Goal: Task Accomplishment & Management: Complete application form

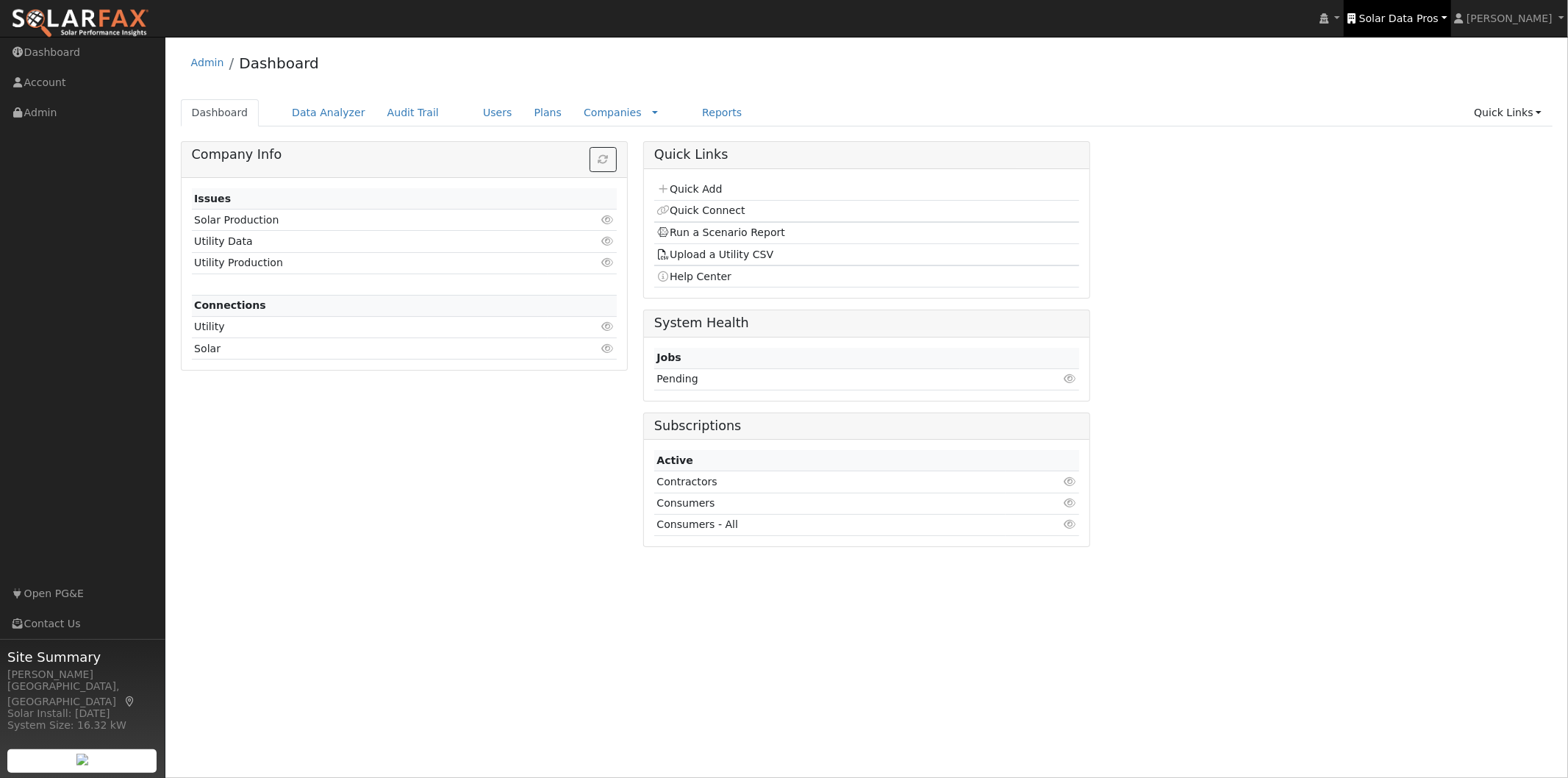
click at [1422, 19] on span "Solar Data Pros" at bounding box center [1399, 18] width 79 height 12
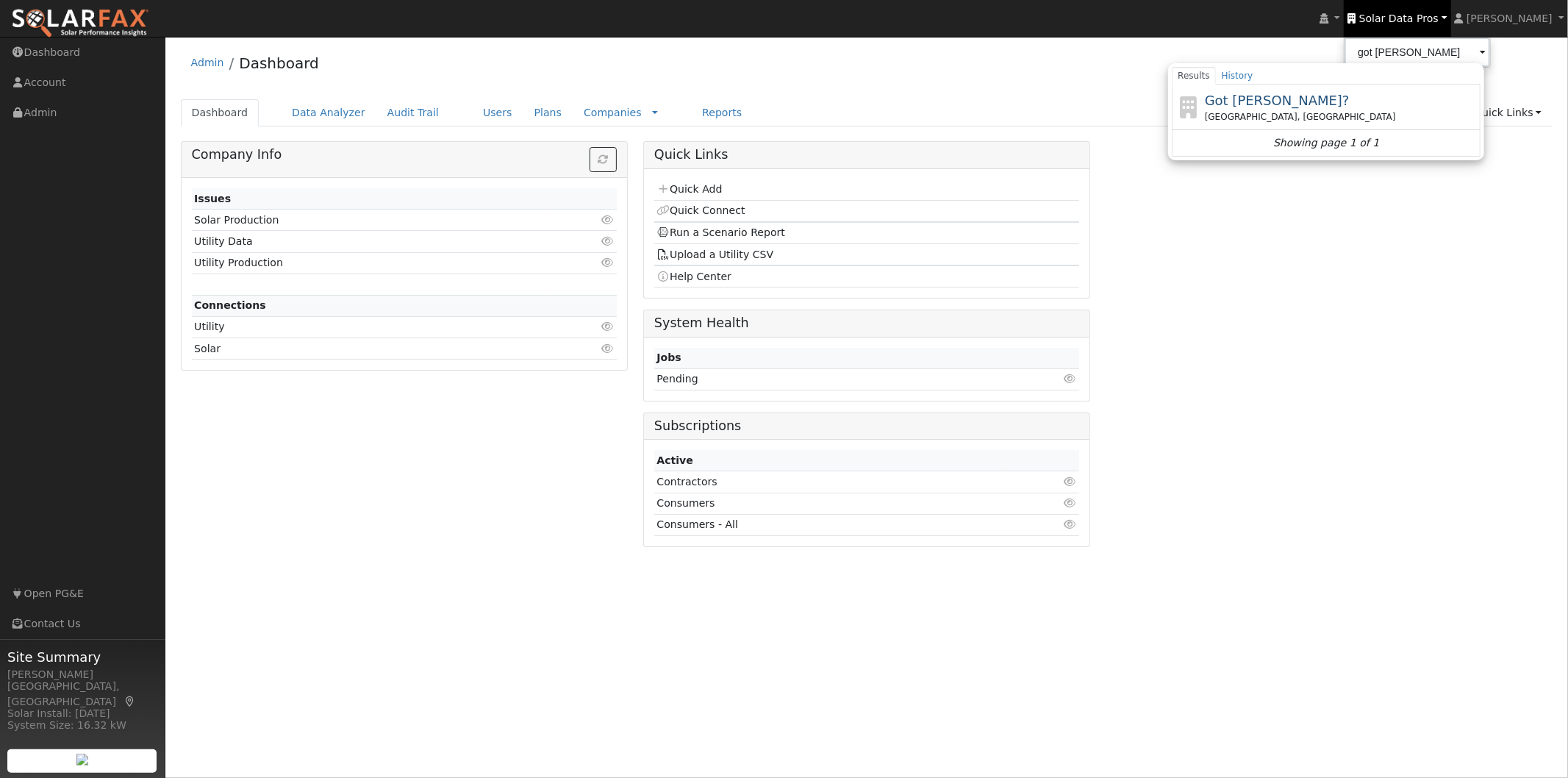
drag, startPoint x: 1260, startPoint y: 98, endPoint x: 1104, endPoint y: 23, distance: 173.1
click at [1260, 93] on span "Got Watts?" at bounding box center [1277, 100] width 145 height 16
type input "Got Watts?"
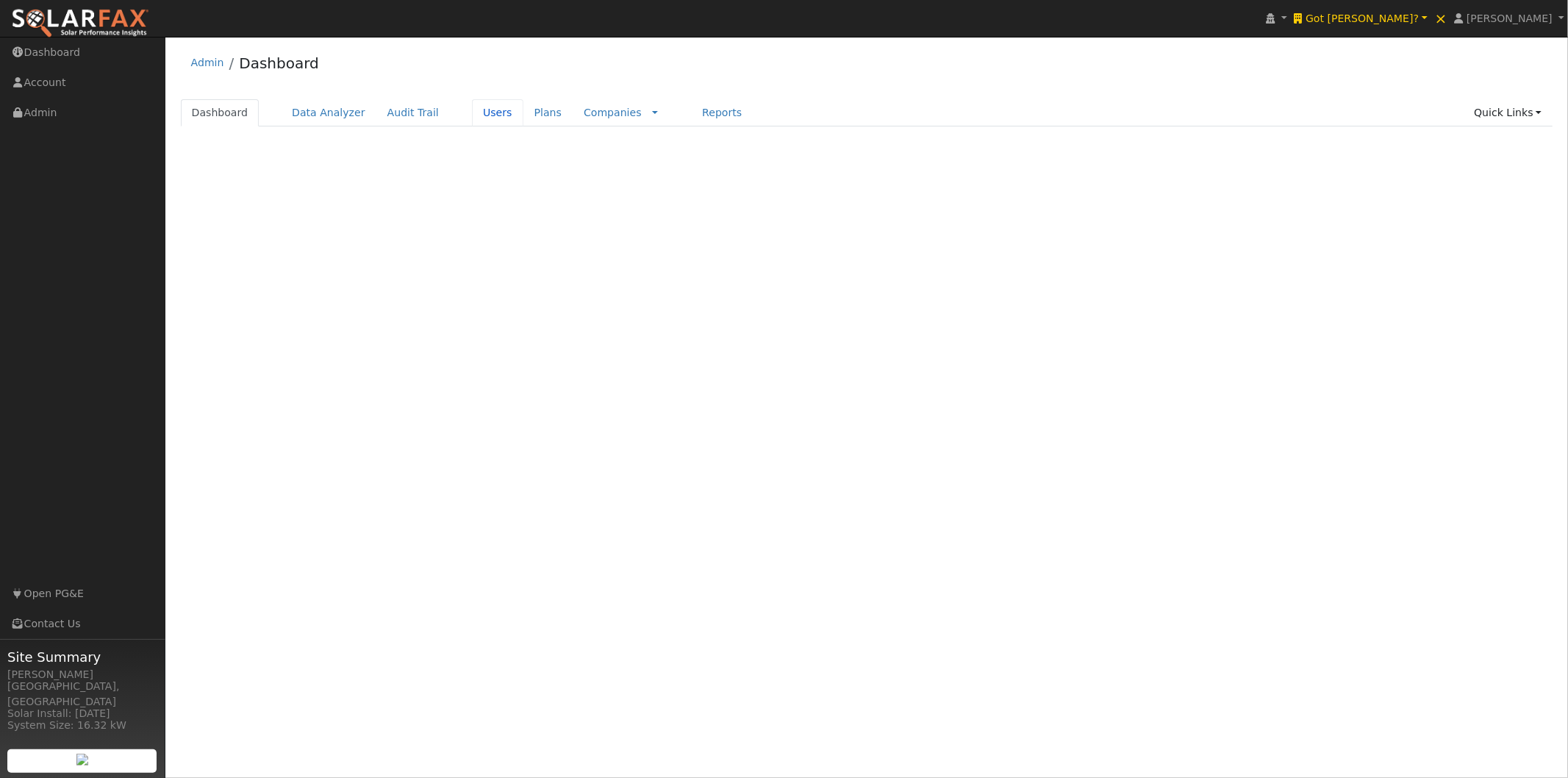
click at [472, 110] on link "Users" at bounding box center [498, 113] width 51 height 27
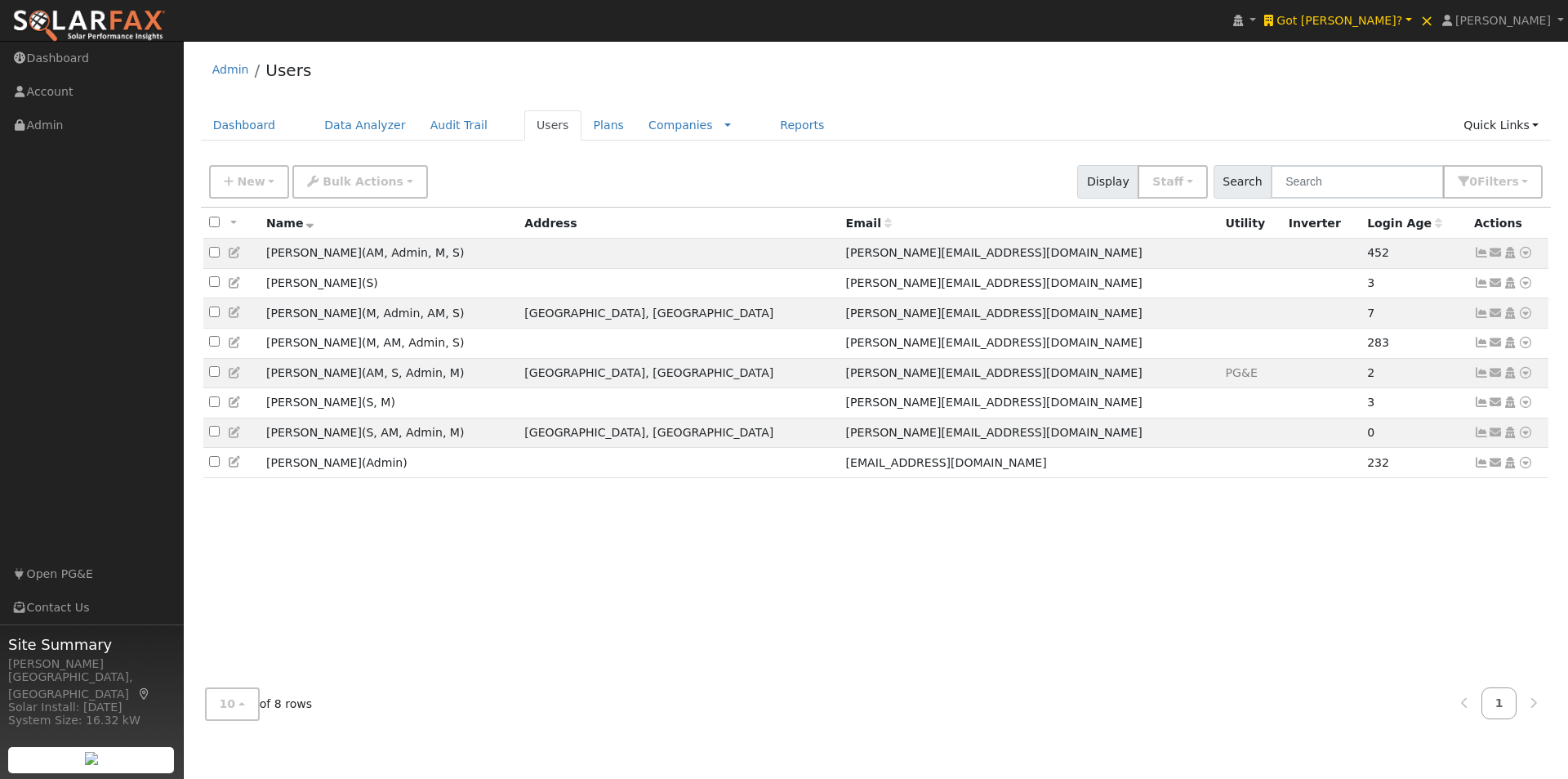
drag, startPoint x: 0, startPoint y: 0, endPoint x: 1032, endPoint y: 61, distance: 1033.8
click at [1032, 61] on div "Admin Users" at bounding box center [876, 74] width 1352 height 50
drag, startPoint x: 1344, startPoint y: 184, endPoint x: 1324, endPoint y: 179, distance: 20.6
click at [1340, 185] on input "text" at bounding box center [1358, 181] width 173 height 34
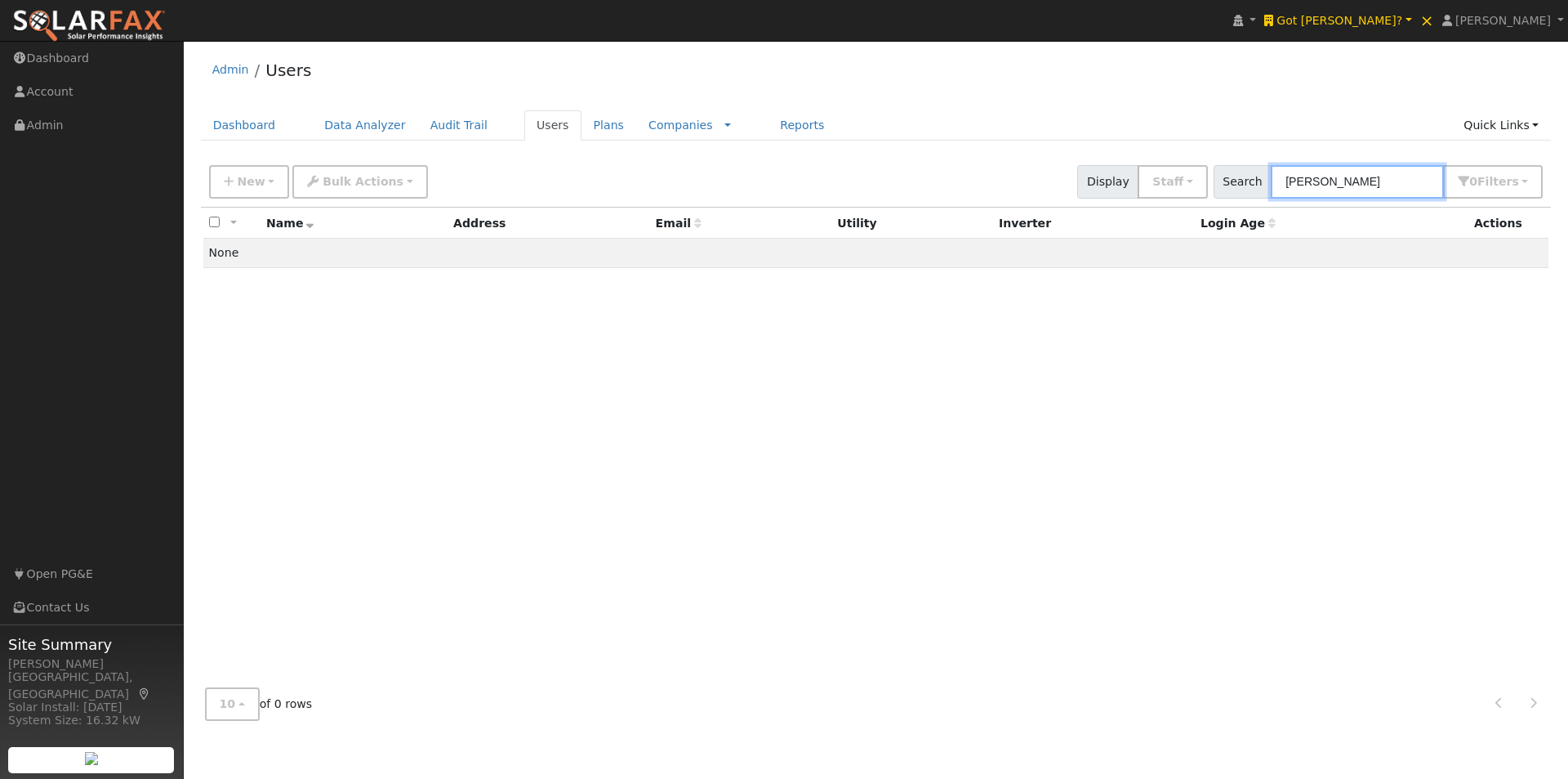
drag, startPoint x: 1363, startPoint y: 179, endPoint x: 1147, endPoint y: 175, distance: 216.0
click at [1147, 175] on div "New Add User Quick Add Quick Connect Quick Convert Lead Bulk Actions Send Email…" at bounding box center [876, 179] width 1340 height 39
drag, startPoint x: 1391, startPoint y: 178, endPoint x: 1189, endPoint y: 185, distance: 202.1
click at [1189, 185] on div "New Add User Quick Add Quick Connect Quick Convert Lead Bulk Actions Send Email…" at bounding box center [876, 179] width 1340 height 39
type input "denise silicani"
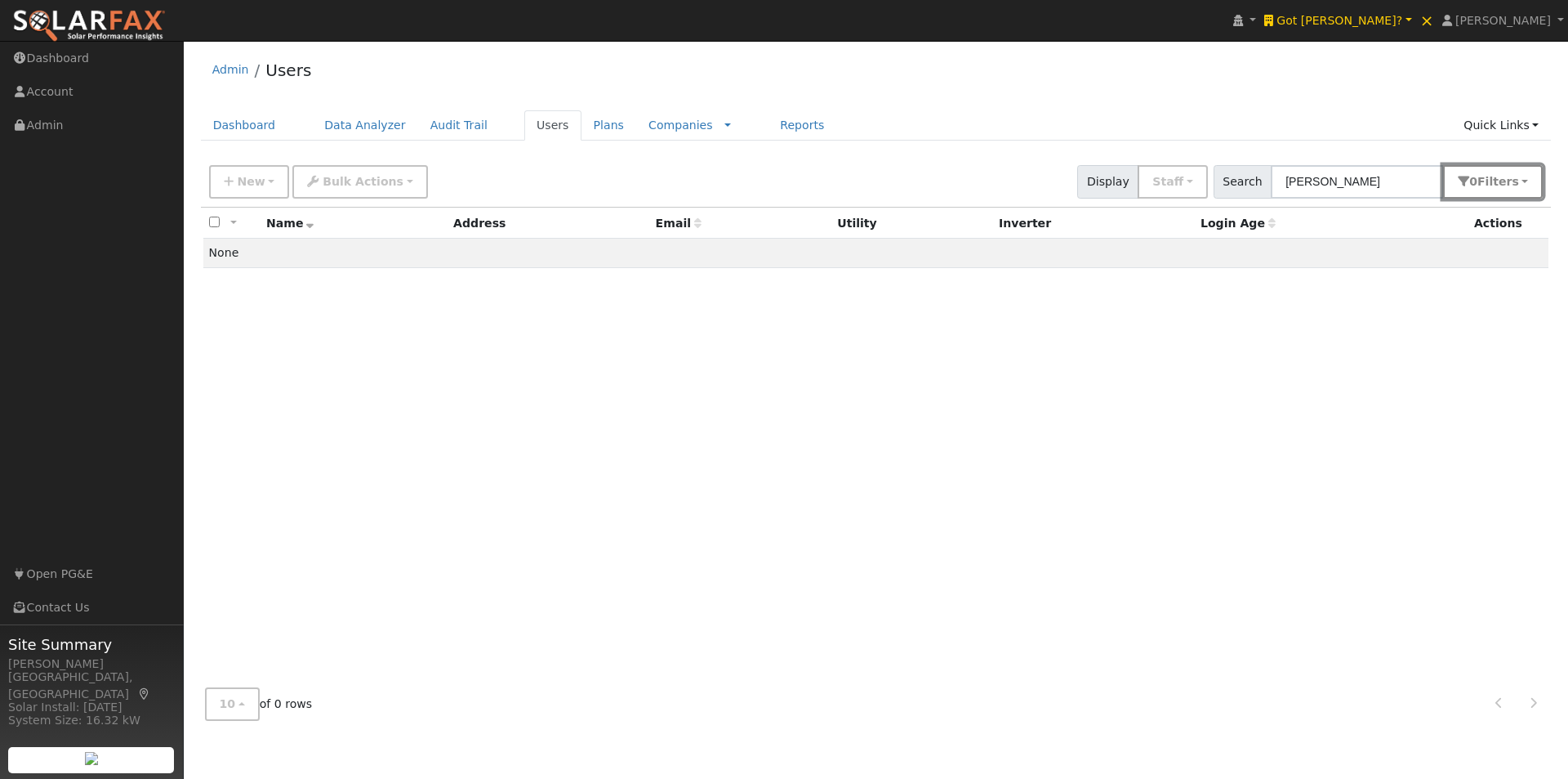
click at [1521, 184] on button "0 Filter s" at bounding box center [1494, 181] width 100 height 34
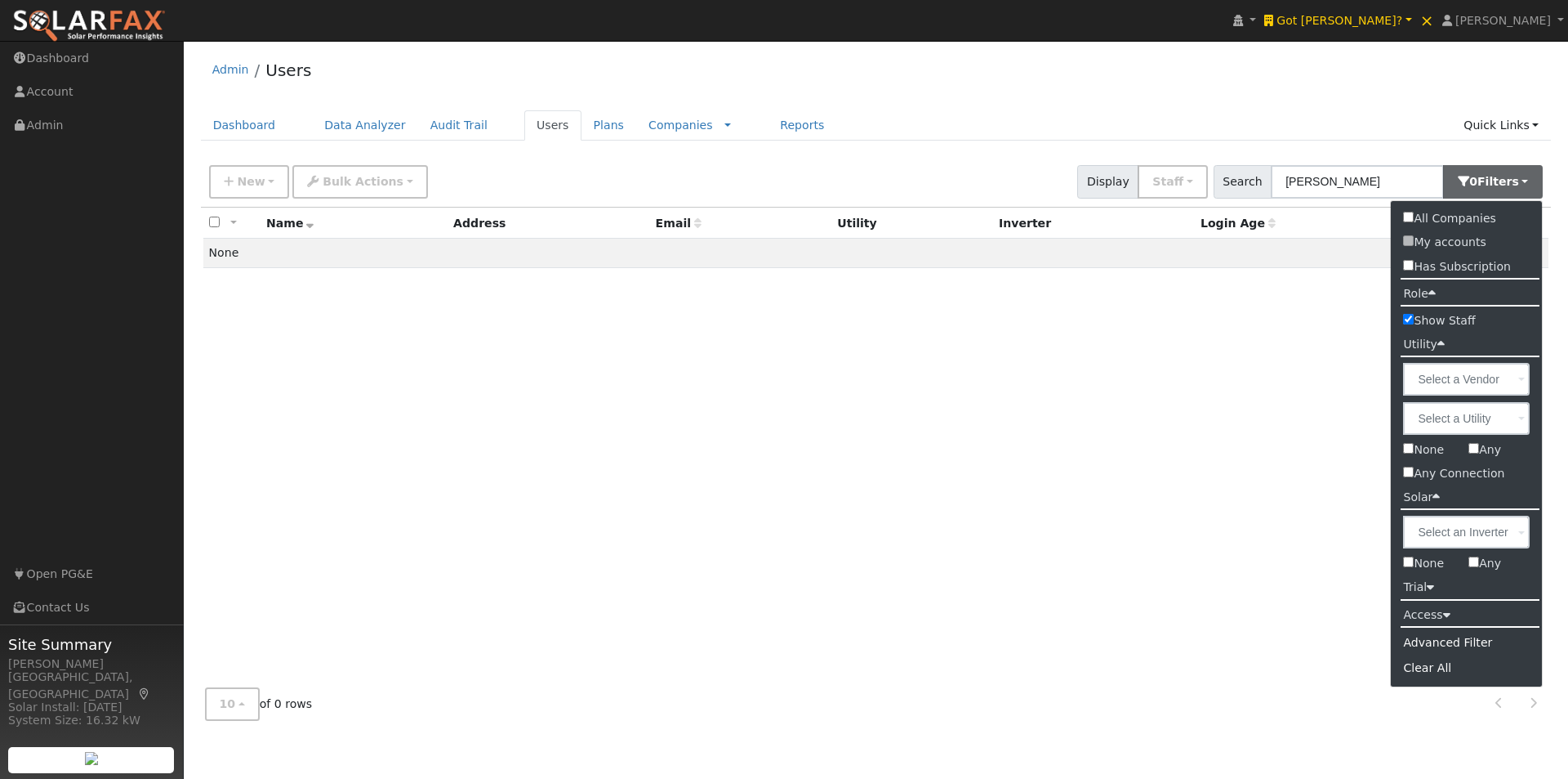
click at [1413, 217] on input "All Companies" at bounding box center [1408, 217] width 10 height 10
checkbox input "true"
click at [989, 68] on div "Admin Users" at bounding box center [876, 74] width 1352 height 50
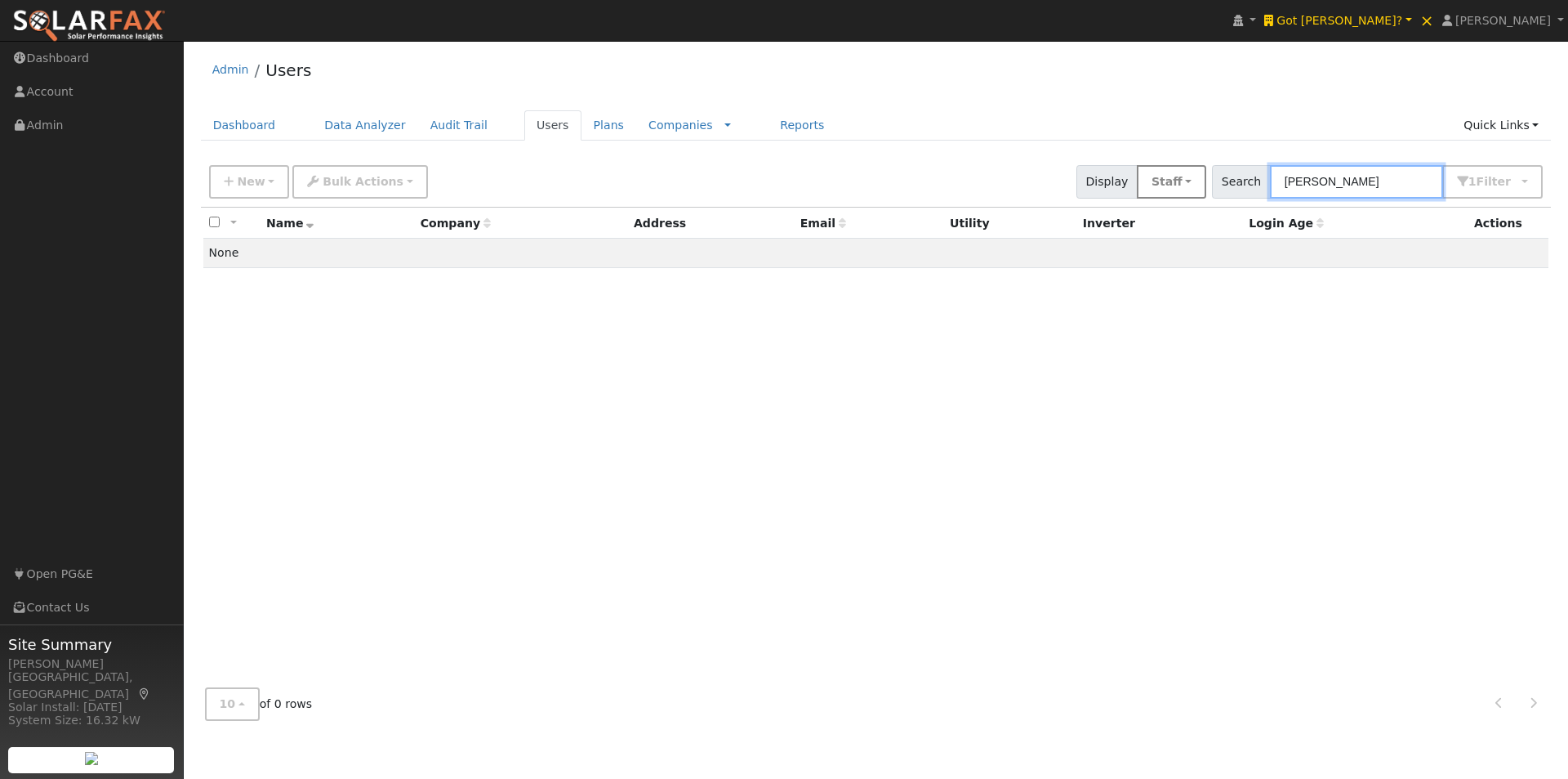
drag, startPoint x: 1400, startPoint y: 179, endPoint x: 1214, endPoint y: 165, distance: 186.5
click at [1214, 165] on div "New Add User Quick Add Quick Connect Quick Convert Lead Bulk Actions Send Email…" at bounding box center [876, 179] width 1340 height 39
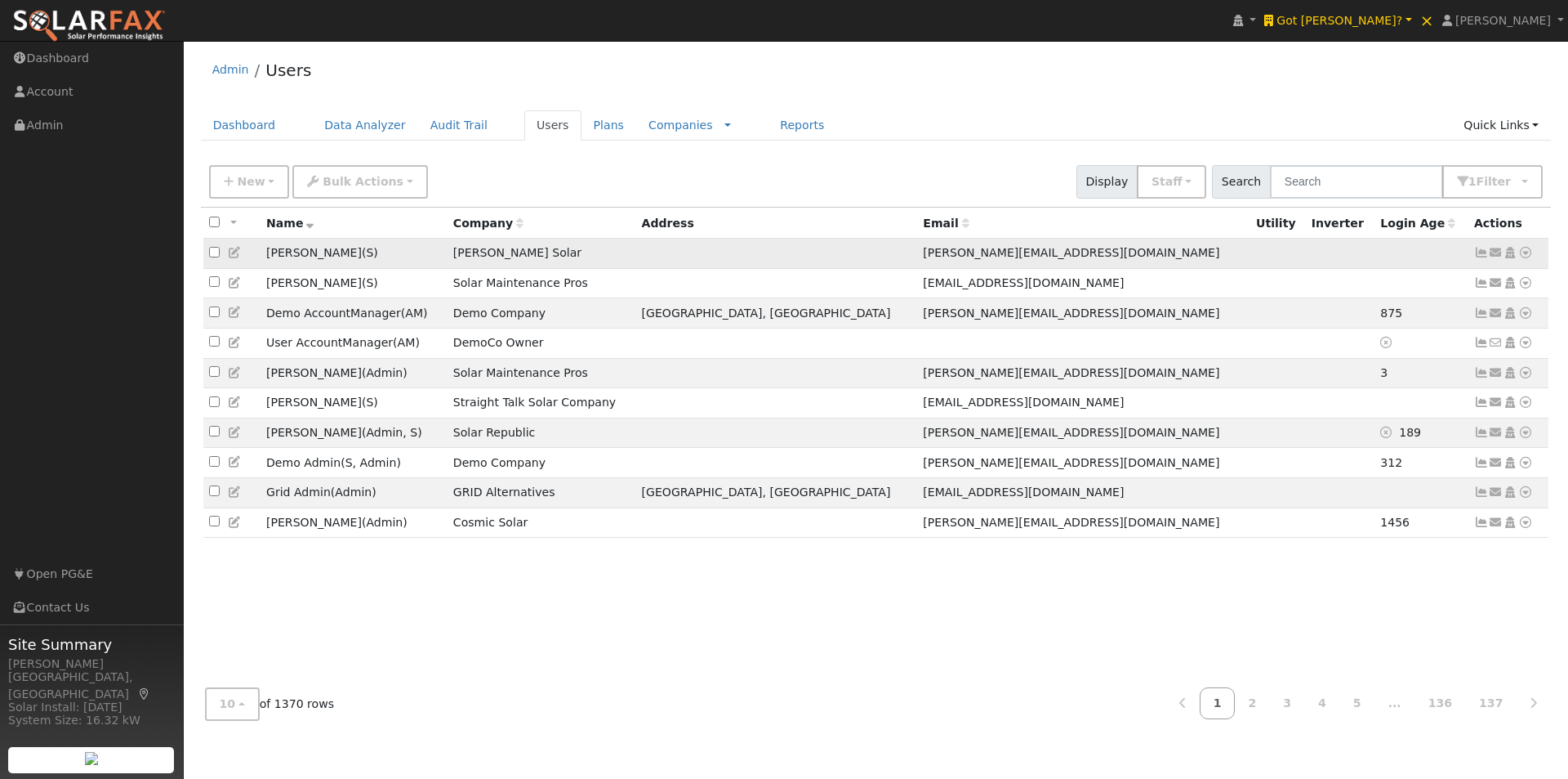
click at [1528, 254] on icon at bounding box center [1526, 252] width 15 height 11
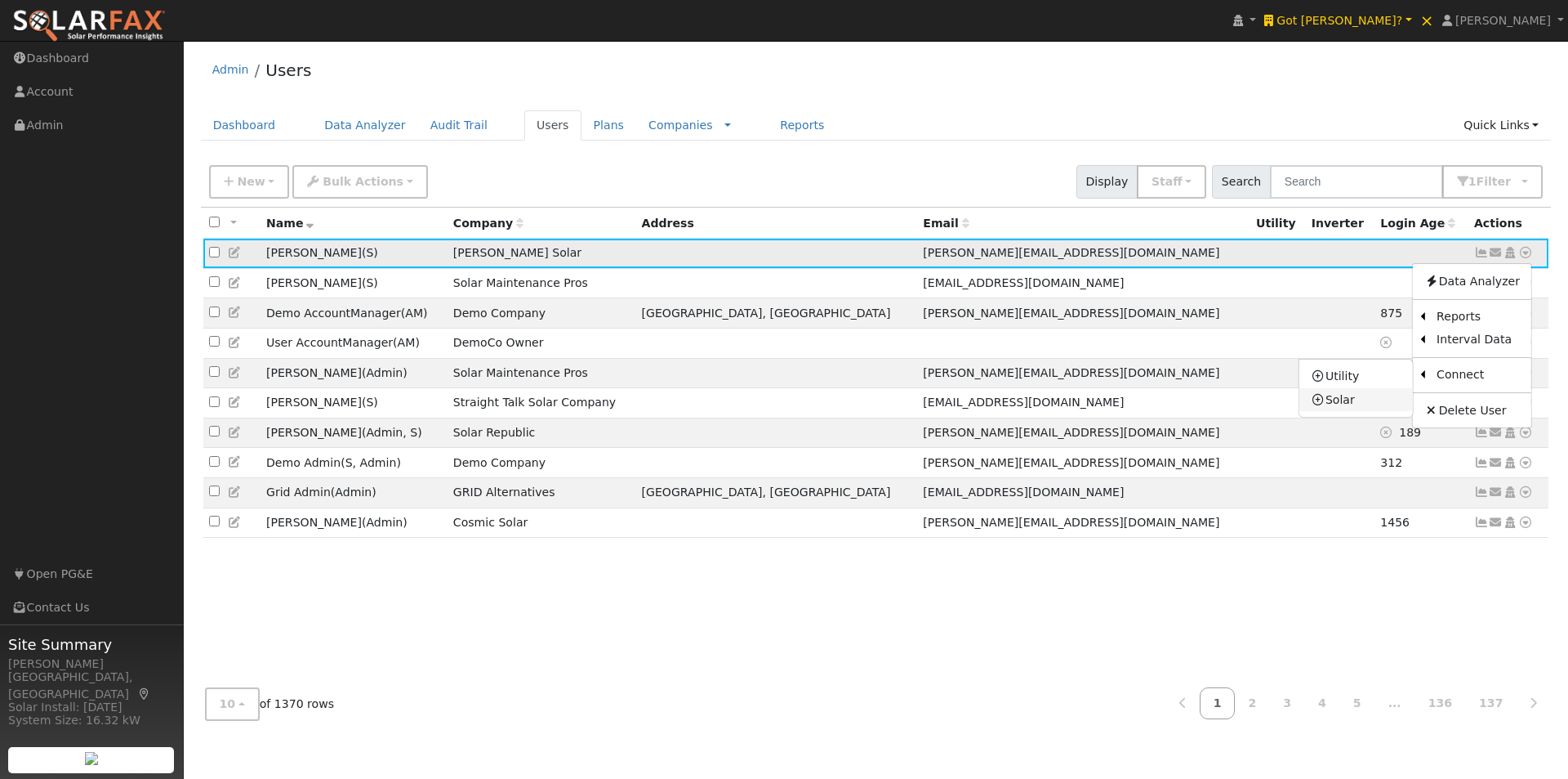
click at [1338, 400] on link "Solar" at bounding box center [1357, 399] width 114 height 23
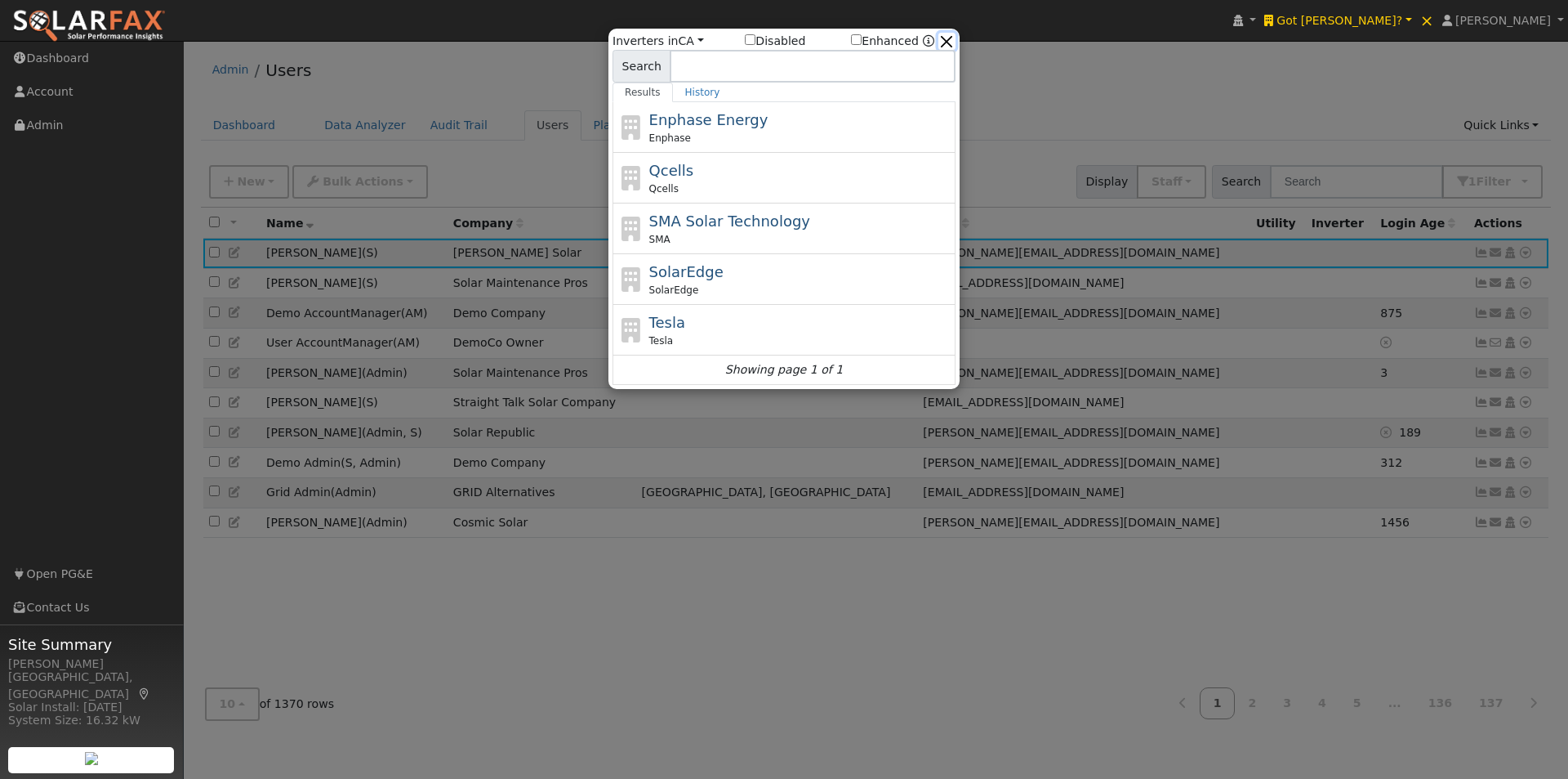
click at [943, 35] on button "button" at bounding box center [947, 41] width 17 height 17
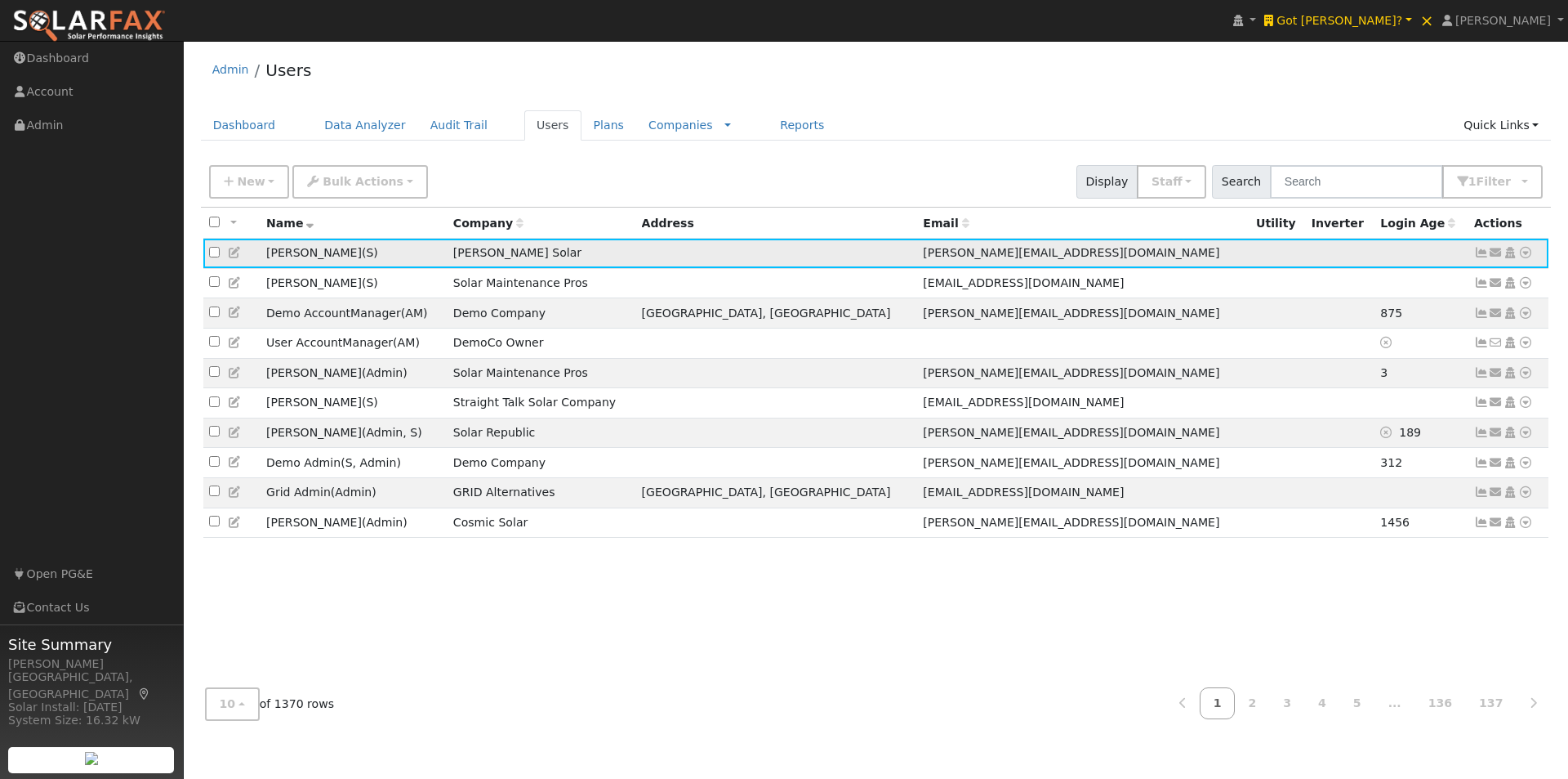
click at [1527, 255] on icon at bounding box center [1526, 252] width 15 height 11
click at [524, 128] on link "Users" at bounding box center [553, 125] width 57 height 30
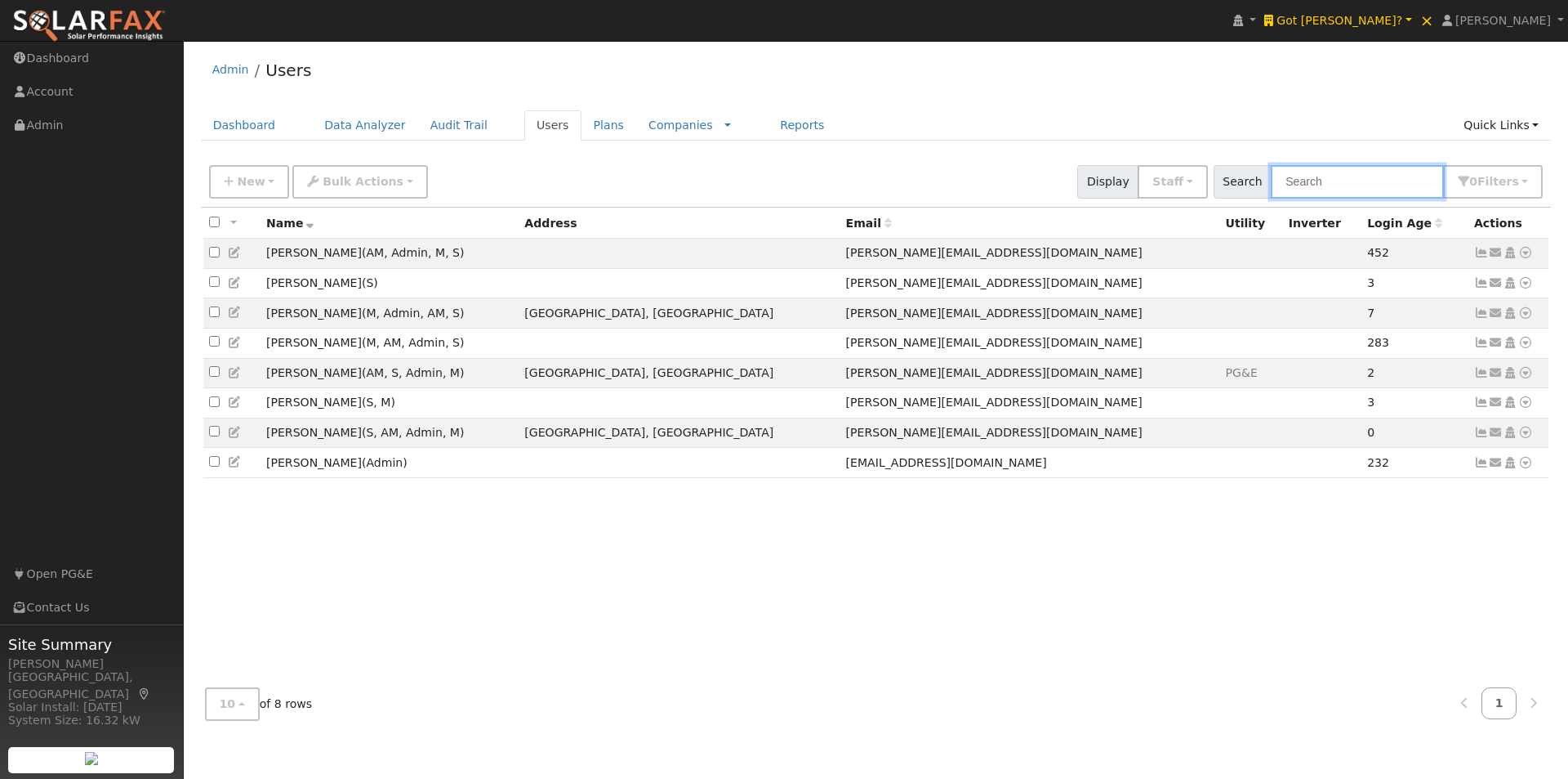
drag, startPoint x: 1325, startPoint y: 179, endPoint x: 1323, endPoint y: 171, distance: 8.2
click at [1325, 174] on input "text" at bounding box center [1358, 181] width 173 height 34
type input "denise"
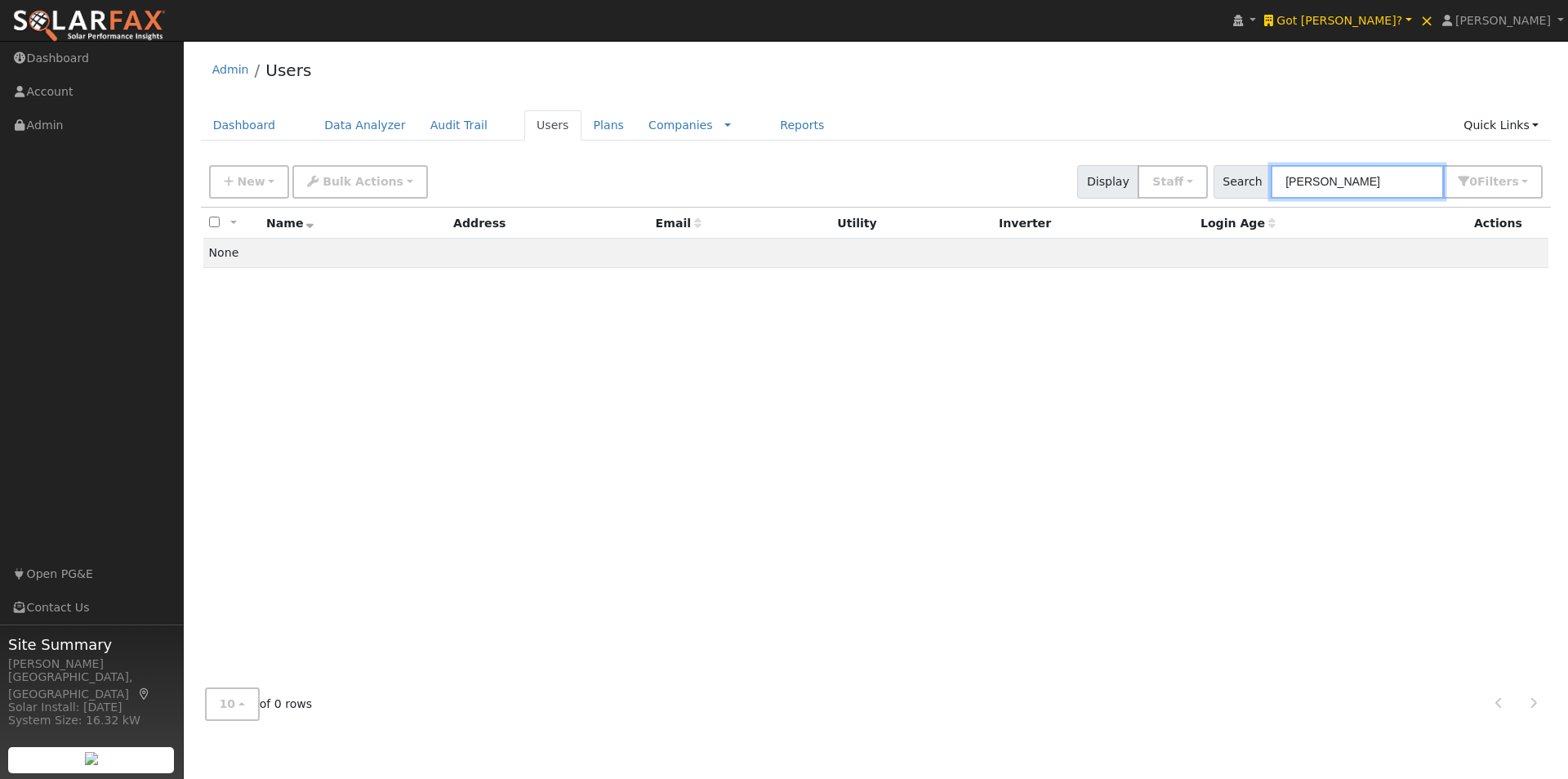
drag, startPoint x: 1359, startPoint y: 188, endPoint x: 1235, endPoint y: 185, distance: 124.0
click at [1235, 185] on div "Search denise 0 Filter s All Companies My accounts Has Subscription Role Show S…" at bounding box center [1378, 181] width 330 height 34
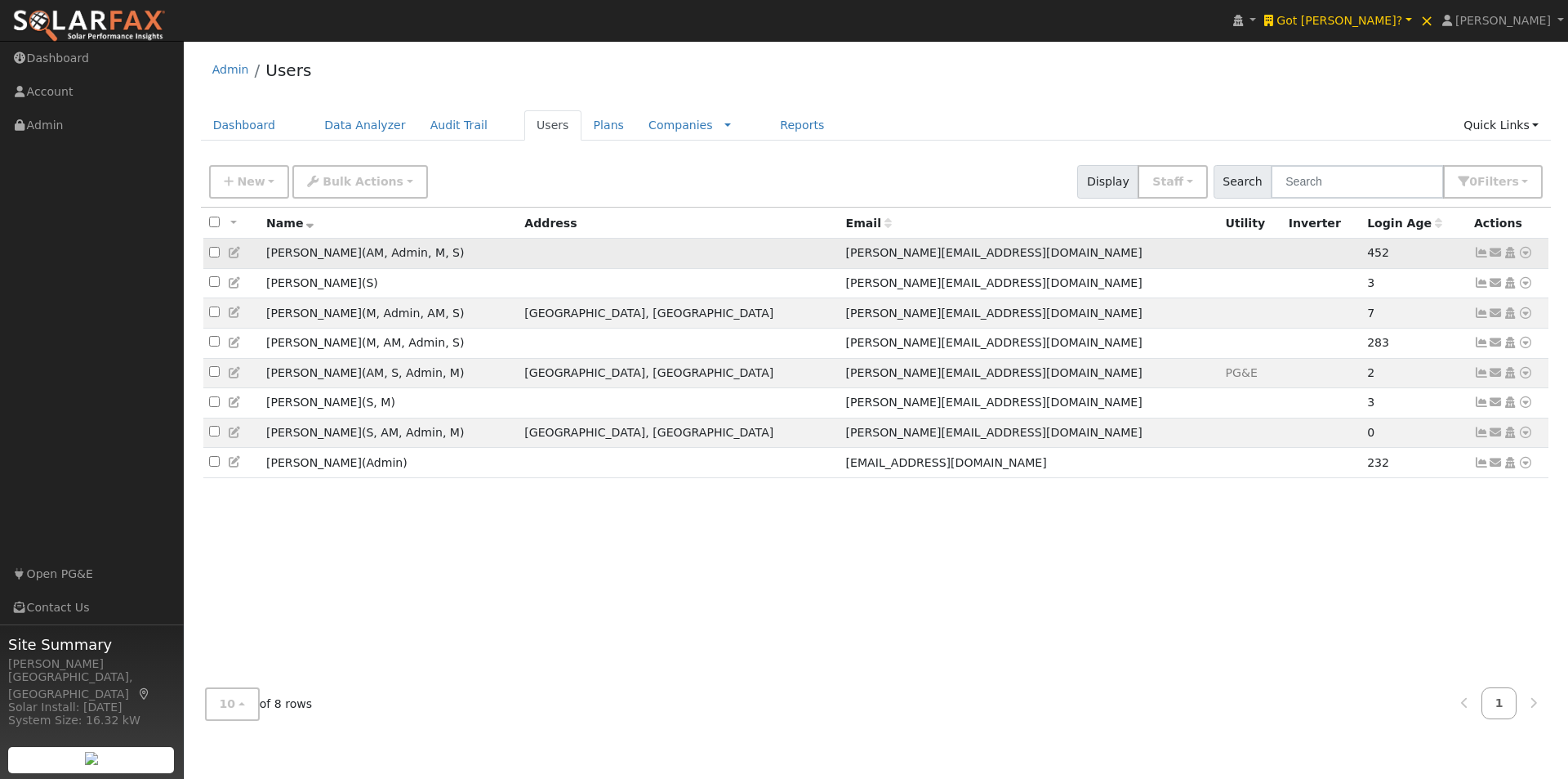
click at [1526, 255] on icon at bounding box center [1526, 252] width 15 height 11
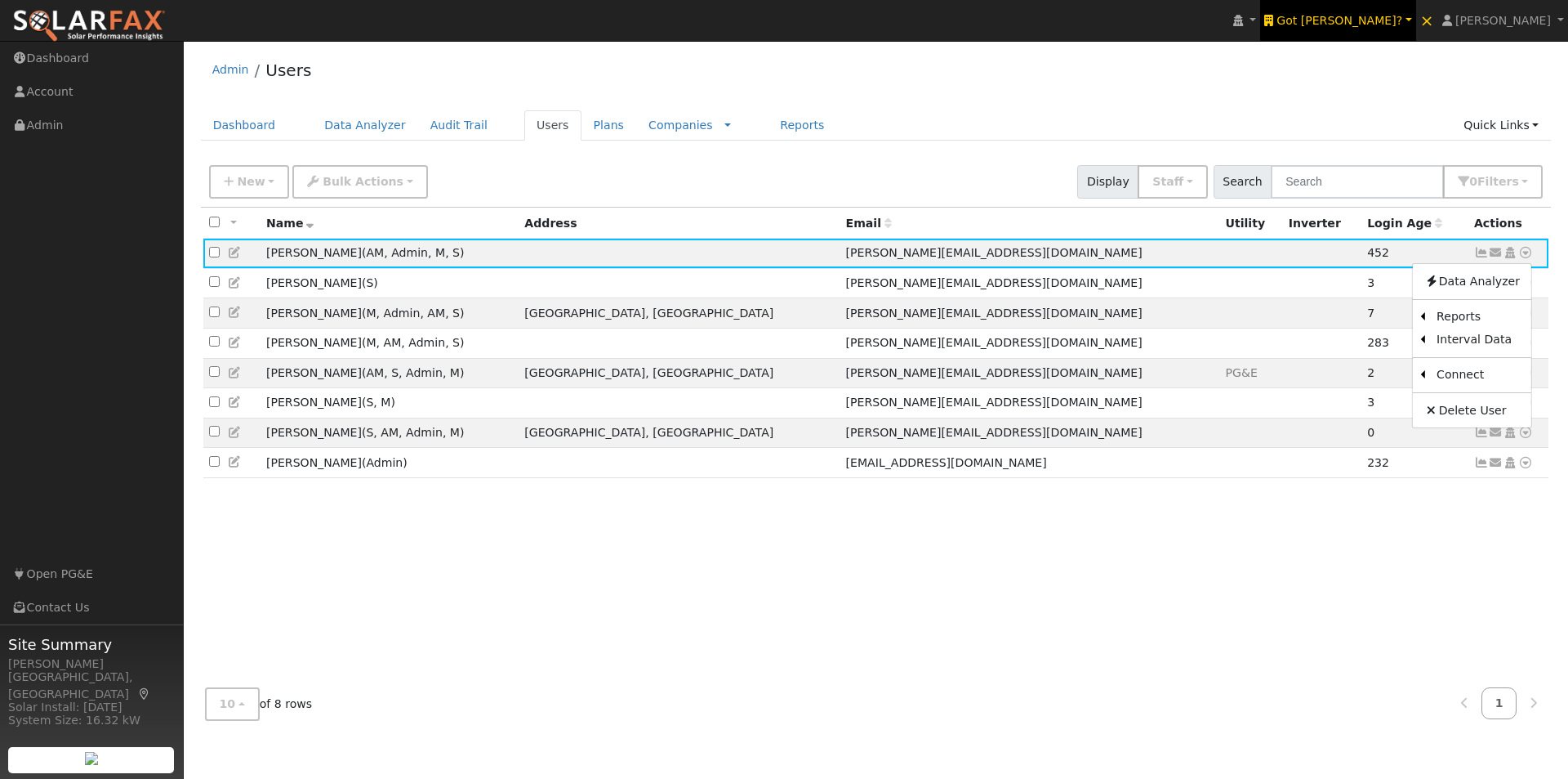
click at [1396, 17] on span "Got [PERSON_NAME]?" at bounding box center [1339, 20] width 126 height 13
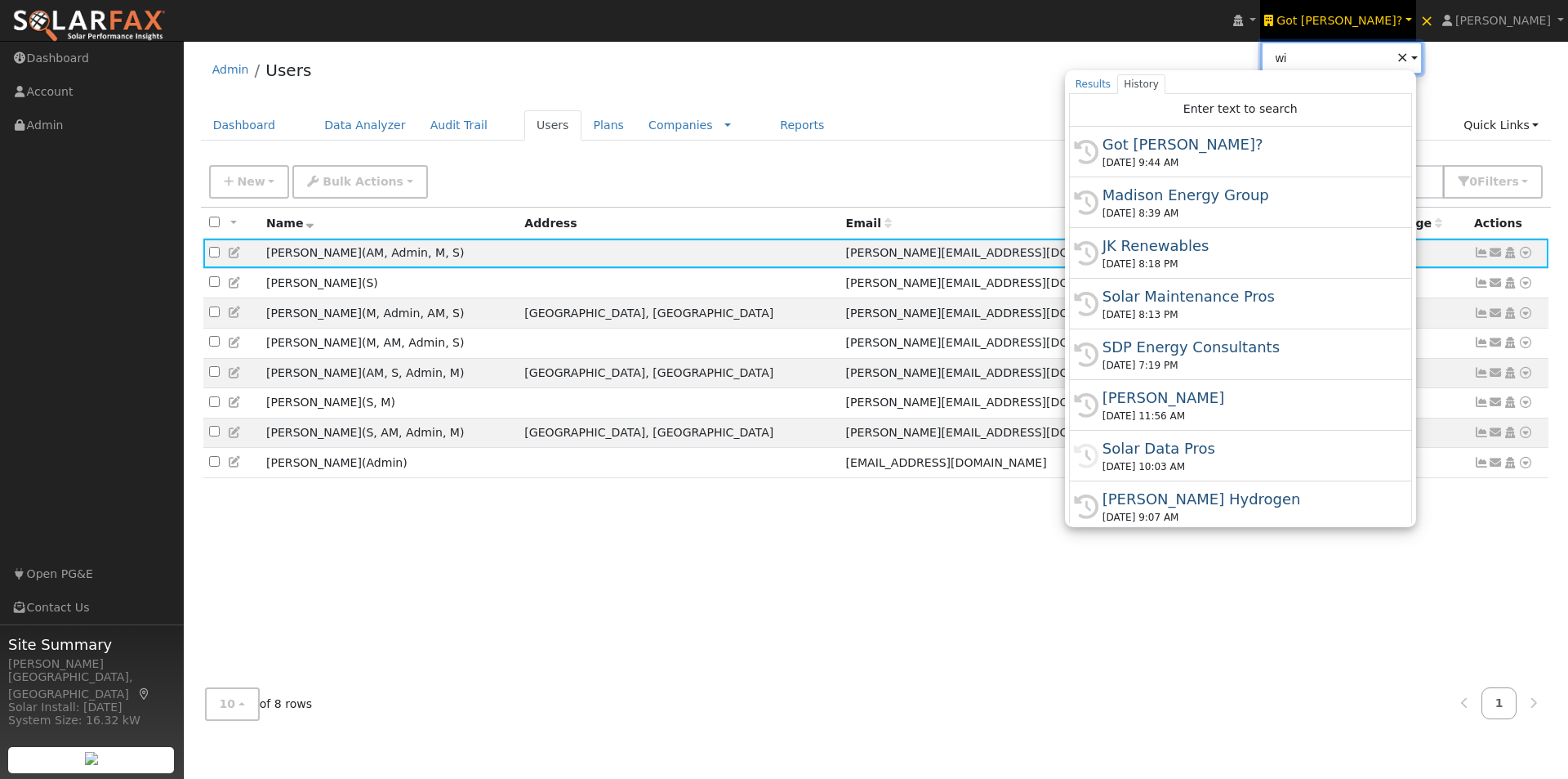
type input "w"
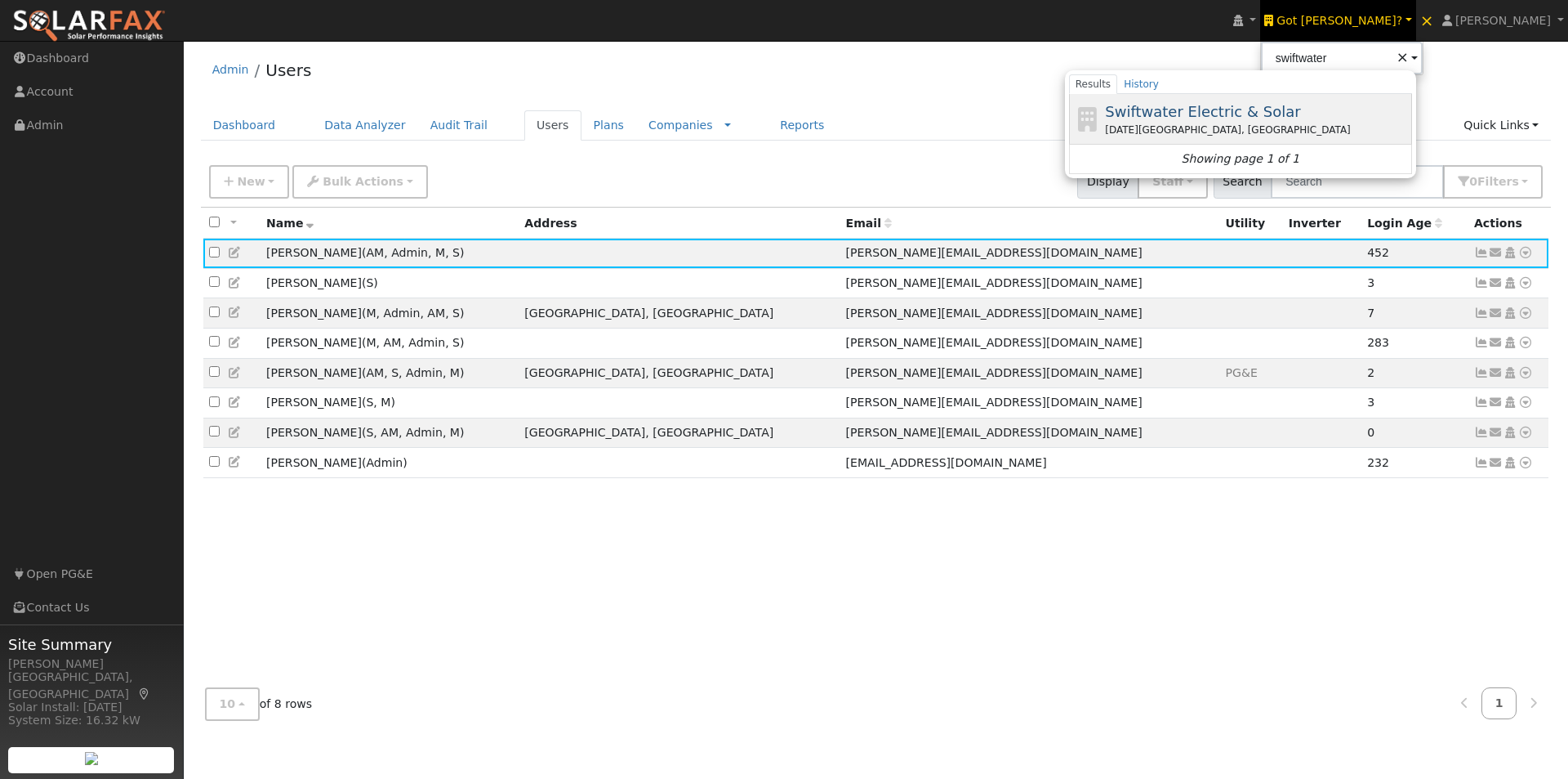
click at [1237, 115] on span "Swiftwater Electric & Solar" at bounding box center [1202, 111] width 195 height 17
type input "Swiftwater Electric & Solar"
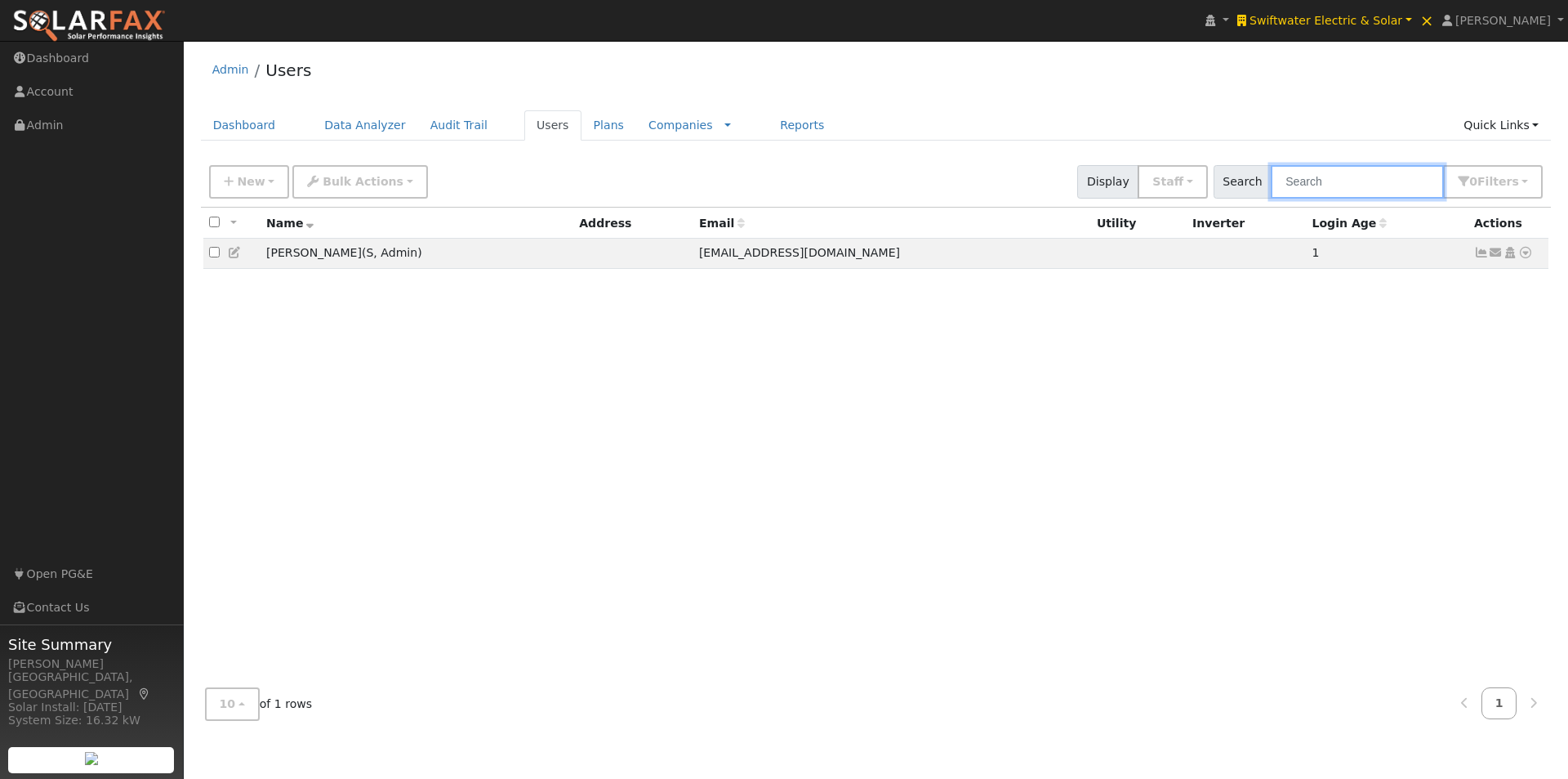
click at [1392, 178] on input "text" at bounding box center [1358, 181] width 173 height 34
paste input "[EMAIL_ADDRESS][DOMAIN_NAME]>"
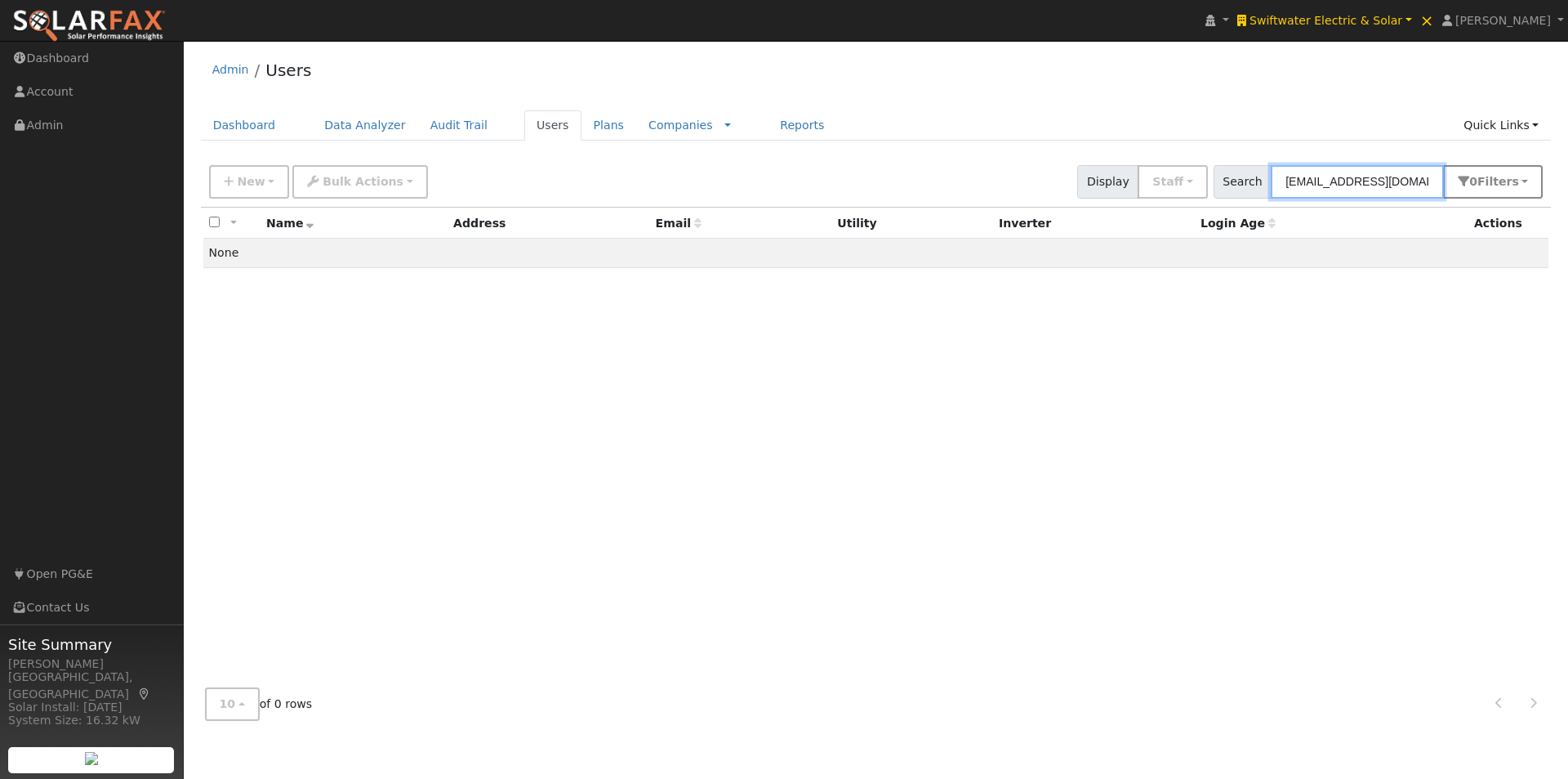
type input "[EMAIL_ADDRESS][DOMAIN_NAME]"
click at [1513, 184] on span "Filter s" at bounding box center [1498, 181] width 41 height 13
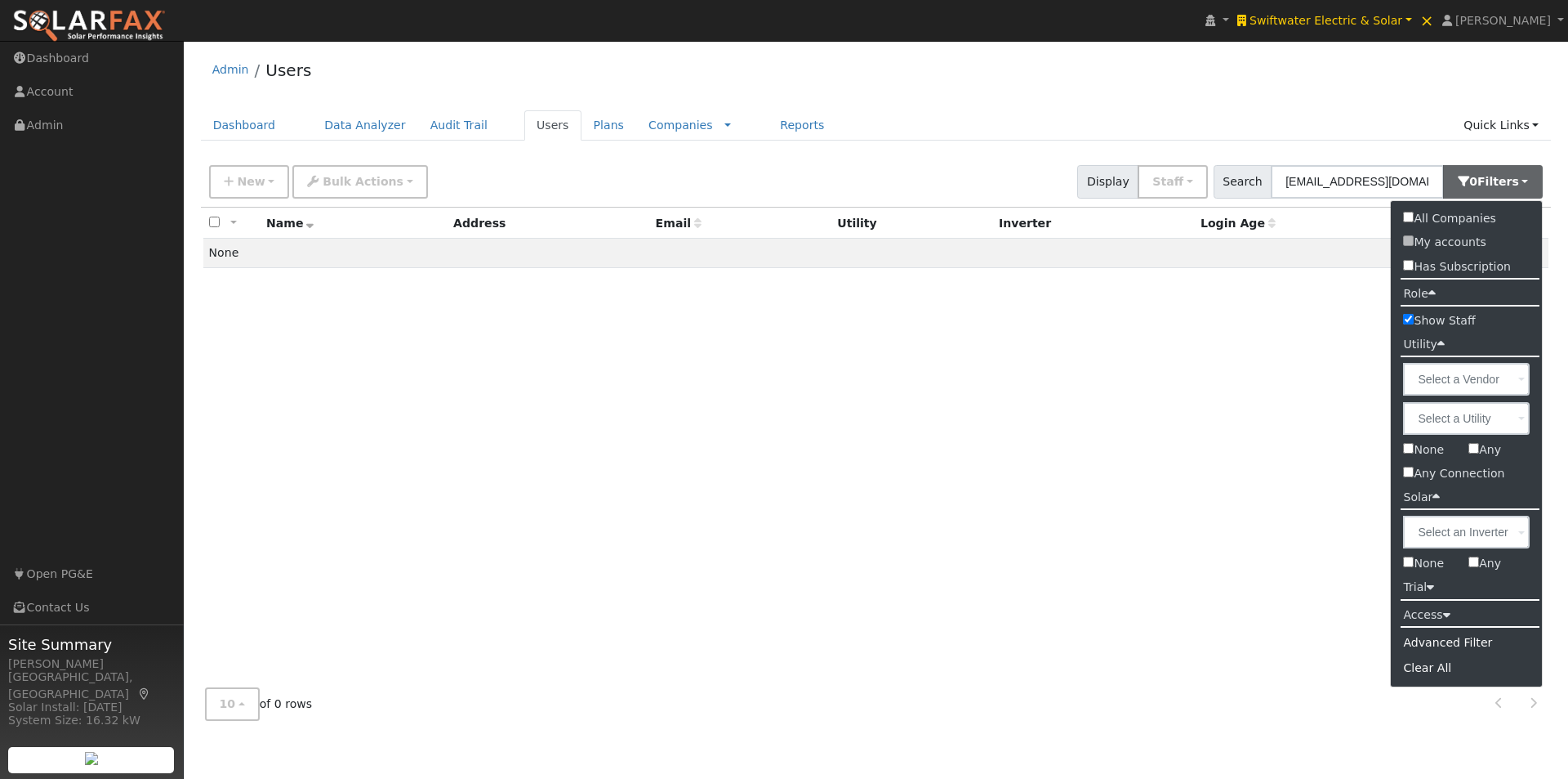
click at [1411, 220] on input "All Companies" at bounding box center [1408, 217] width 10 height 10
checkbox input "true"
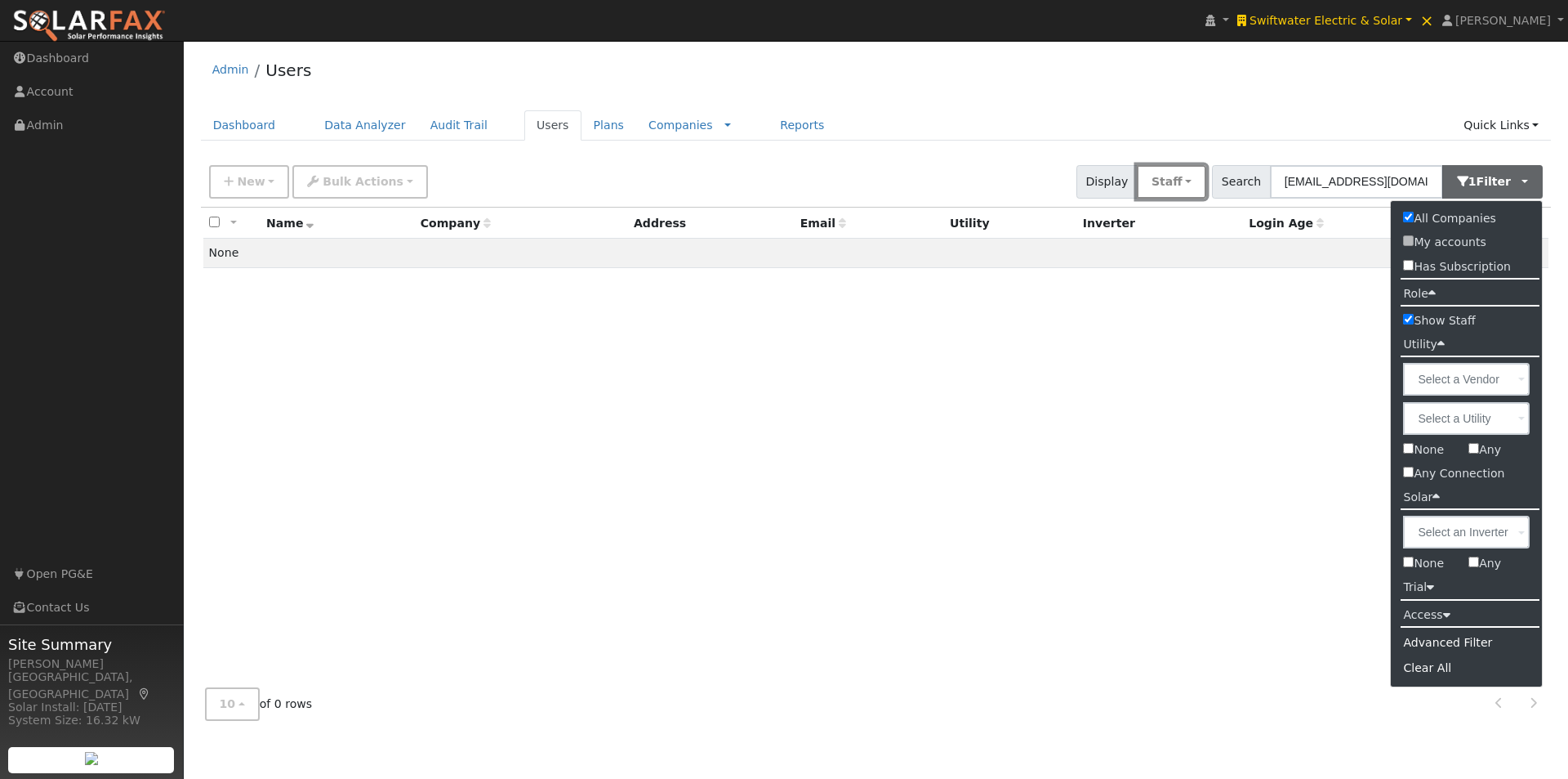
click at [1191, 177] on button "Staff" at bounding box center [1171, 181] width 70 height 34
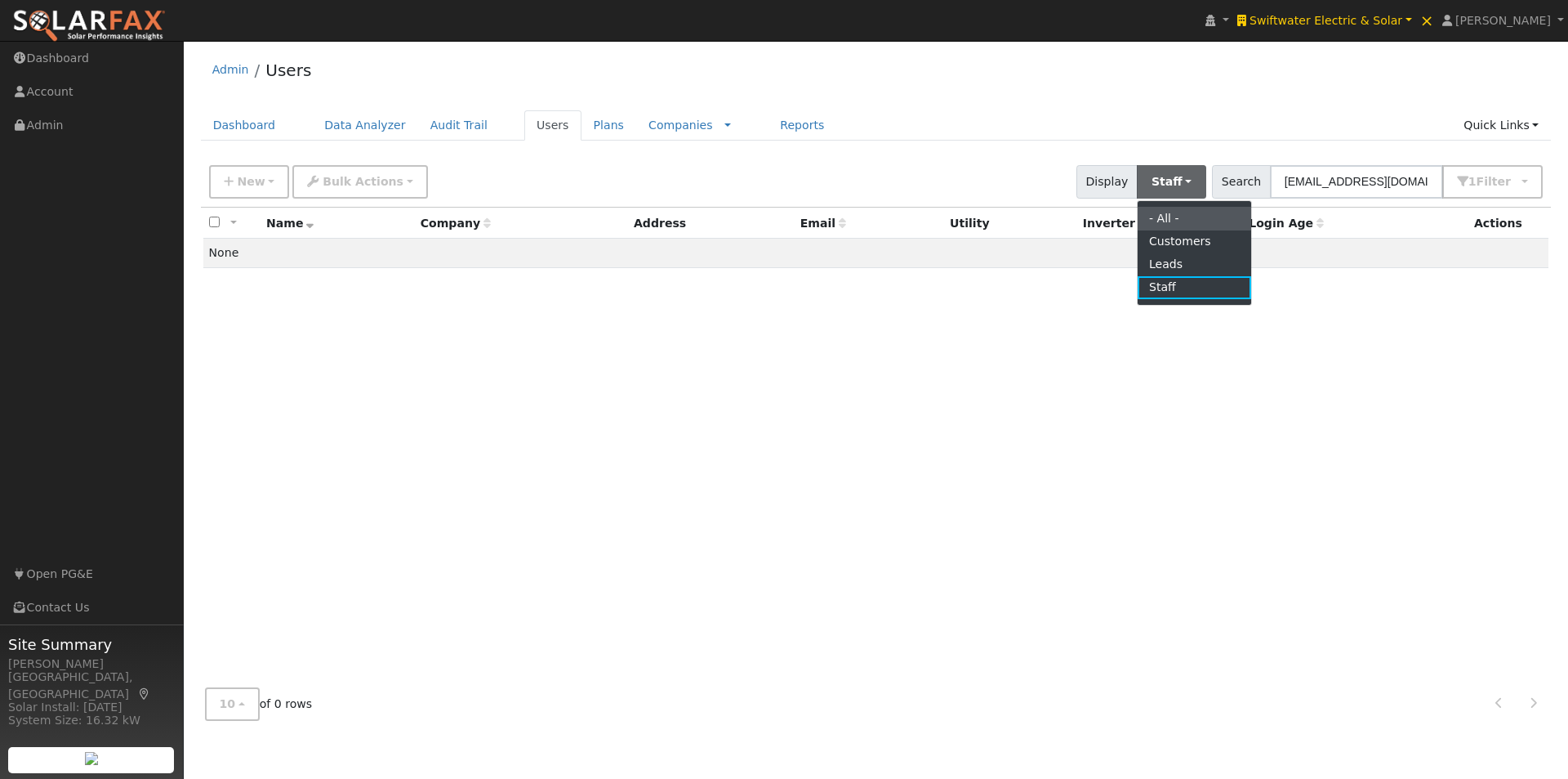
click at [1192, 218] on link "- All -" at bounding box center [1195, 218] width 114 height 23
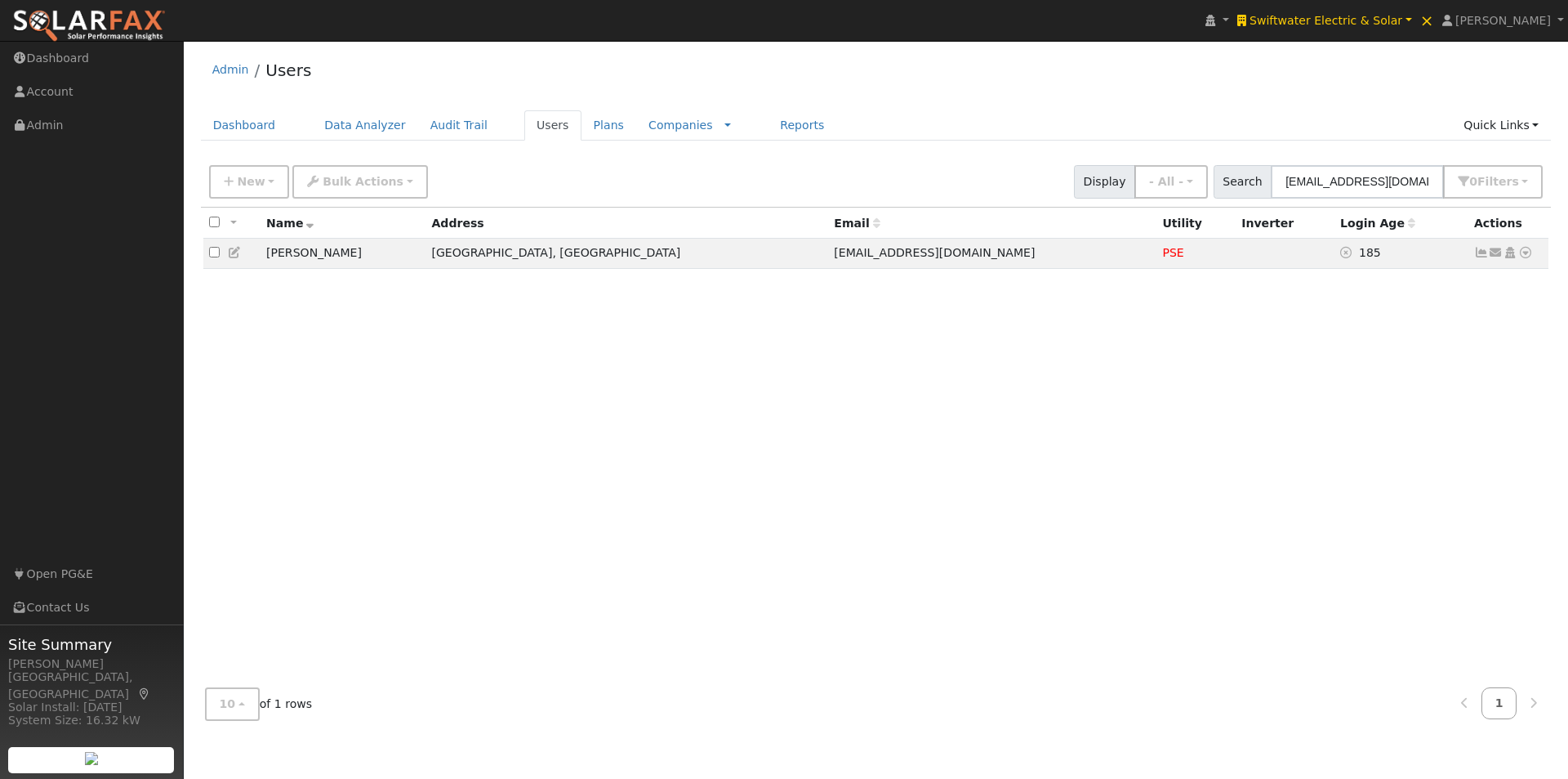
drag, startPoint x: 1389, startPoint y: 314, endPoint x: 1461, endPoint y: 280, distance: 79.6
click at [1399, 308] on div "All None All on page None on page Name Address Email Utility Inverter Login Age…" at bounding box center [876, 442] width 1352 height 468
click at [1481, 253] on icon at bounding box center [1482, 252] width 15 height 11
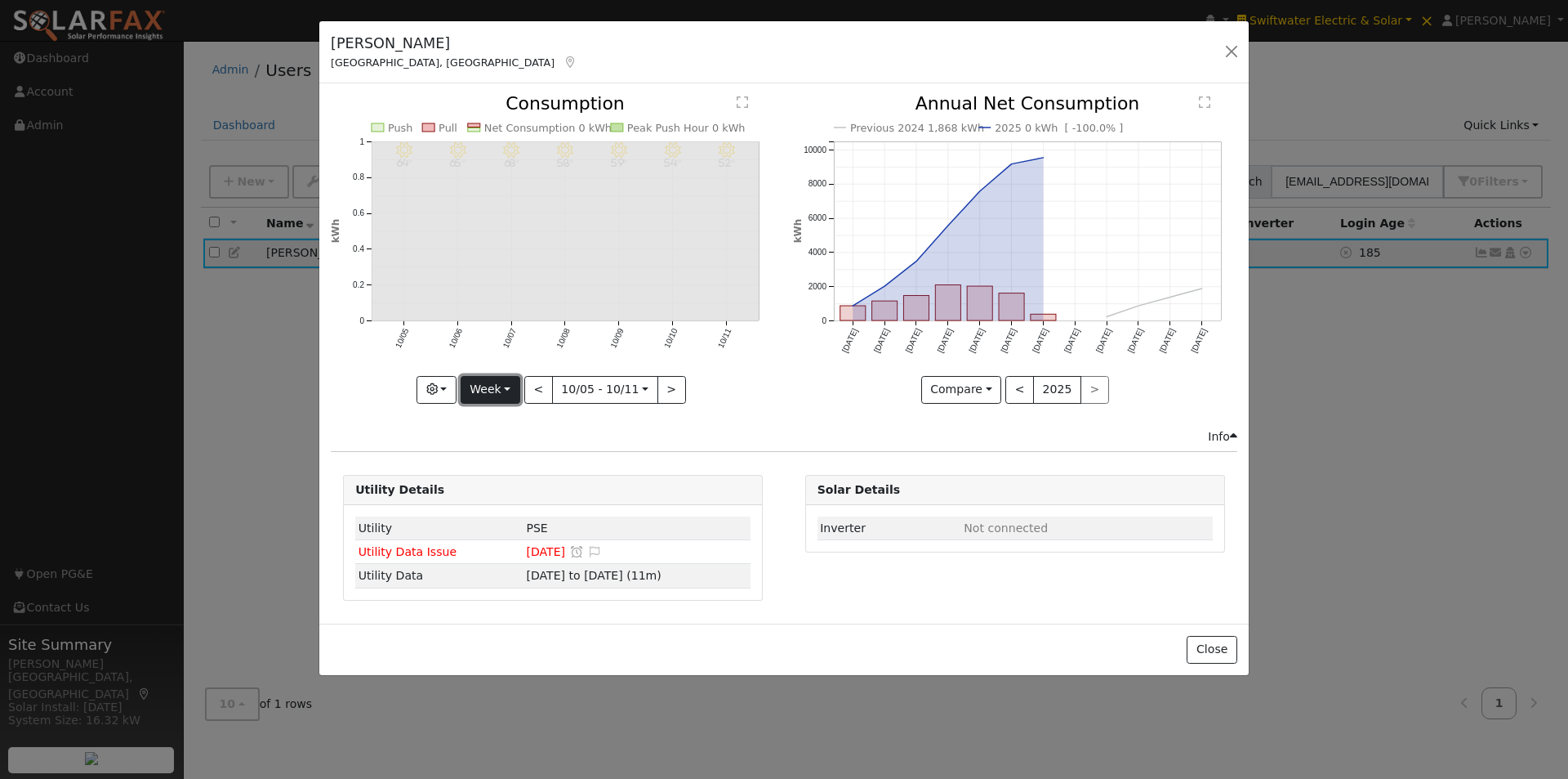
click at [502, 392] on button "Week" at bounding box center [490, 390] width 60 height 28
drag, startPoint x: 489, startPoint y: 488, endPoint x: 539, endPoint y: 456, distance: 59.4
click at [491, 487] on link "Year" at bounding box center [518, 492] width 114 height 23
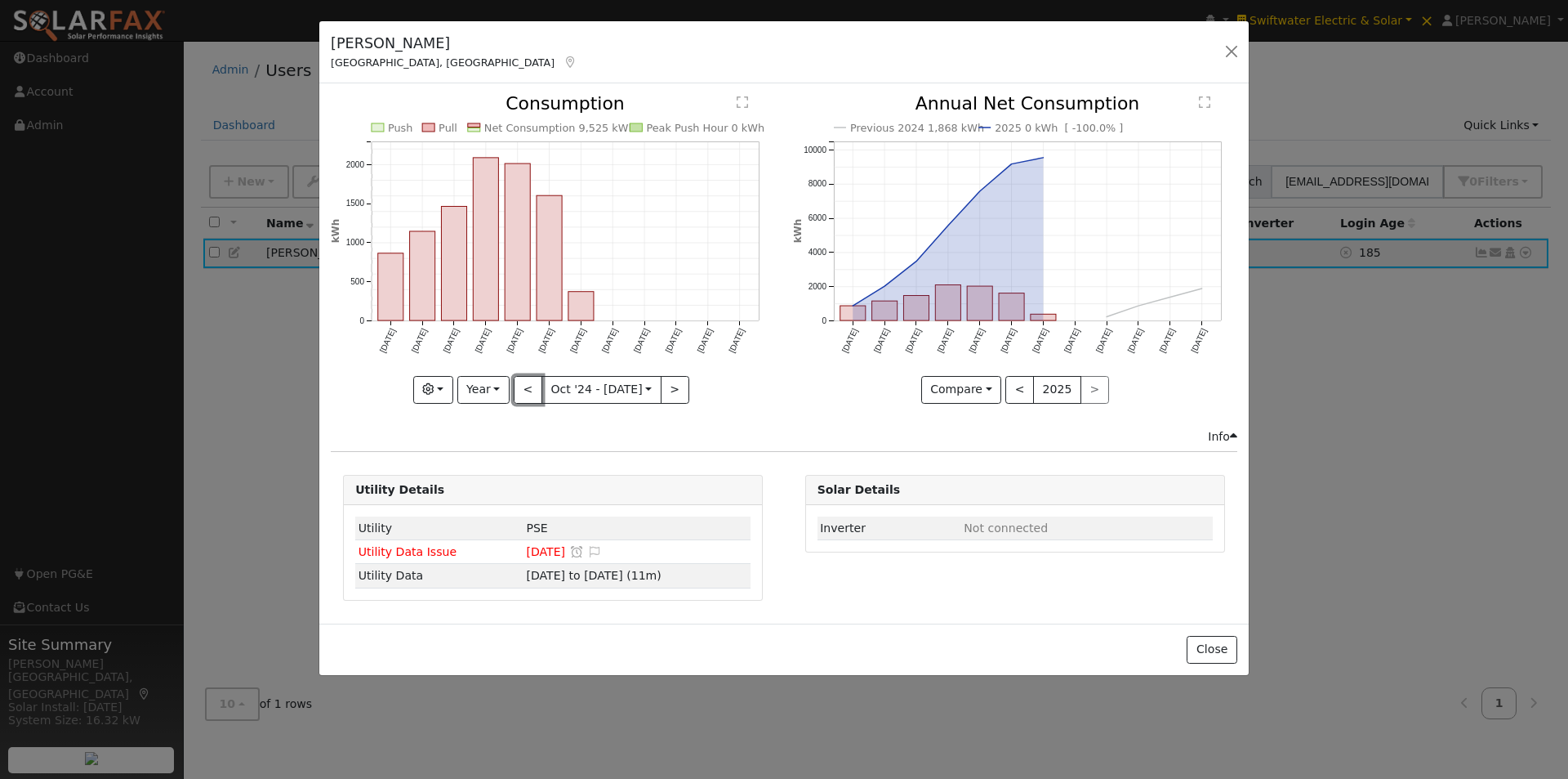
click at [524, 390] on button "<" at bounding box center [528, 390] width 28 height 28
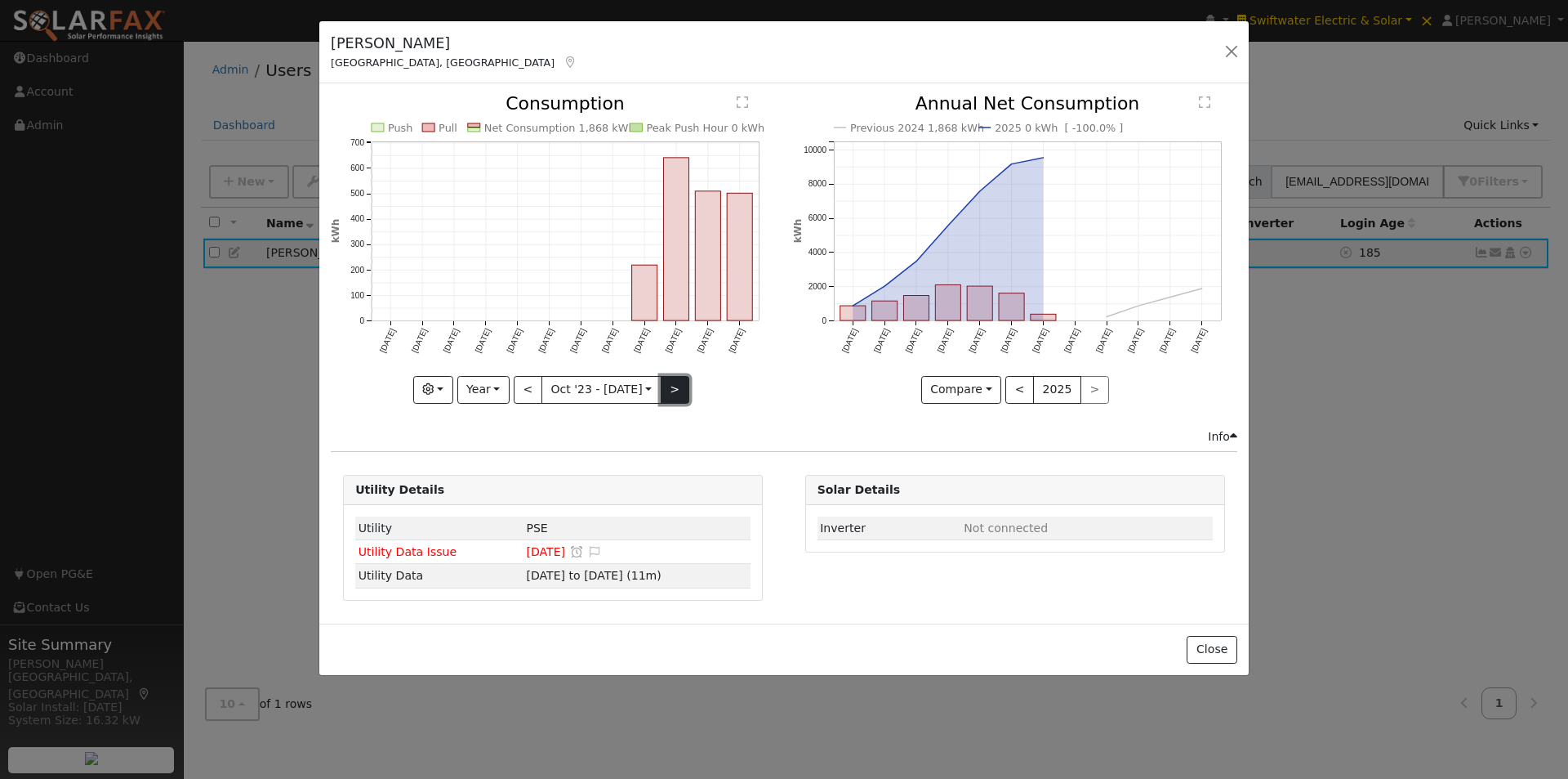
click at [668, 386] on button ">" at bounding box center [674, 390] width 28 height 28
type input "2024-10-01"
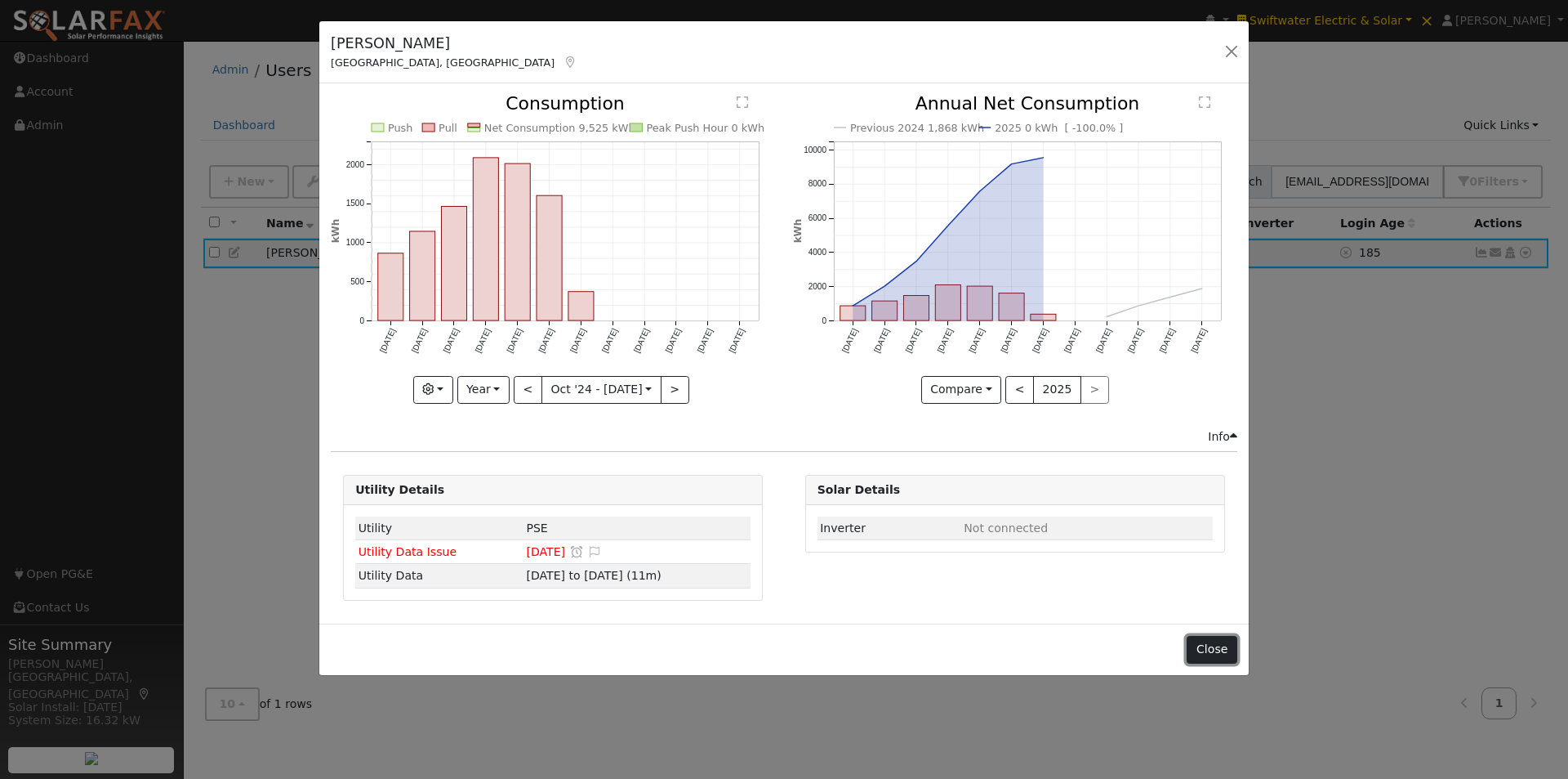
click at [1197, 641] on button "Close" at bounding box center [1212, 650] width 50 height 28
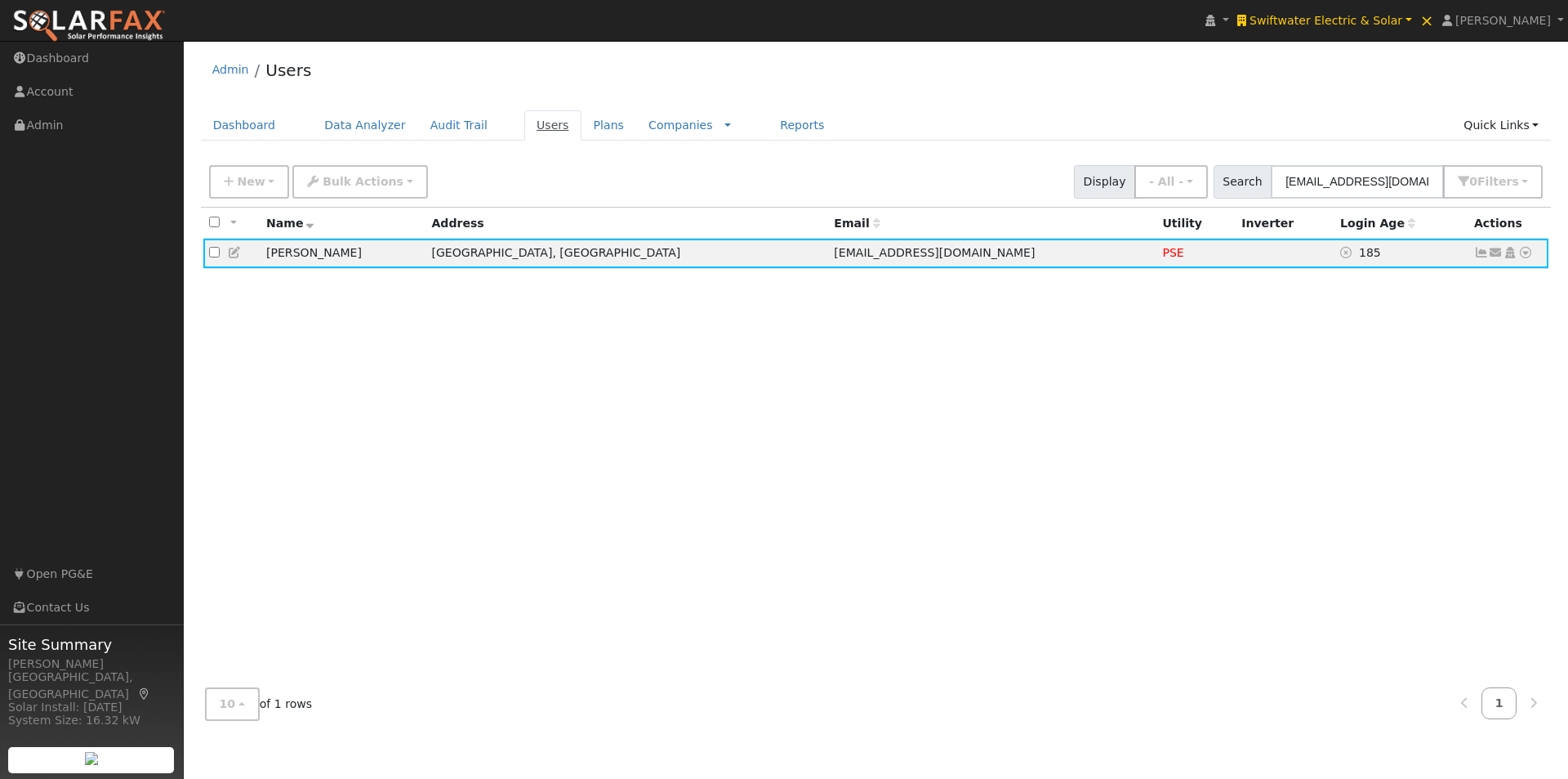
click at [524, 129] on link "Users" at bounding box center [553, 125] width 57 height 30
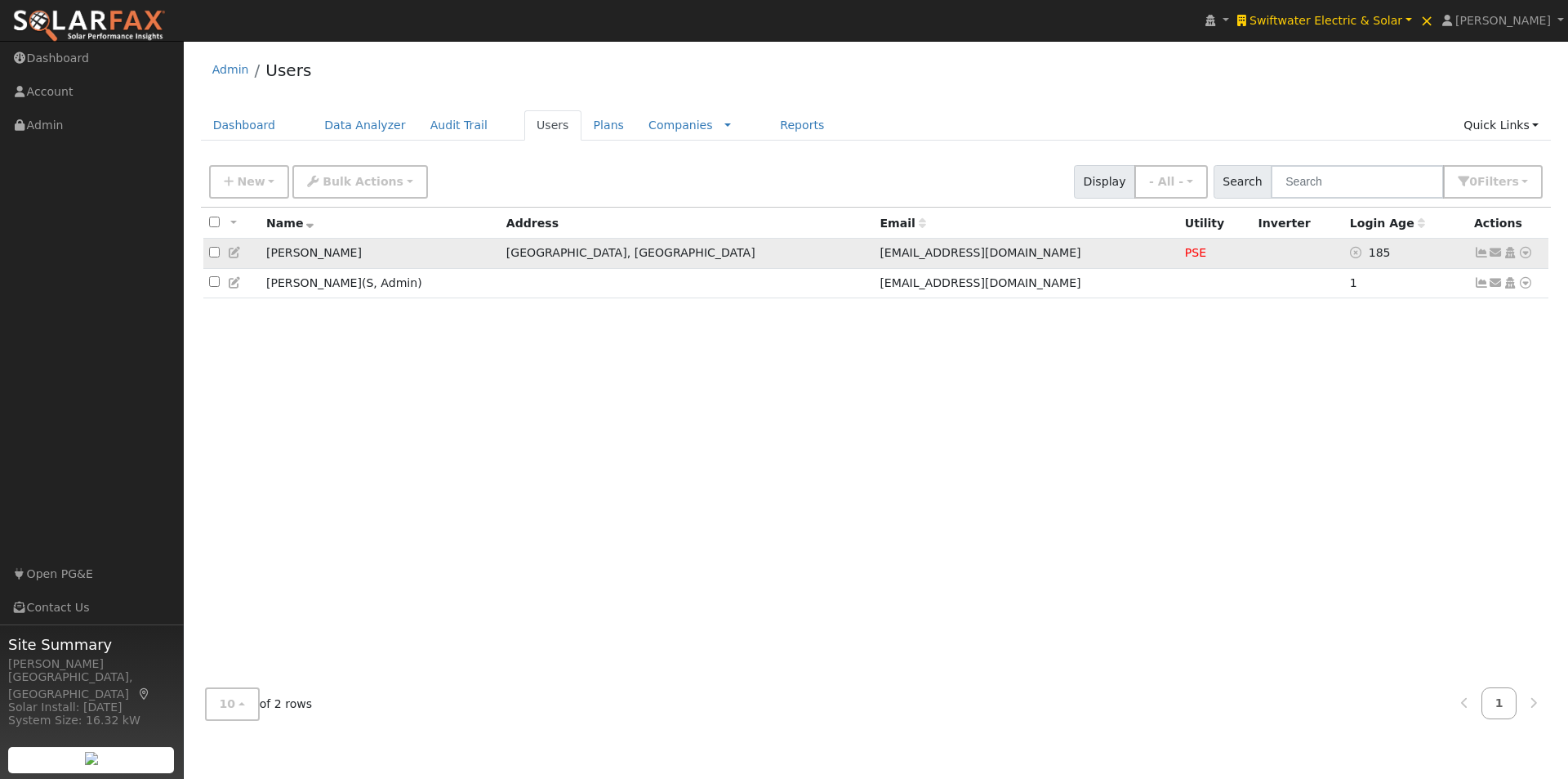
click at [1483, 255] on icon at bounding box center [1482, 252] width 15 height 11
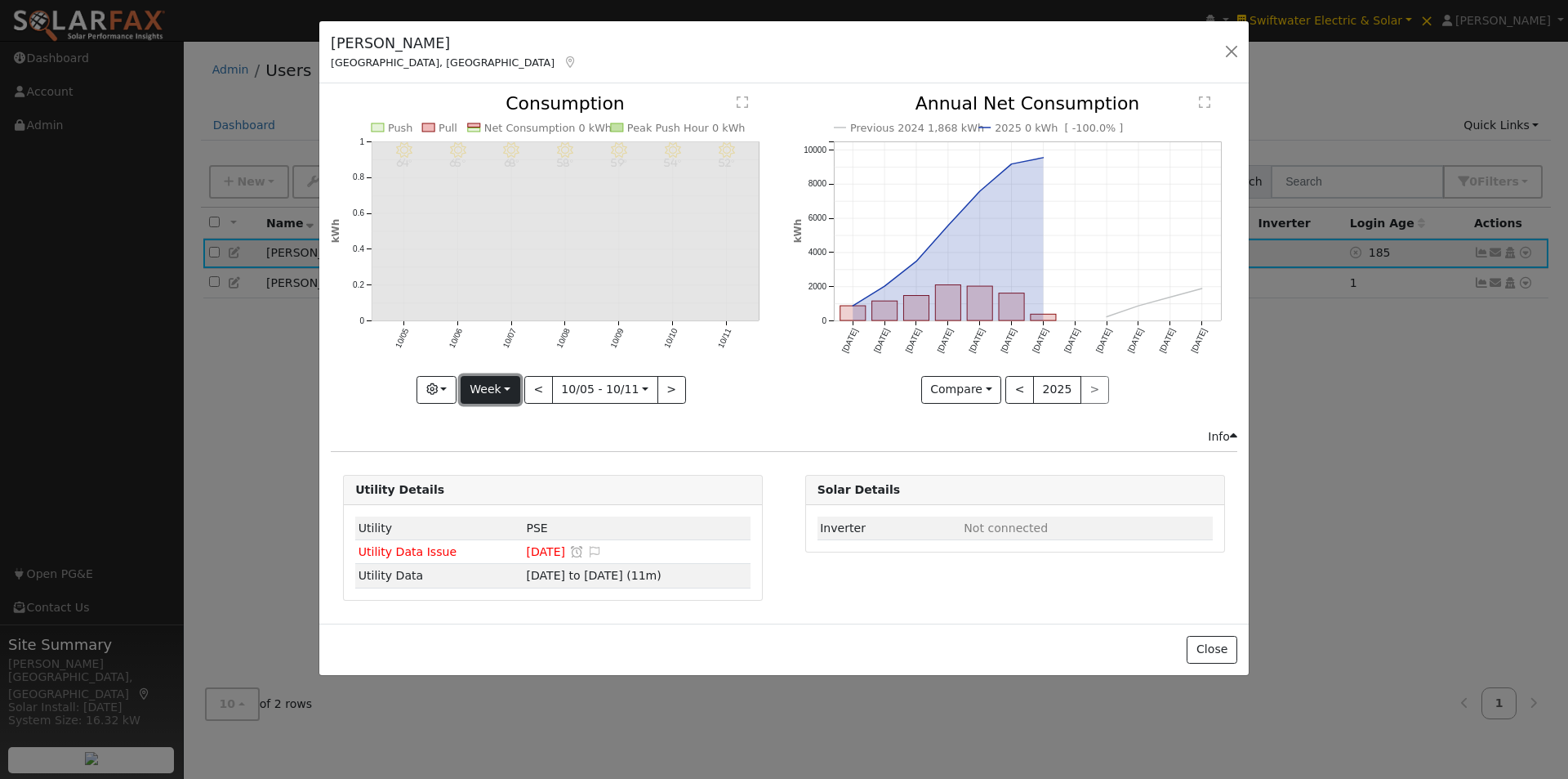
click at [494, 380] on button "Week" at bounding box center [490, 390] width 60 height 28
click at [513, 487] on link "Year" at bounding box center [518, 492] width 114 height 23
type input "[DATE]"
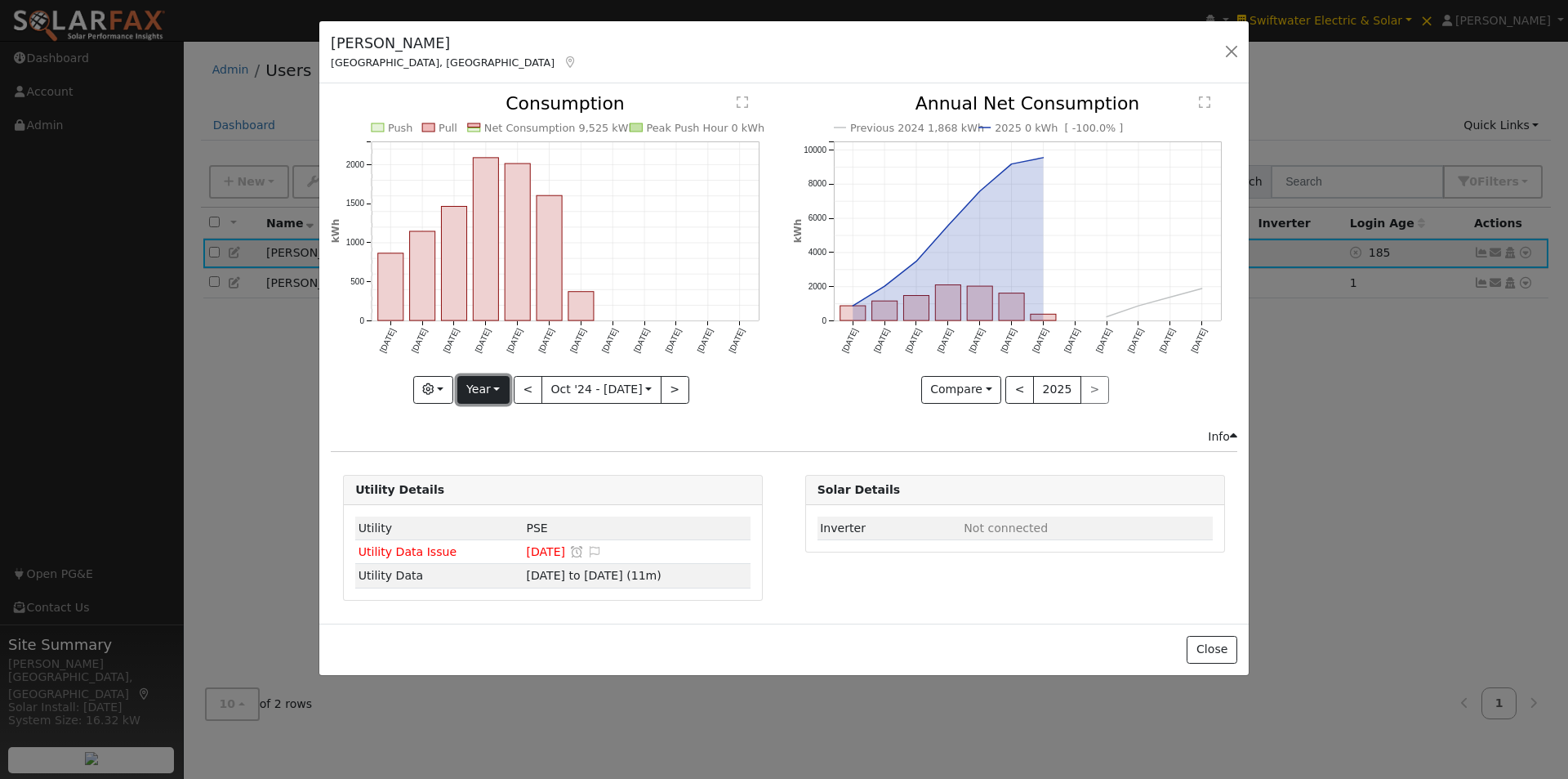
click at [474, 386] on button "Year" at bounding box center [483, 390] width 53 height 28
click at [497, 507] on link "Custom" at bounding box center [515, 515] width 114 height 23
click at [555, 386] on input "[DATE]" at bounding box center [549, 390] width 60 height 26
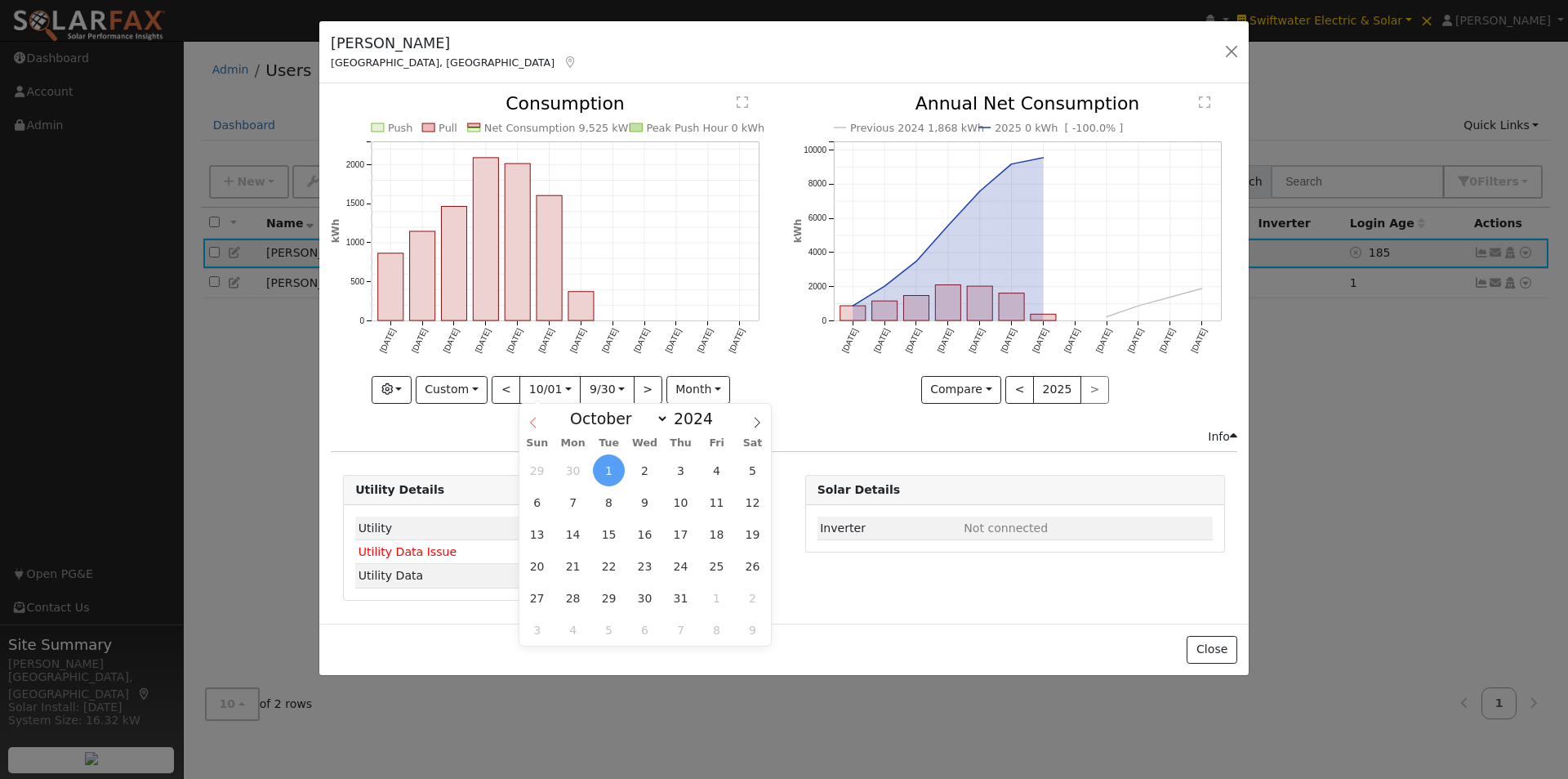
click at [531, 422] on icon at bounding box center [533, 422] width 11 height 11
click at [530, 419] on icon at bounding box center [533, 422] width 11 height 11
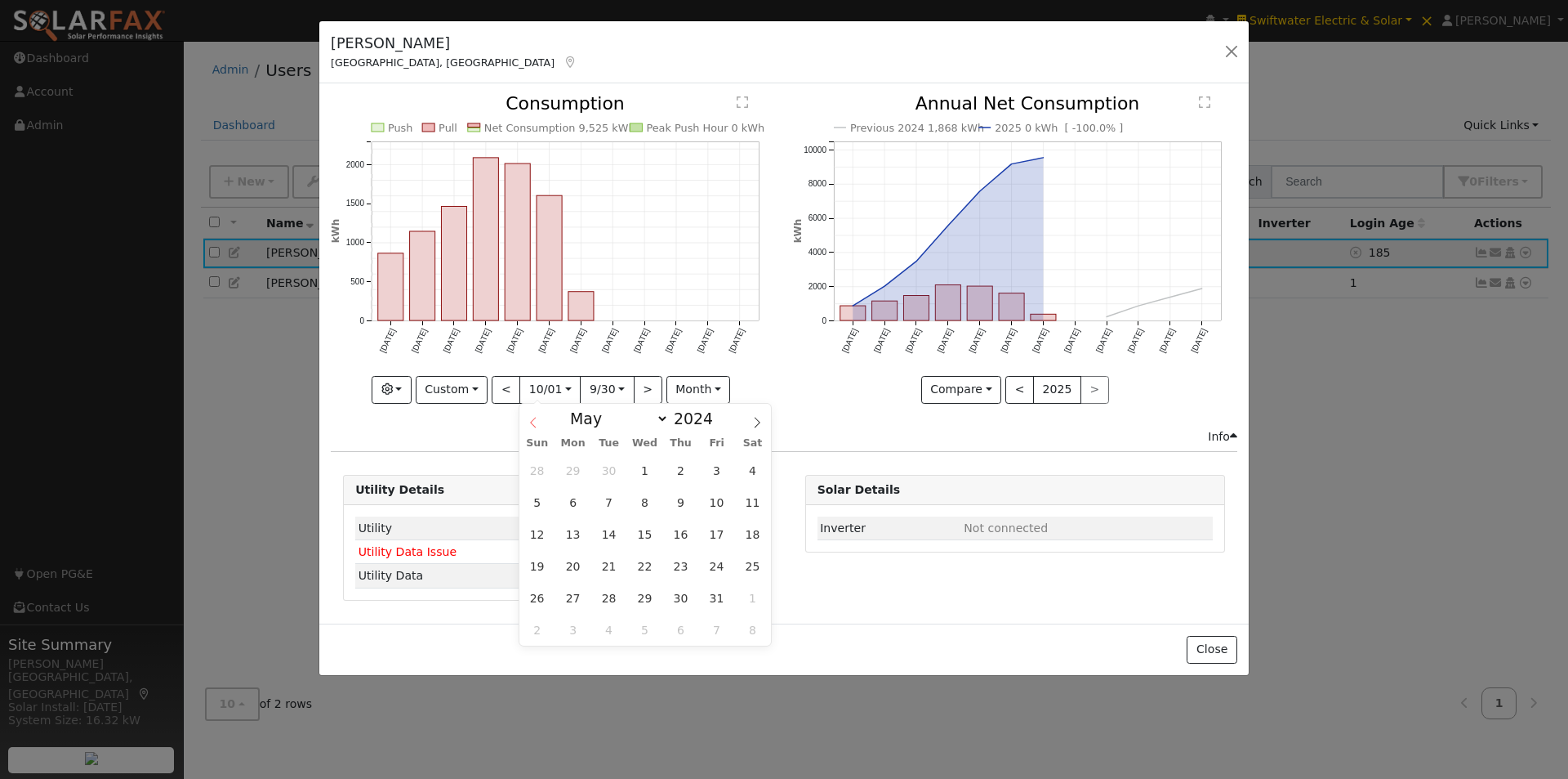
click at [530, 419] on icon at bounding box center [533, 422] width 11 height 11
select select "3"
click at [576, 468] on span "1" at bounding box center [573, 470] width 32 height 32
type input "2024-04-01"
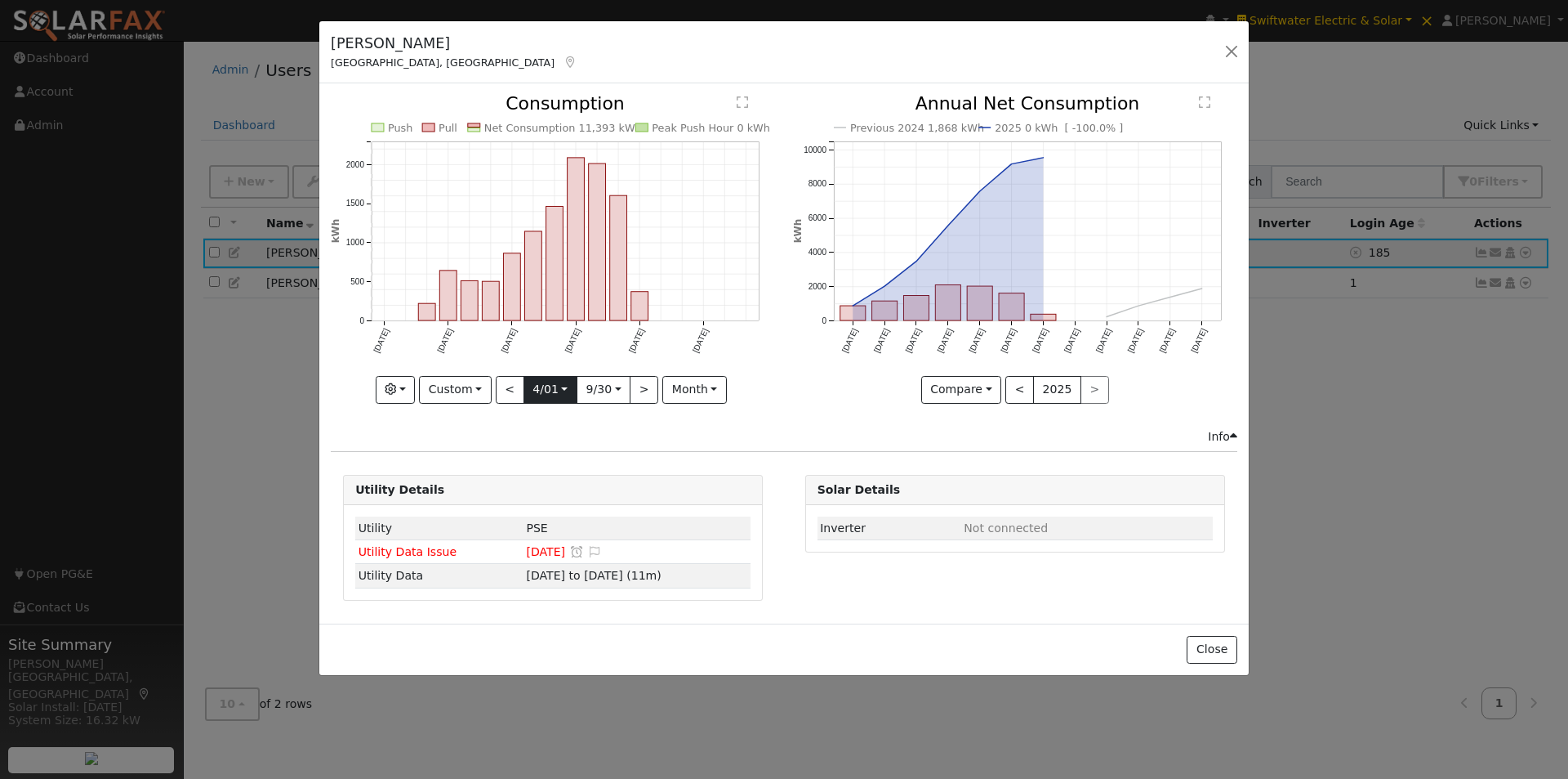
click at [553, 395] on input "2024-04-01" at bounding box center [550, 390] width 53 height 26
click at [761, 423] on icon at bounding box center [759, 422] width 11 height 11
click at [762, 422] on icon at bounding box center [760, 422] width 6 height 10
select select "5"
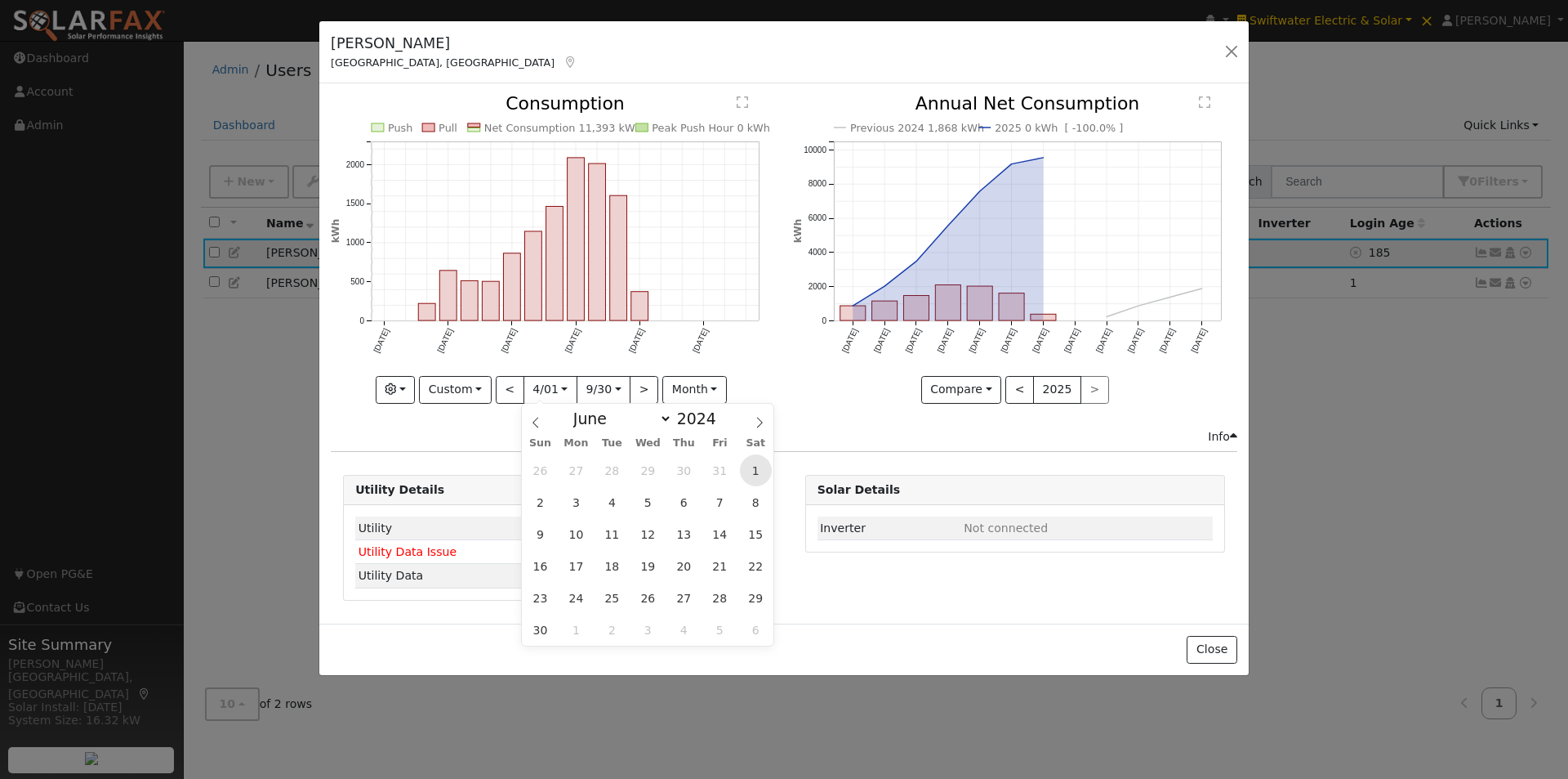
drag, startPoint x: 750, startPoint y: 462, endPoint x: 718, endPoint y: 393, distance: 76.1
click at [751, 461] on span "1" at bounding box center [756, 470] width 32 height 32
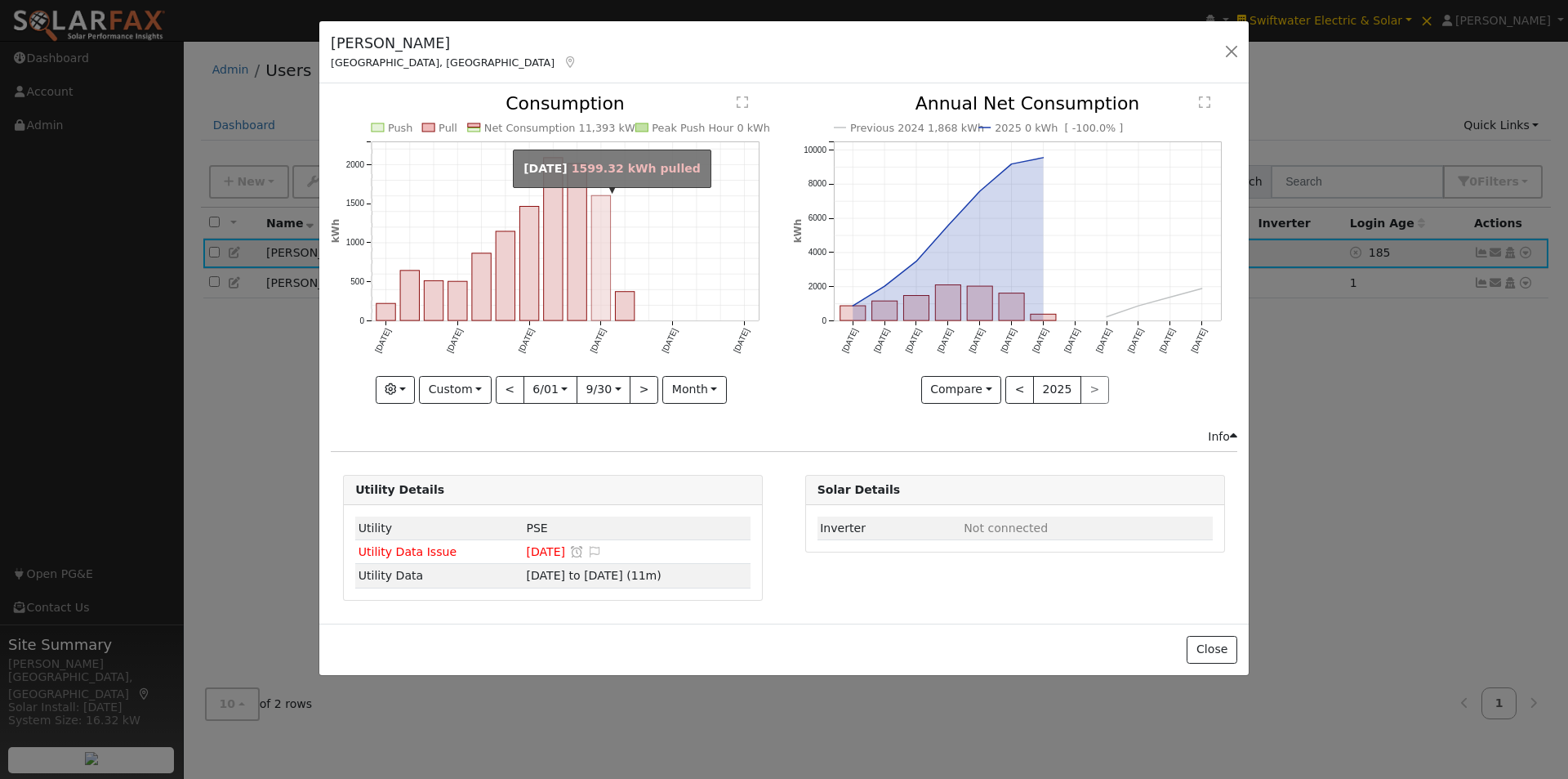
click at [604, 303] on rect "onclick=""" at bounding box center [601, 258] width 19 height 125
type input "2025-03-01"
type input "2025-03-31"
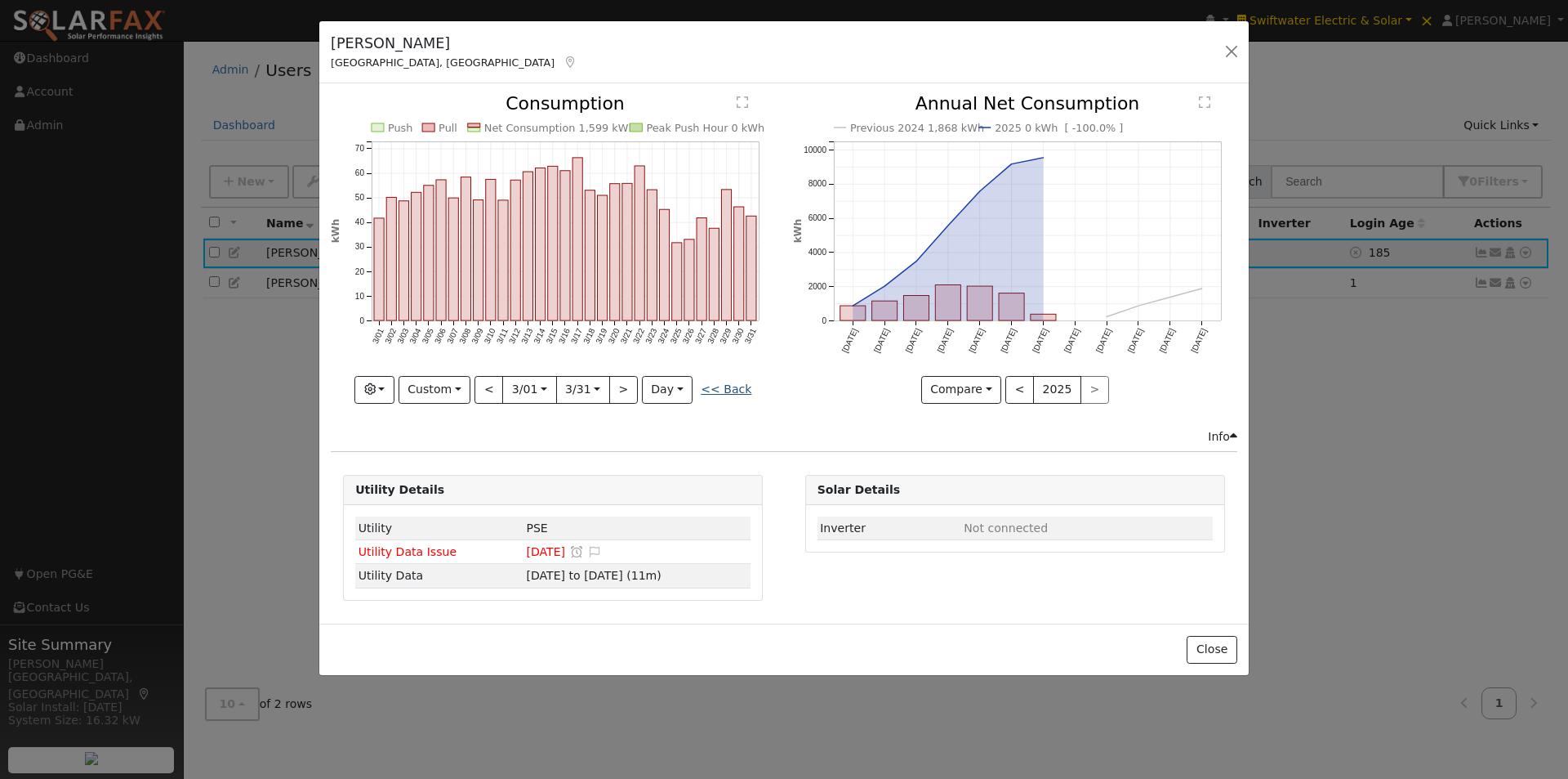
click at [717, 385] on link "<< Back" at bounding box center [726, 388] width 51 height 13
type input "2024-06-01"
type input "2025-09-30"
select select "8"
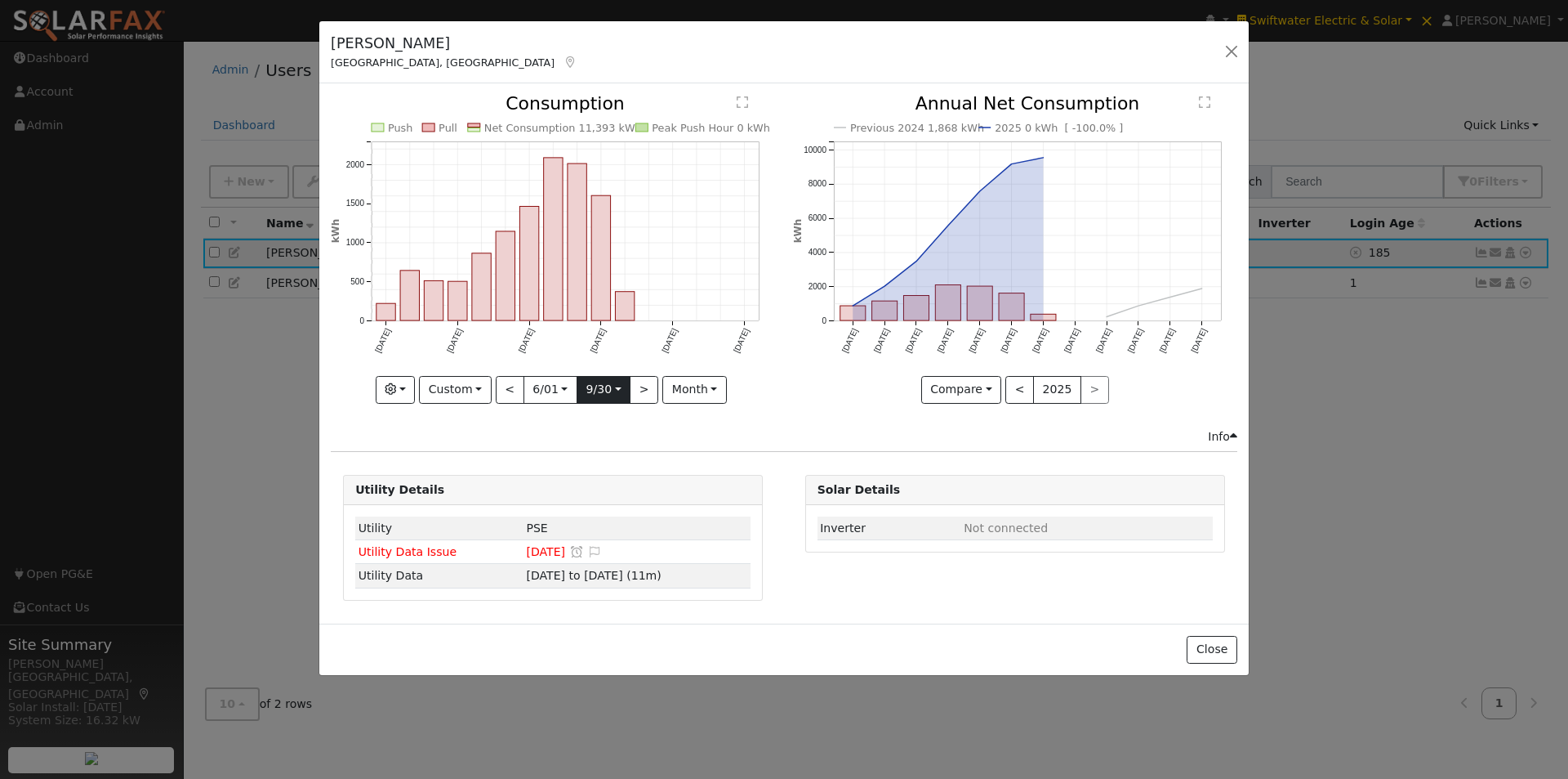
click at [611, 384] on input "2025-09-30" at bounding box center [604, 390] width 53 height 26
click at [774, 425] on span at bounding box center [779, 423] width 11 height 9
type input "2024"
click at [717, 421] on select "January February March April May June July August September October November De…" at bounding box center [673, 418] width 107 height 20
select select "3"
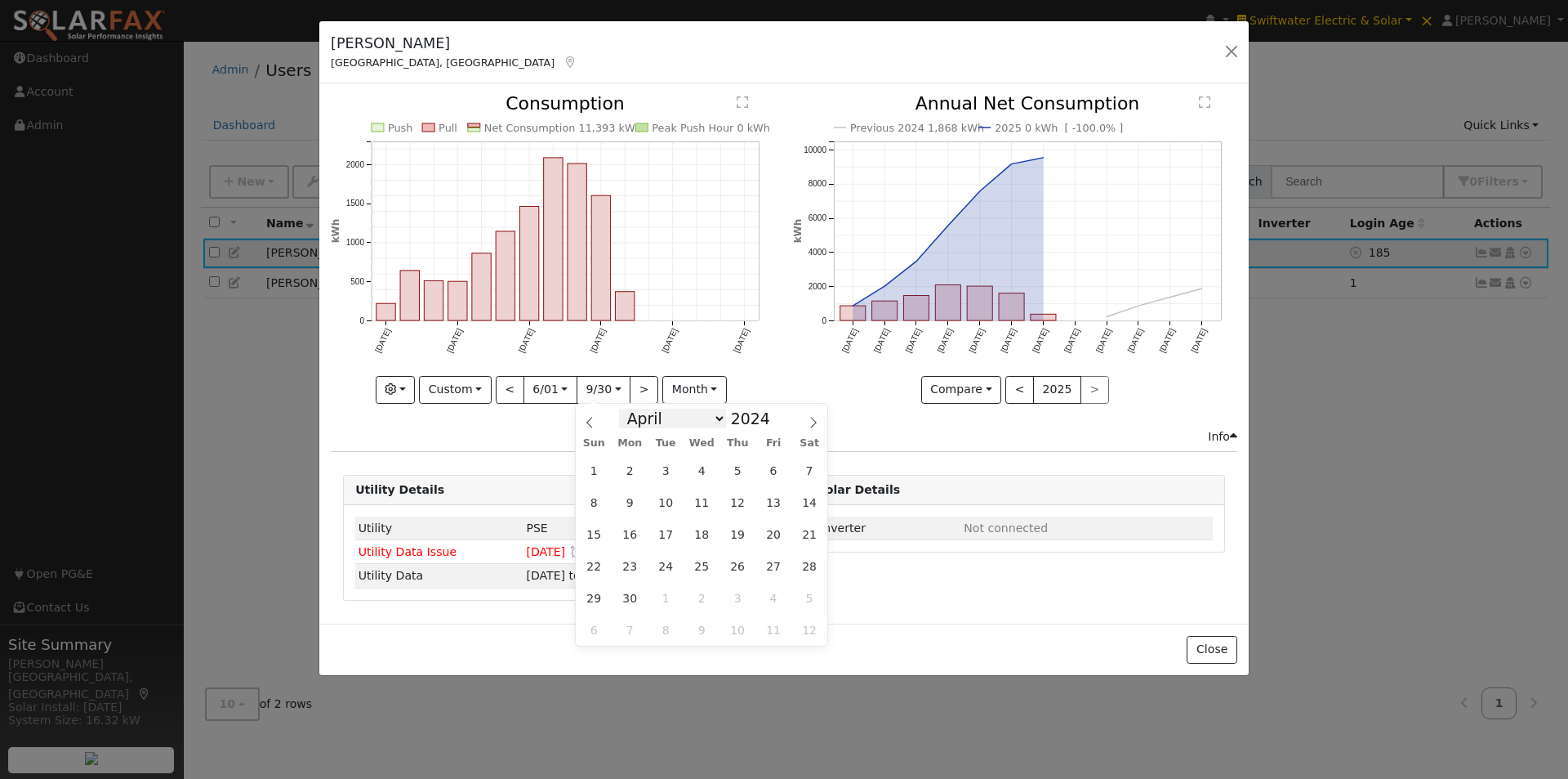
click at [632, 409] on select "January February March April May June July August September October November De…" at bounding box center [673, 418] width 107 height 20
drag, startPoint x: 657, startPoint y: 595, endPoint x: 745, endPoint y: 452, distance: 167.9
click at [657, 580] on div "31 1 2 3 4 5 6 7 8 9 10 11 12 13 14 15 16 17 18 19 20 21 22 23 24 25 26 27 28 2…" at bounding box center [702, 550] width 252 height 192
click at [662, 591] on span "30" at bounding box center [666, 597] width 32 height 32
type input "2024-04-30"
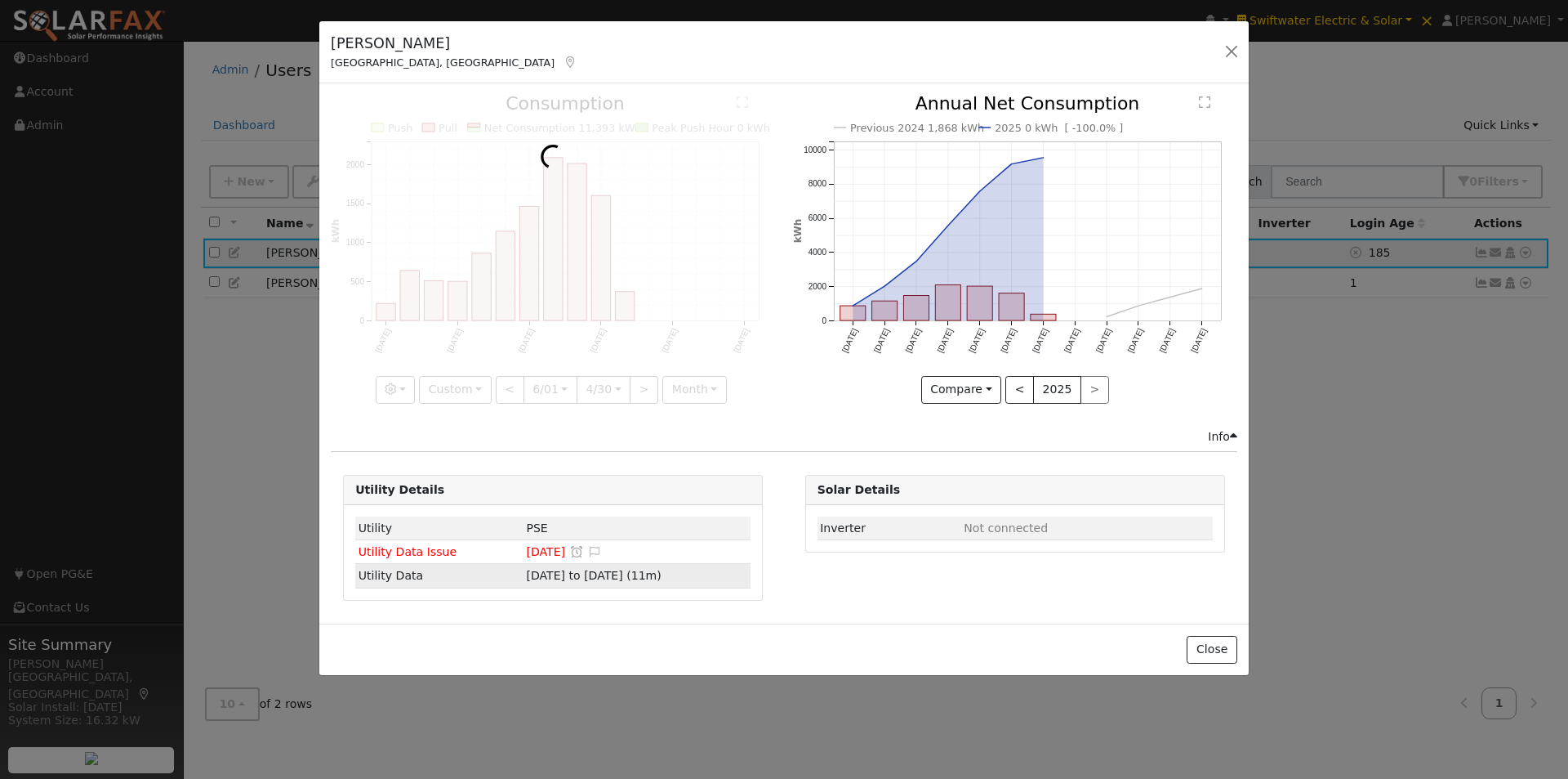
scroll to position [0, 12]
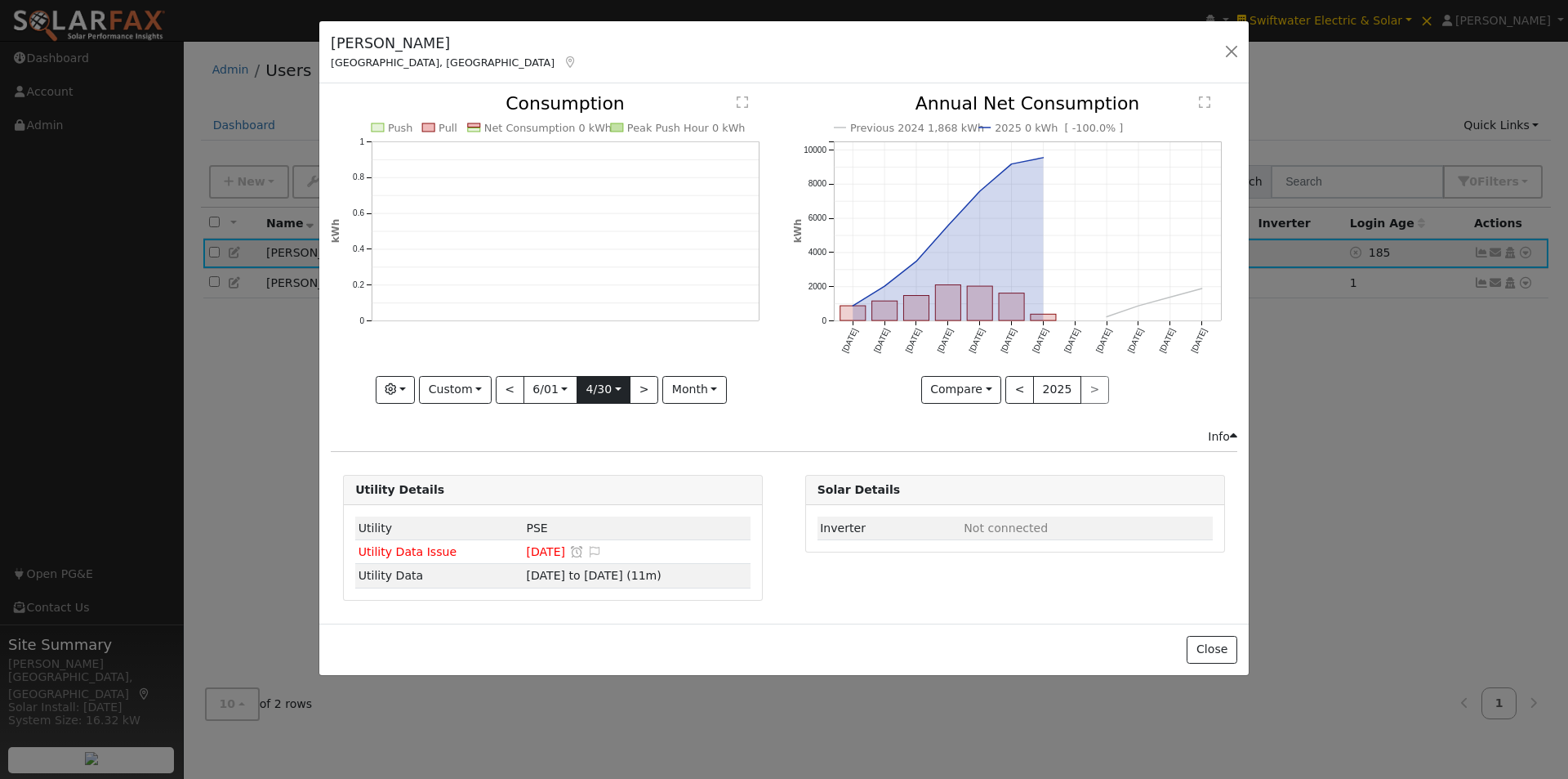
click at [602, 391] on input "2024-04-30" at bounding box center [604, 390] width 53 height 26
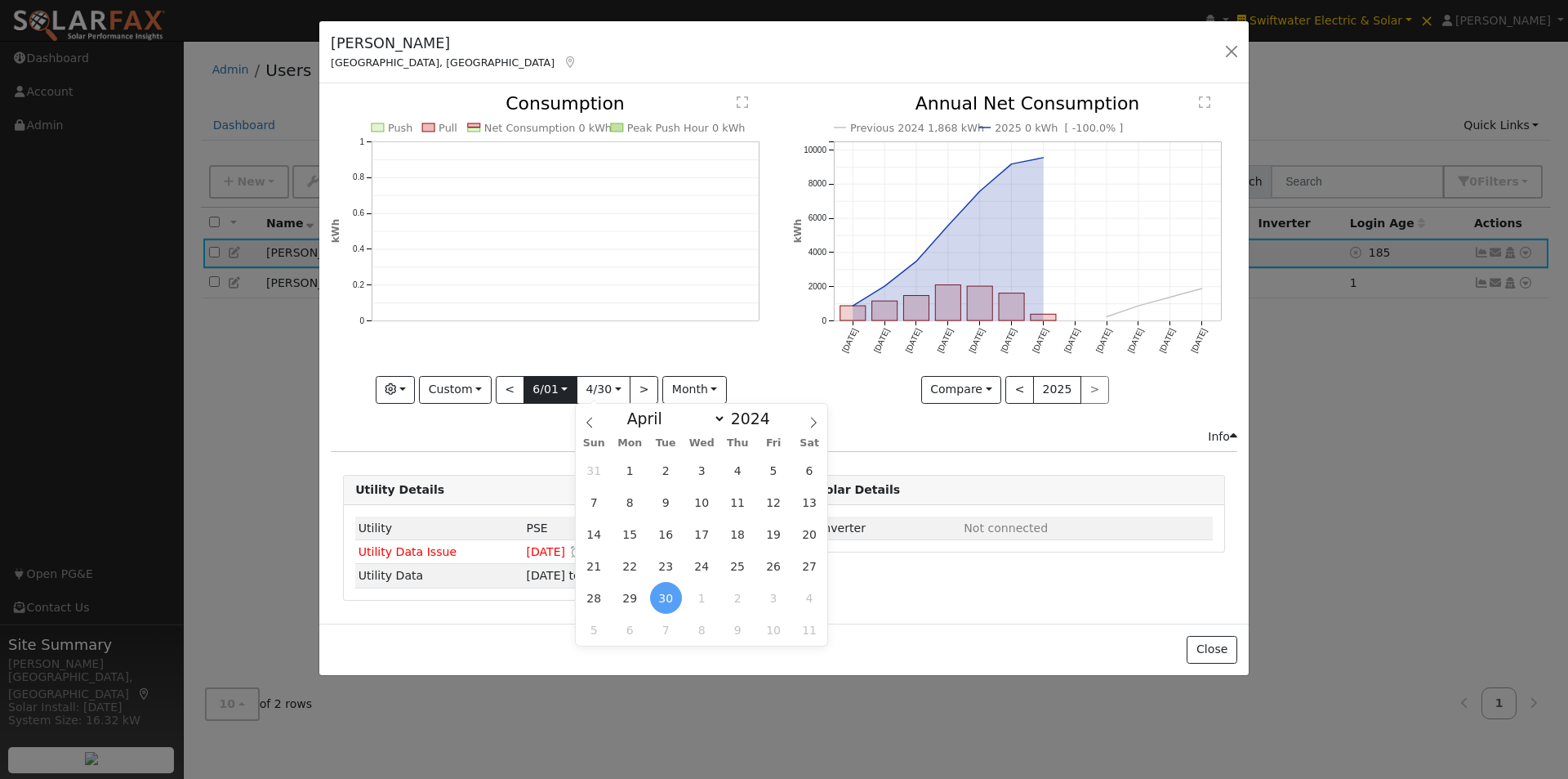
scroll to position [0, 0]
click at [543, 383] on input "2024-06-01" at bounding box center [550, 390] width 53 height 26
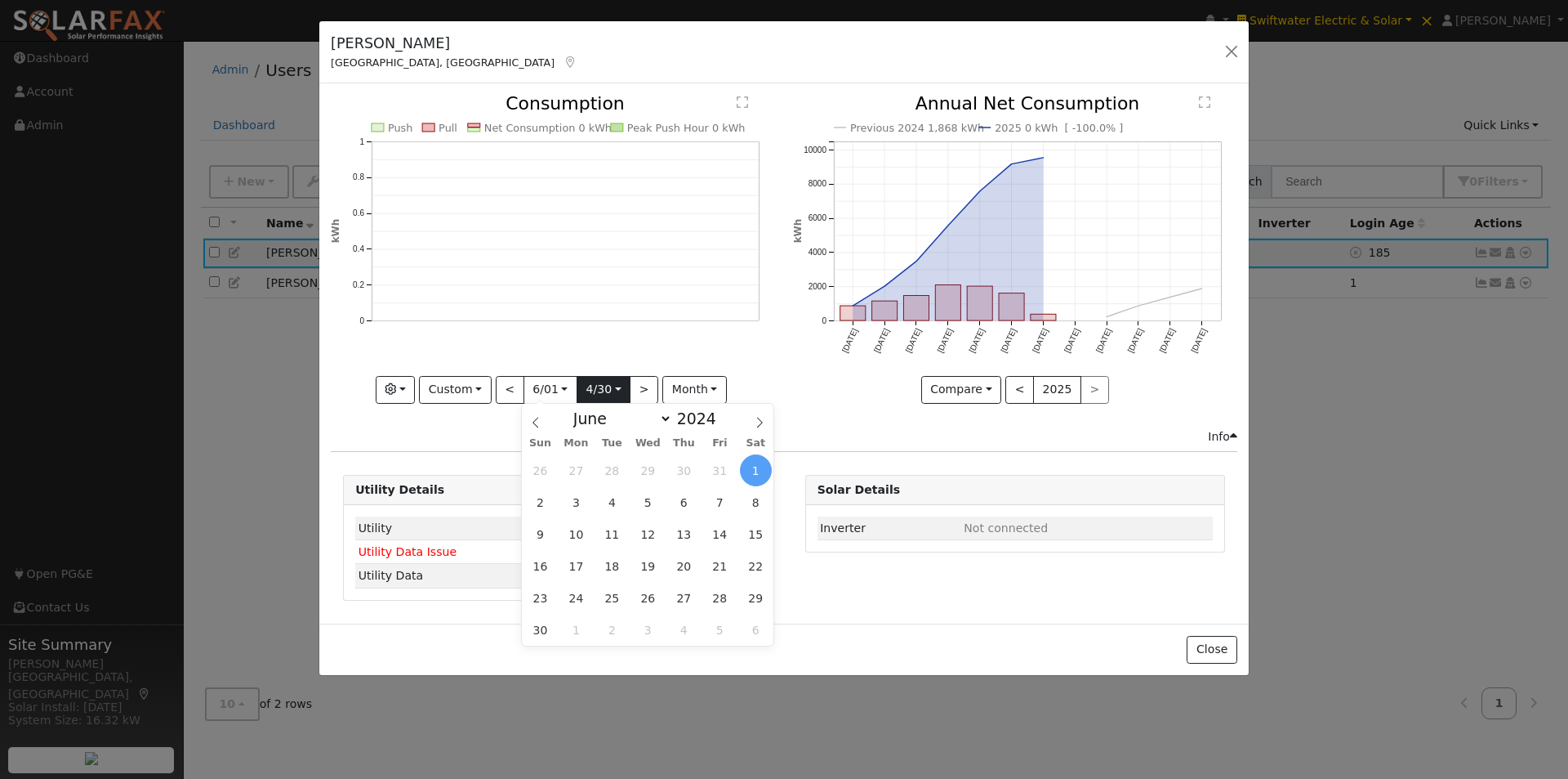
click at [622, 386] on input "2024-04-30" at bounding box center [604, 390] width 53 height 26
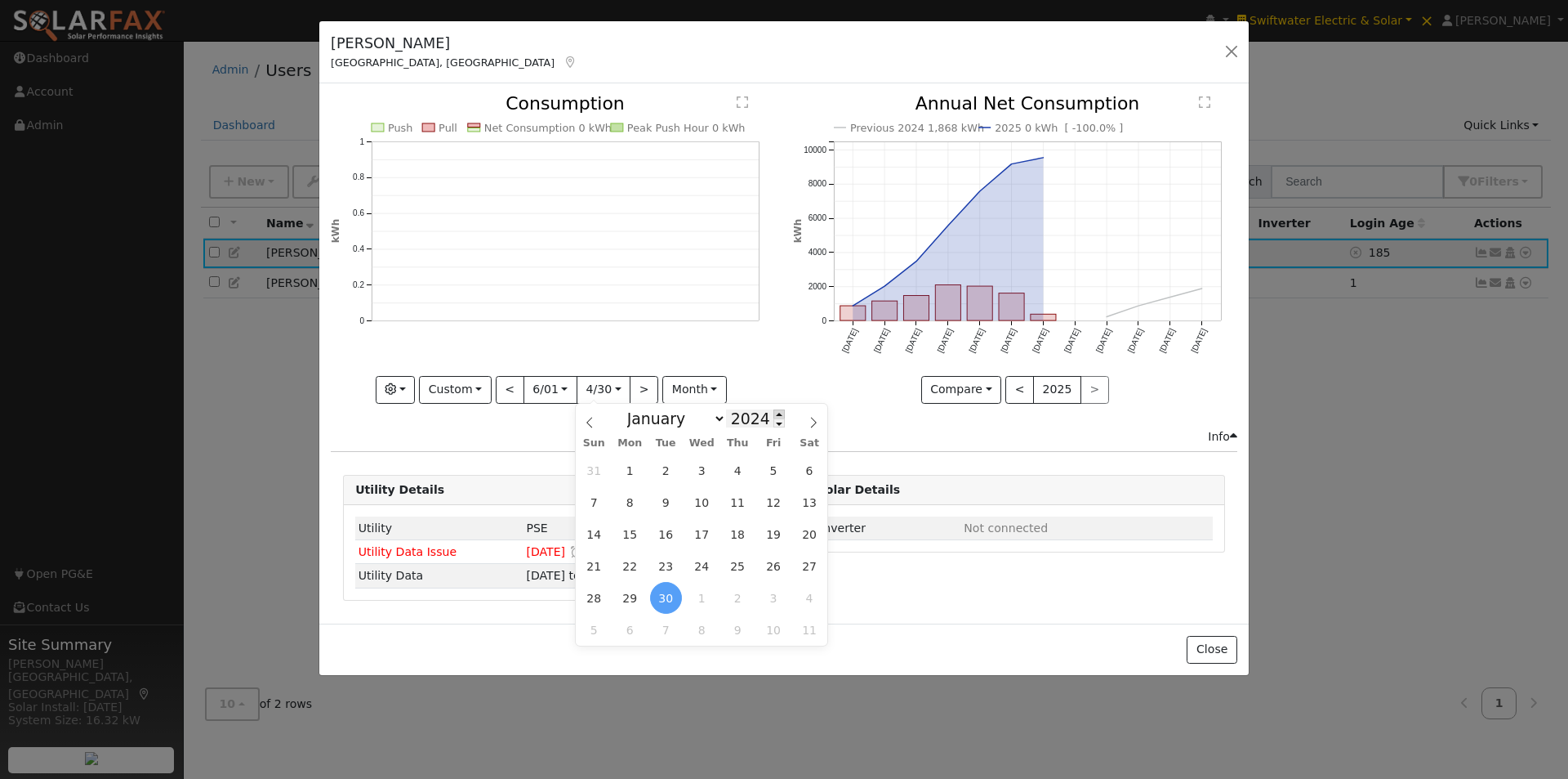
click at [774, 415] on span at bounding box center [779, 414] width 11 height 9
type input "2025"
click at [701, 588] on span "30" at bounding box center [702, 597] width 32 height 32
type input "2025-04-30"
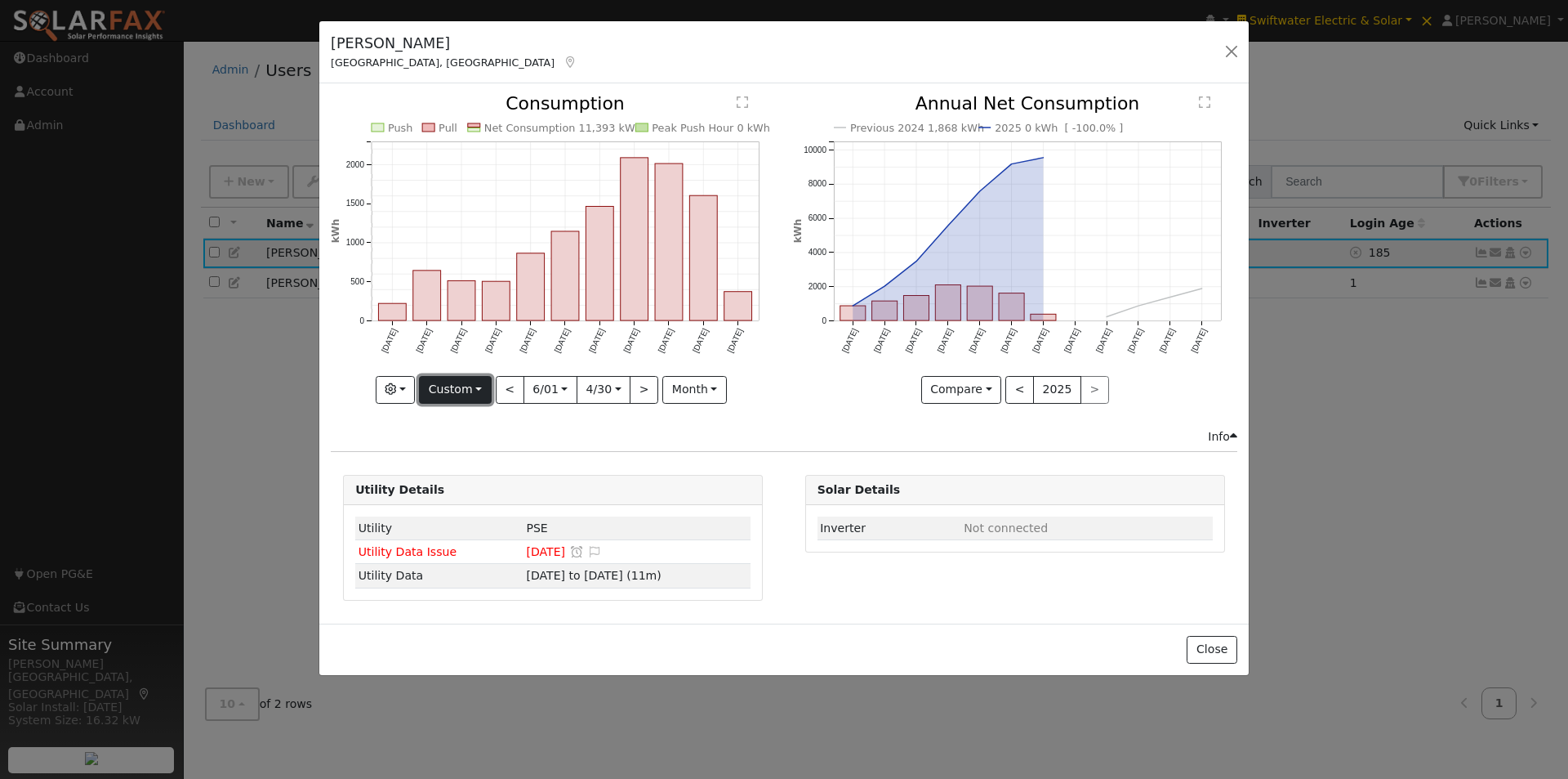
click at [469, 399] on button "Custom" at bounding box center [455, 390] width 72 height 28
click at [672, 392] on button "month" at bounding box center [694, 390] width 65 height 28
click at [696, 447] on link "Day" at bounding box center [720, 446] width 114 height 23
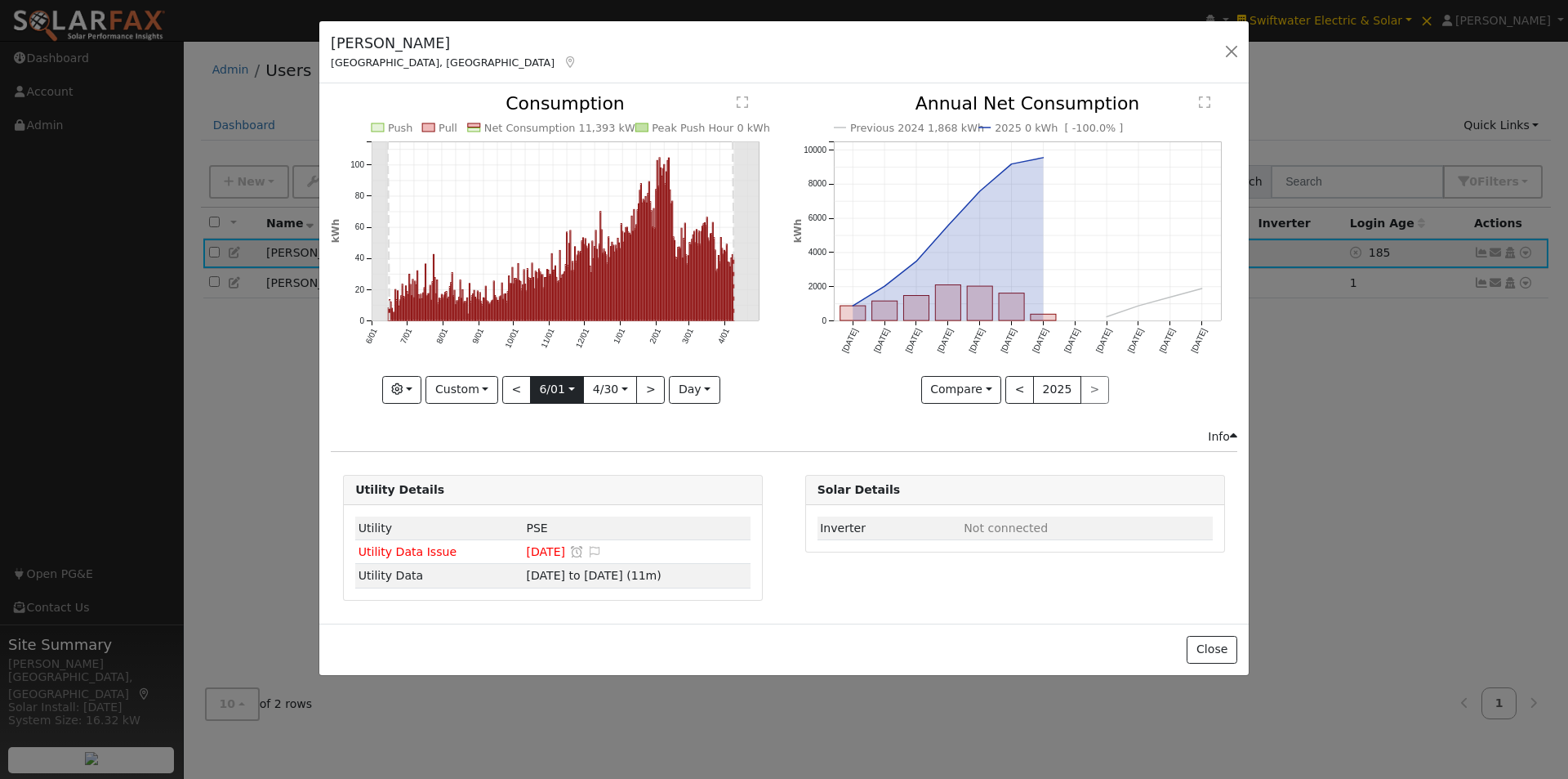
click at [572, 384] on input "2024-06-01" at bounding box center [557, 390] width 53 height 26
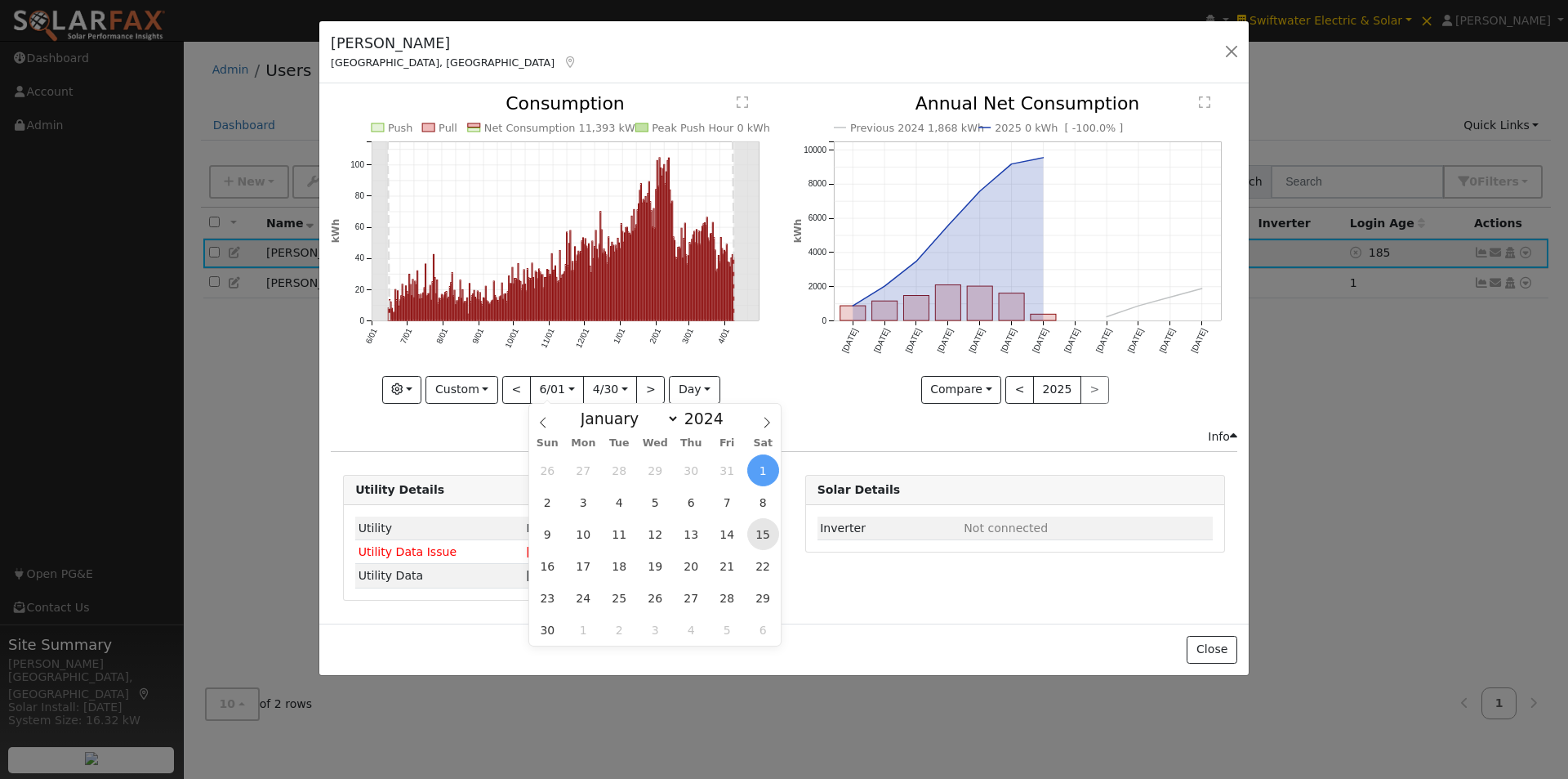
drag, startPoint x: 762, startPoint y: 525, endPoint x: 731, endPoint y: 418, distance: 111.4
click at [761, 520] on span "15" at bounding box center [763, 533] width 32 height 32
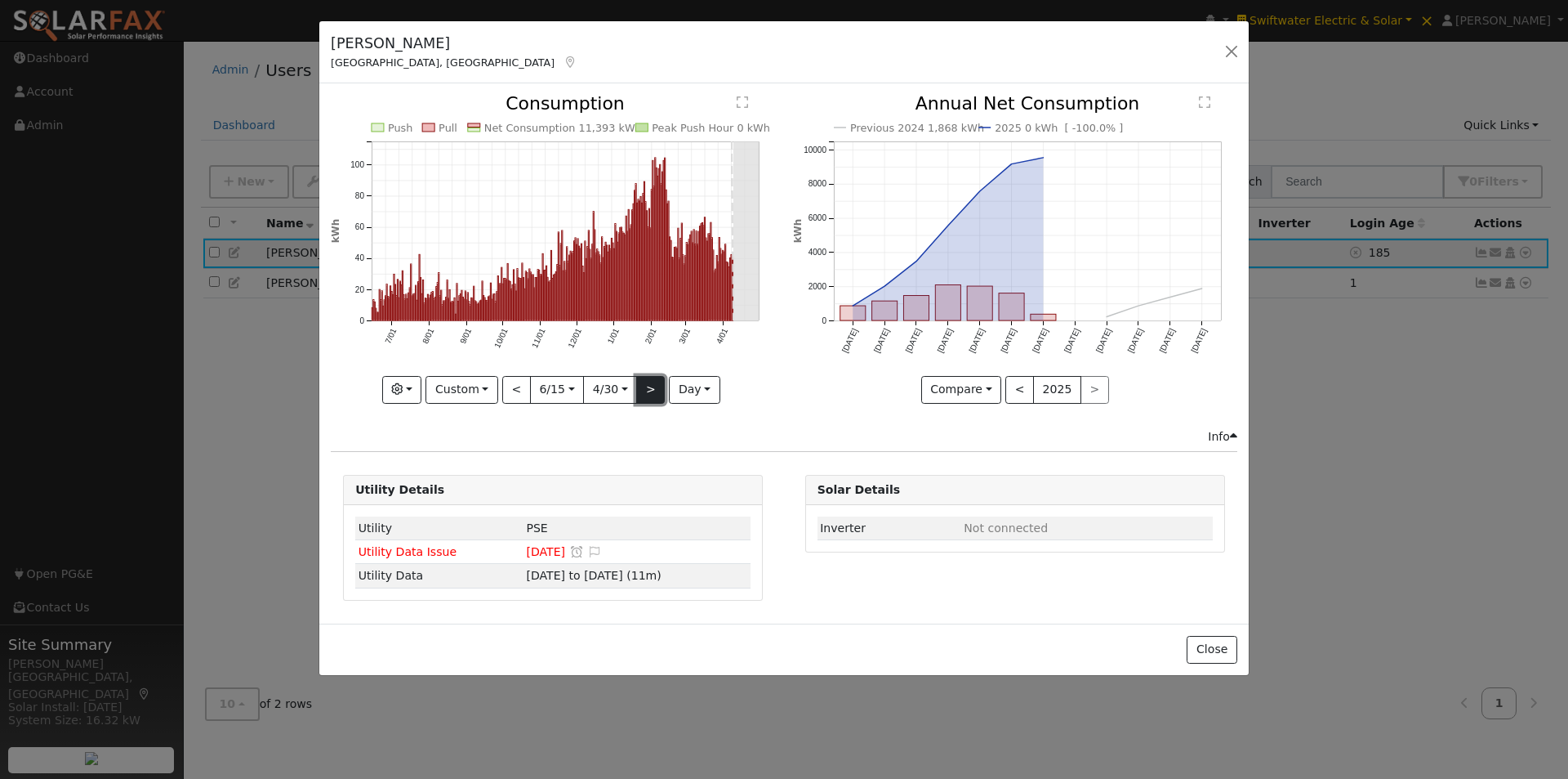
click at [637, 391] on button ">" at bounding box center [650, 390] width 28 height 28
type input "2025-05-01"
type input "2026-03-16"
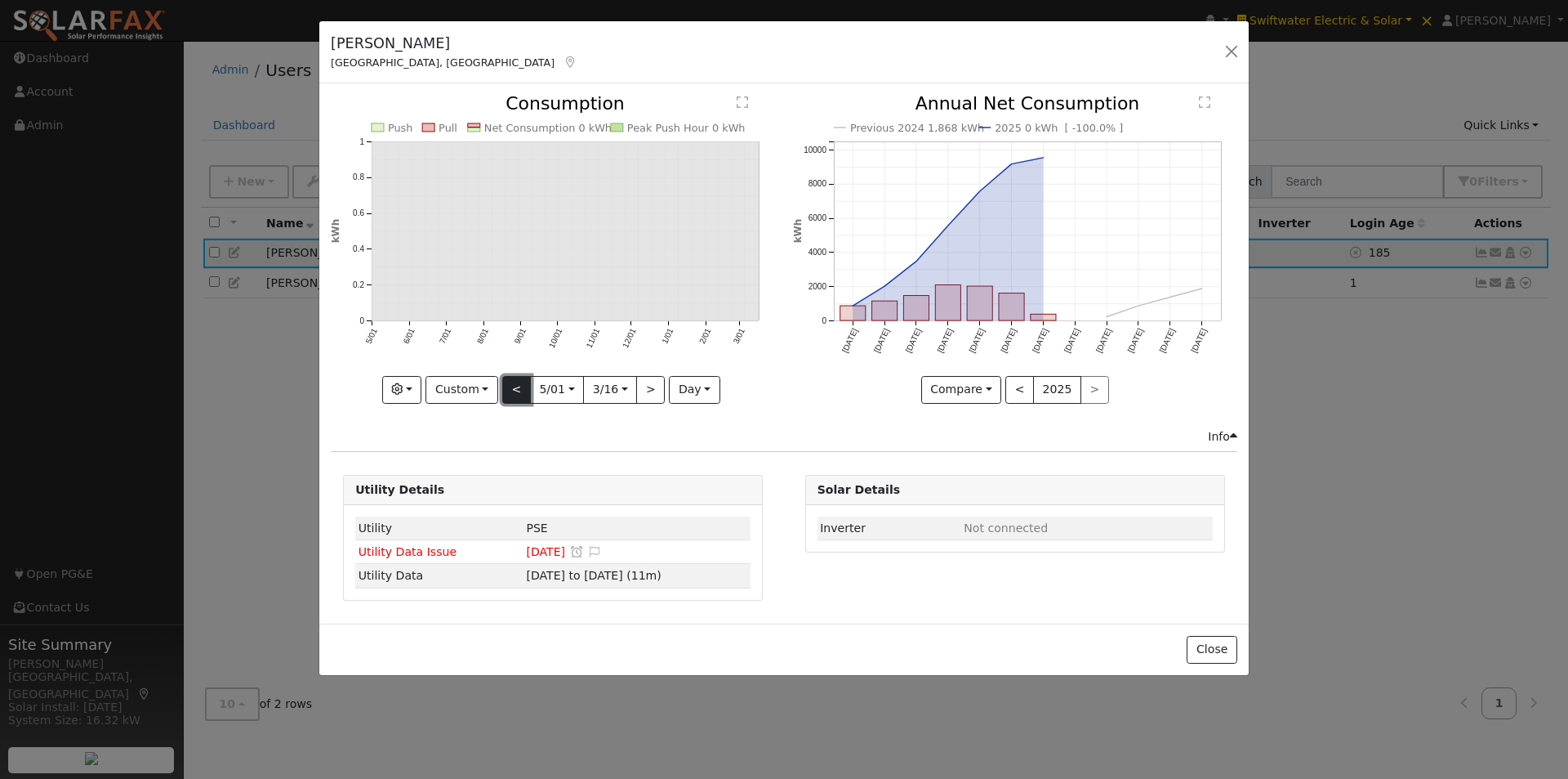
click at [522, 381] on button "<" at bounding box center [516, 390] width 28 height 28
type input "2024-06-15"
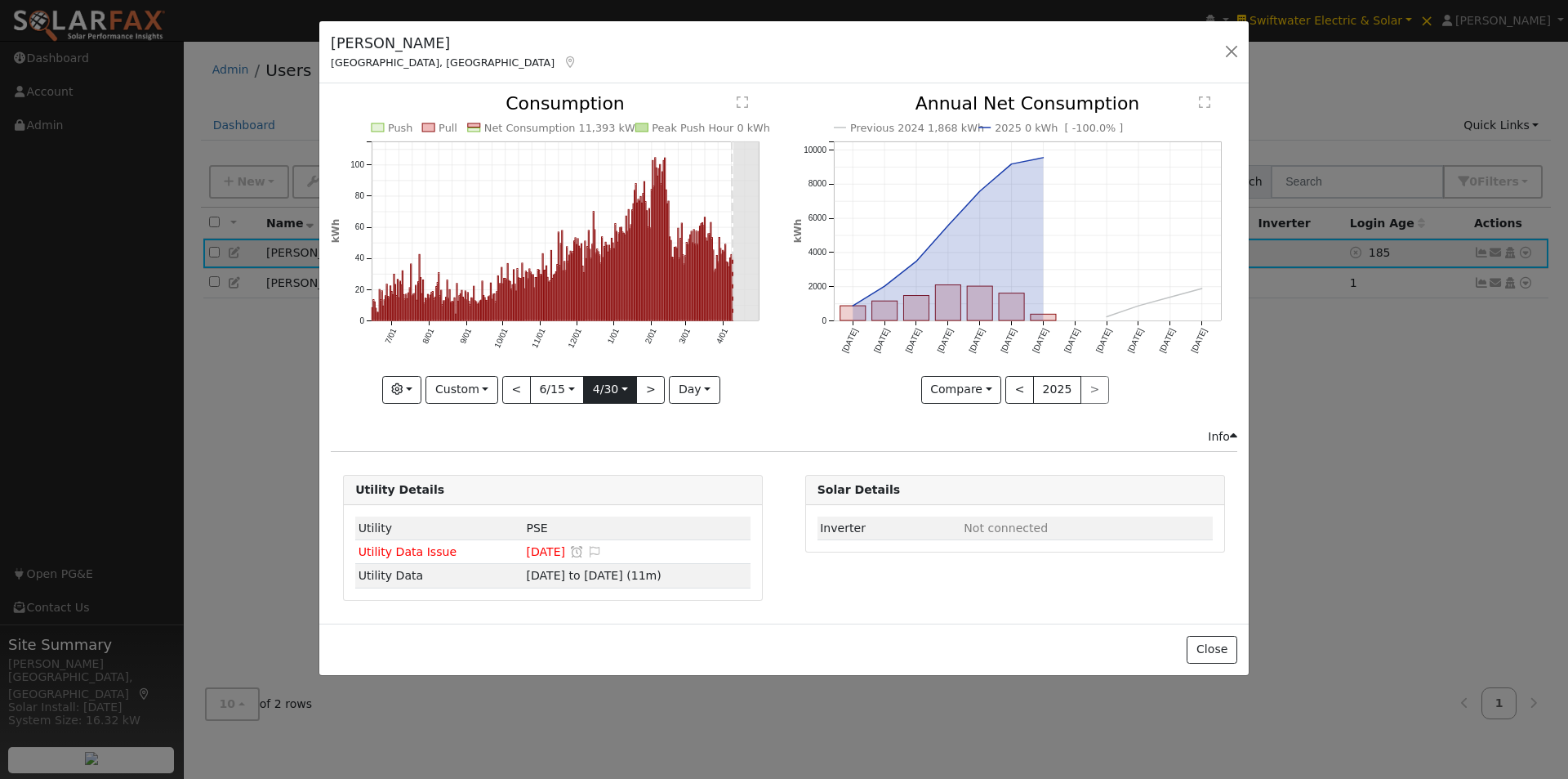
click at [624, 386] on input "2025-04-30" at bounding box center [610, 390] width 53 height 26
click at [712, 498] on span "9" at bounding box center [709, 502] width 32 height 32
type input "2025-04-09"
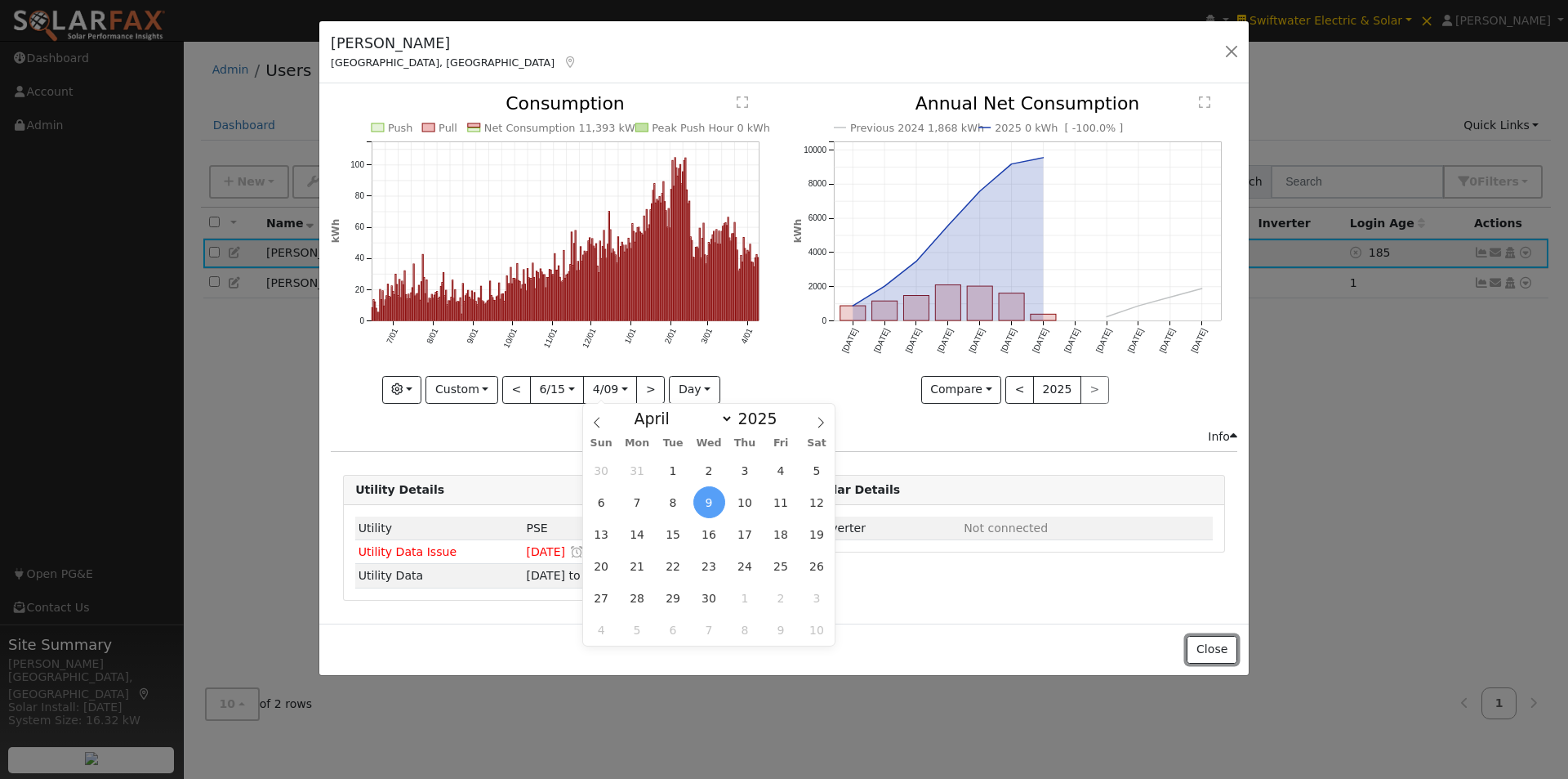
click at [1202, 636] on button "Close" at bounding box center [1212, 650] width 50 height 28
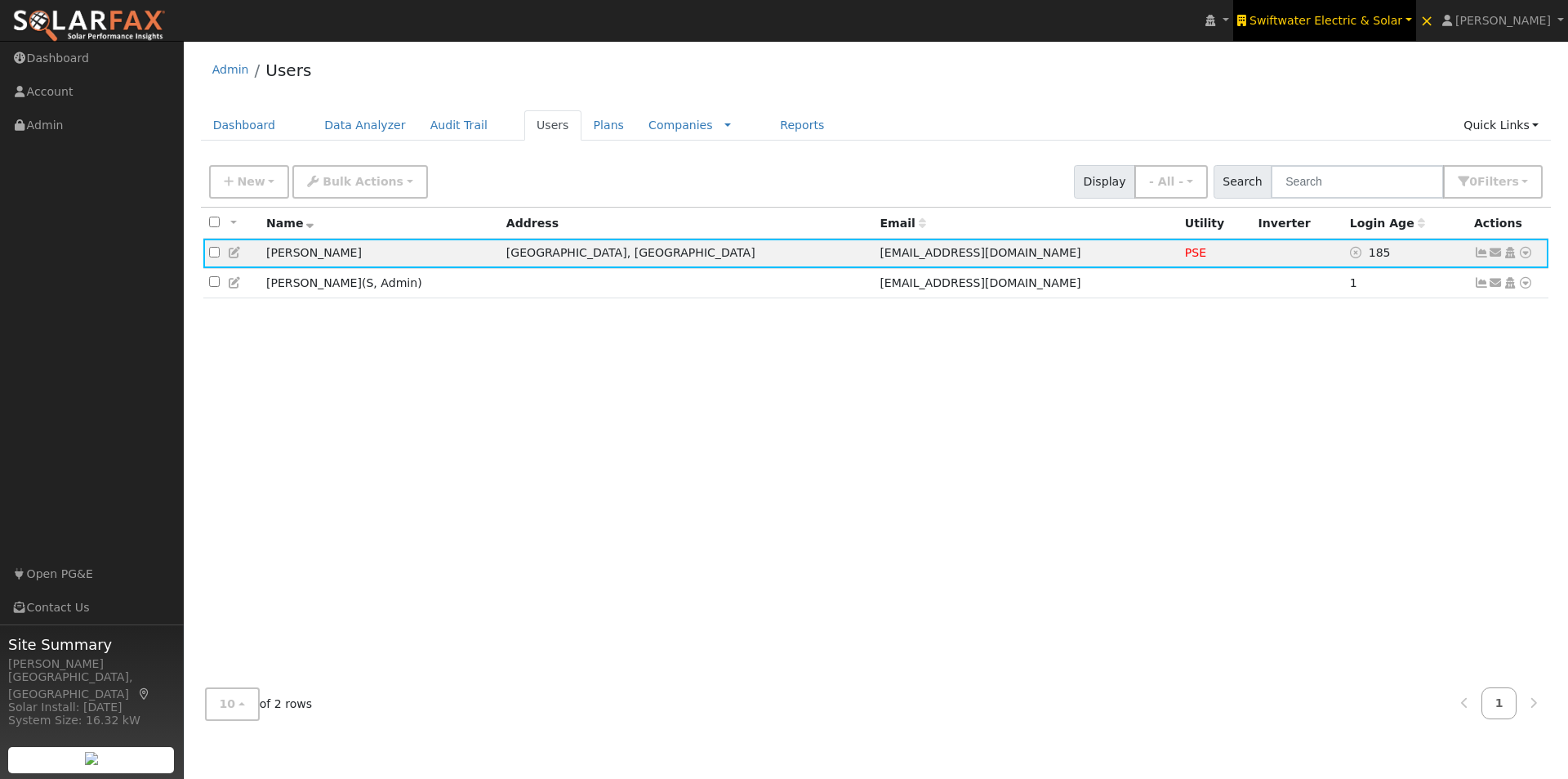
click at [1387, 14] on span "Swiftwater Electric & Solar" at bounding box center [1326, 20] width 153 height 13
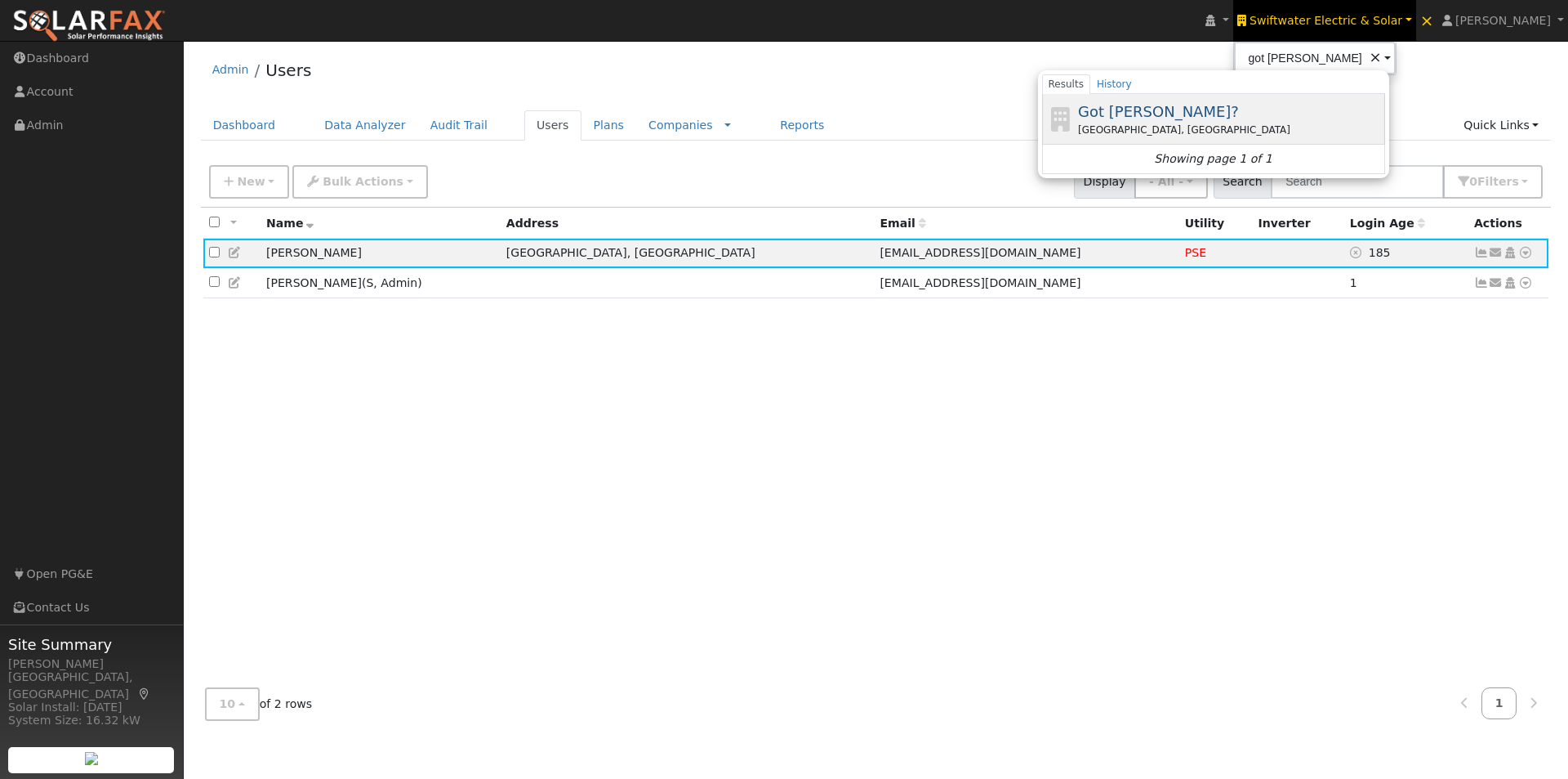
click at [1182, 109] on span "Got Watts?" at bounding box center [1158, 111] width 161 height 17
type input "Got Watts?"
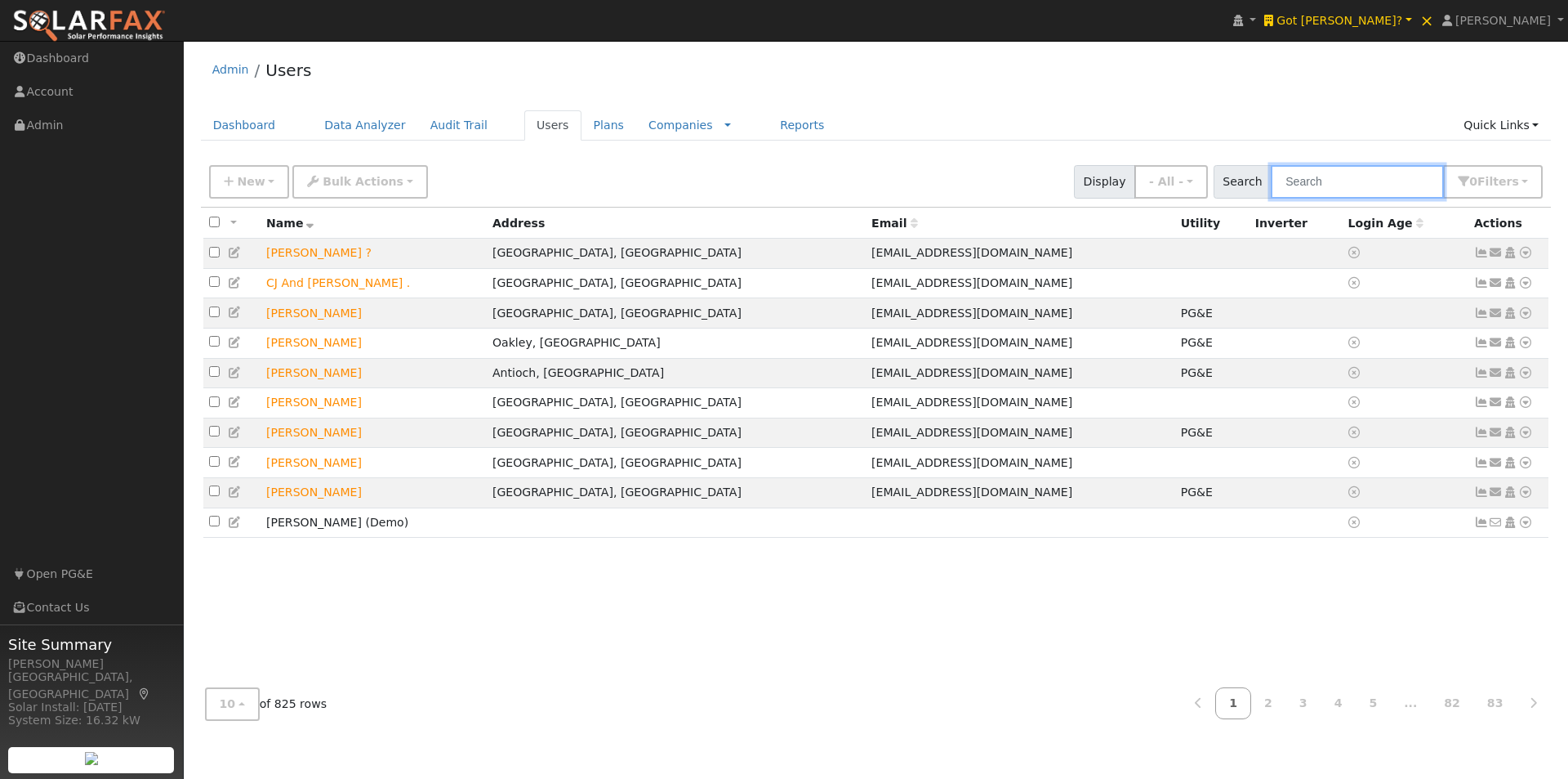
drag, startPoint x: 1404, startPoint y: 185, endPoint x: 1367, endPoint y: 149, distance: 51.6
click at [1388, 174] on input "text" at bounding box center [1358, 181] width 173 height 34
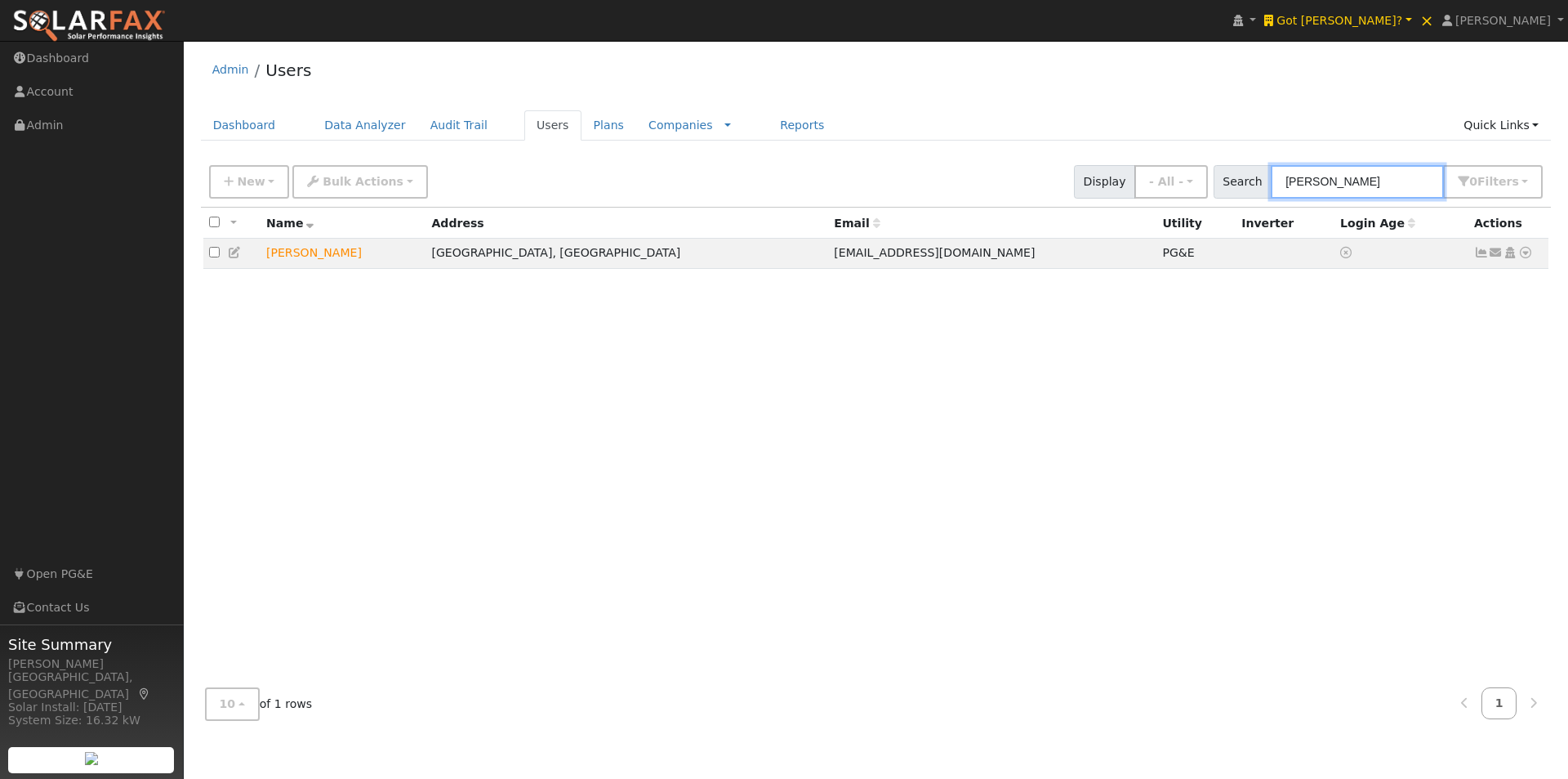
type input "[PERSON_NAME]"
click at [1383, 21] on span "Got [PERSON_NAME]?" at bounding box center [1339, 20] width 126 height 13
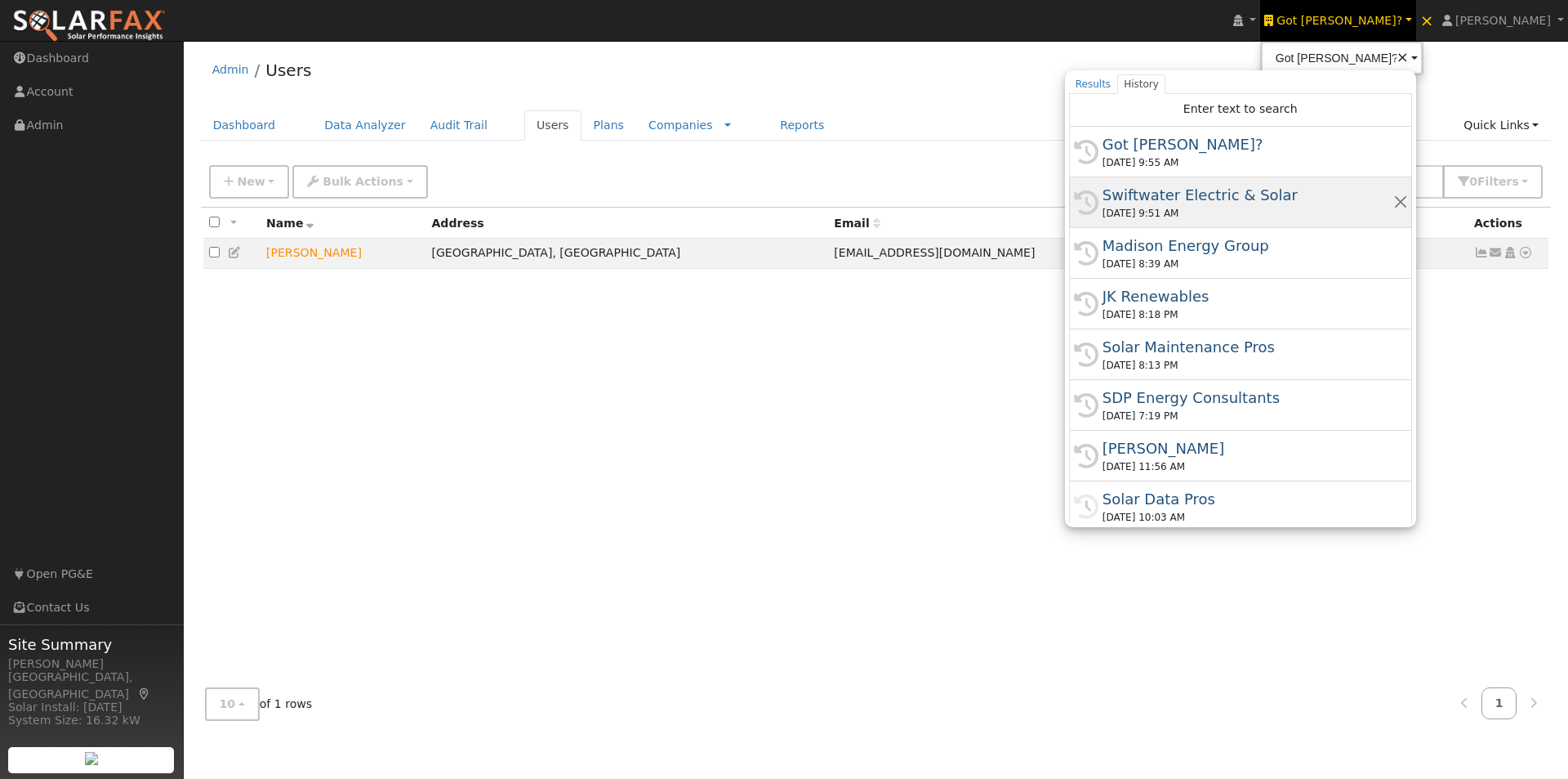
click at [1327, 205] on div "Swiftwater Electric & Solar" at bounding box center [1248, 195] width 291 height 22
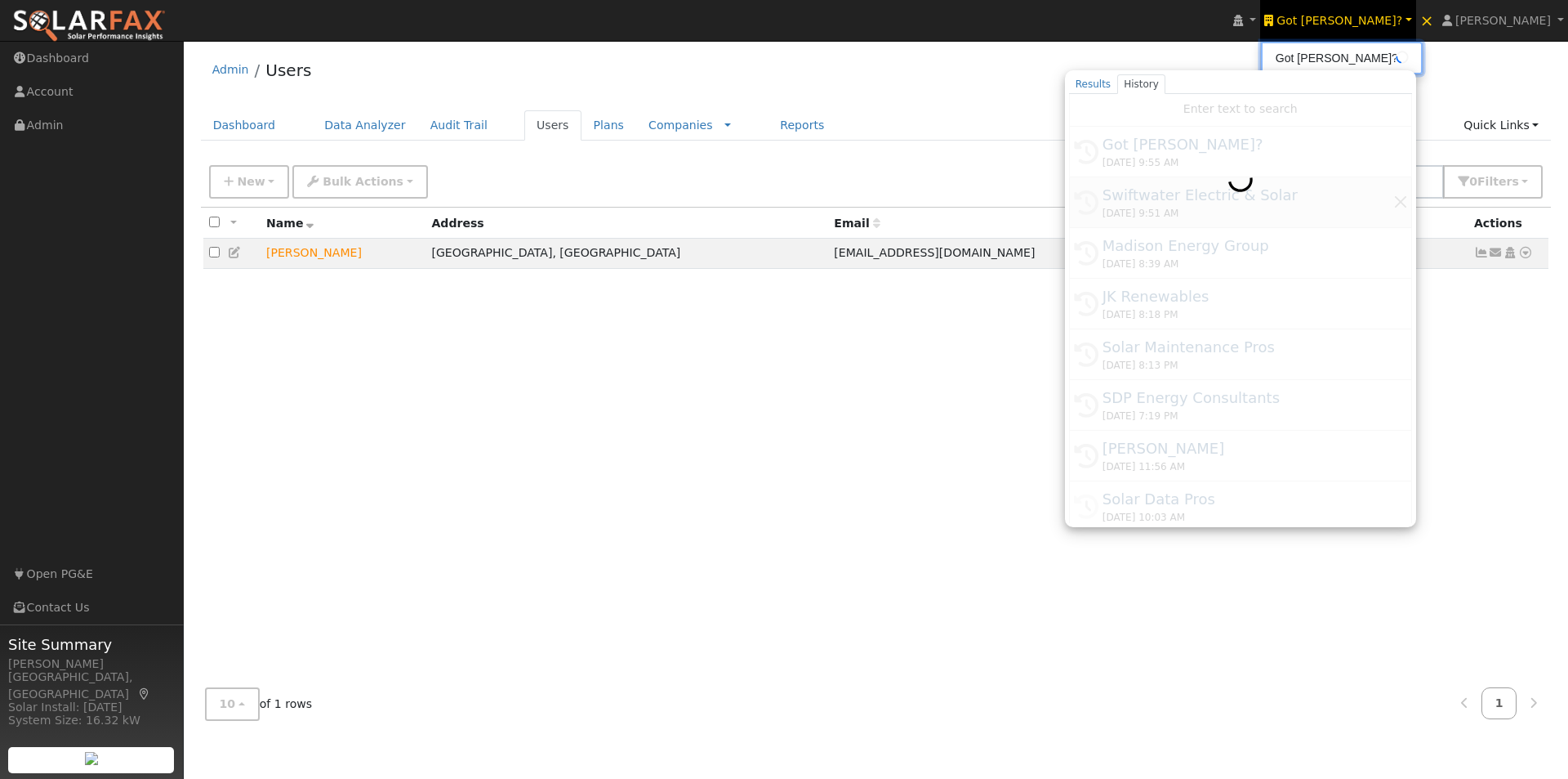
type input "Swiftwater Electric & Solar"
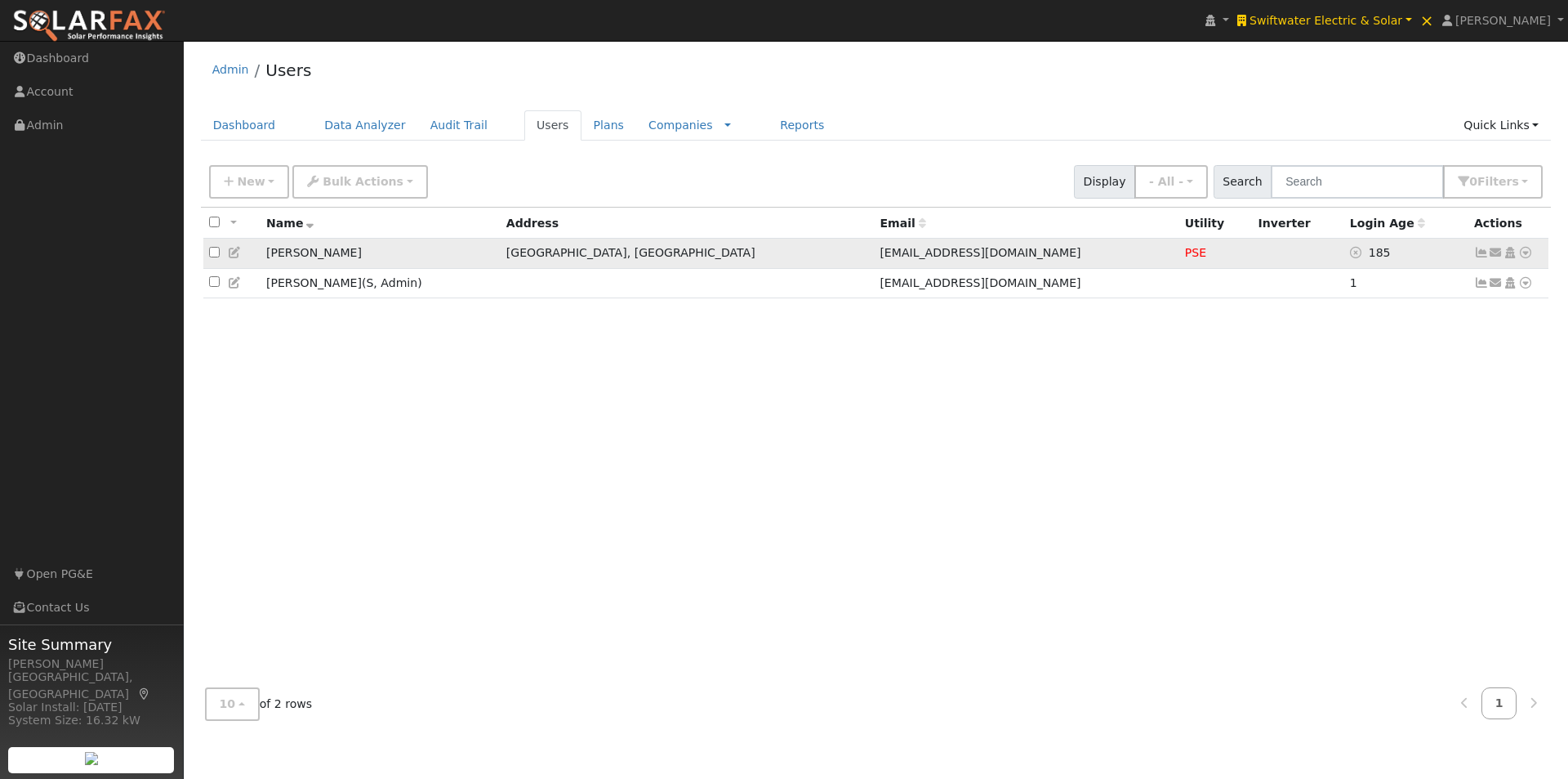
click at [1479, 254] on icon at bounding box center [1482, 252] width 15 height 11
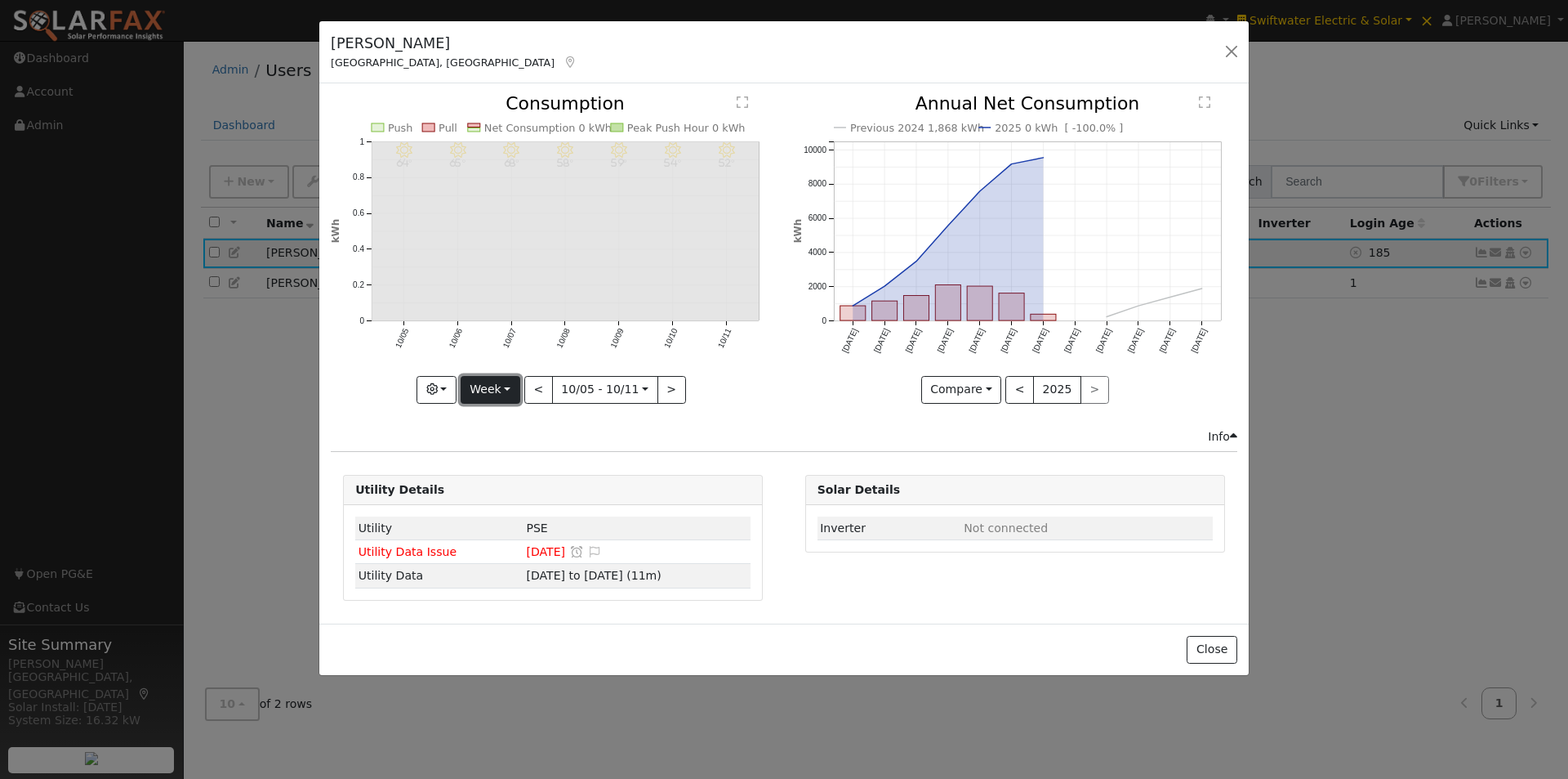
click at [513, 388] on button "Week" at bounding box center [490, 390] width 60 height 28
click at [511, 484] on link "Year" at bounding box center [518, 492] width 114 height 23
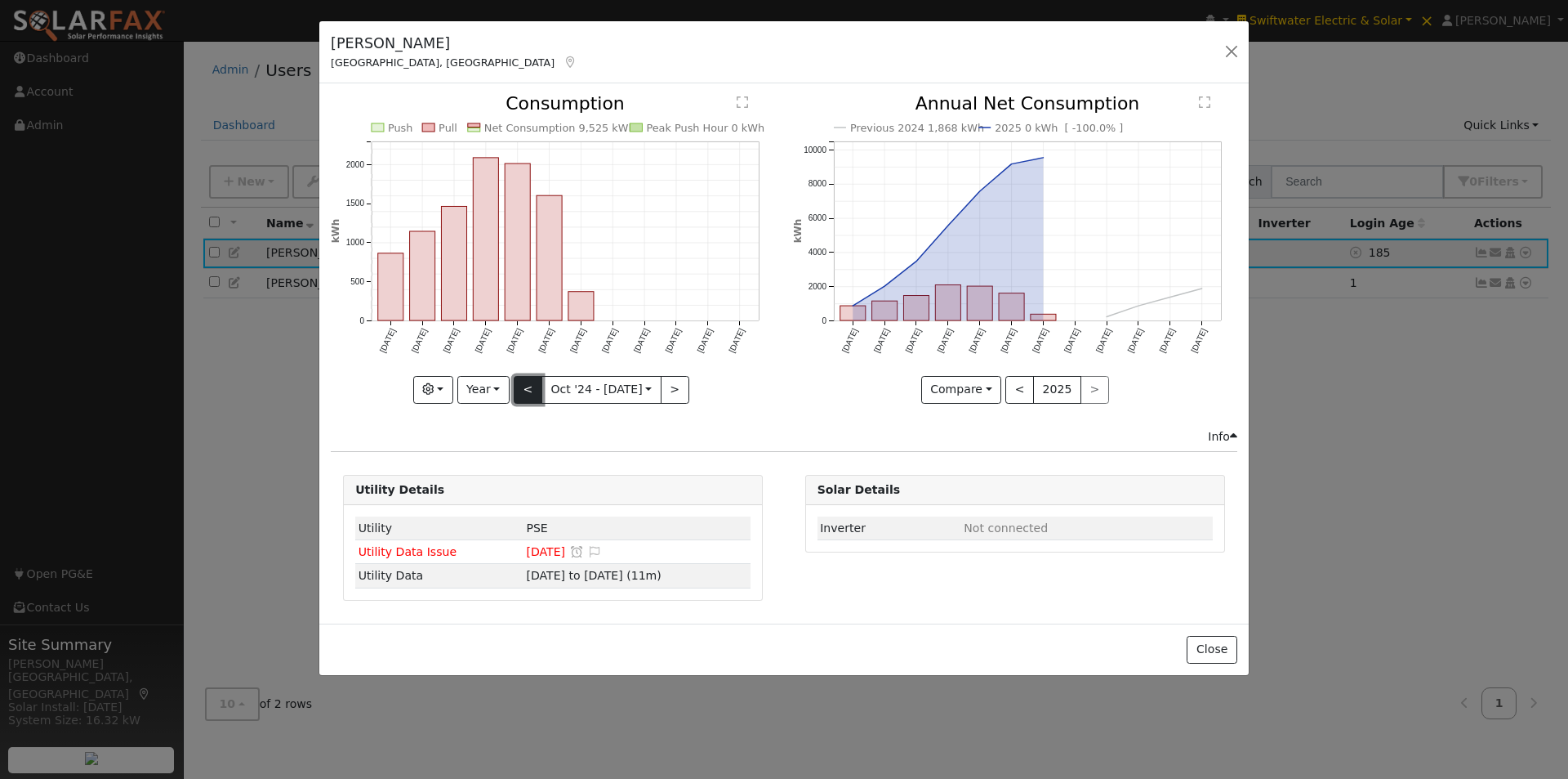
click at [535, 391] on button "<" at bounding box center [528, 390] width 28 height 28
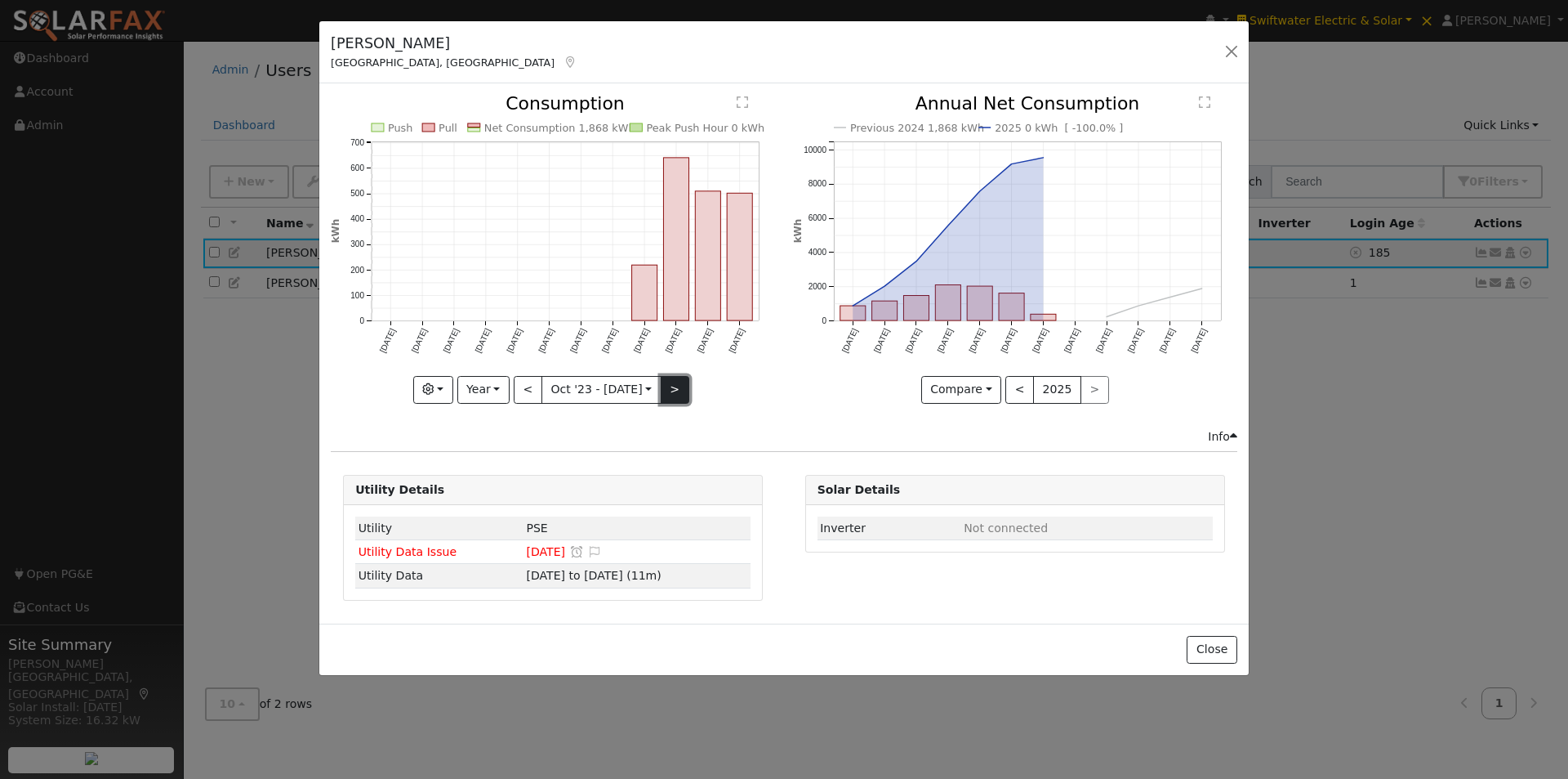
click at [668, 381] on button ">" at bounding box center [674, 390] width 28 height 28
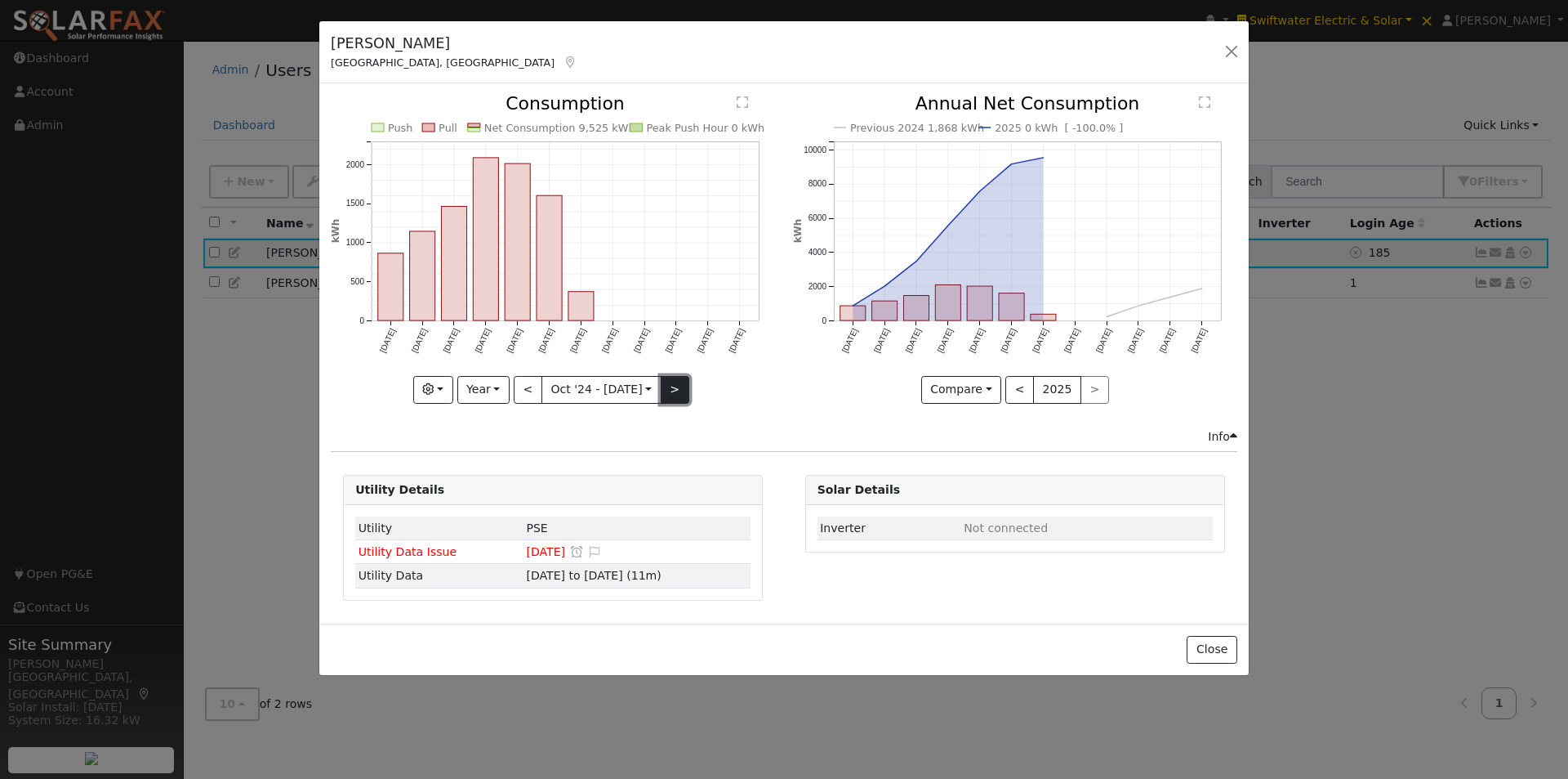
click at [668, 381] on button ">" at bounding box center [674, 390] width 28 height 28
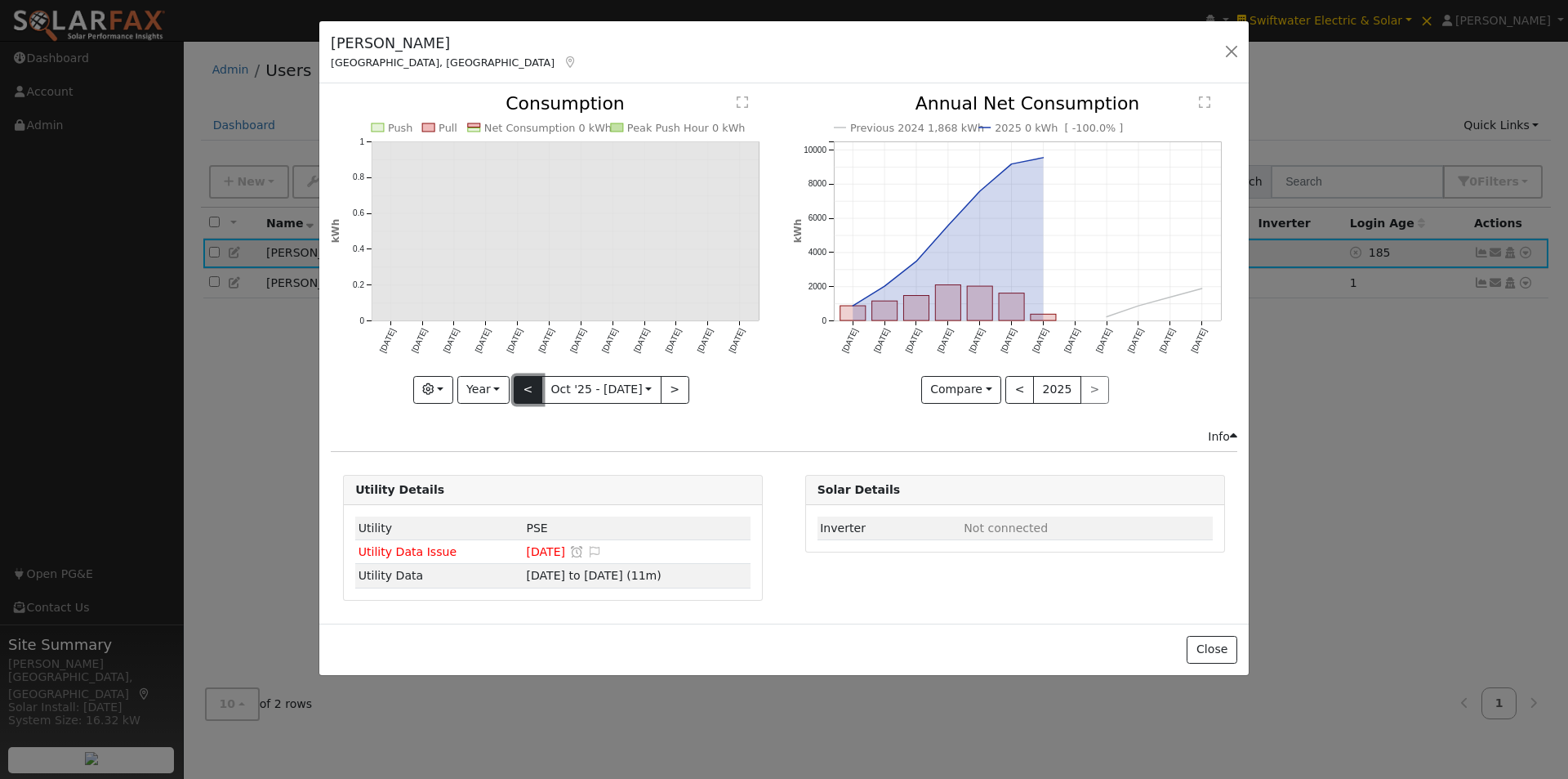
click at [528, 386] on button "<" at bounding box center [528, 390] width 28 height 28
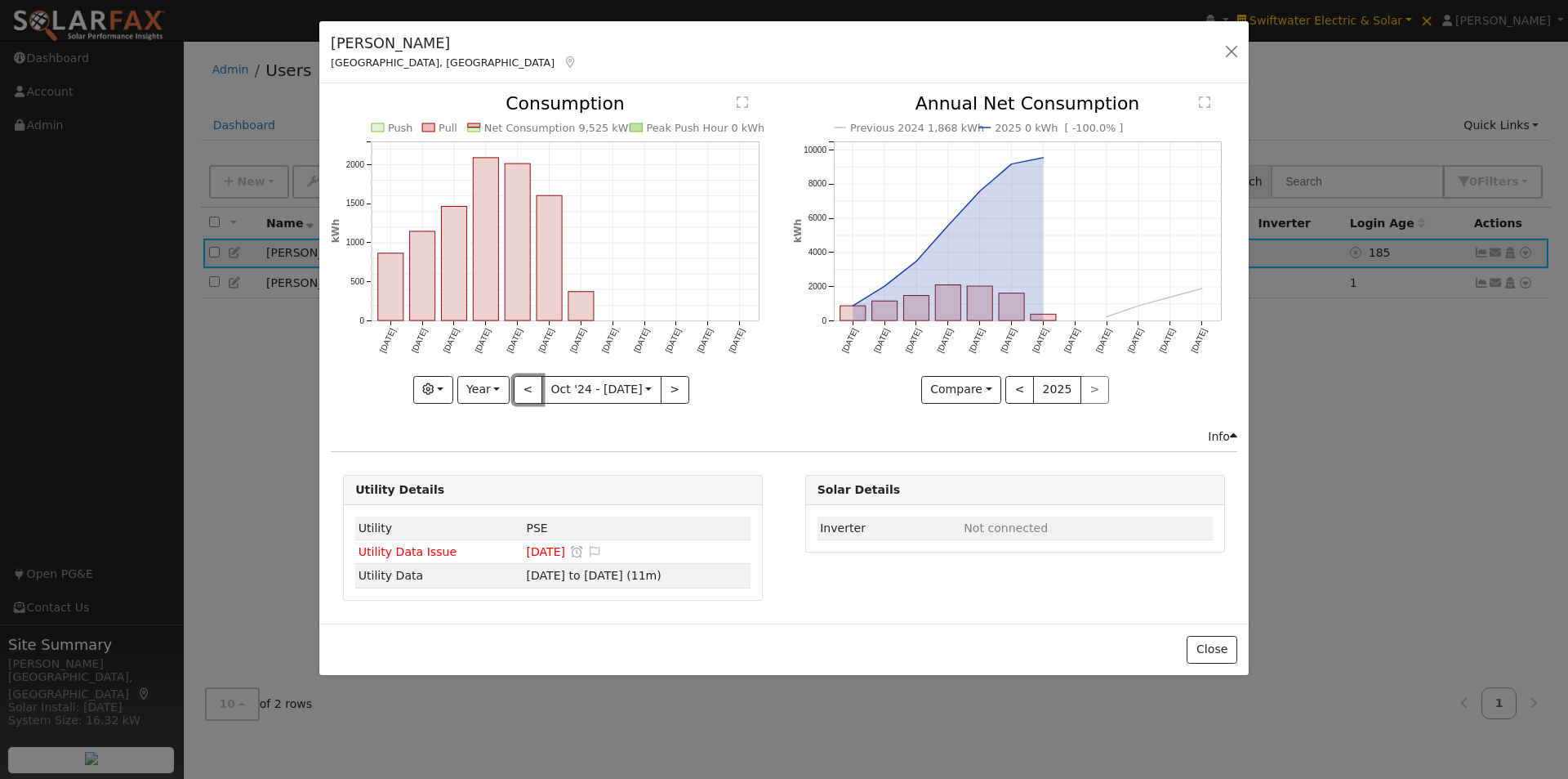
click at [530, 386] on button "<" at bounding box center [528, 390] width 28 height 28
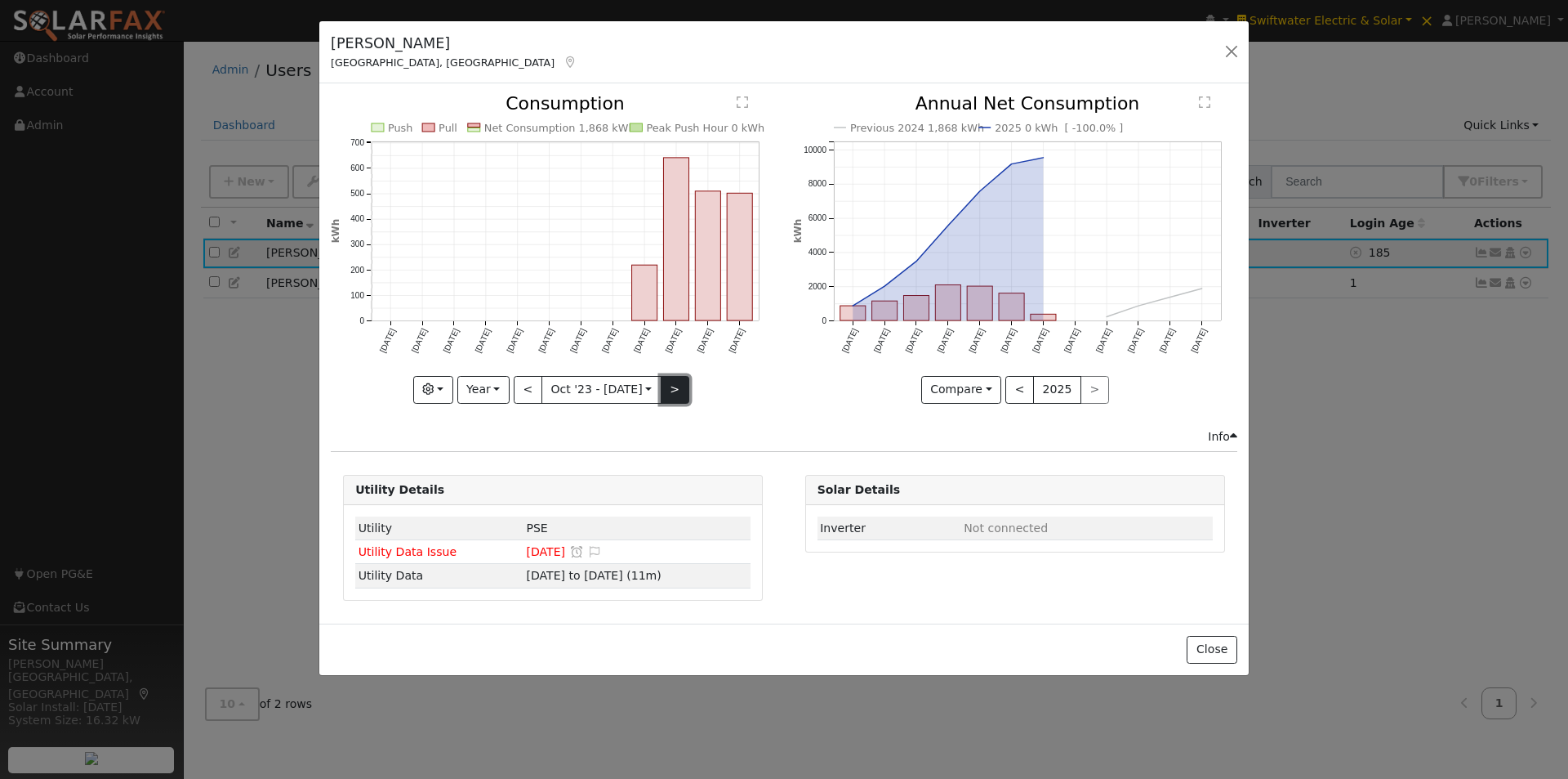
click at [664, 387] on button ">" at bounding box center [674, 390] width 28 height 28
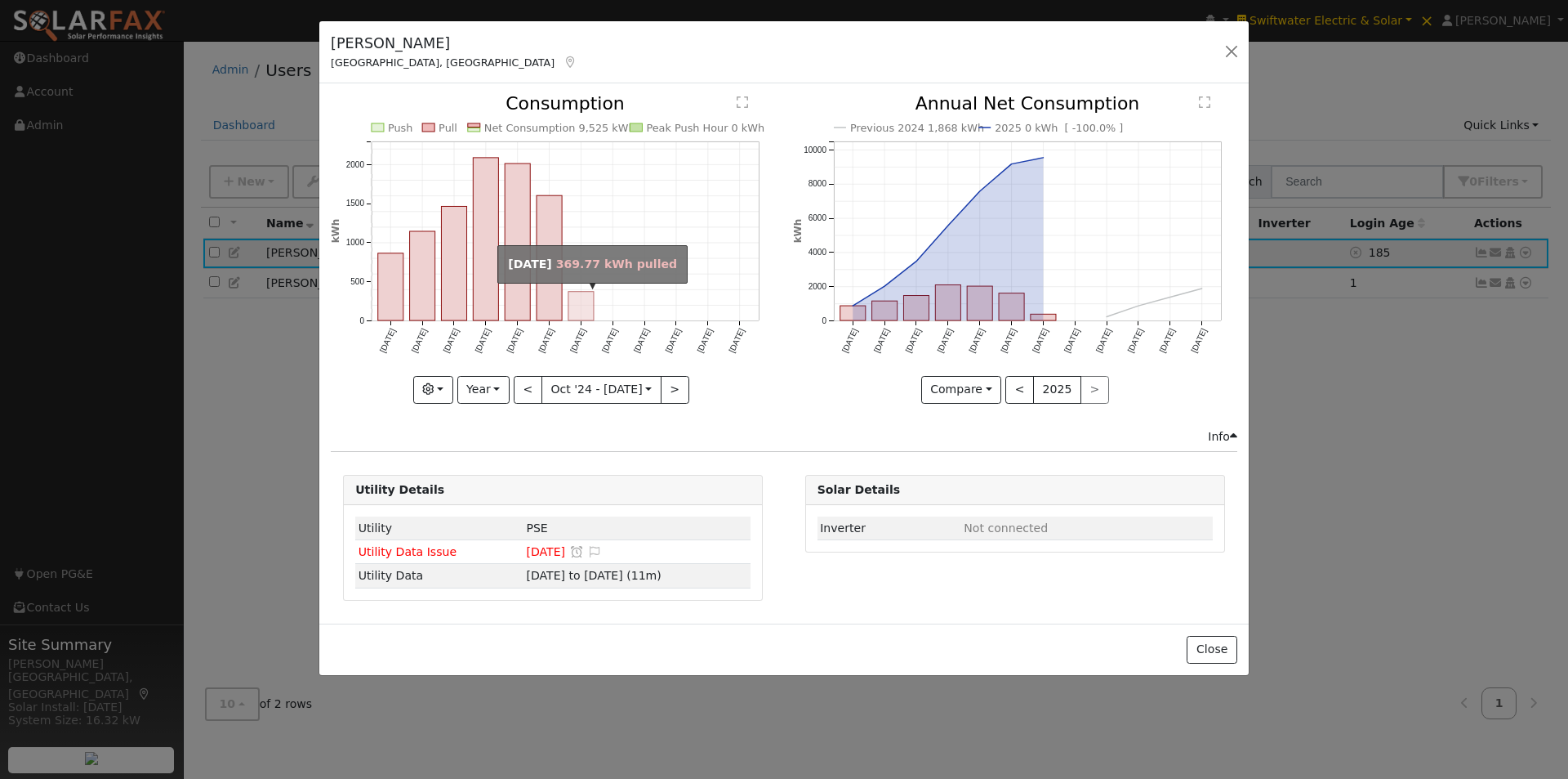
click at [580, 305] on rect "onclick=""" at bounding box center [580, 305] width 25 height 28
type input "2025-04-01"
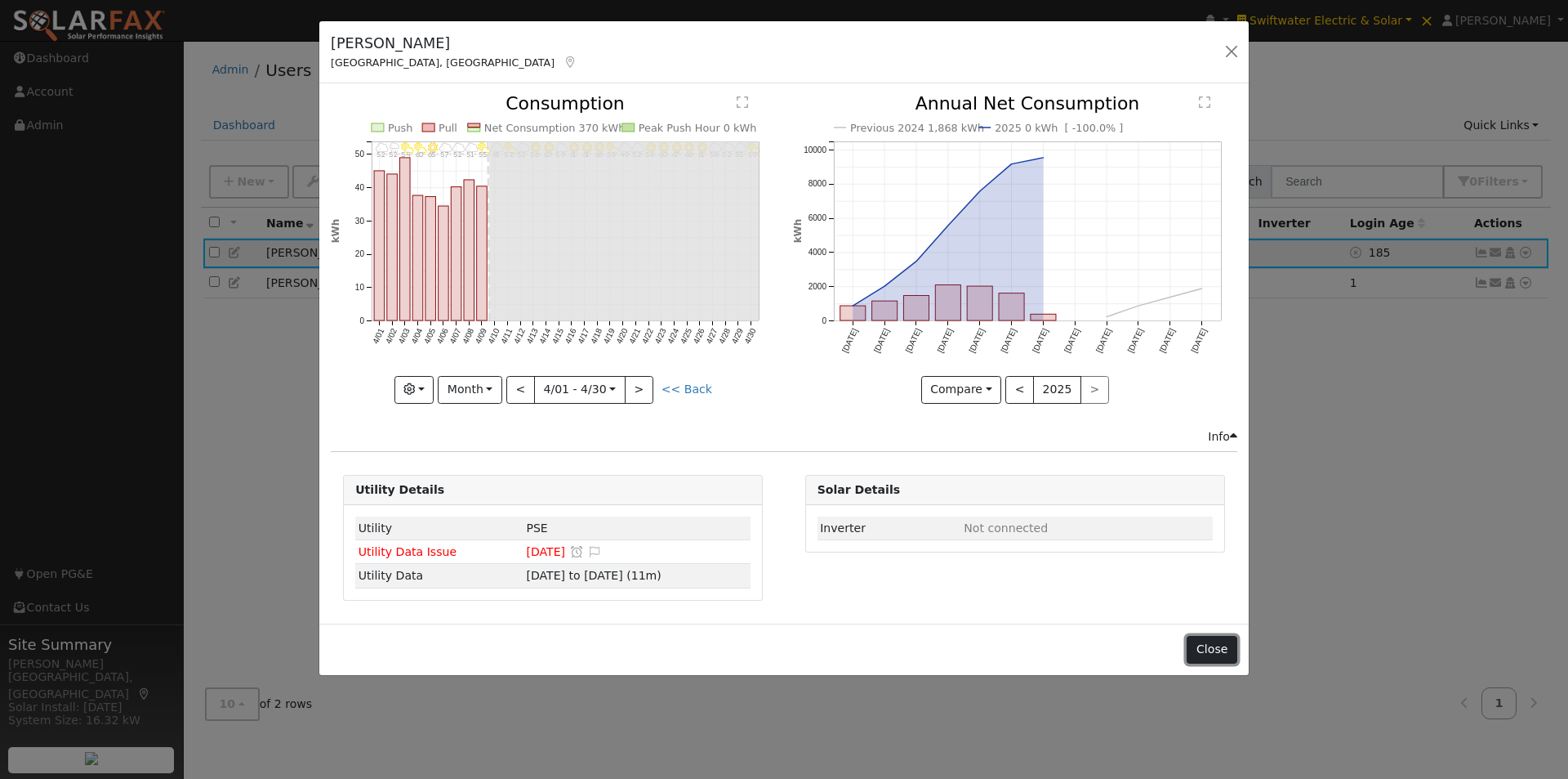
drag, startPoint x: 1211, startPoint y: 650, endPoint x: 1350, endPoint y: 502, distance: 203.0
click at [1210, 650] on button "Close" at bounding box center [1212, 650] width 50 height 28
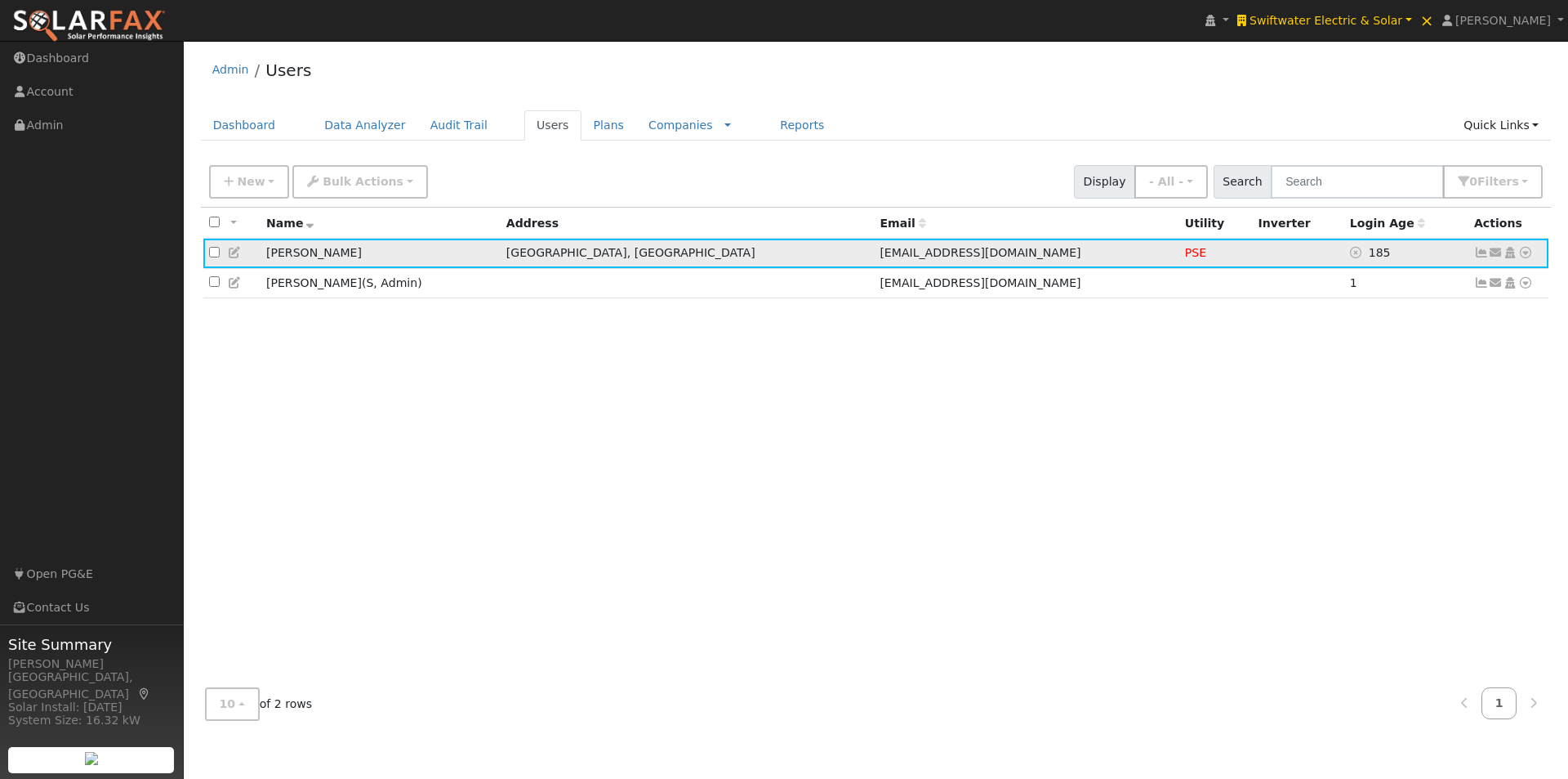
click at [1527, 254] on icon at bounding box center [1526, 252] width 15 height 11
click at [1338, 363] on link "Export to CSV" at bounding box center [1352, 364] width 120 height 23
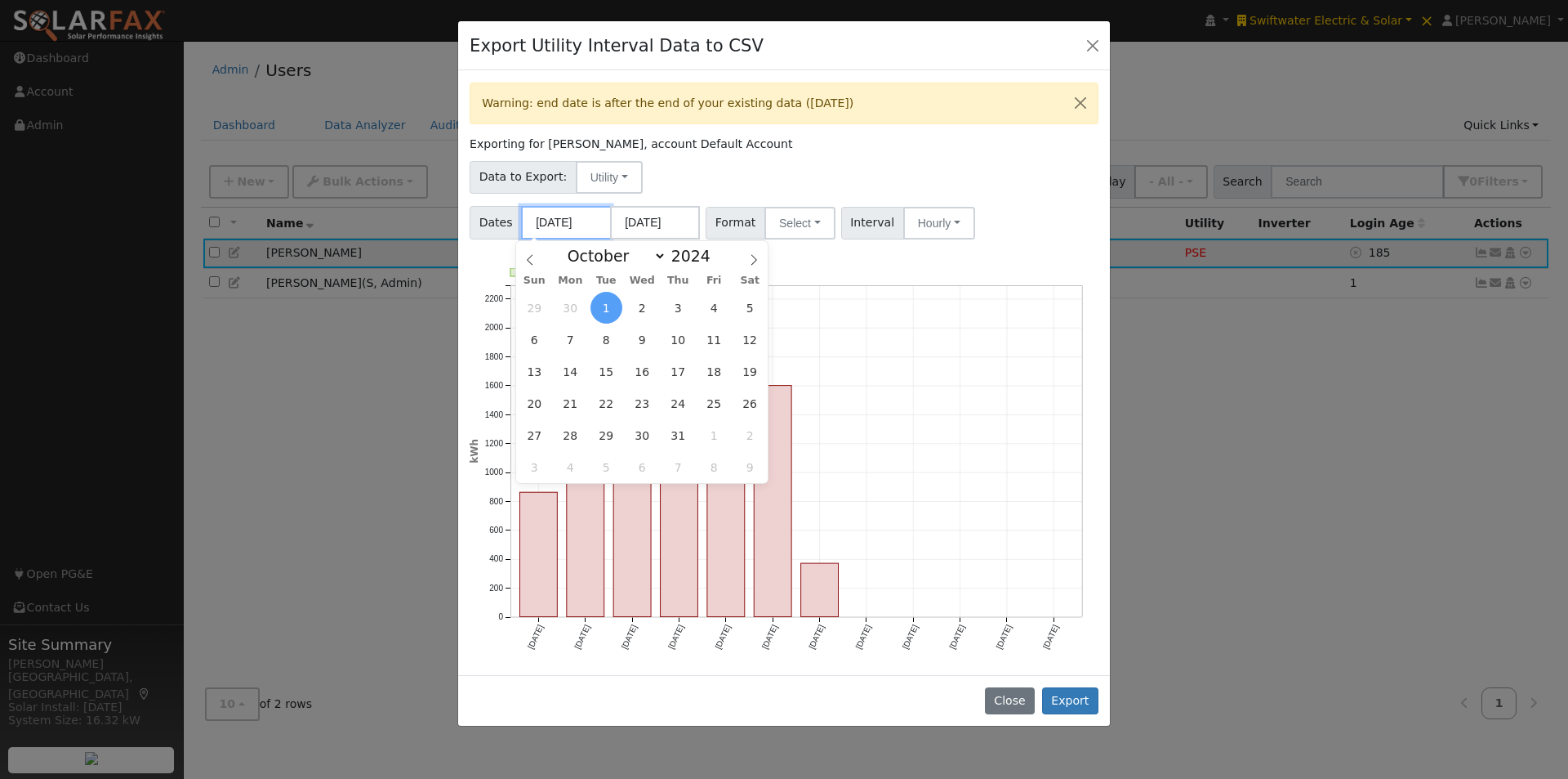
click at [557, 229] on input "10/01/2024" at bounding box center [566, 223] width 90 height 34
click at [530, 261] on icon at bounding box center [530, 260] width 11 height 11
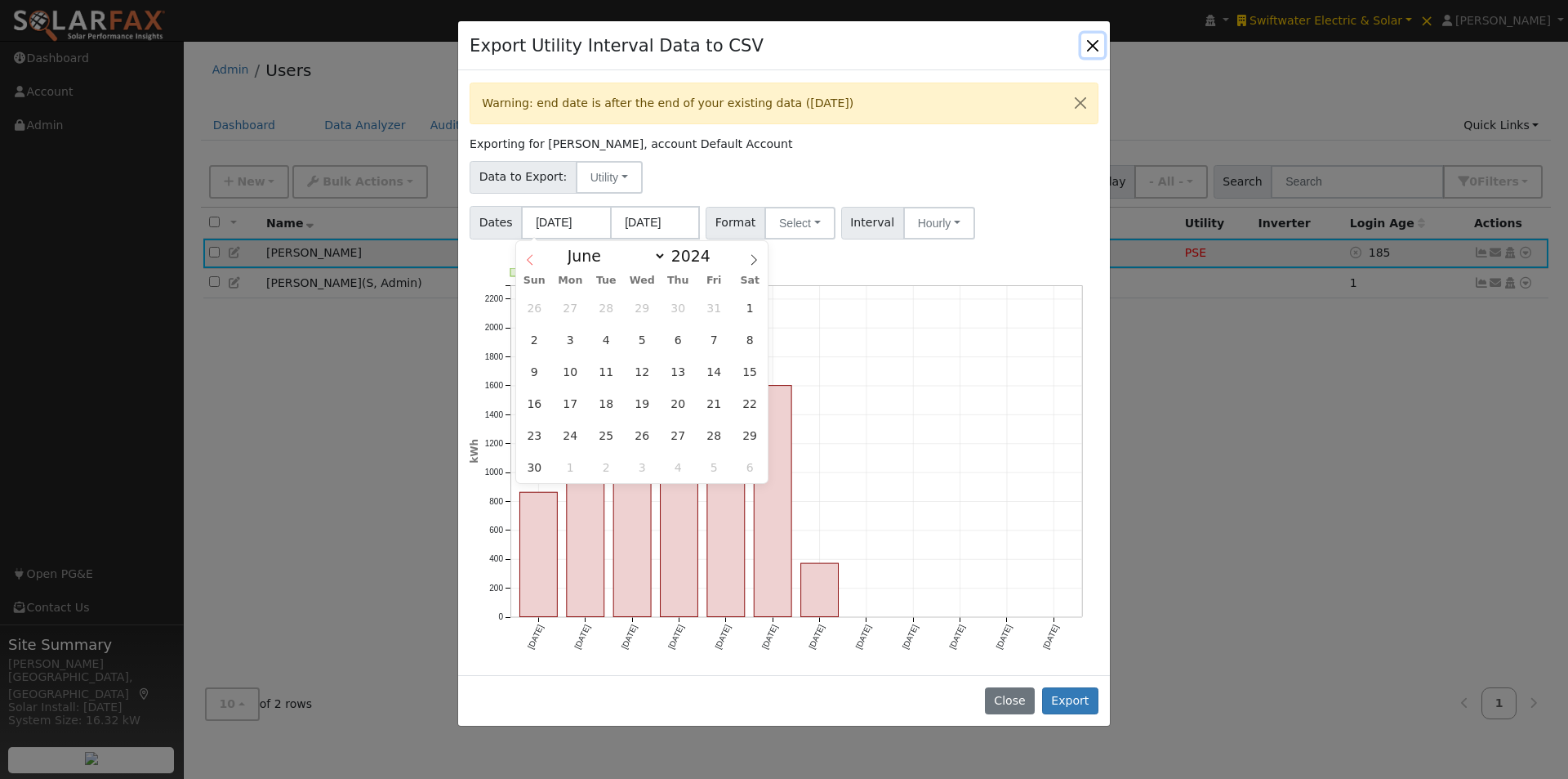
click at [530, 260] on icon at bounding box center [530, 260] width 11 height 11
click at [530, 259] on icon at bounding box center [530, 260] width 6 height 10
select select "2"
click at [704, 306] on span "1" at bounding box center [714, 307] width 32 height 32
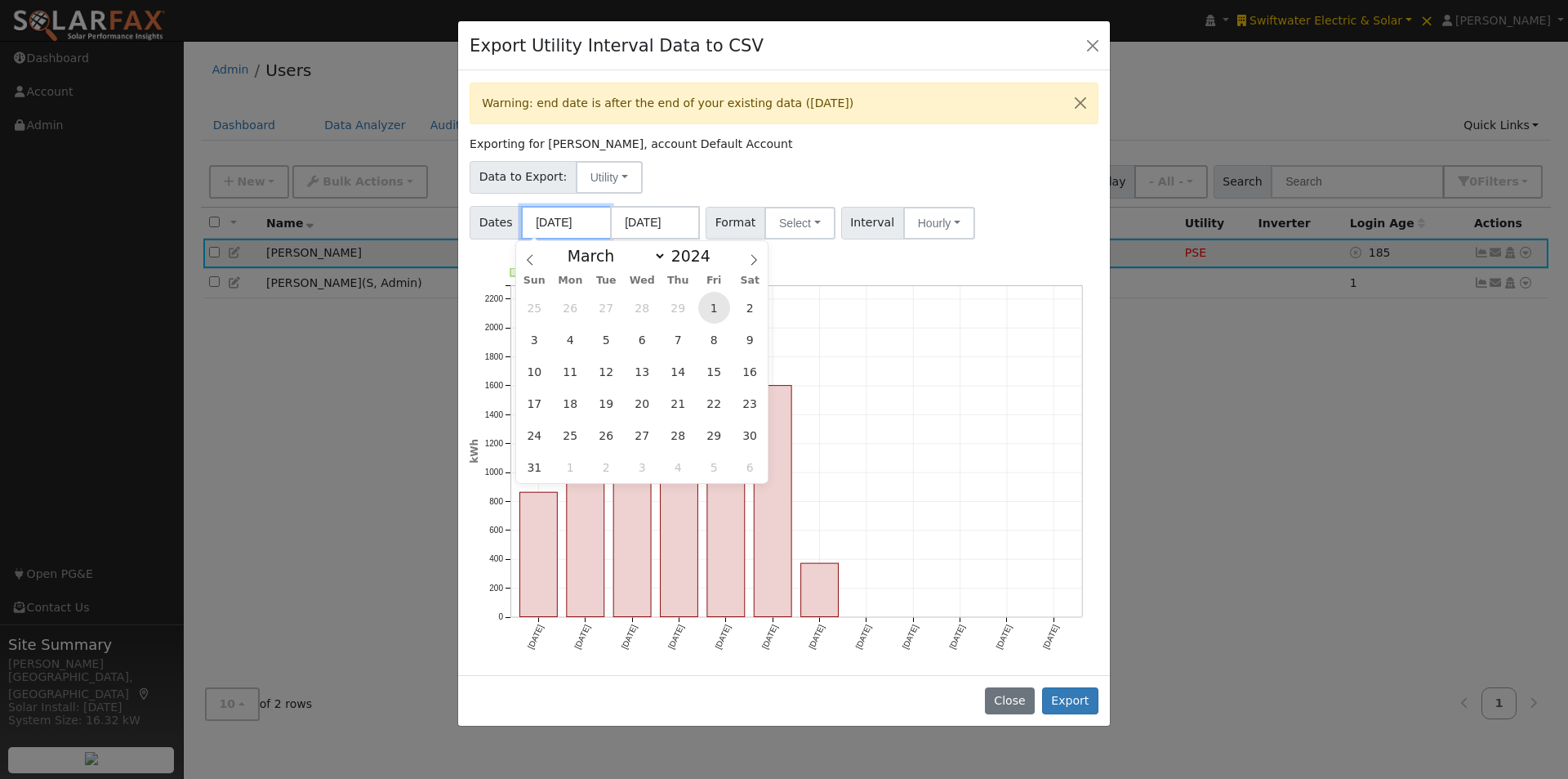
type input "03/01/2024"
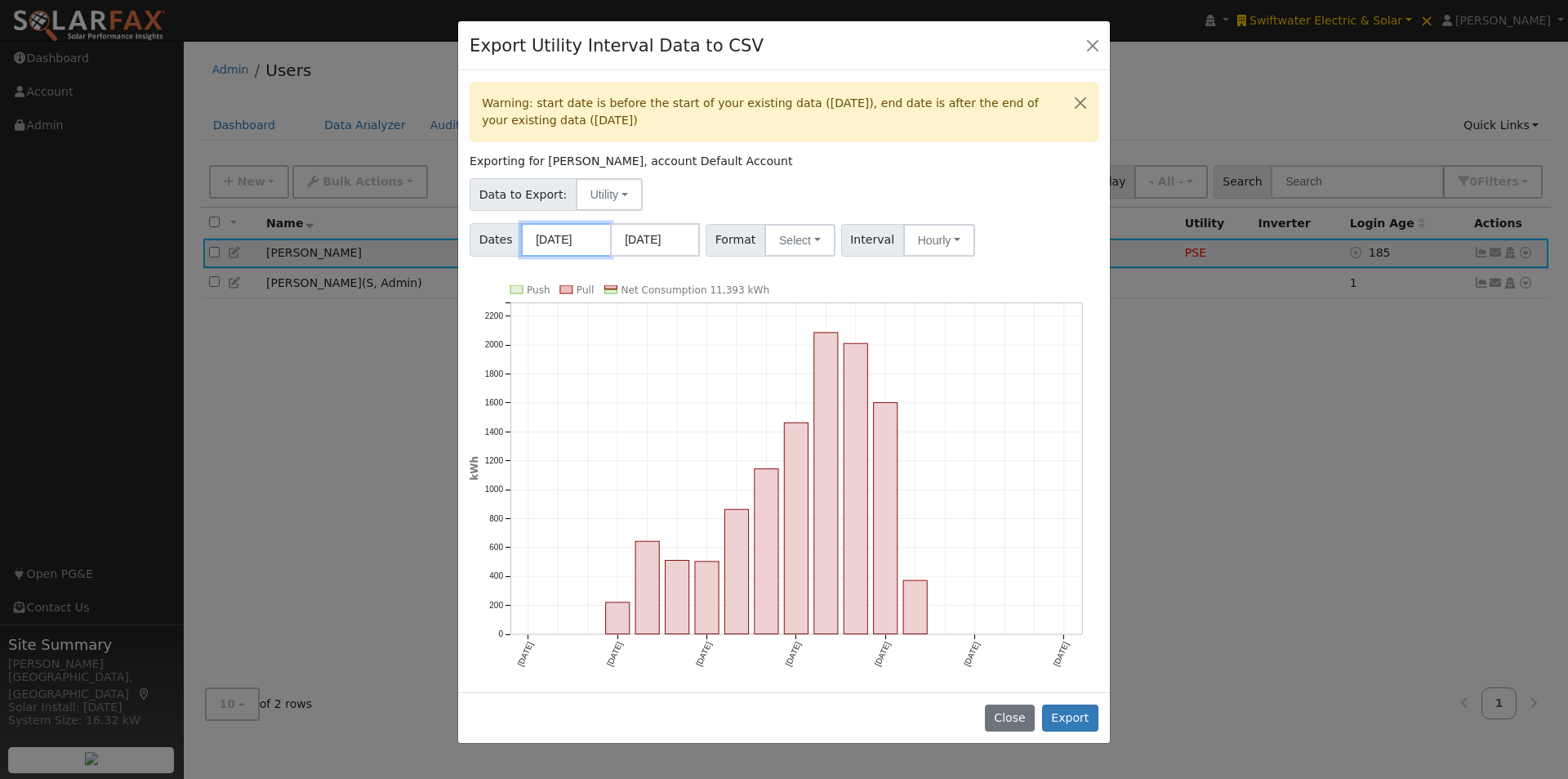
click at [571, 229] on input "03/01/2024" at bounding box center [566, 240] width 90 height 34
click at [749, 274] on icon at bounding box center [754, 276] width 11 height 11
click at [748, 273] on span at bounding box center [754, 272] width 28 height 28
select select "5"
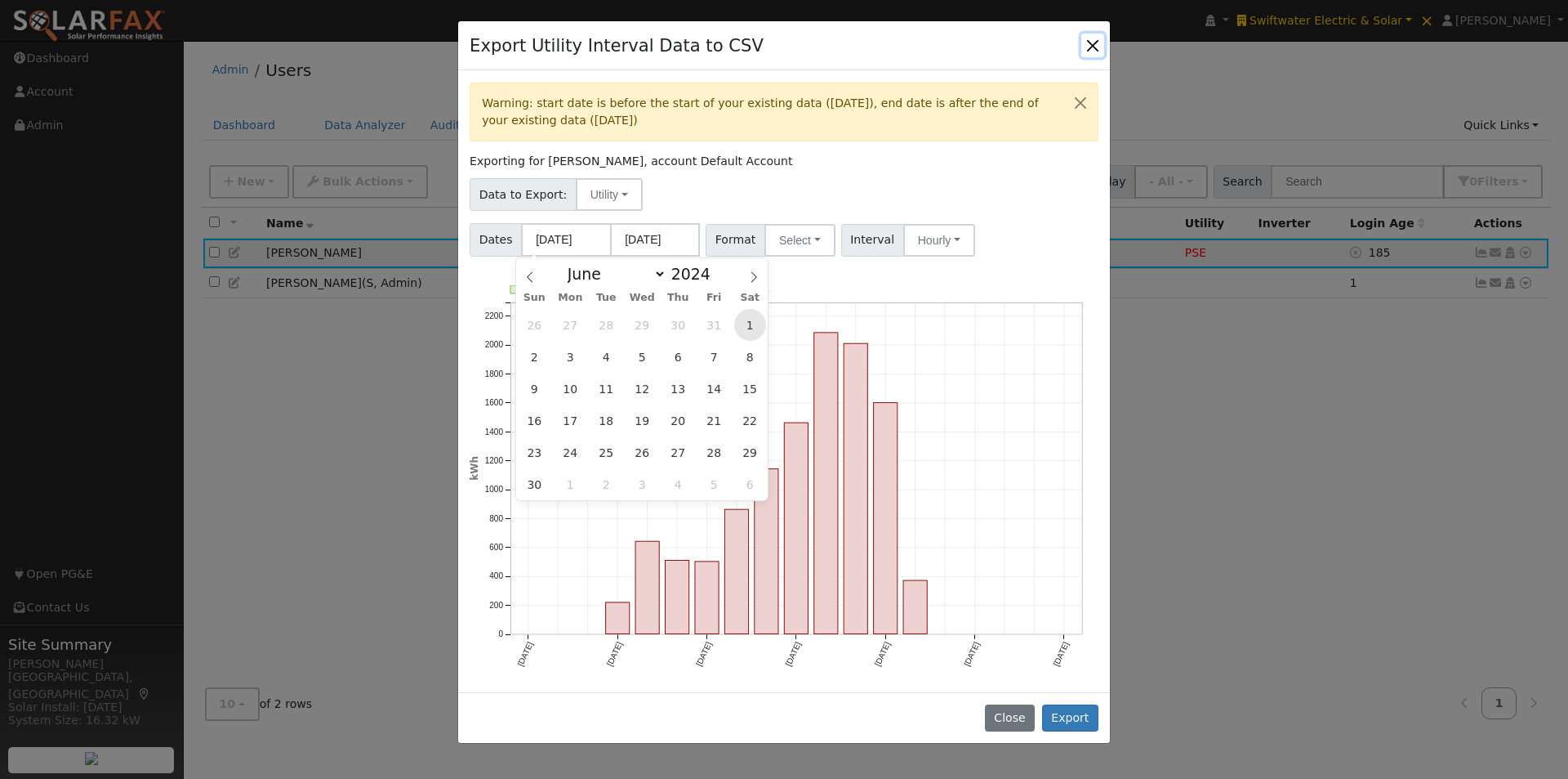
click at [747, 317] on span "1" at bounding box center [750, 324] width 32 height 32
type input "06/01/2024"
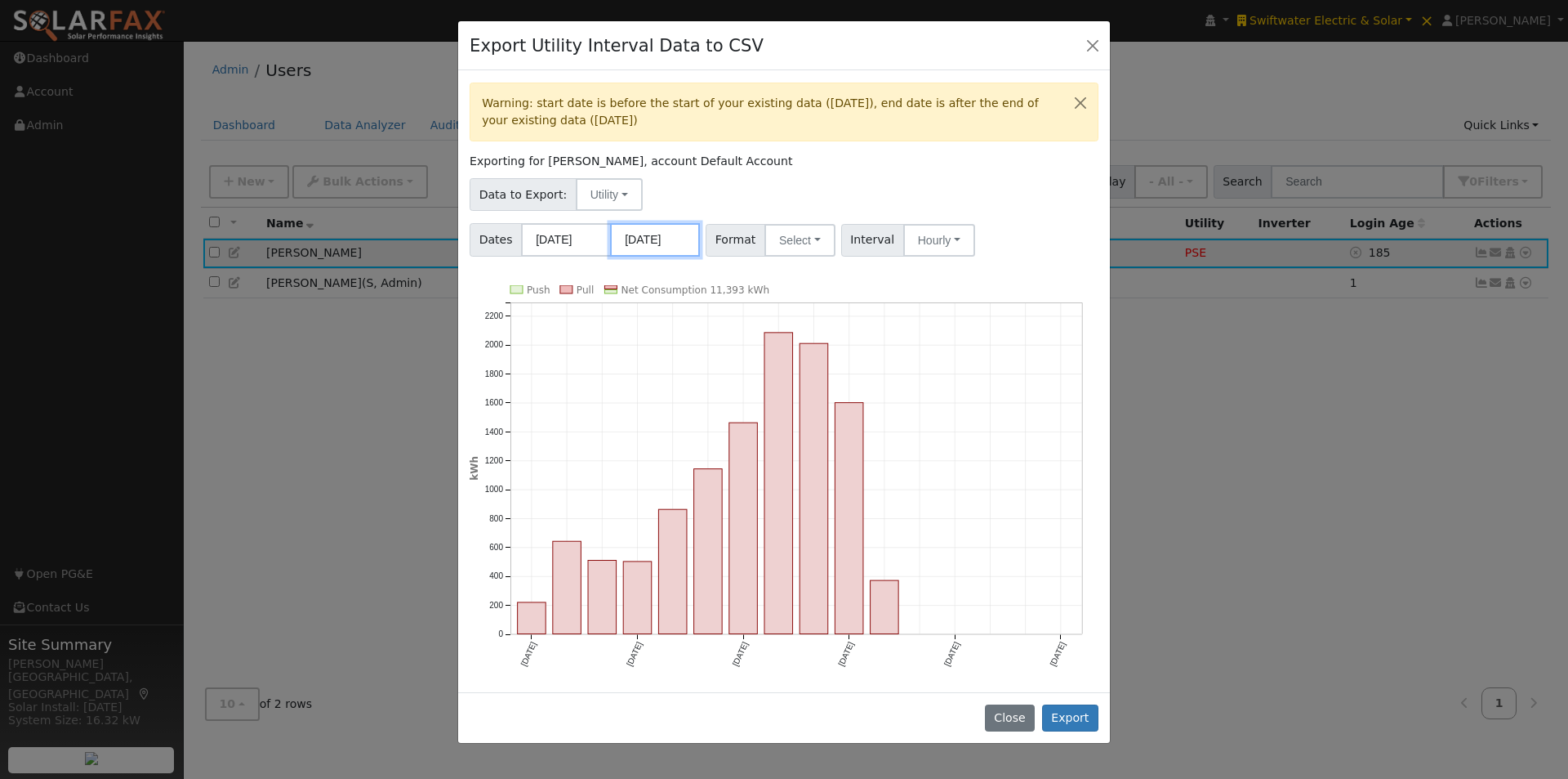
click at [660, 232] on input "09/30/2025" at bounding box center [655, 240] width 90 height 34
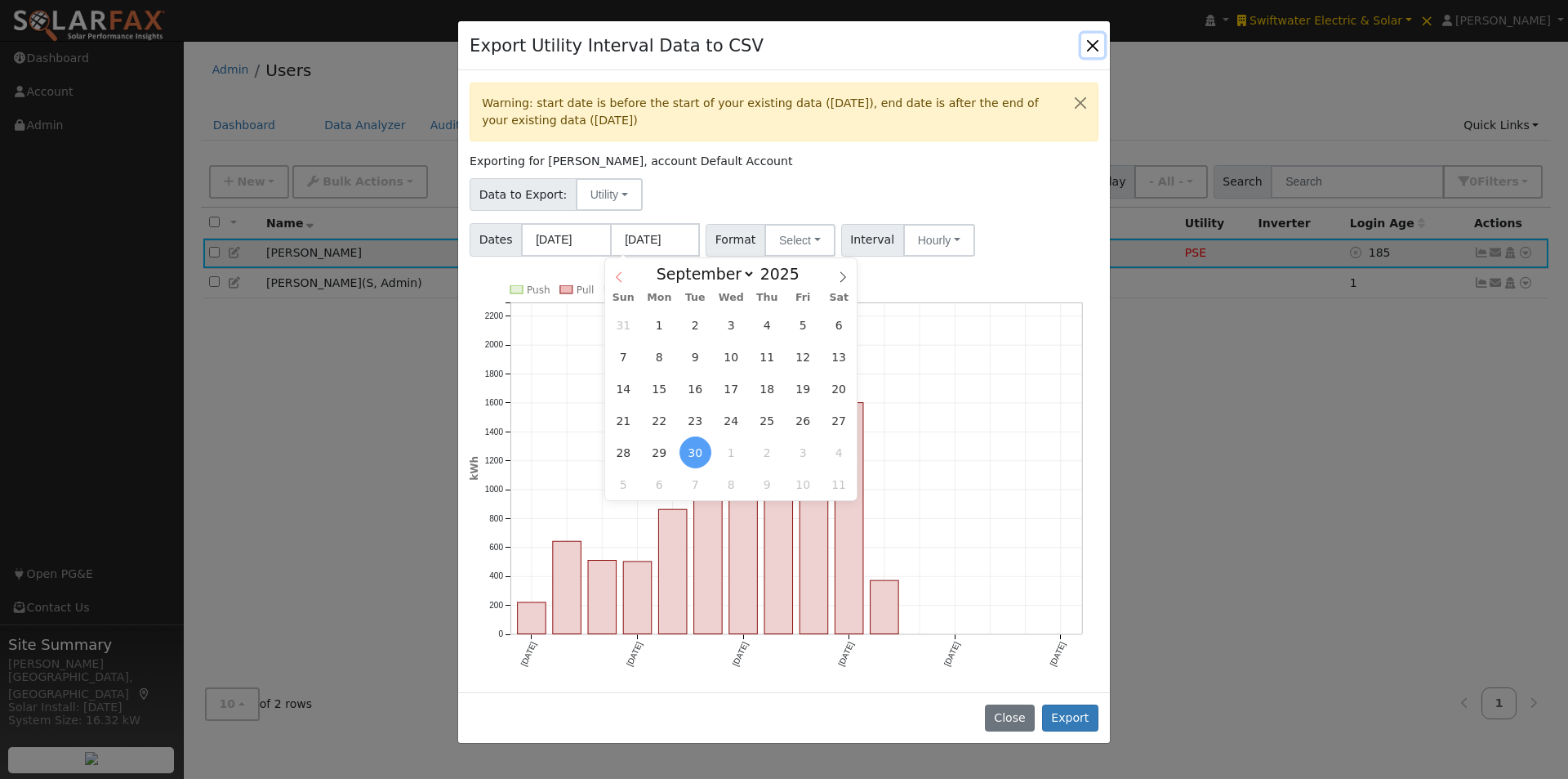
click at [623, 276] on icon at bounding box center [618, 276] width 11 height 11
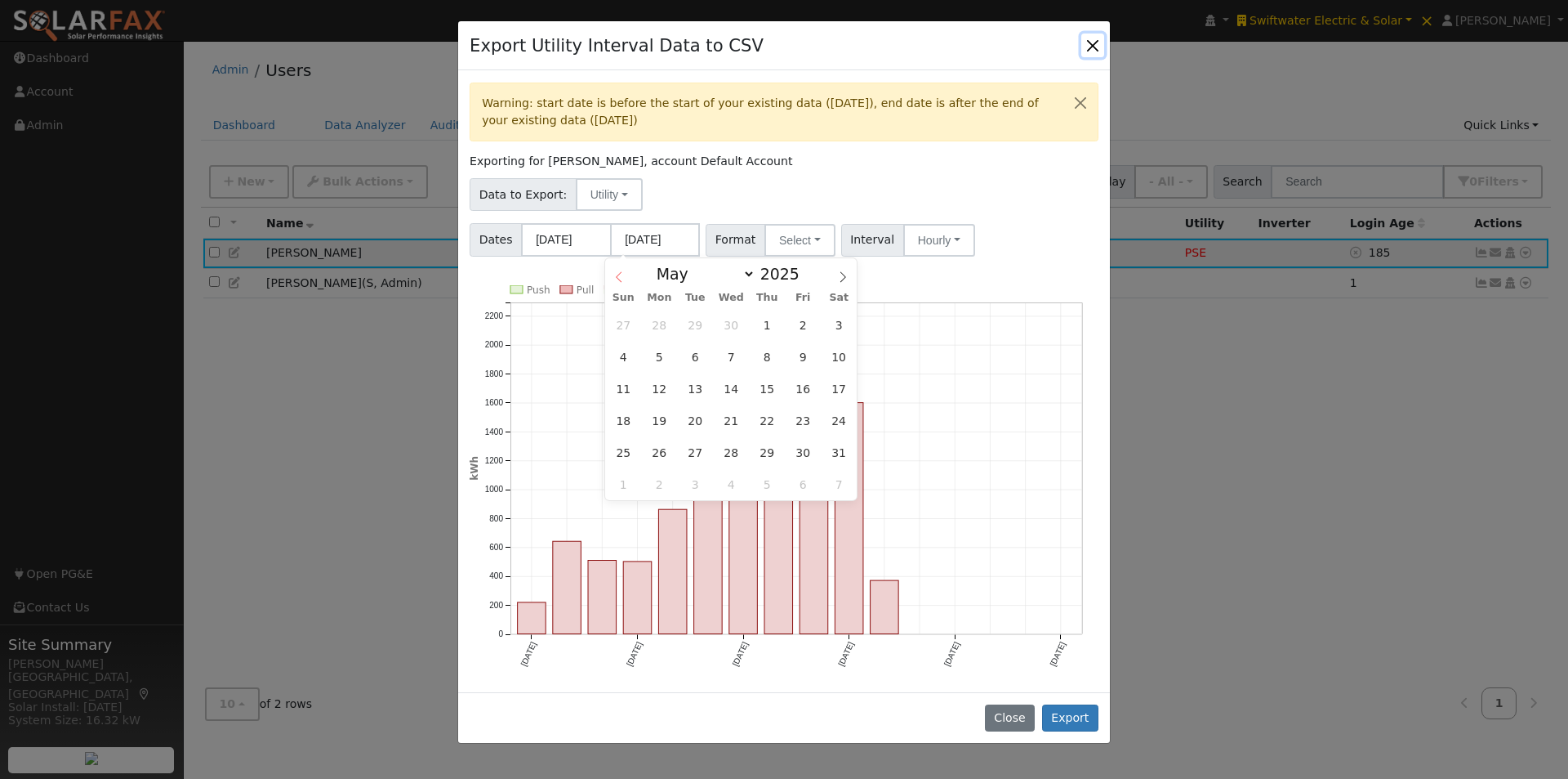
select select "3"
click at [726, 442] on span "30" at bounding box center [731, 452] width 32 height 32
type input "04/30/2025"
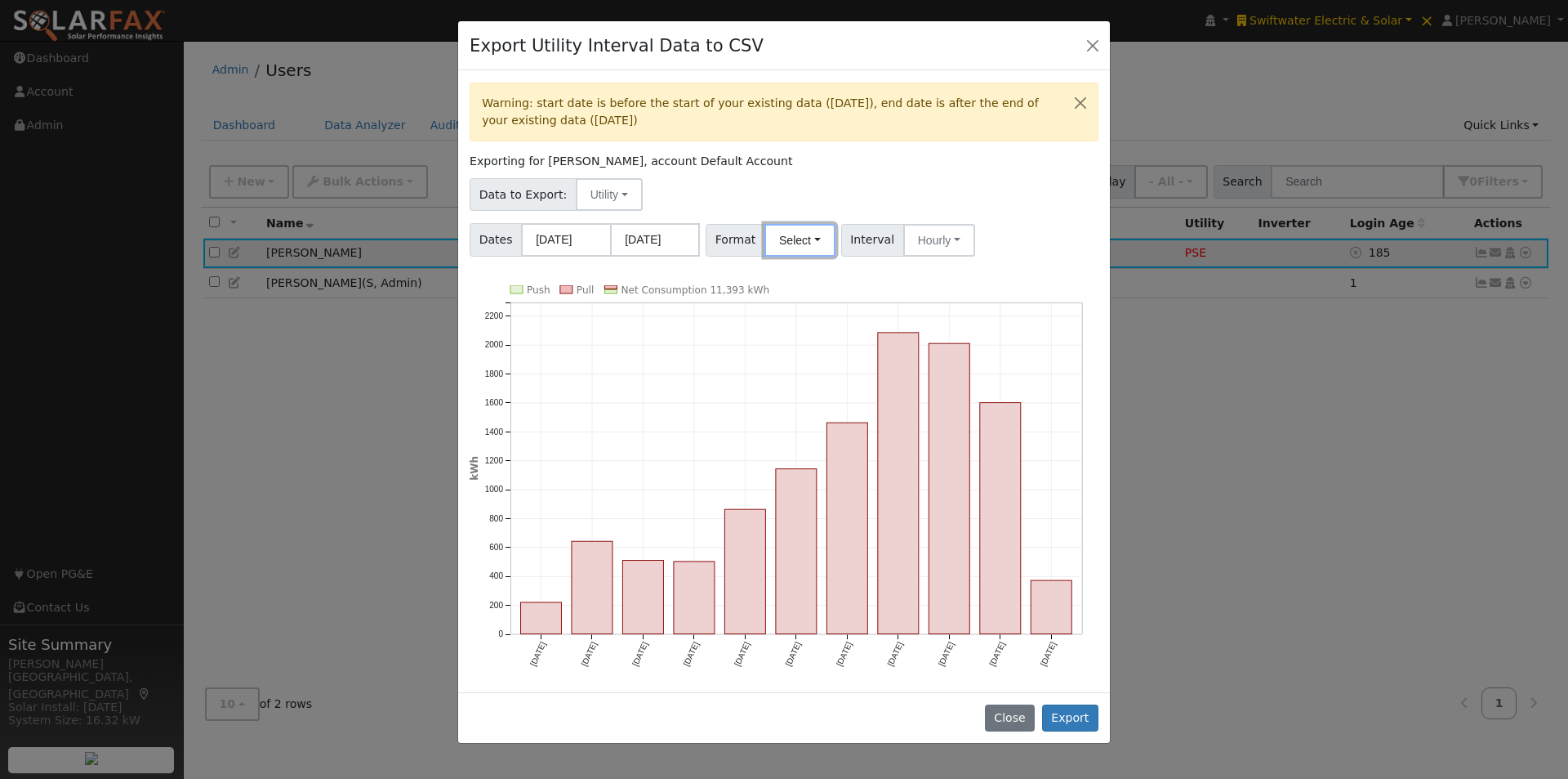
click at [792, 249] on button "Select" at bounding box center [800, 241] width 71 height 33
click at [781, 273] on link "Generic" at bounding box center [818, 276] width 116 height 23
click at [1065, 704] on button "Export" at bounding box center [1070, 718] width 56 height 28
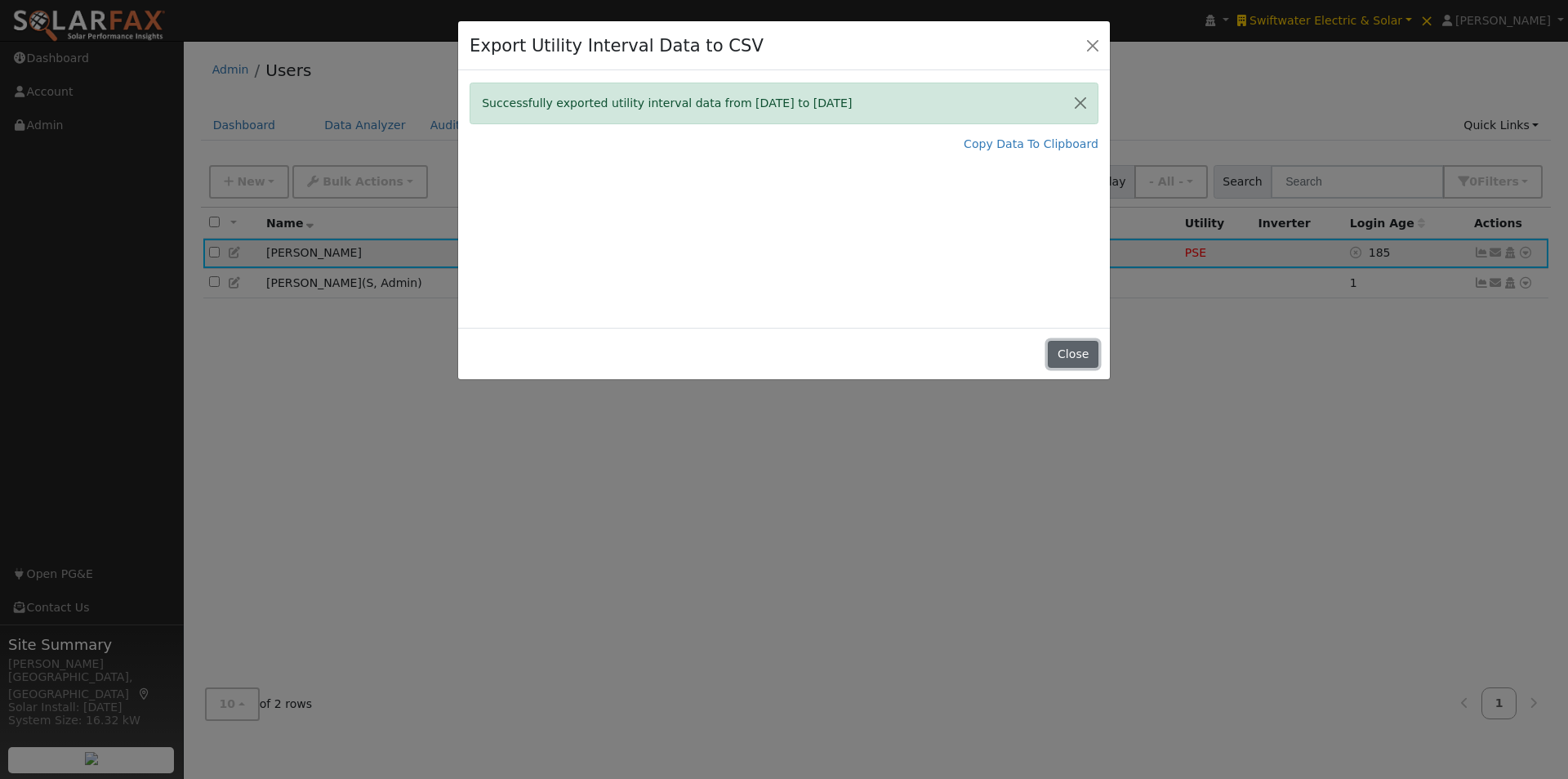
click at [1052, 349] on button "Close" at bounding box center [1073, 355] width 50 height 28
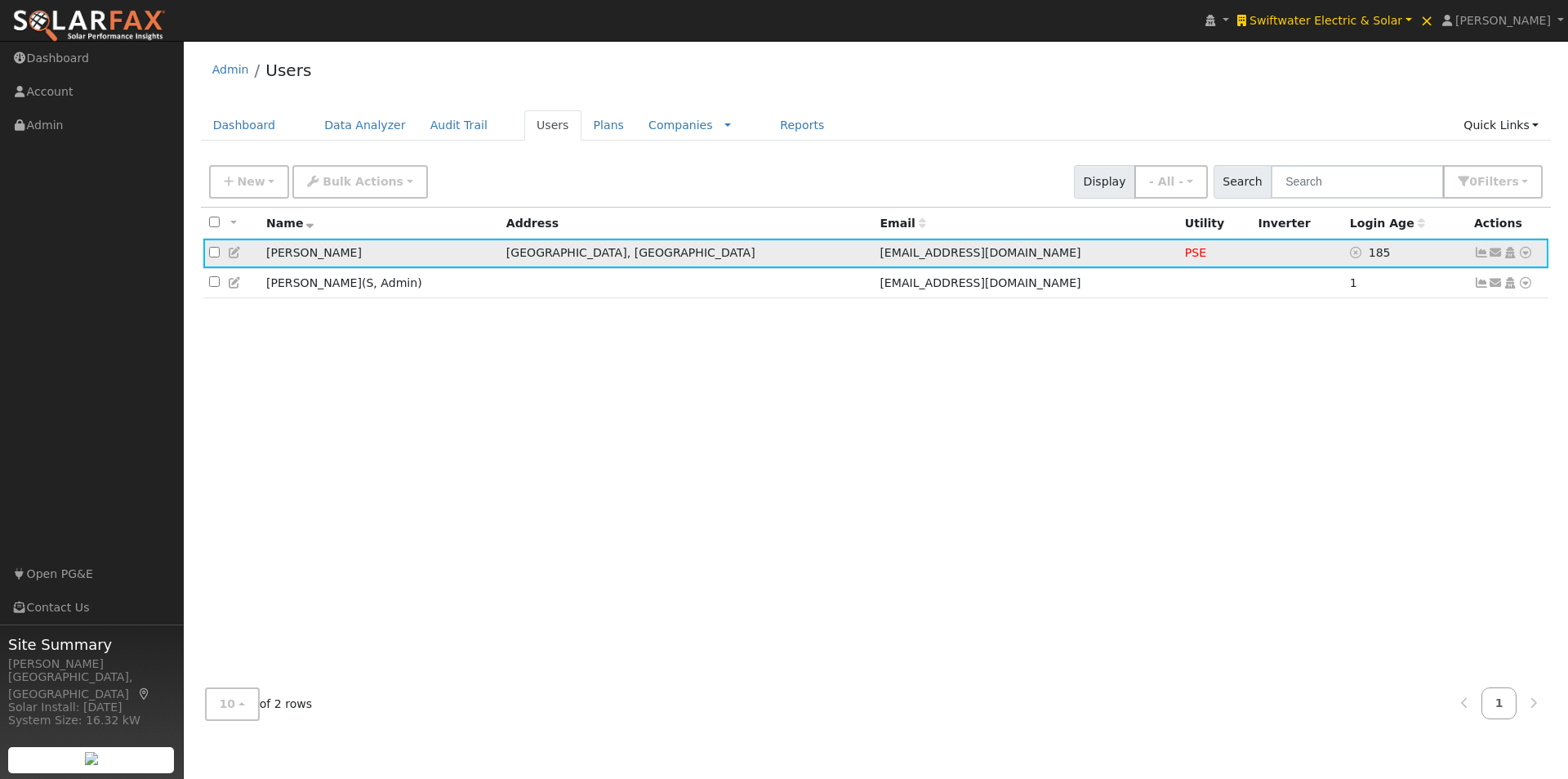
click at [1525, 255] on icon at bounding box center [1526, 252] width 15 height 11
drag, startPoint x: 1459, startPoint y: 280, endPoint x: 1408, endPoint y: 280, distance: 51.0
click at [1459, 280] on link "Data Analyzer" at bounding box center [1471, 281] width 118 height 23
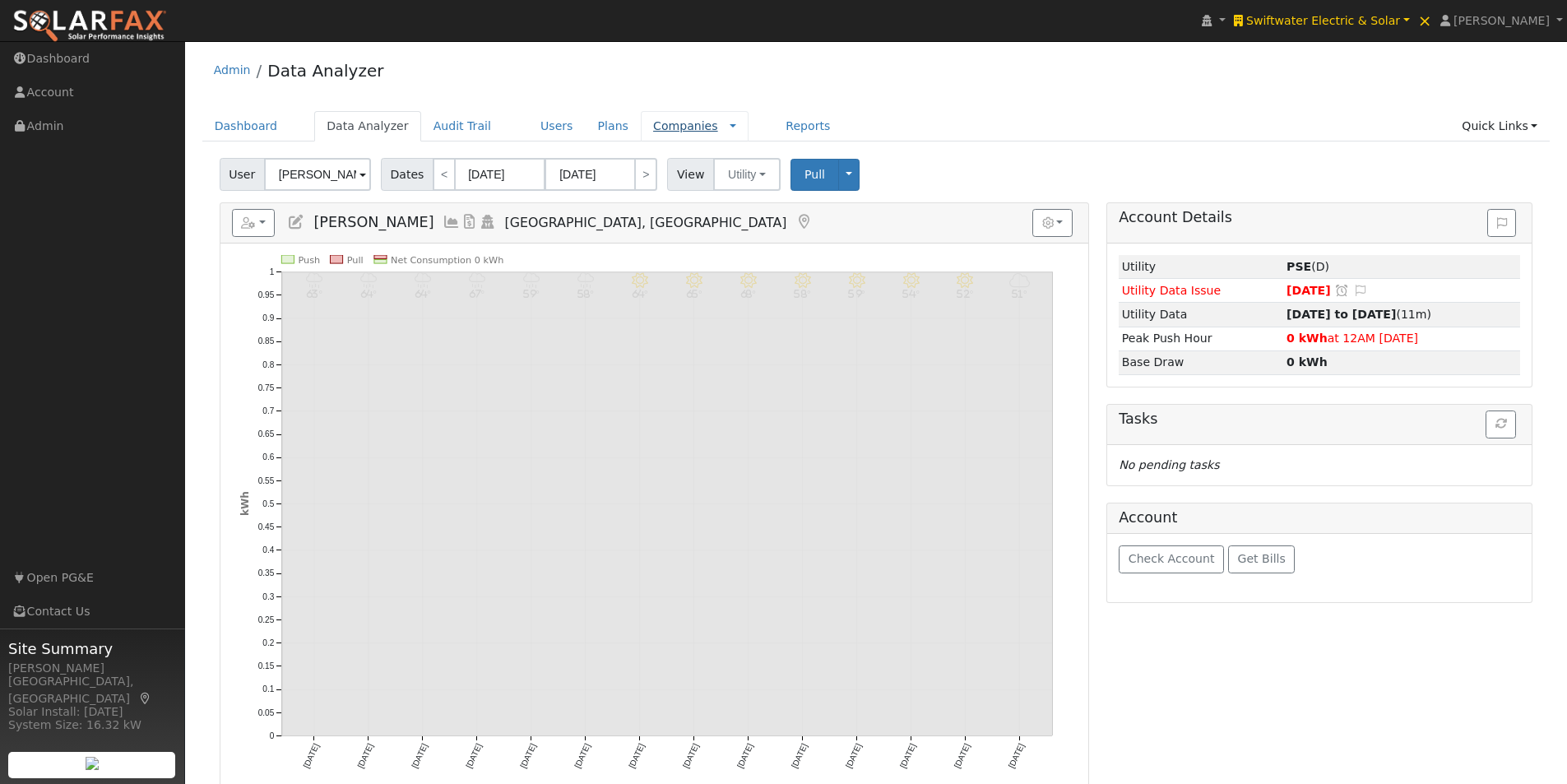
click at [653, 122] on link "Companies" at bounding box center [685, 125] width 65 height 13
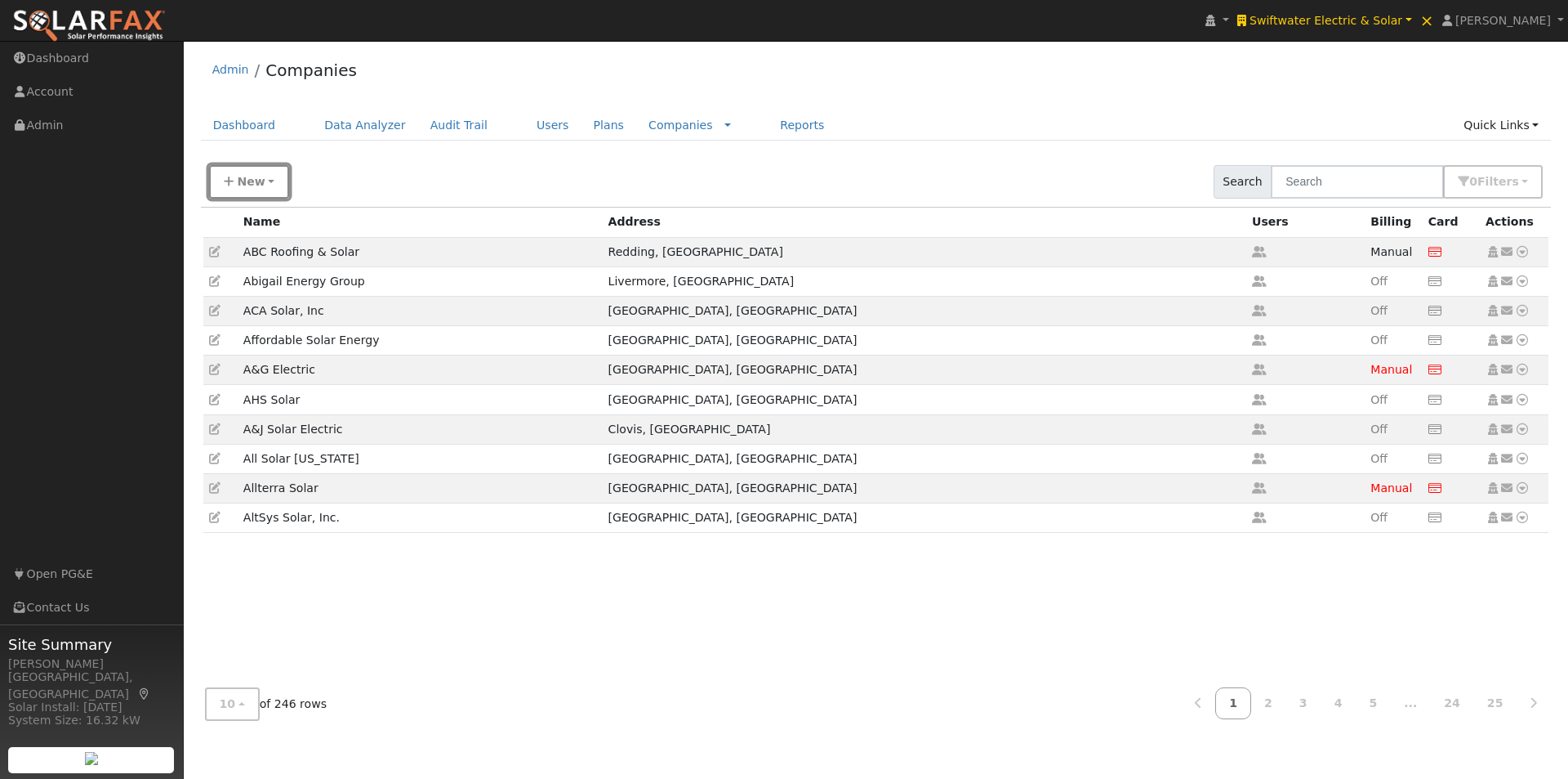
click at [248, 181] on span "New" at bounding box center [251, 181] width 28 height 13
click at [260, 254] on link "Quick Setup Company" at bounding box center [285, 254] width 151 height 23
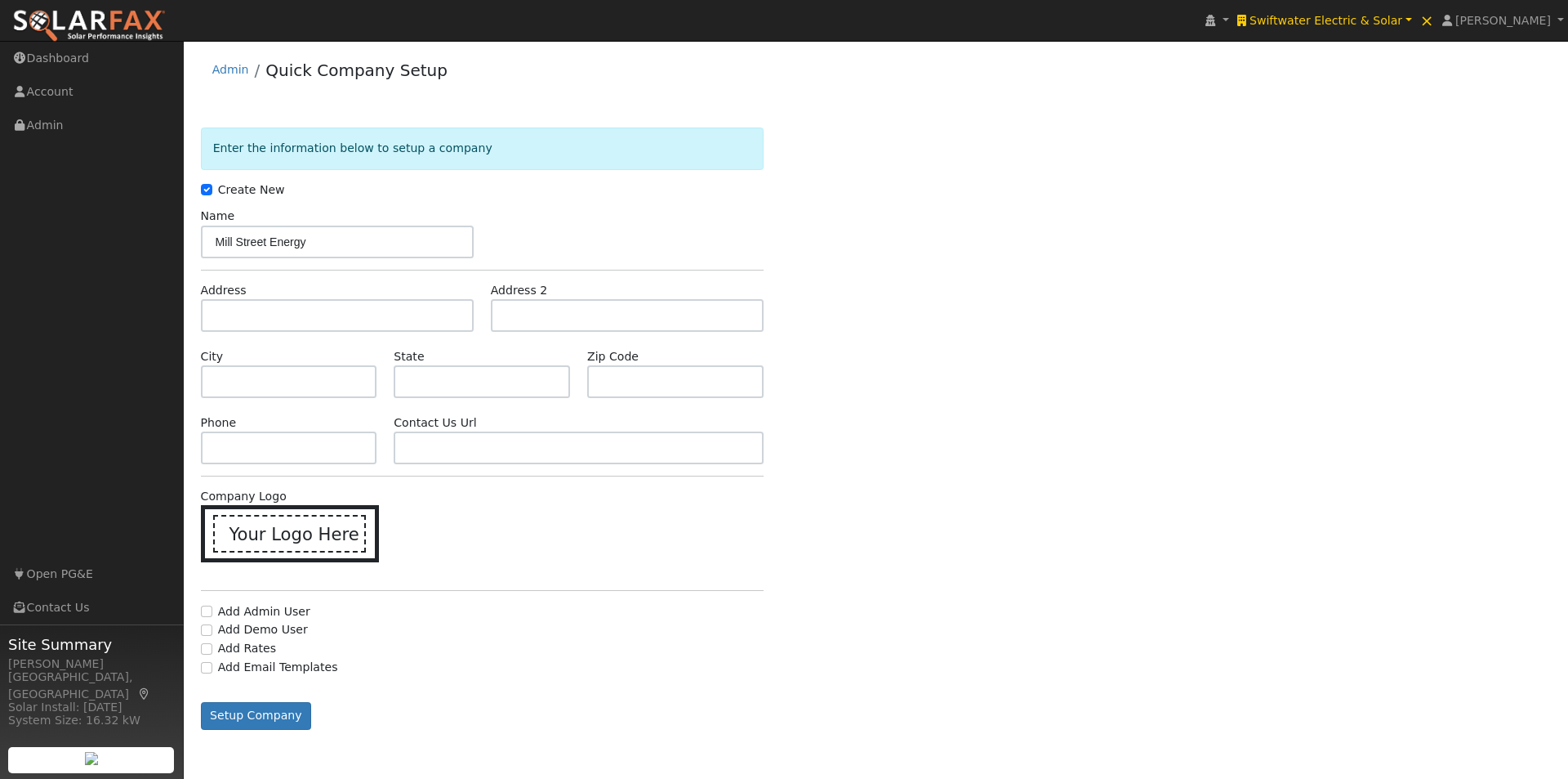
type input "Mill Street Energy"
click at [517, 381] on input "text" at bounding box center [482, 381] width 177 height 33
type input "MA"
click at [292, 381] on input "text" at bounding box center [289, 381] width 177 height 33
type input "[GEOGRAPHIC_DATA]"
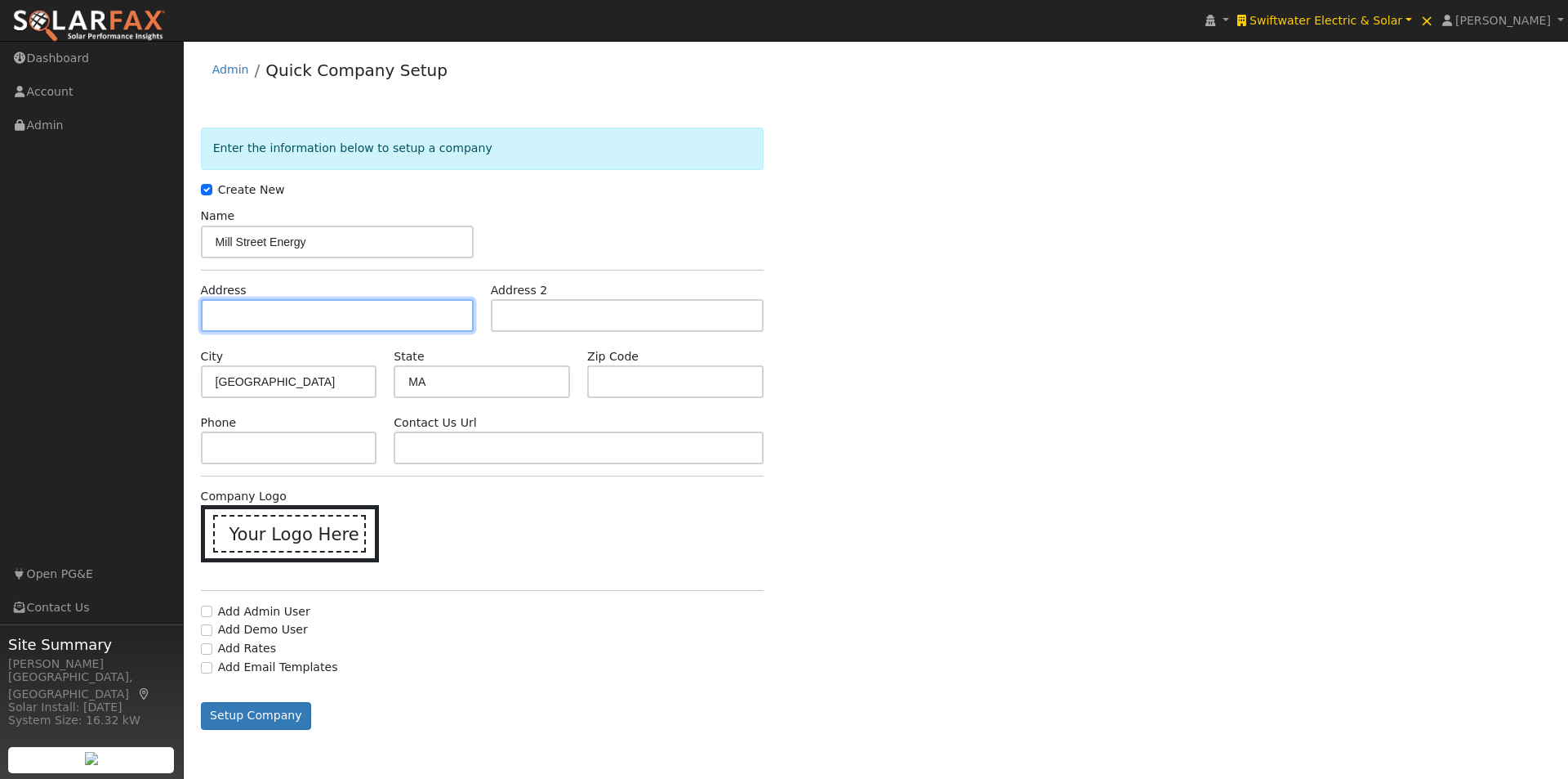
click at [332, 317] on input "text" at bounding box center [337, 316] width 273 height 33
paste input "[STREET_ADDRESS][PERSON_NAME]"
type input "[PERSON_NAME][GEOGRAPHIC_DATA]"
type input "[PERSON_NAME]"
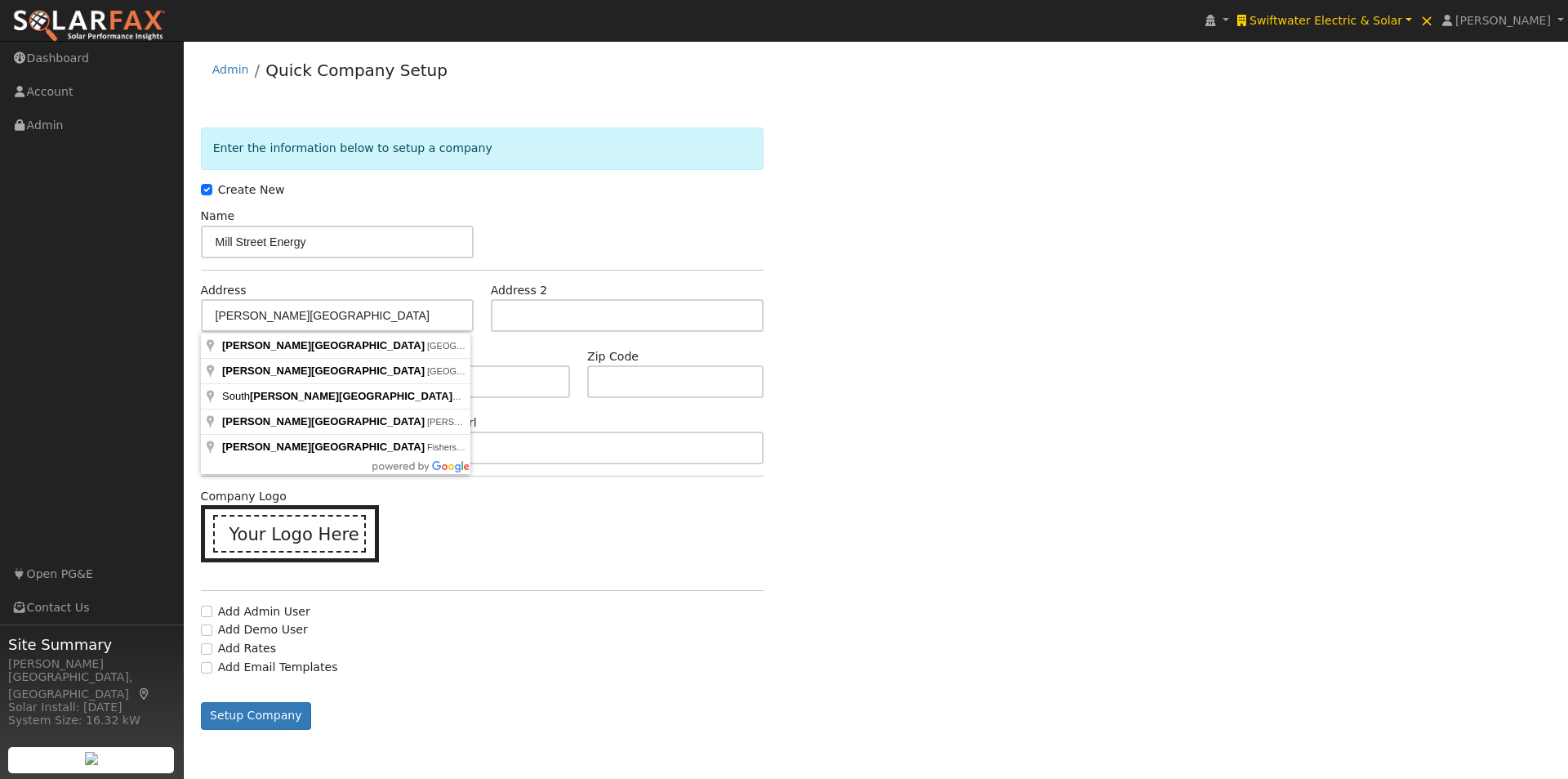
drag, startPoint x: 882, startPoint y: 396, endPoint x: 613, endPoint y: 378, distance: 269.6
click at [864, 396] on div "Enter the information below to setup a company Create New Company Name Mill Str…" at bounding box center [876, 444] width 1352 height 634
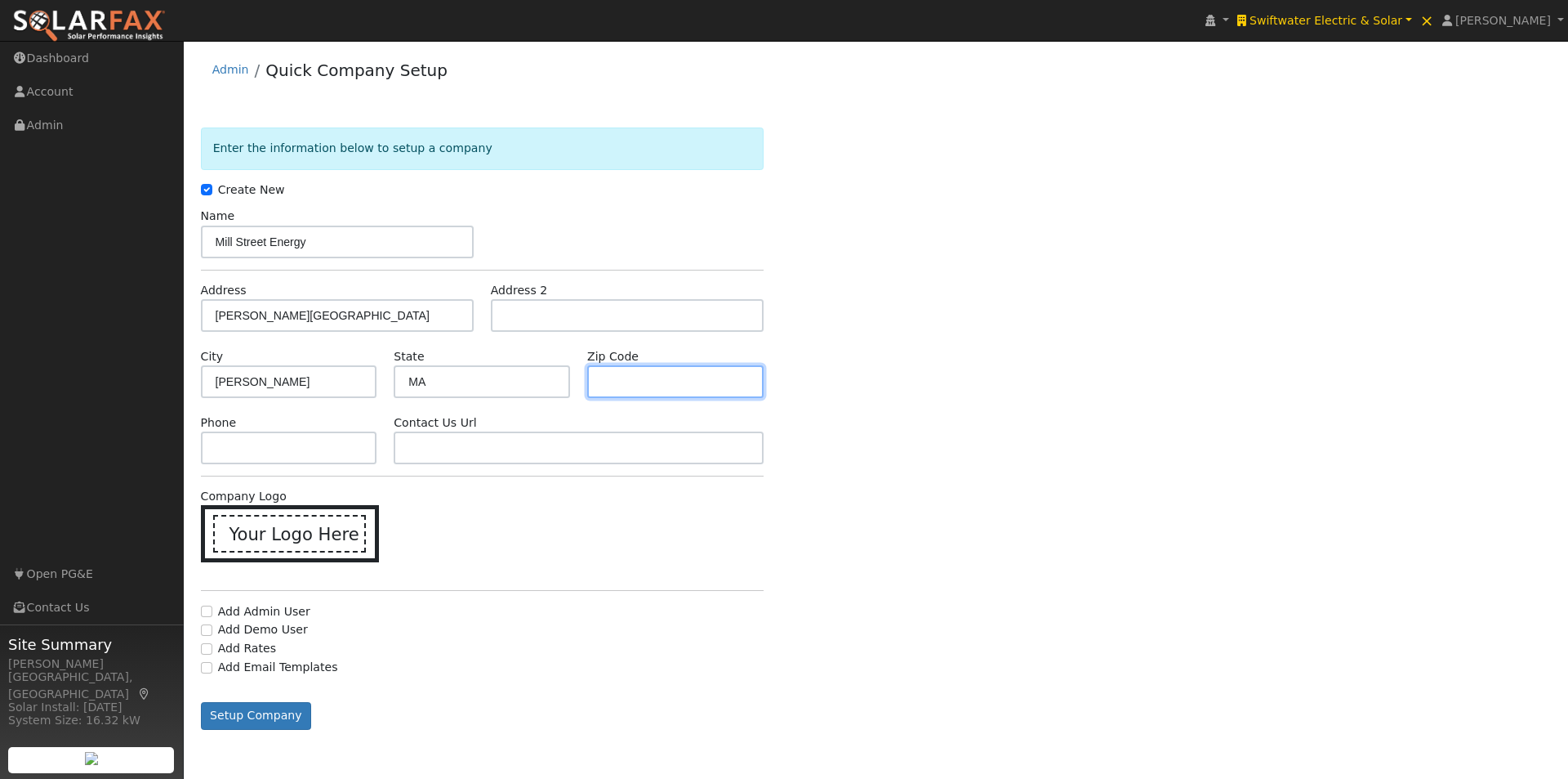
click at [617, 378] on input "text" at bounding box center [675, 381] width 177 height 33
type input "1"
type input "01440"
click at [923, 385] on div "Enter the information below to setup a company Create New Company Name Mill Str…" at bounding box center [876, 444] width 1352 height 634
click at [318, 453] on input "text" at bounding box center [289, 448] width 177 height 33
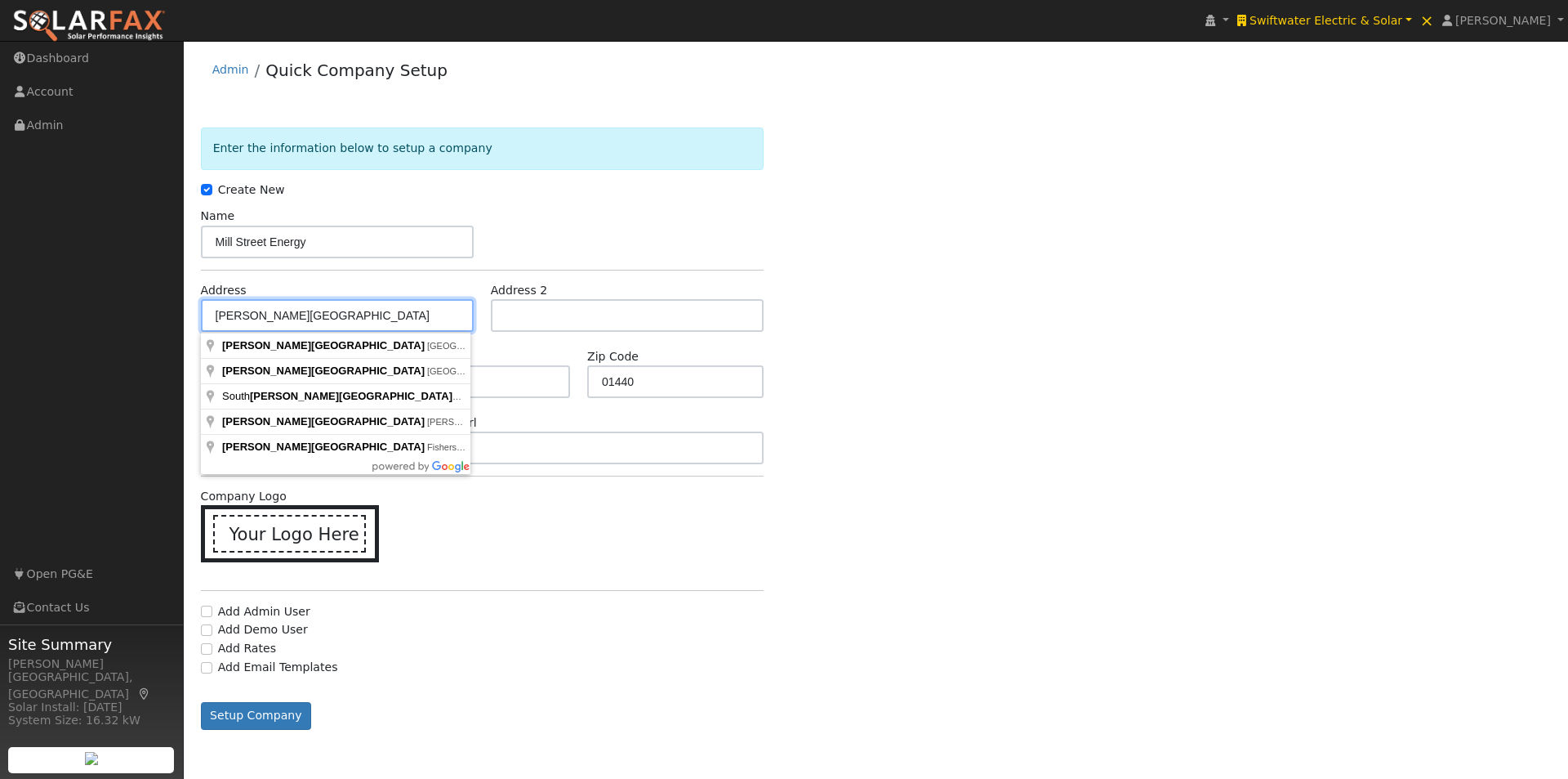
click at [213, 314] on input "Gardner Road" at bounding box center [337, 316] width 273 height 33
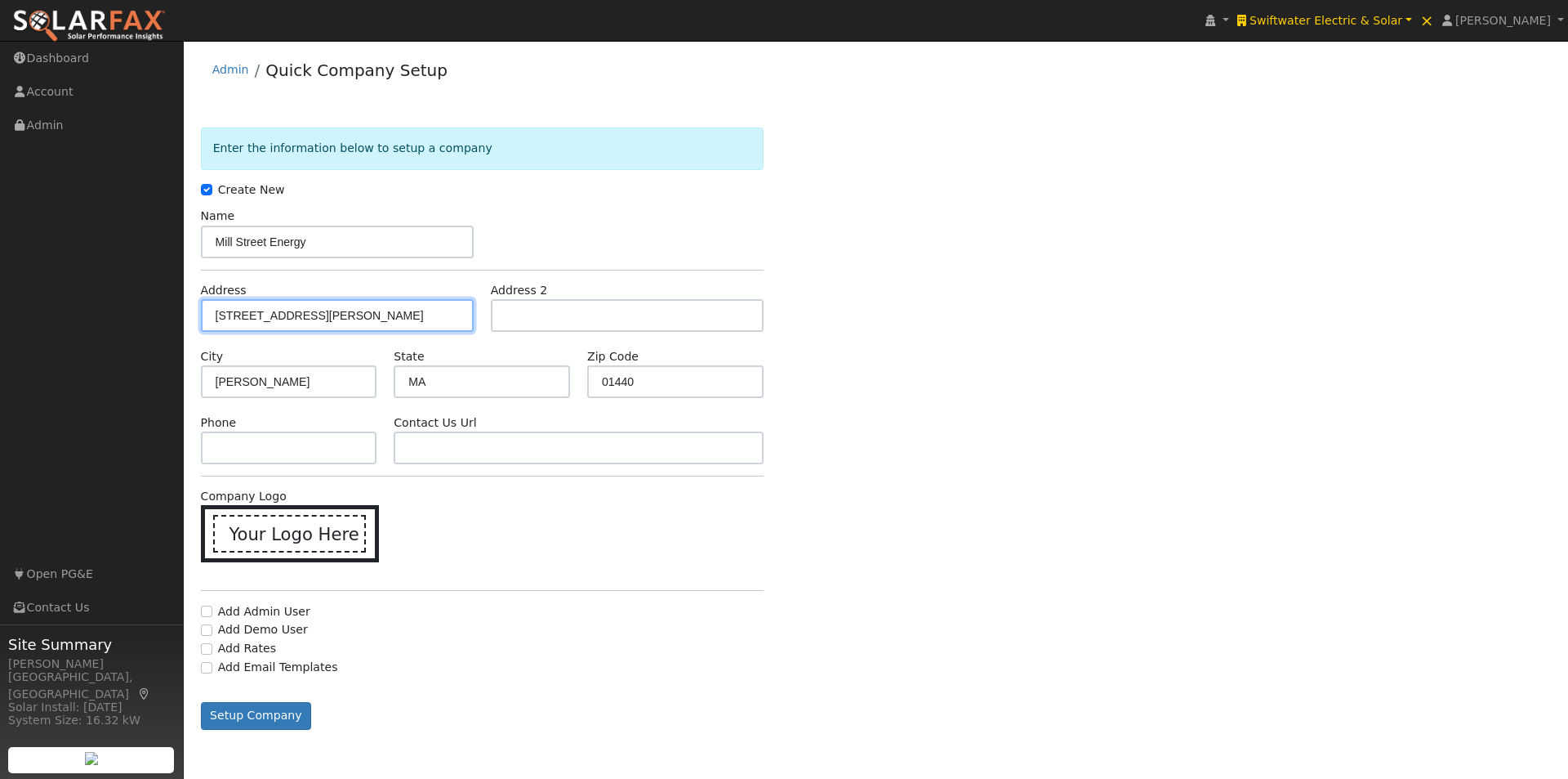
type input "Old Gardner Road"
type input "Winchendon"
type input "01475"
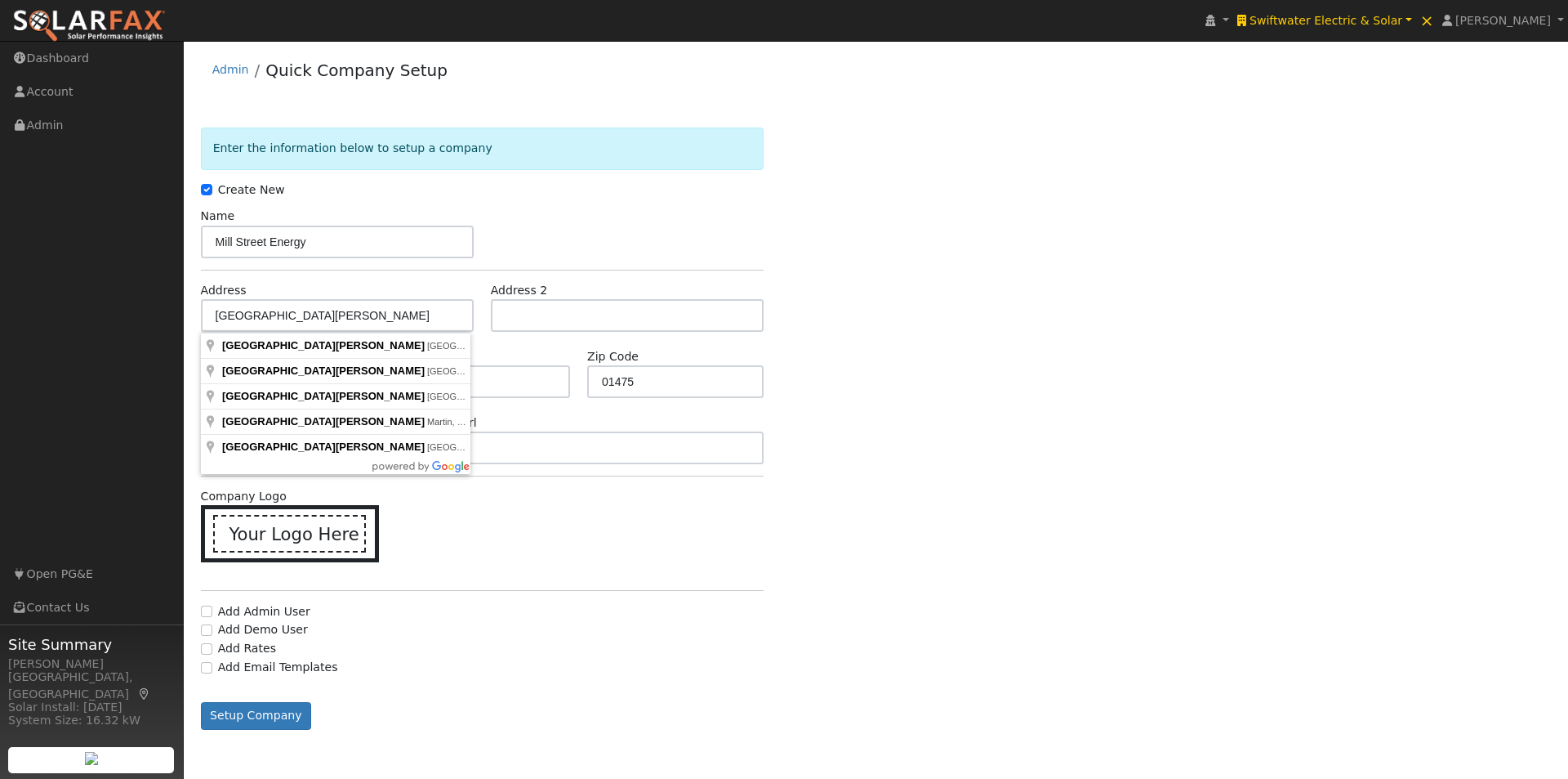
click at [917, 510] on div "Enter the information below to setup a company Create New Company Name Mill Str…" at bounding box center [876, 444] width 1352 height 634
drag, startPoint x: 373, startPoint y: 320, endPoint x: 718, endPoint y: 278, distance: 347.5
click at [381, 316] on input "Old Gardner Road" at bounding box center [337, 316] width 273 height 33
click at [829, 275] on div "Enter the information below to setup a company Create New Company Name Mill Str…" at bounding box center [876, 444] width 1352 height 634
drag, startPoint x: 349, startPoint y: 311, endPoint x: 168, endPoint y: 317, distance: 181.1
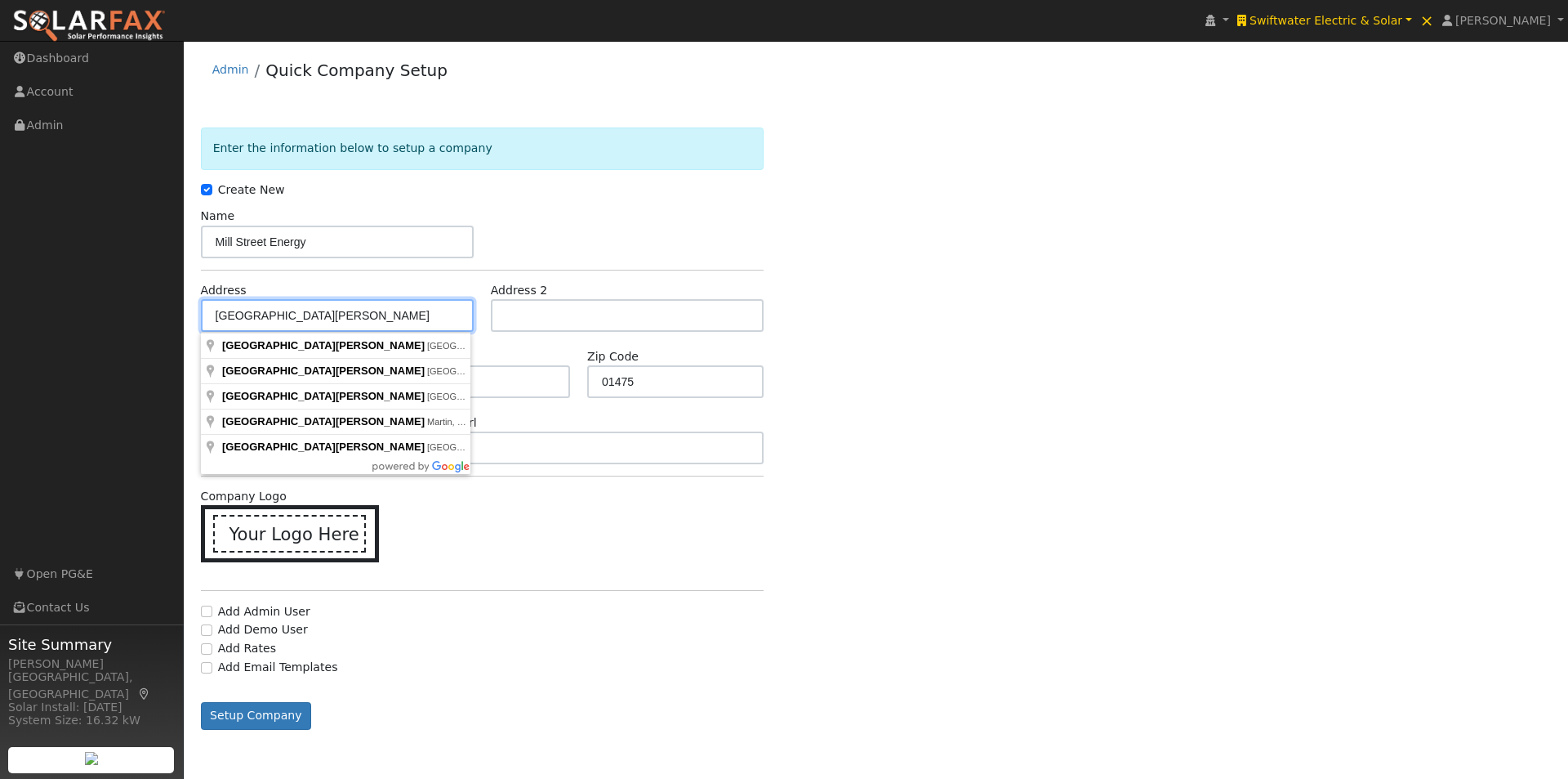
click at [168, 317] on div "installed Swiftwater Electric & Solar Swiftwater Electric & Solar Swiftwater El…" at bounding box center [784, 409] width 1568 height 738
type input "1111 Main Street"
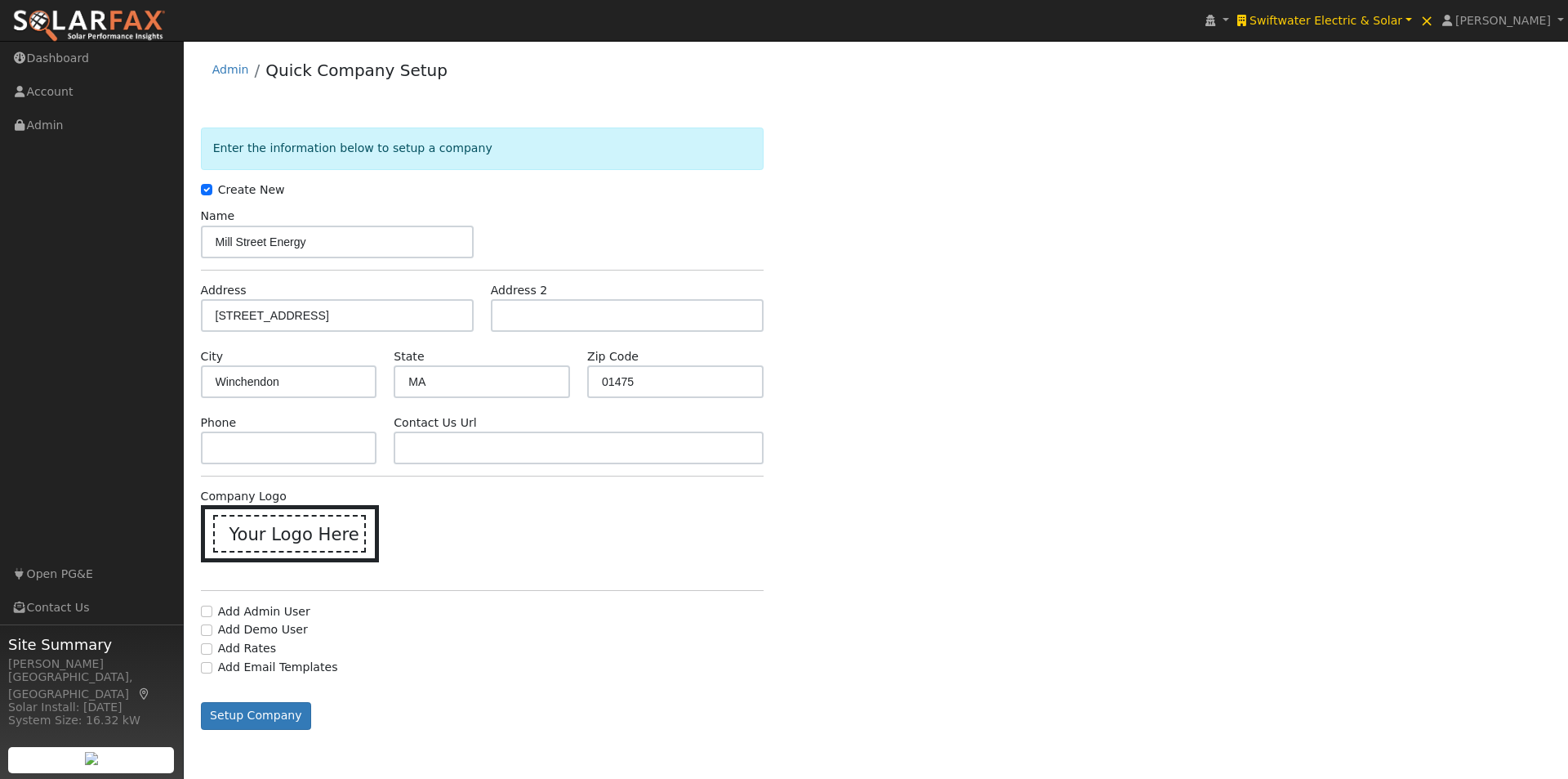
click at [934, 289] on div "Enter the information below to setup a company Create New Company Name Mill Str…" at bounding box center [876, 444] width 1352 height 634
click at [947, 446] on div "Enter the information below to setup a company Create New Company Name Mill Str…" at bounding box center [876, 444] width 1352 height 634
click at [274, 450] on input "text" at bounding box center [289, 448] width 177 height 33
paste input "(888) 296-0005"
type input "(888) 296-0005"
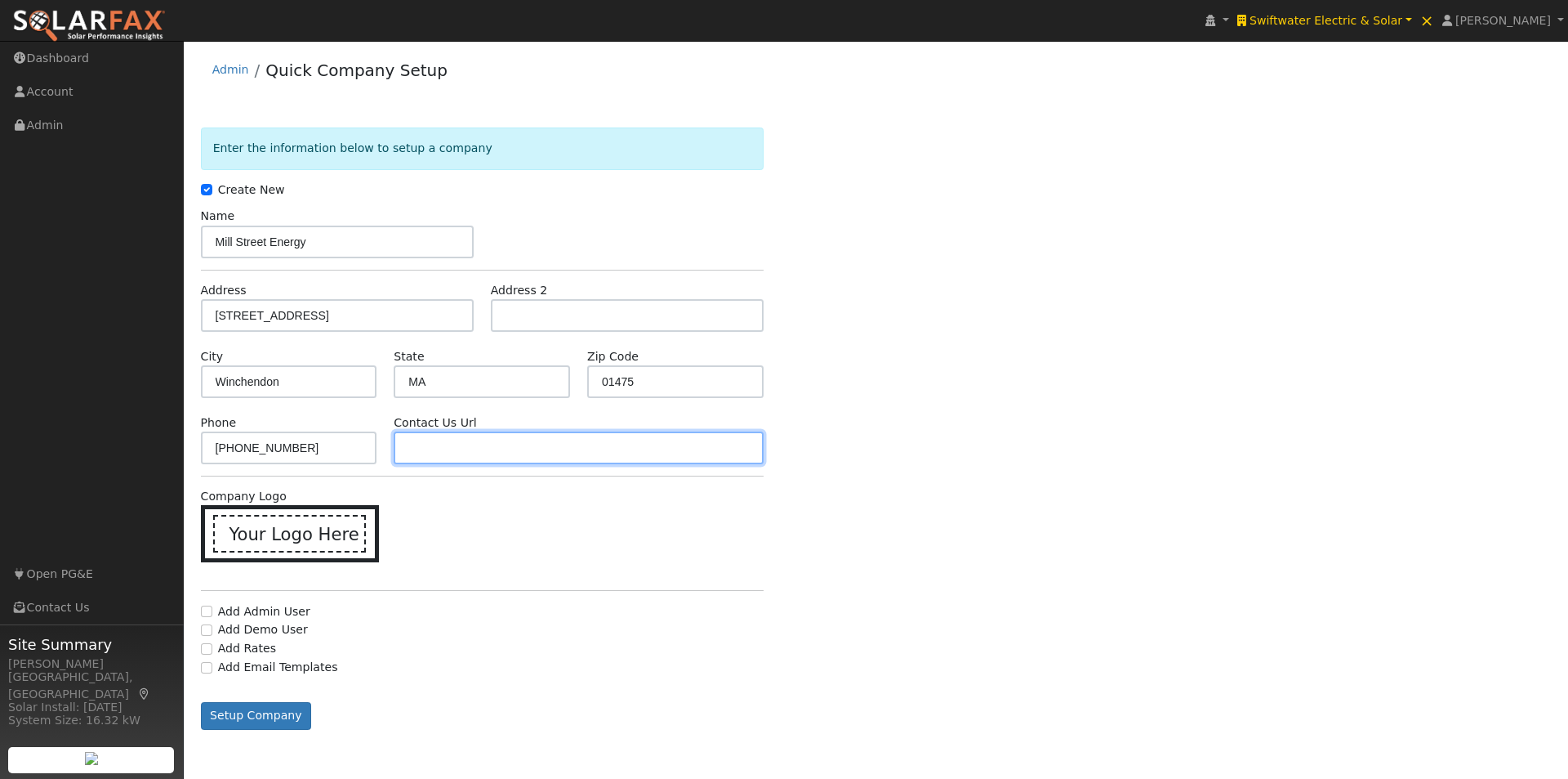
click at [474, 444] on input "text" at bounding box center [579, 448] width 369 height 33
paste input "https://www.millstreetenergy.org/help"
type input "https://www.millstreetenergy.org/help"
click at [580, 603] on div "Add Admin User" at bounding box center [482, 613] width 580 height 19
click at [287, 528] on icon at bounding box center [294, 532] width 24 height 24
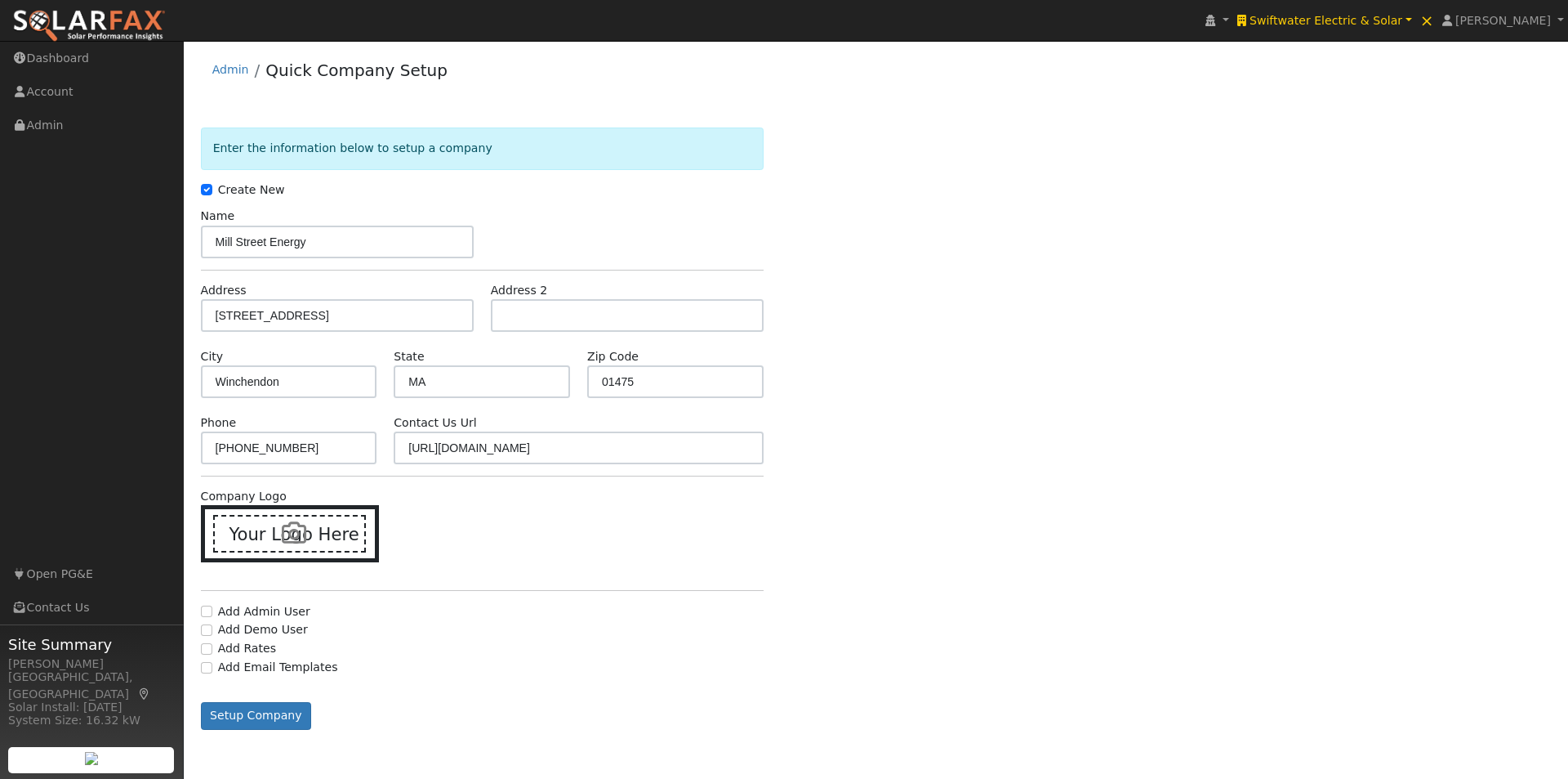
click at [0, 0] on input "Your Logo Here" at bounding box center [0, 0] width 0 height 0
click at [204, 611] on input "Add Admin User" at bounding box center [206, 607] width 11 height 11
checkbox input "true"
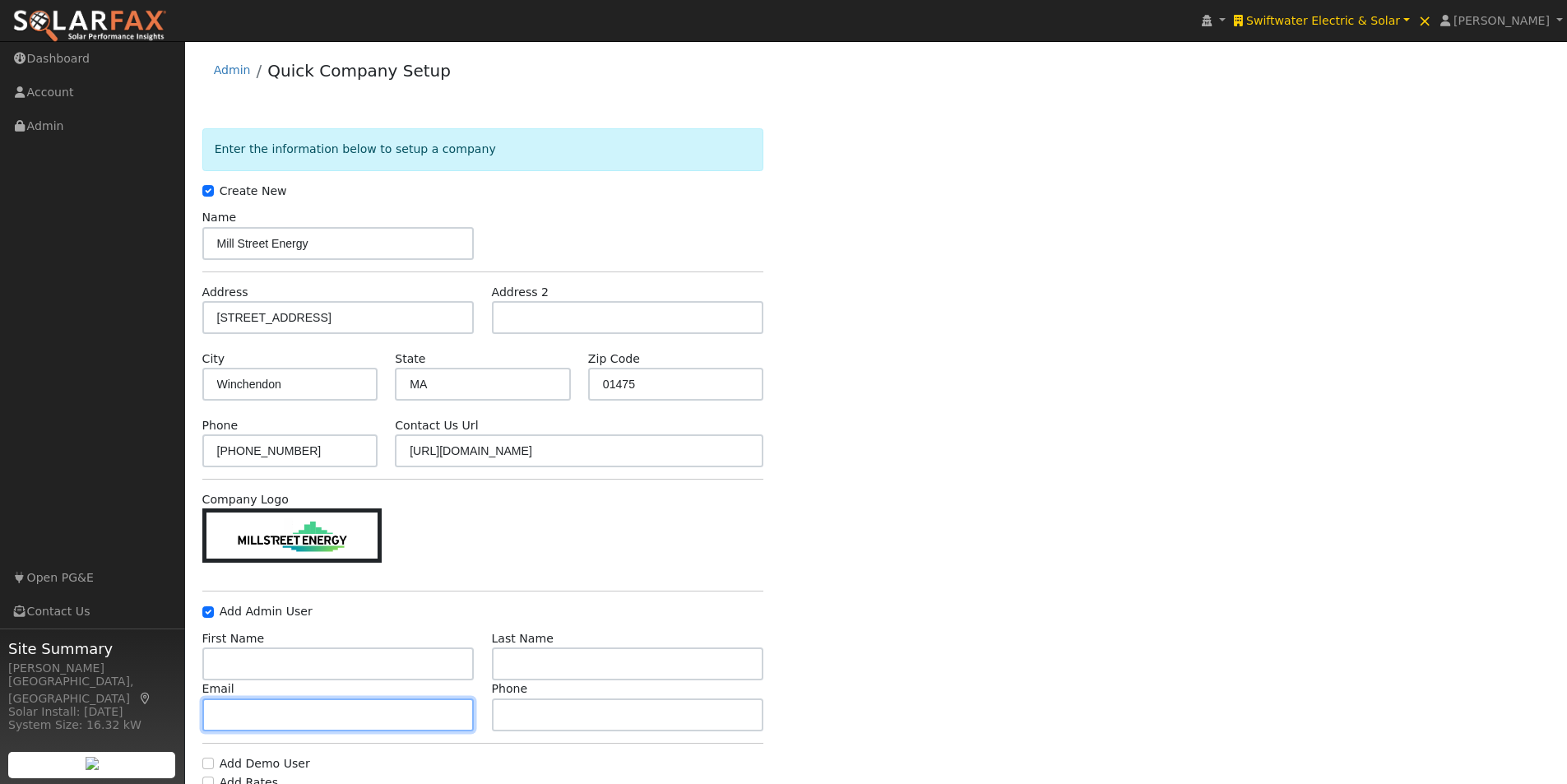
click at [387, 705] on input "text" at bounding box center [338, 715] width 272 height 33
paste input "alijah@millstreetenergy.com"
type input "alijah@millstreetenergy.com"
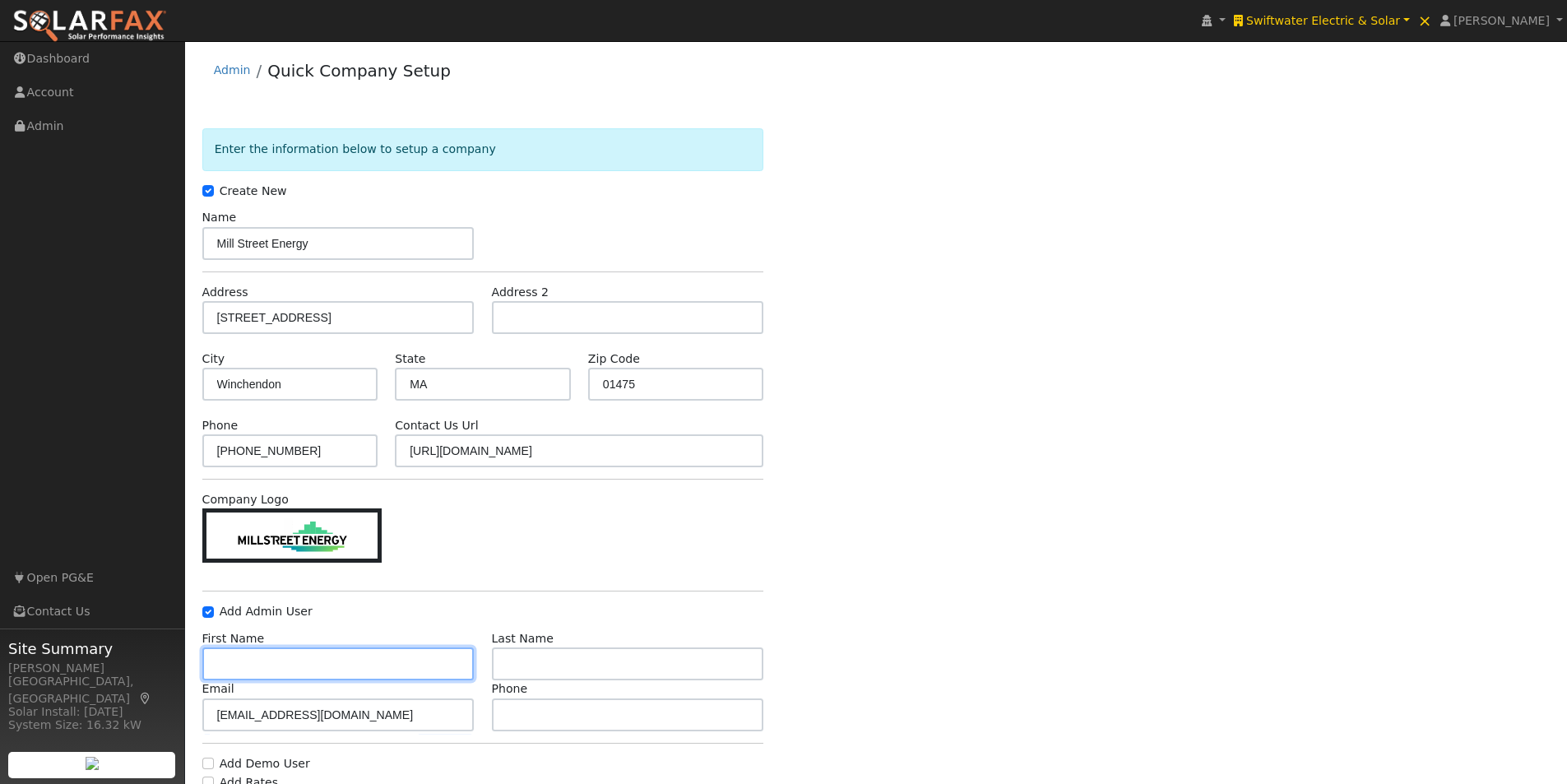
click at [410, 658] on input "text" at bounding box center [338, 663] width 272 height 33
drag, startPoint x: 416, startPoint y: 660, endPoint x: 583, endPoint y: 660, distance: 167.0
click at [418, 660] on input "text" at bounding box center [338, 663] width 272 height 33
paste input "Alijah Johnson"
type input "Alijah Johnson"
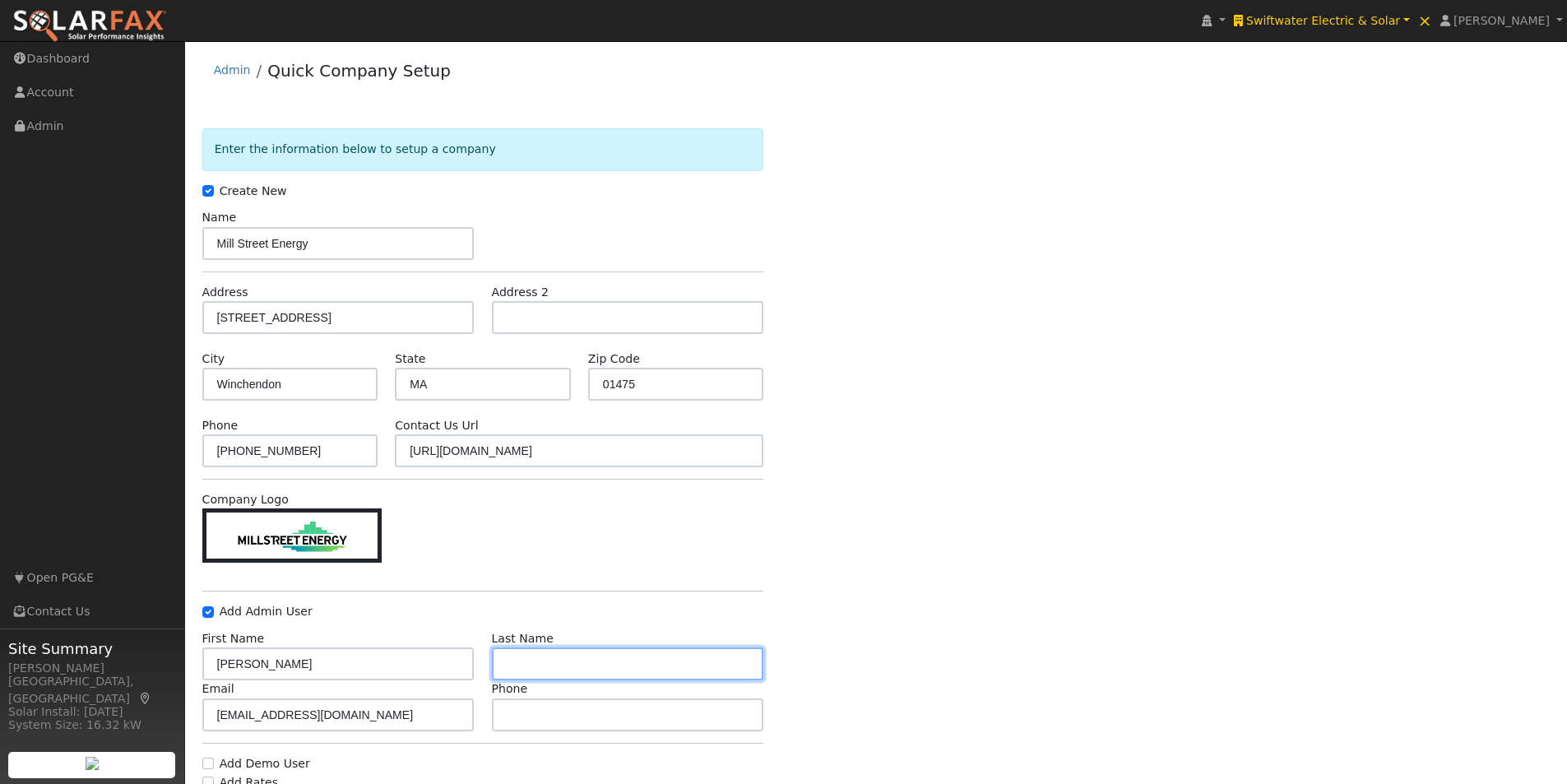
drag, startPoint x: 588, startPoint y: 657, endPoint x: 601, endPoint y: 656, distance: 13.0
click at [592, 657] on input "text" at bounding box center [627, 663] width 272 height 33
paste input "Alijah Johnson"
drag, startPoint x: 539, startPoint y: 661, endPoint x: 311, endPoint y: 655, distance: 228.1
click at [311, 660] on div "First Name Alijah Johnson Last Name Alijah Johnson" at bounding box center [483, 655] width 579 height 50
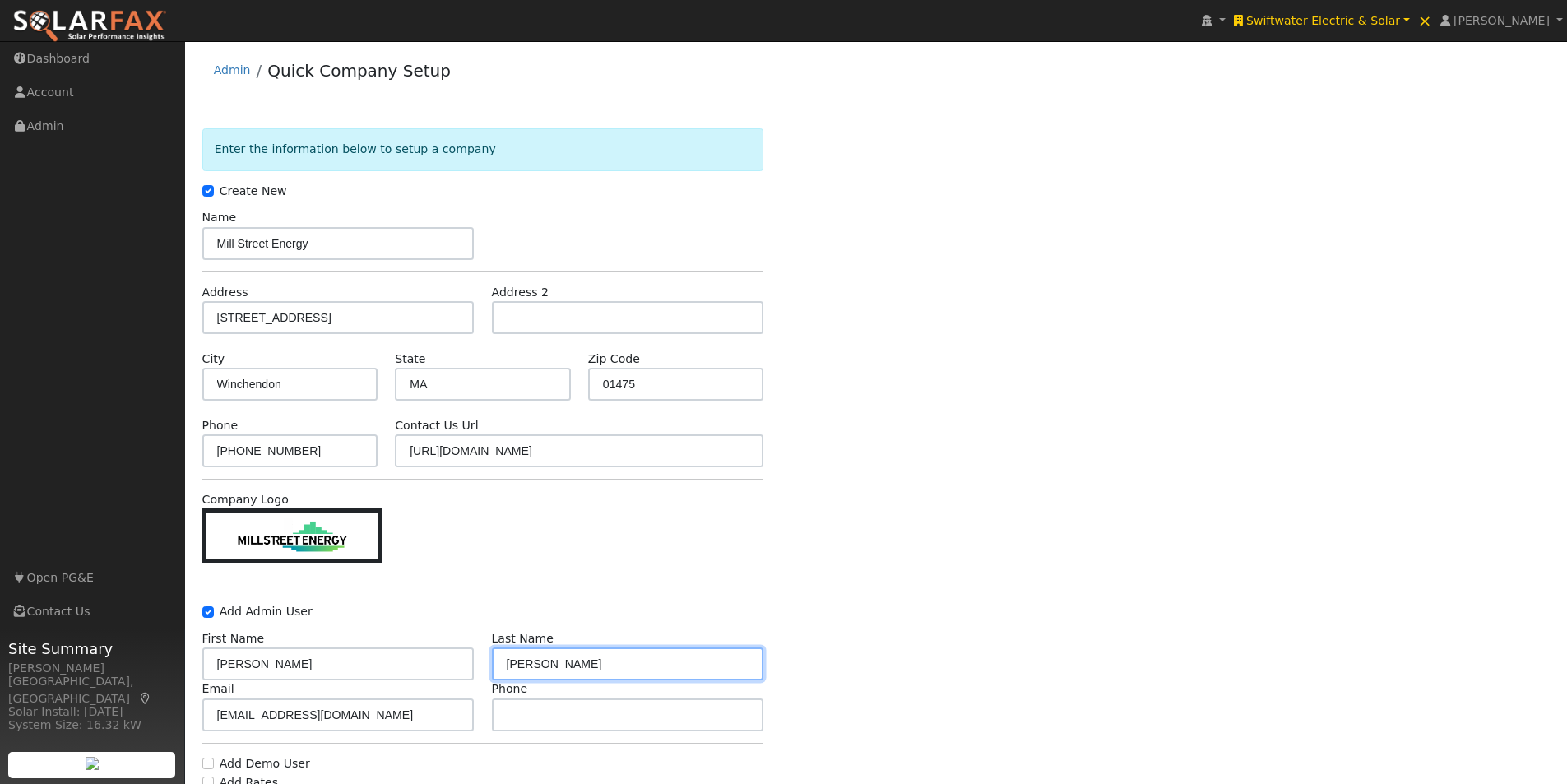
type input "Johnson"
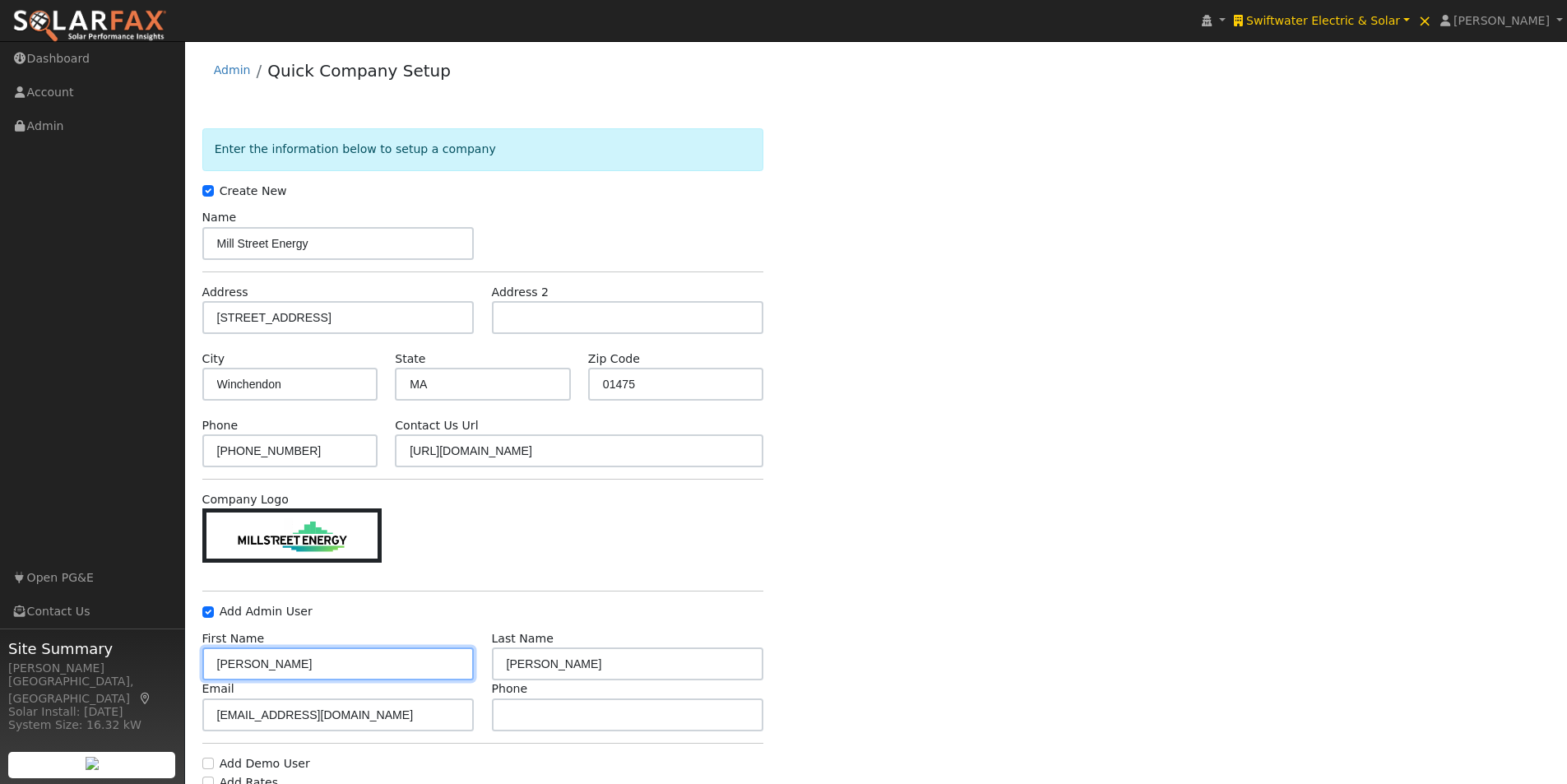
drag, startPoint x: 338, startPoint y: 657, endPoint x: 245, endPoint y: 656, distance: 93.0
click at [245, 656] on input "Alijah Johnson" at bounding box center [338, 663] width 272 height 33
type input "Alijah"
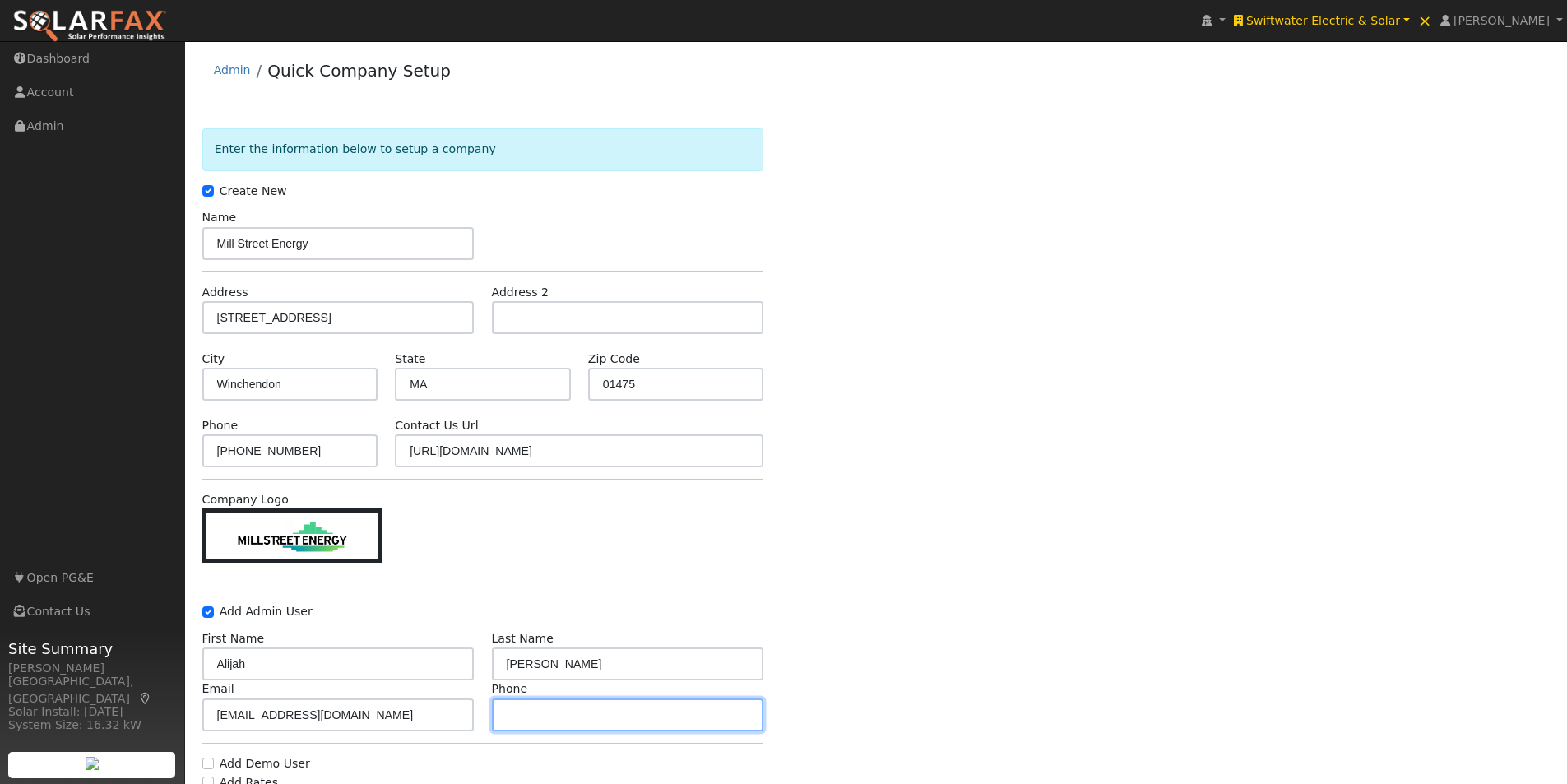
click at [646, 716] on input "text" at bounding box center [627, 715] width 272 height 33
paste input "(978) 627-6743"
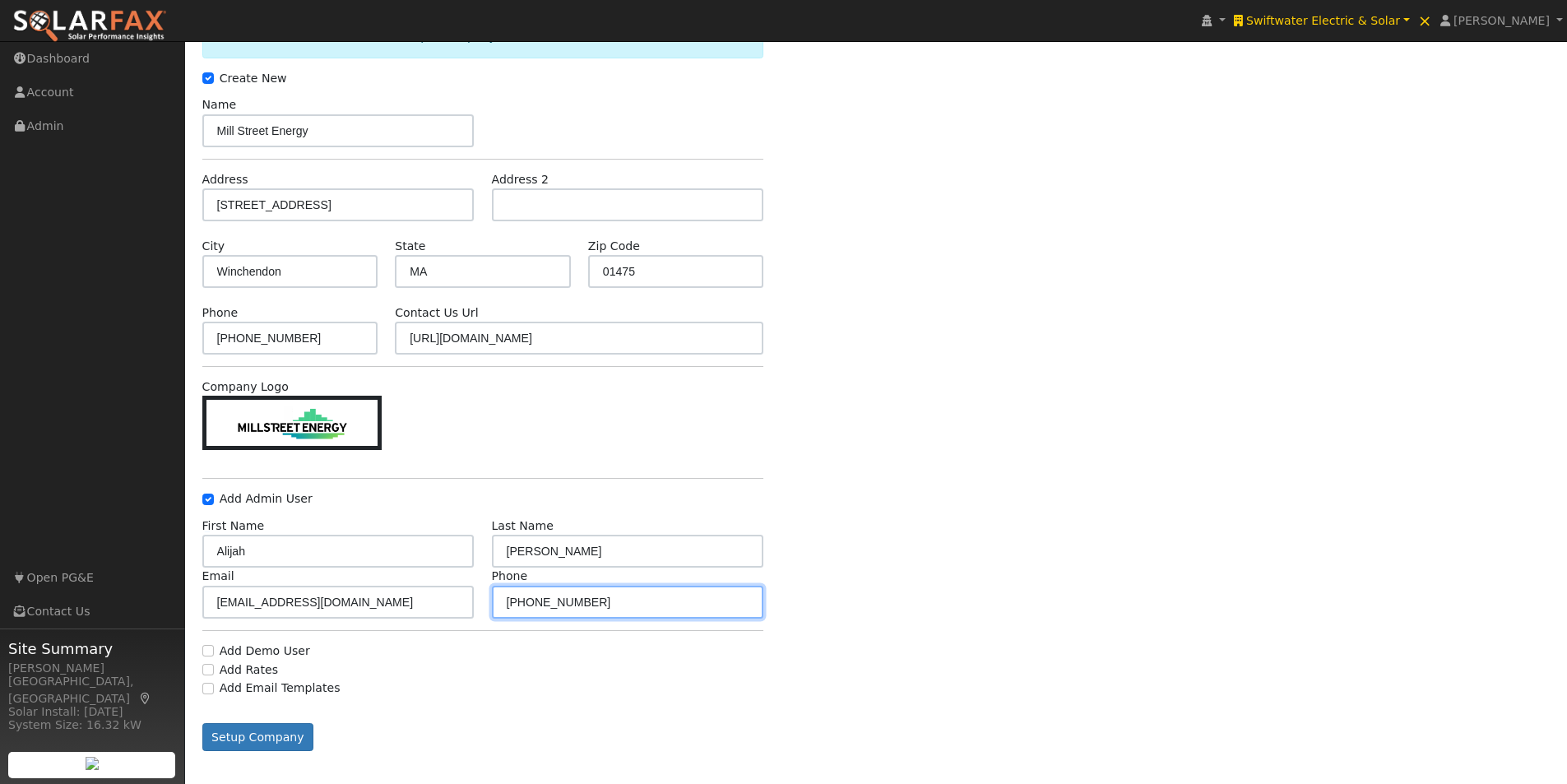
scroll to position [121, 0]
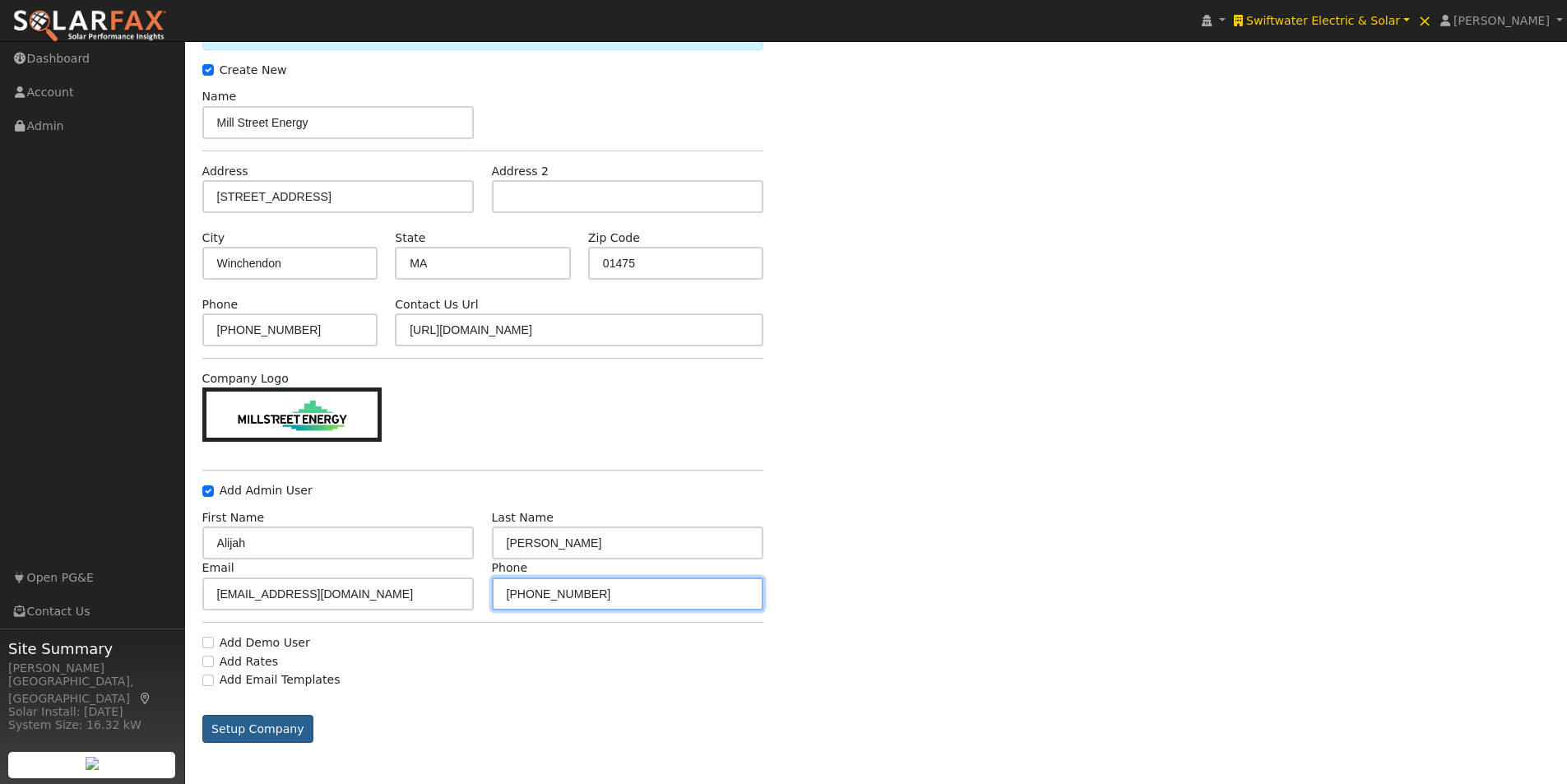
type input "(978) 627-6743"
drag, startPoint x: 241, startPoint y: 730, endPoint x: 353, endPoint y: 698, distance: 116.5
click at [241, 730] on button "Setup Company" at bounding box center [258, 728] width 112 height 28
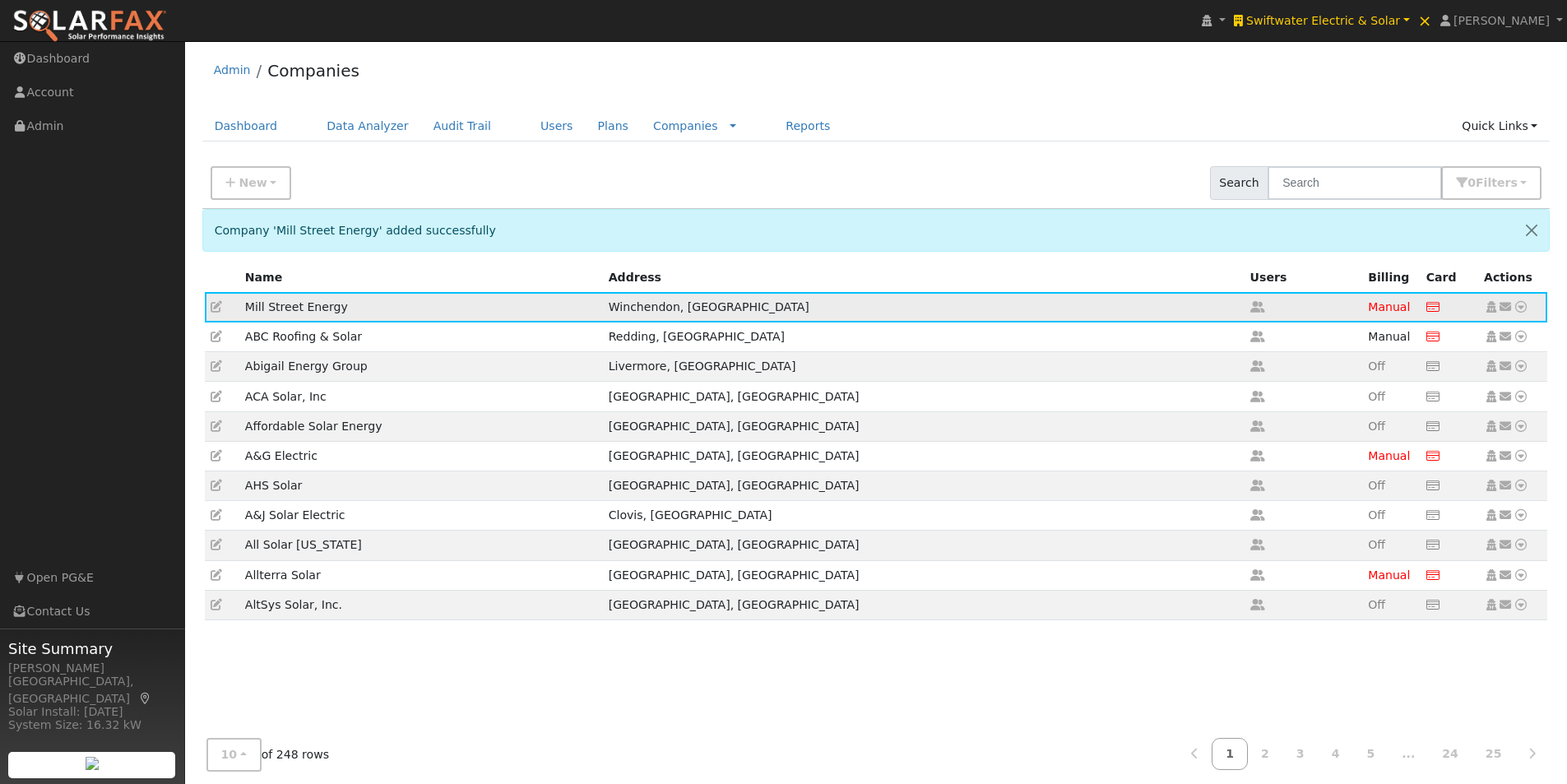
click at [1491, 306] on icon at bounding box center [1491, 306] width 15 height 11
click at [528, 125] on link "Users" at bounding box center [557, 126] width 57 height 30
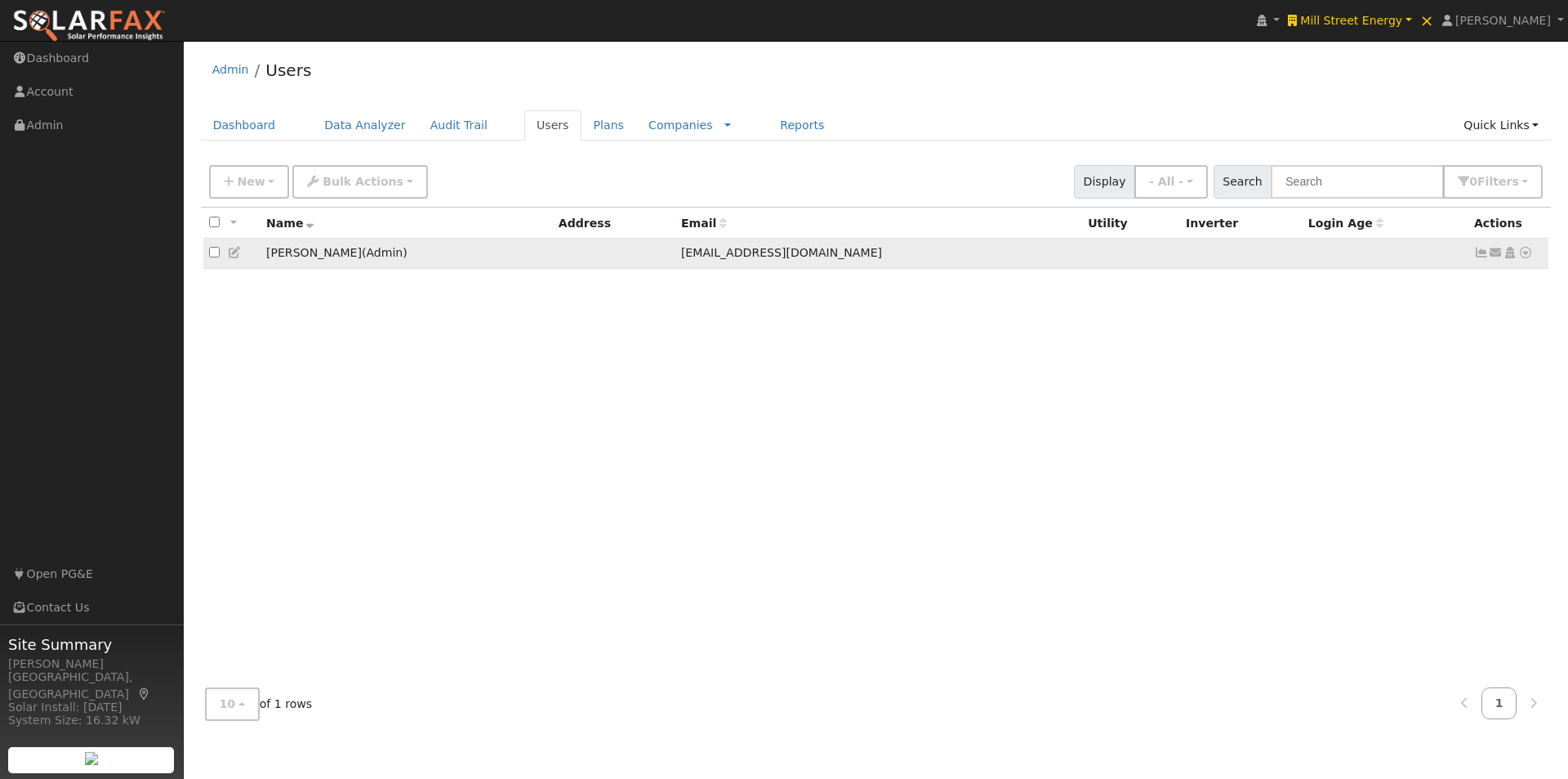
click at [235, 254] on icon at bounding box center [235, 252] width 15 height 11
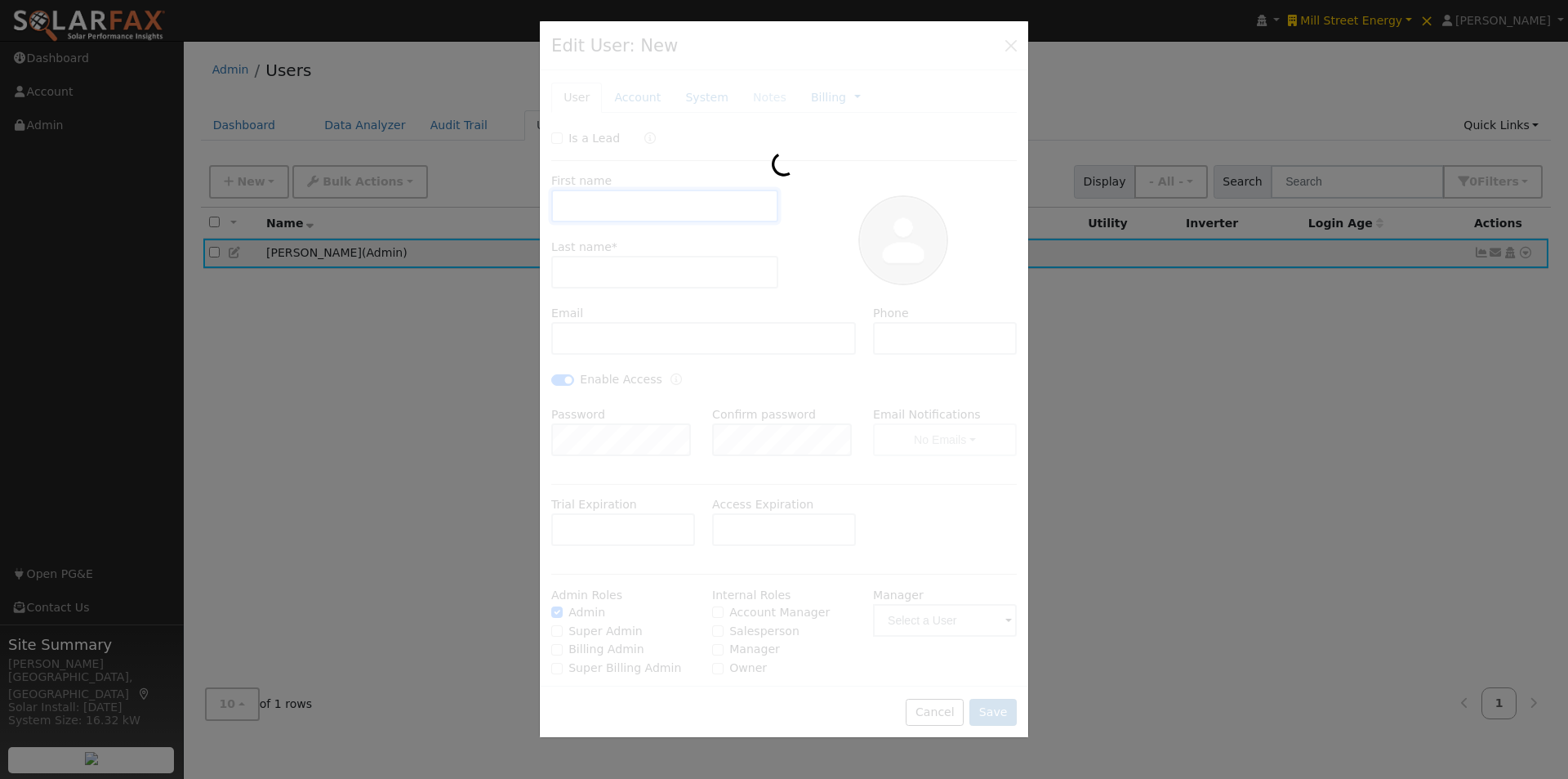
type input "Alijah"
type input "Johnson"
type input "alijah@millstreetenergy.com"
type input "(978) 627-6743"
checkbox input "true"
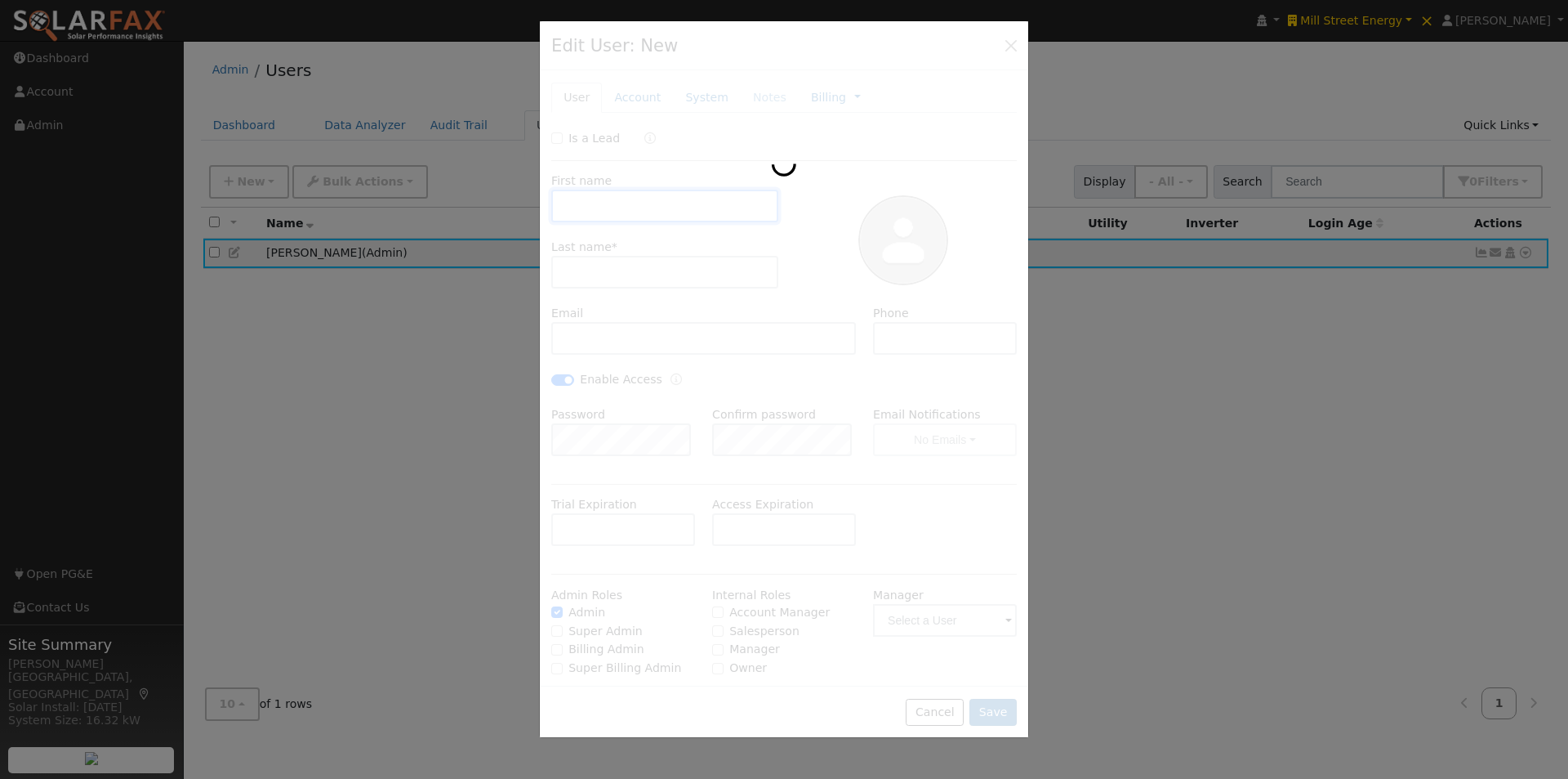
checkbox input "true"
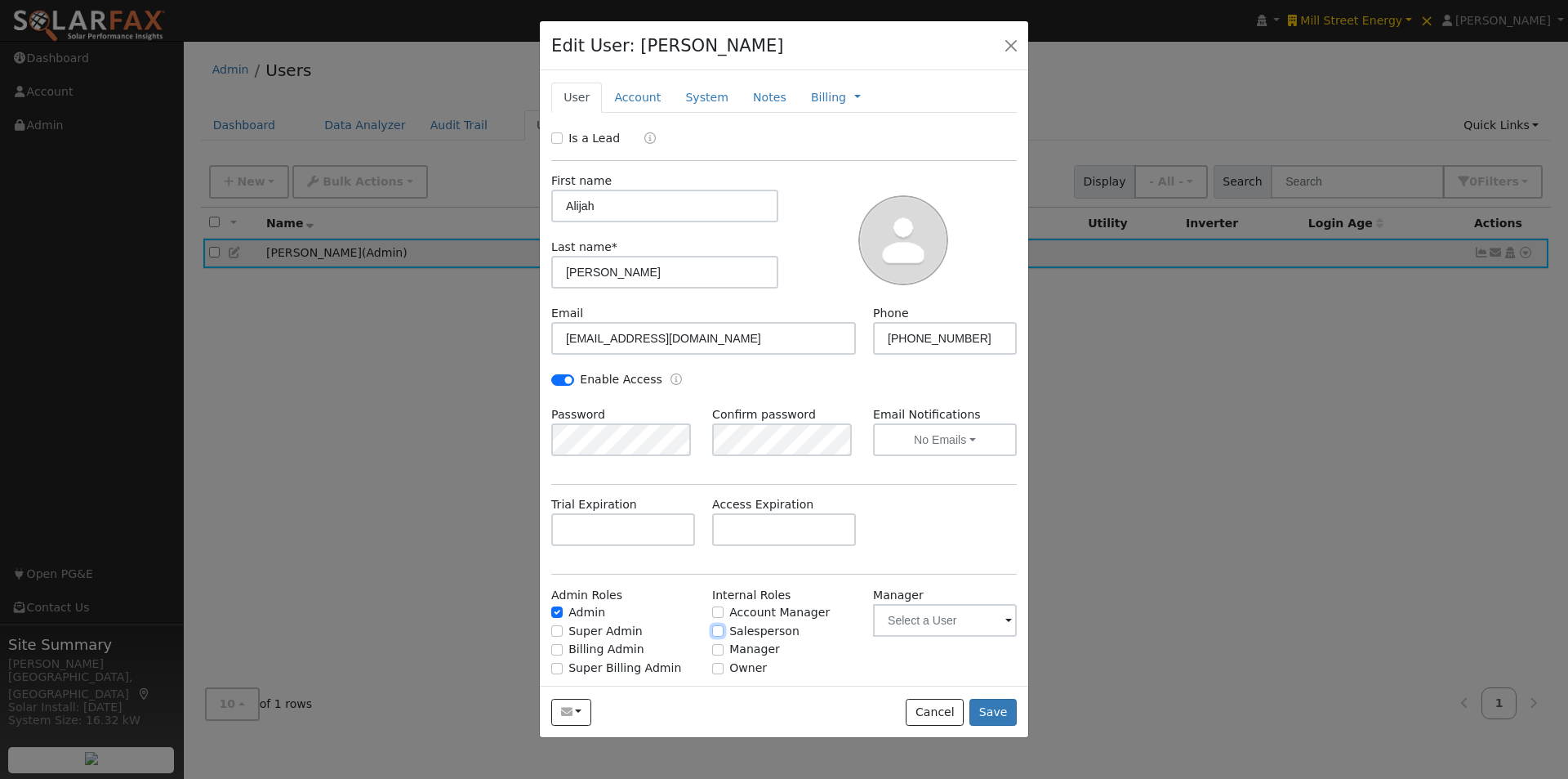
click at [714, 631] on input "Salesperson" at bounding box center [718, 631] width 11 height 11
checkbox input "true"
drag, startPoint x: 997, startPoint y: 713, endPoint x: 981, endPoint y: 637, distance: 77.7
click at [997, 707] on button "Save" at bounding box center [993, 713] width 47 height 28
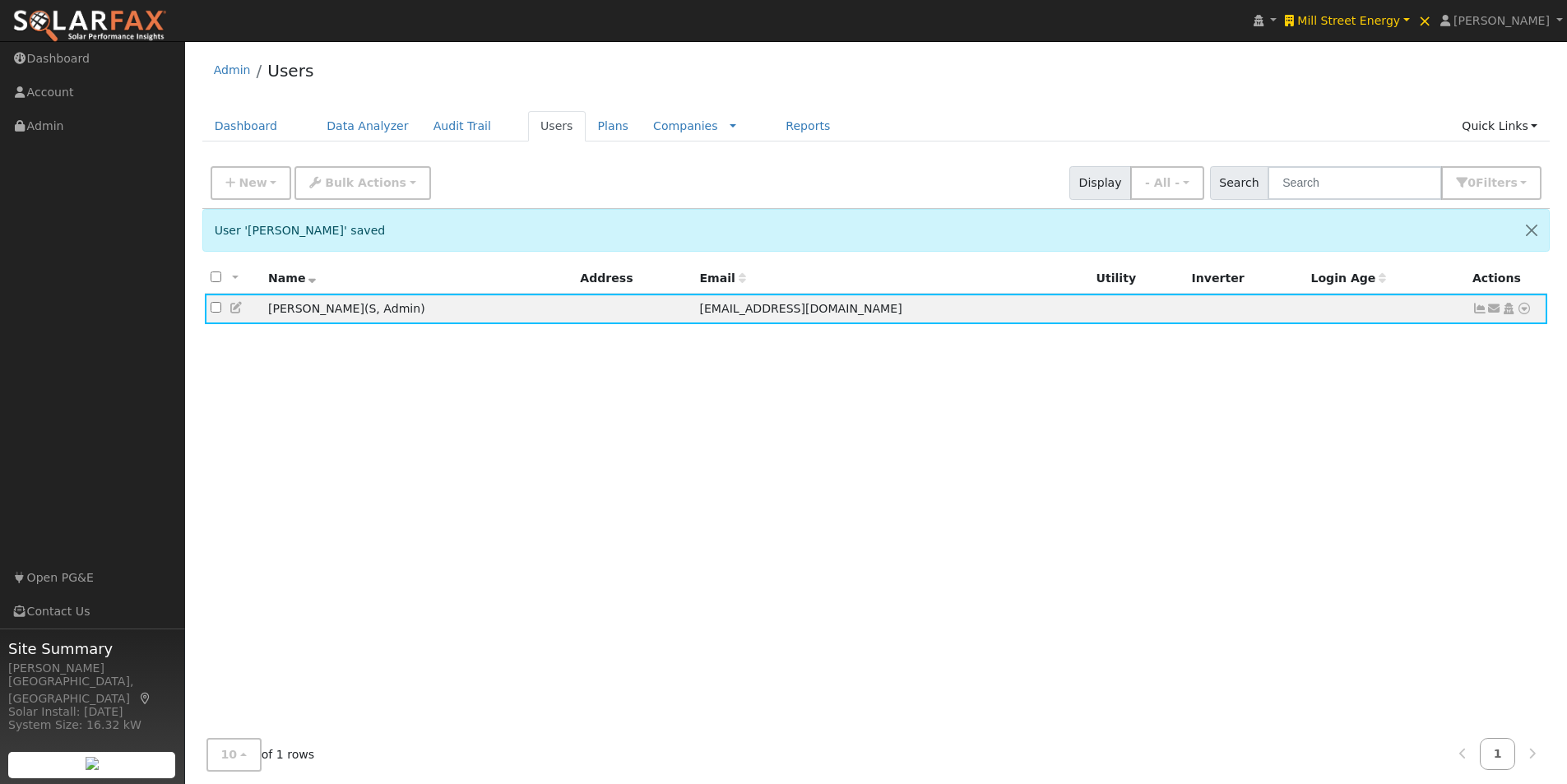
click at [287, 435] on div "All None All on page None on page Name Address Email Utility Inverter Login Age…" at bounding box center [876, 498] width 1348 height 471
drag, startPoint x: 219, startPoint y: 309, endPoint x: 238, endPoint y: 280, distance: 34.7
click at [217, 309] on input "checkbox" at bounding box center [215, 307] width 10 height 10
checkbox input "true"
drag, startPoint x: 327, startPoint y: 181, endPoint x: 322, endPoint y: 210, distance: 29.4
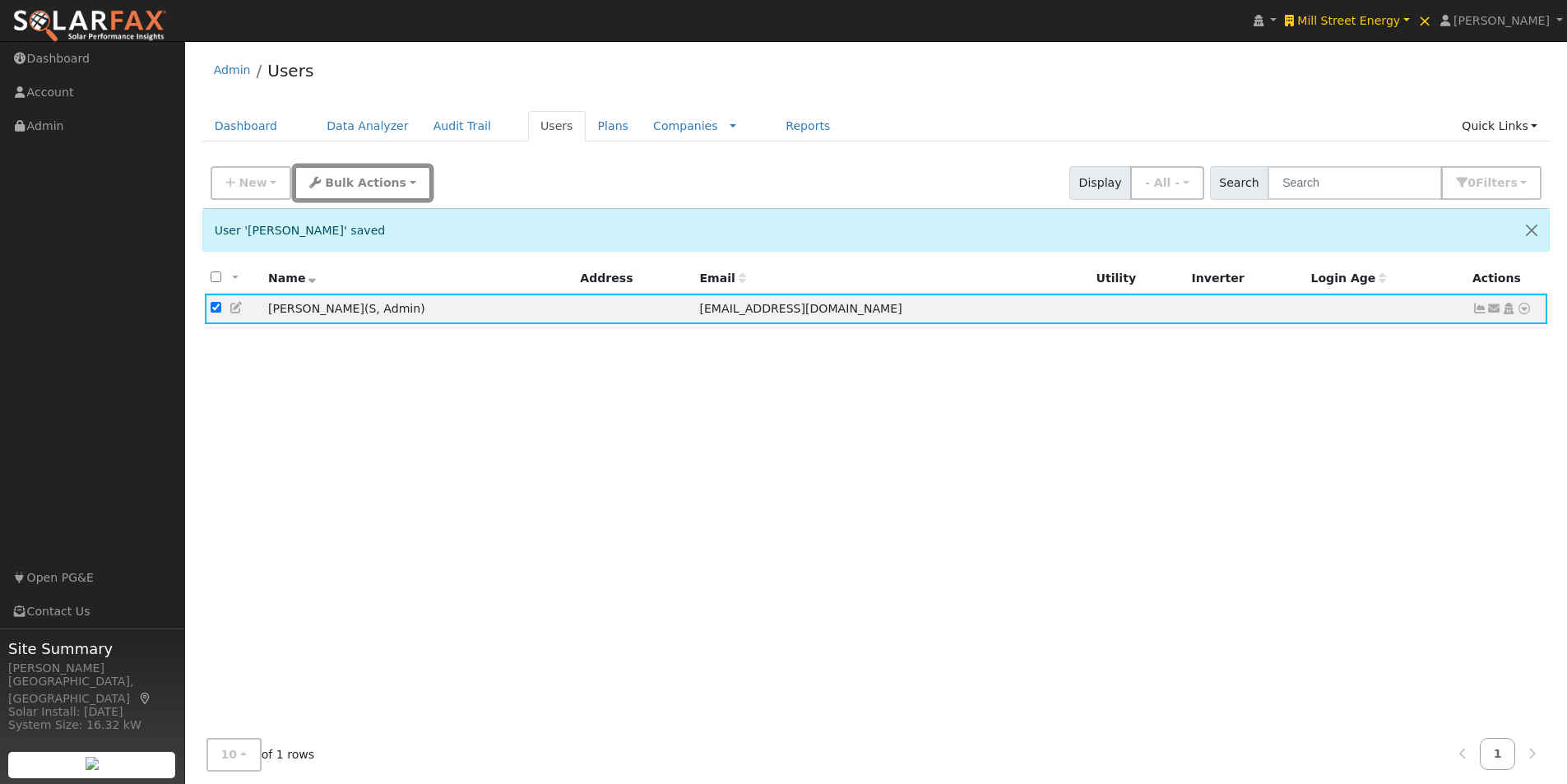
click at [327, 181] on span "Bulk Actions" at bounding box center [366, 182] width 82 height 13
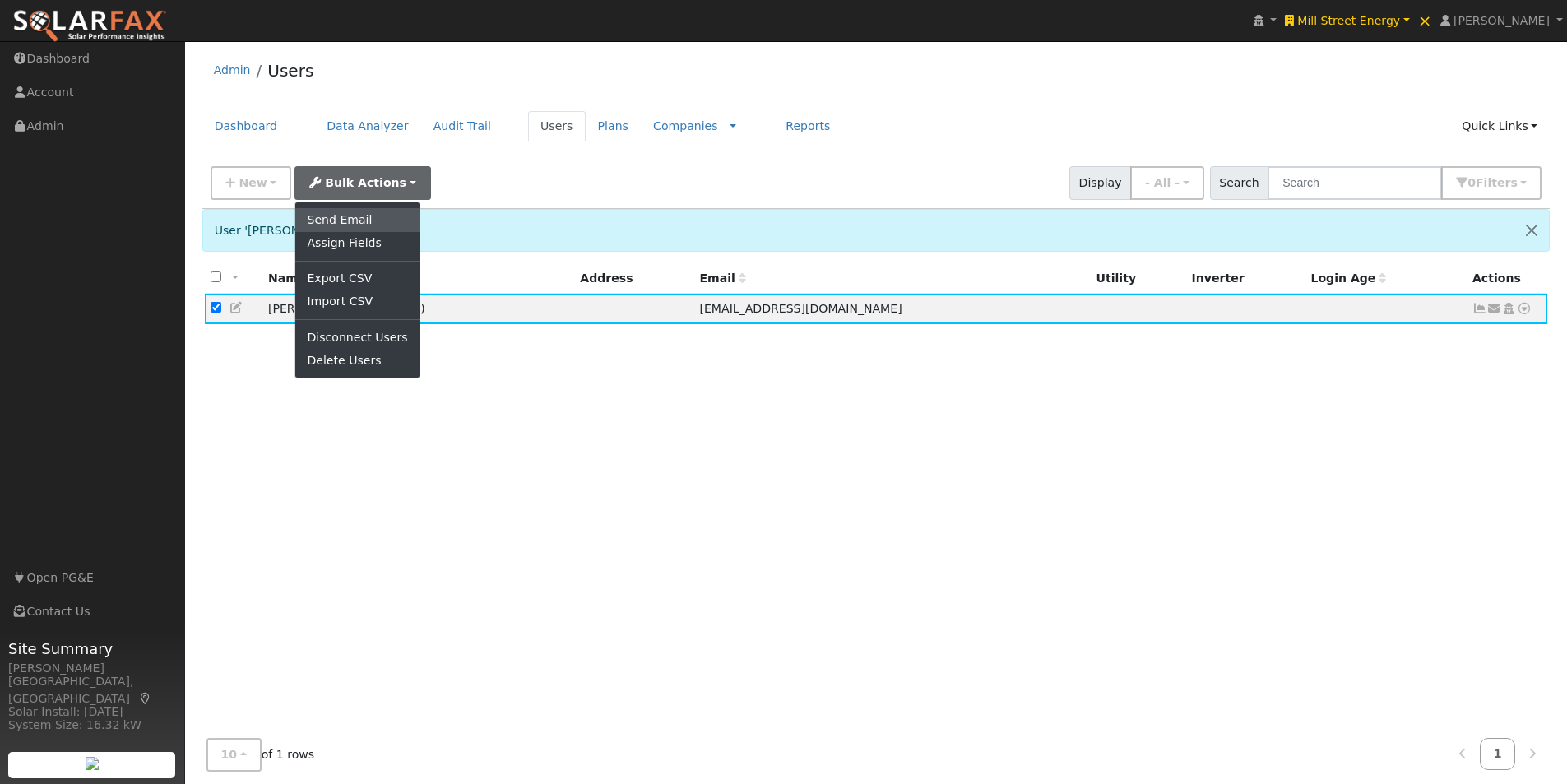
click at [321, 221] on link "Send Email" at bounding box center [357, 220] width 123 height 23
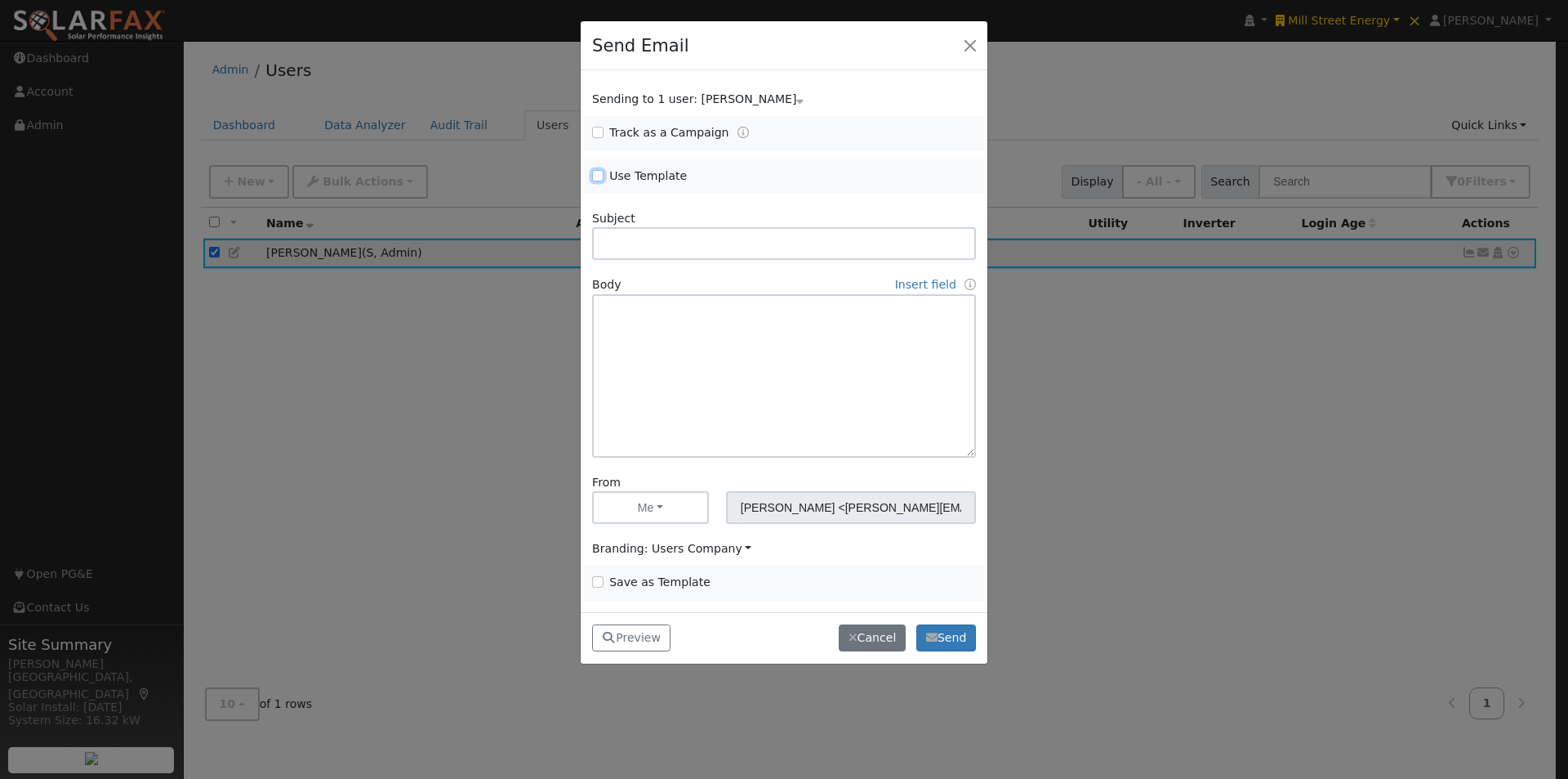
click at [596, 176] on input "Use Template" at bounding box center [598, 175] width 11 height 11
checkbox input "true"
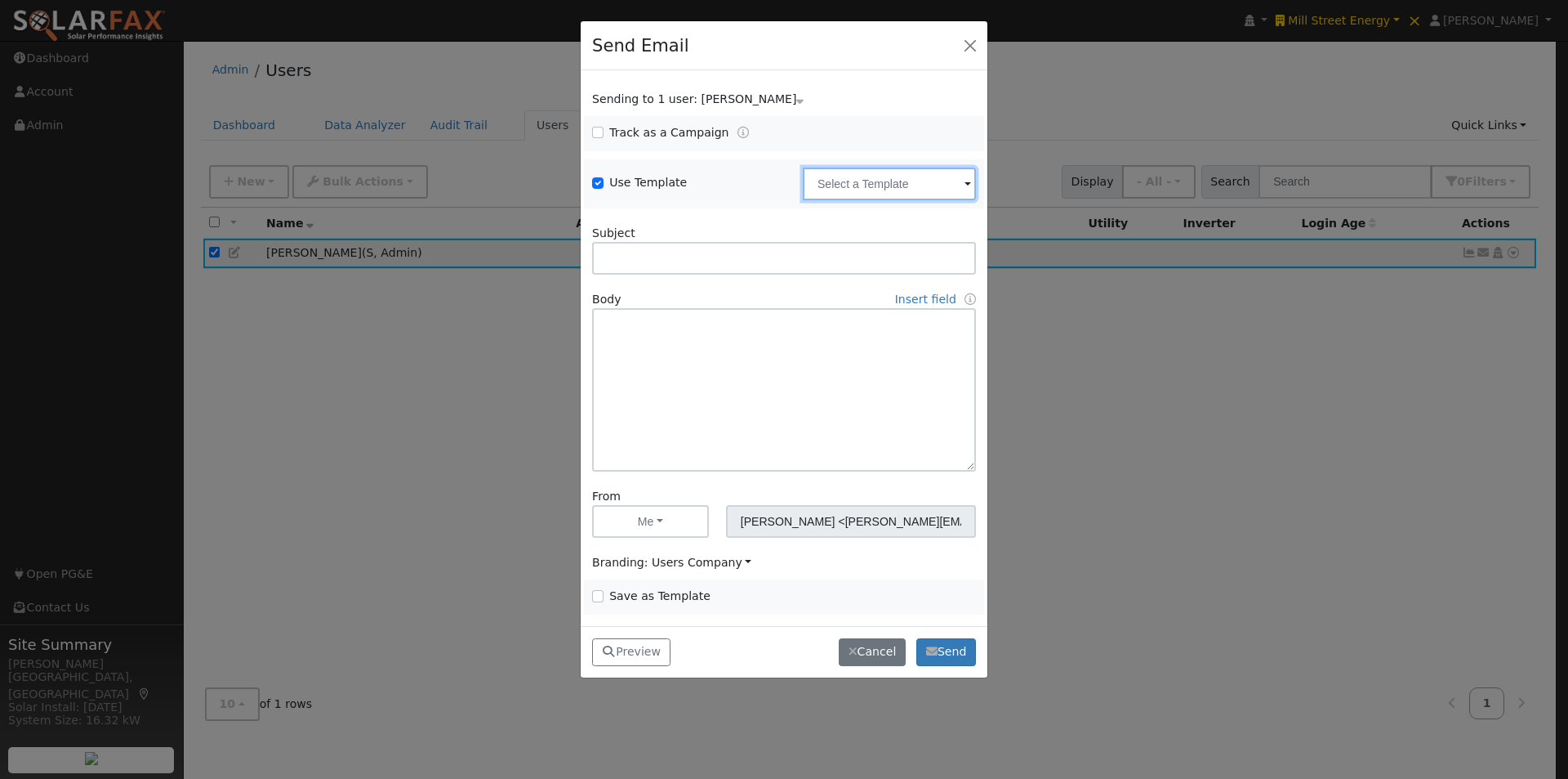
click at [919, 182] on input "text" at bounding box center [889, 184] width 173 height 33
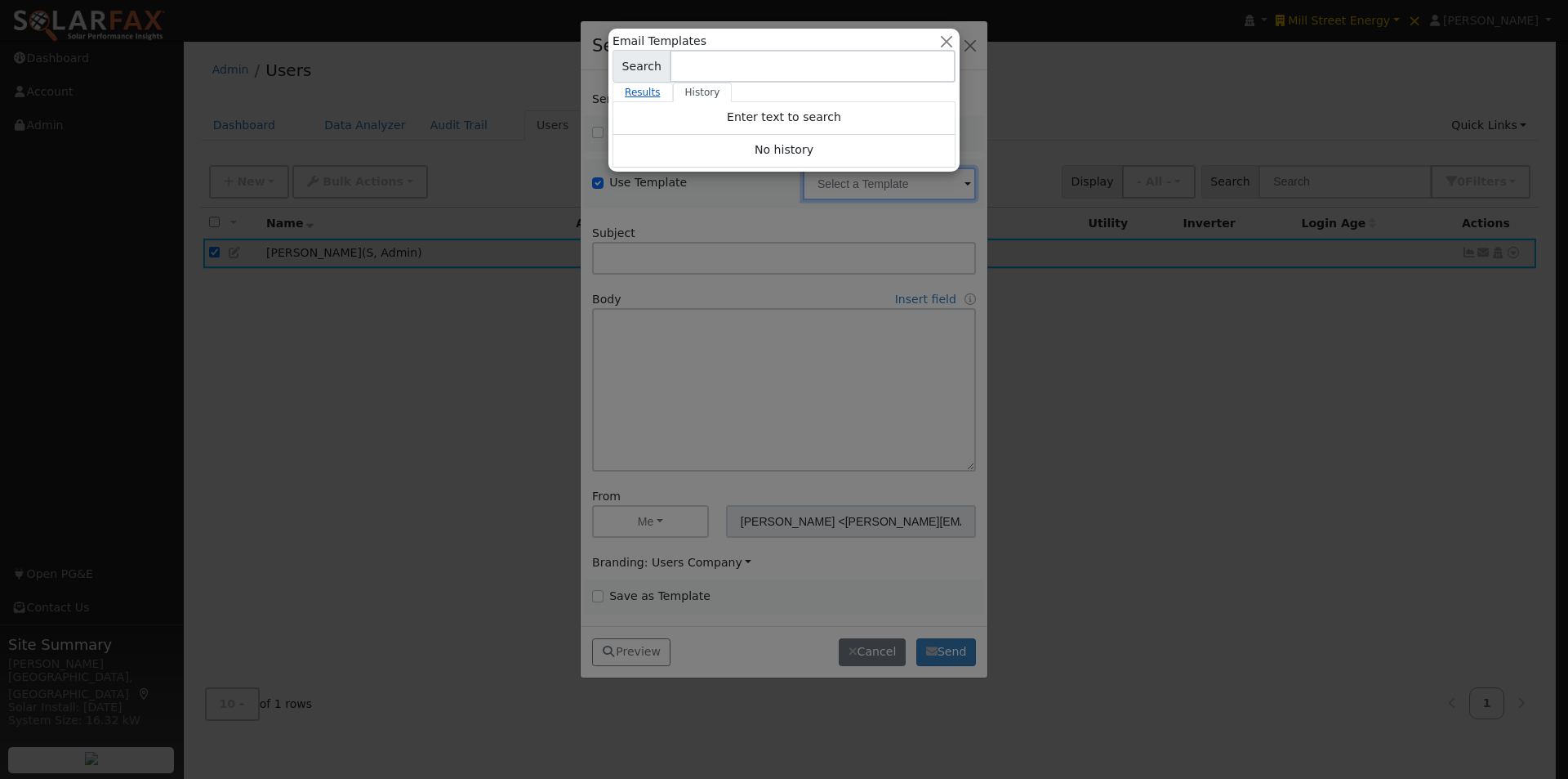
click at [637, 97] on link "Results" at bounding box center [643, 92] width 60 height 20
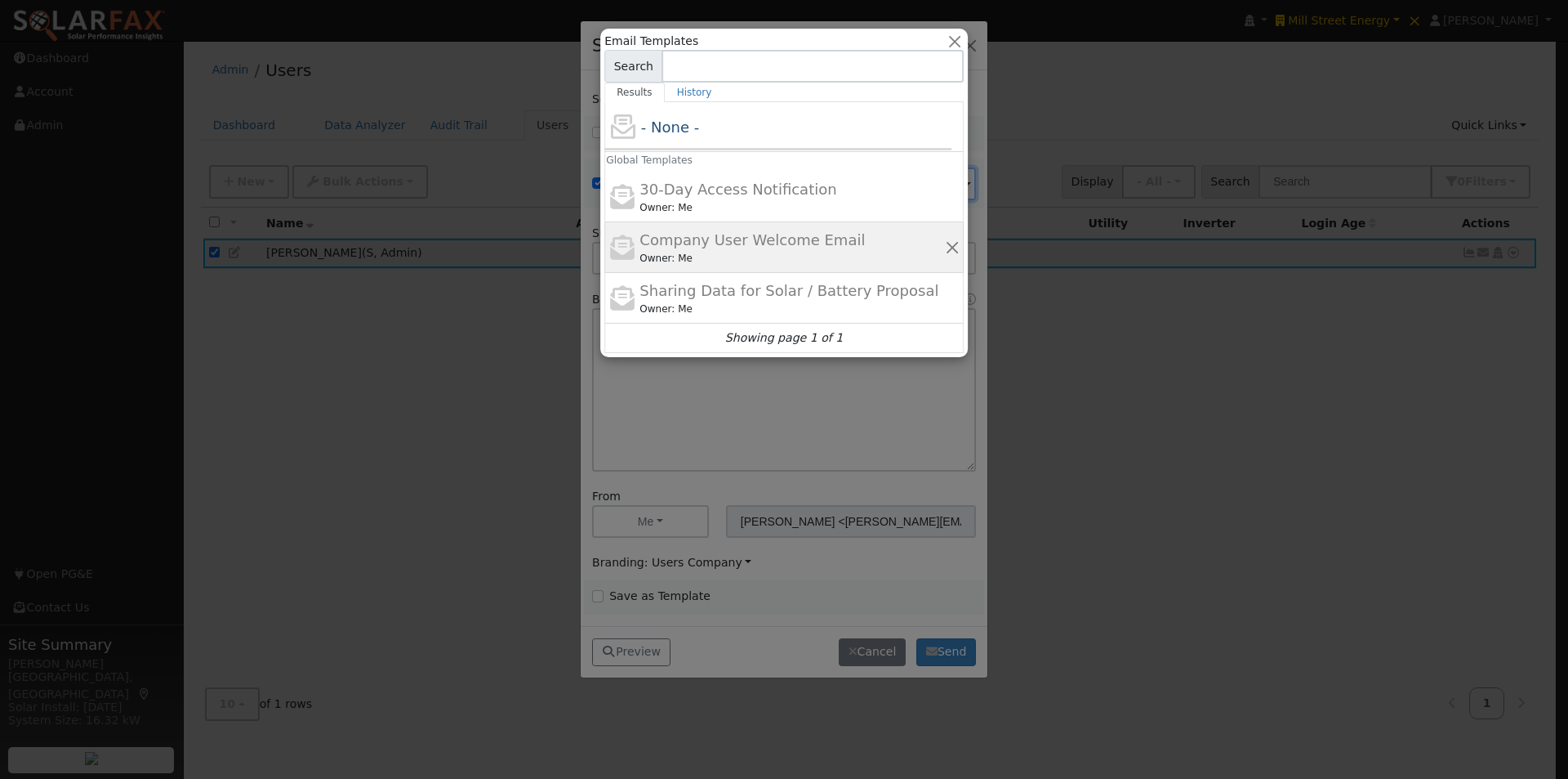
click at [681, 236] on span "Company User Welcome Email" at bounding box center [752, 240] width 225 height 17
type input "Company User Welcome Email"
type input "{product_name} Program Access"
type textarea "Hi {user_fname}, You now have access to {product_name}®. This tool helps you be…"
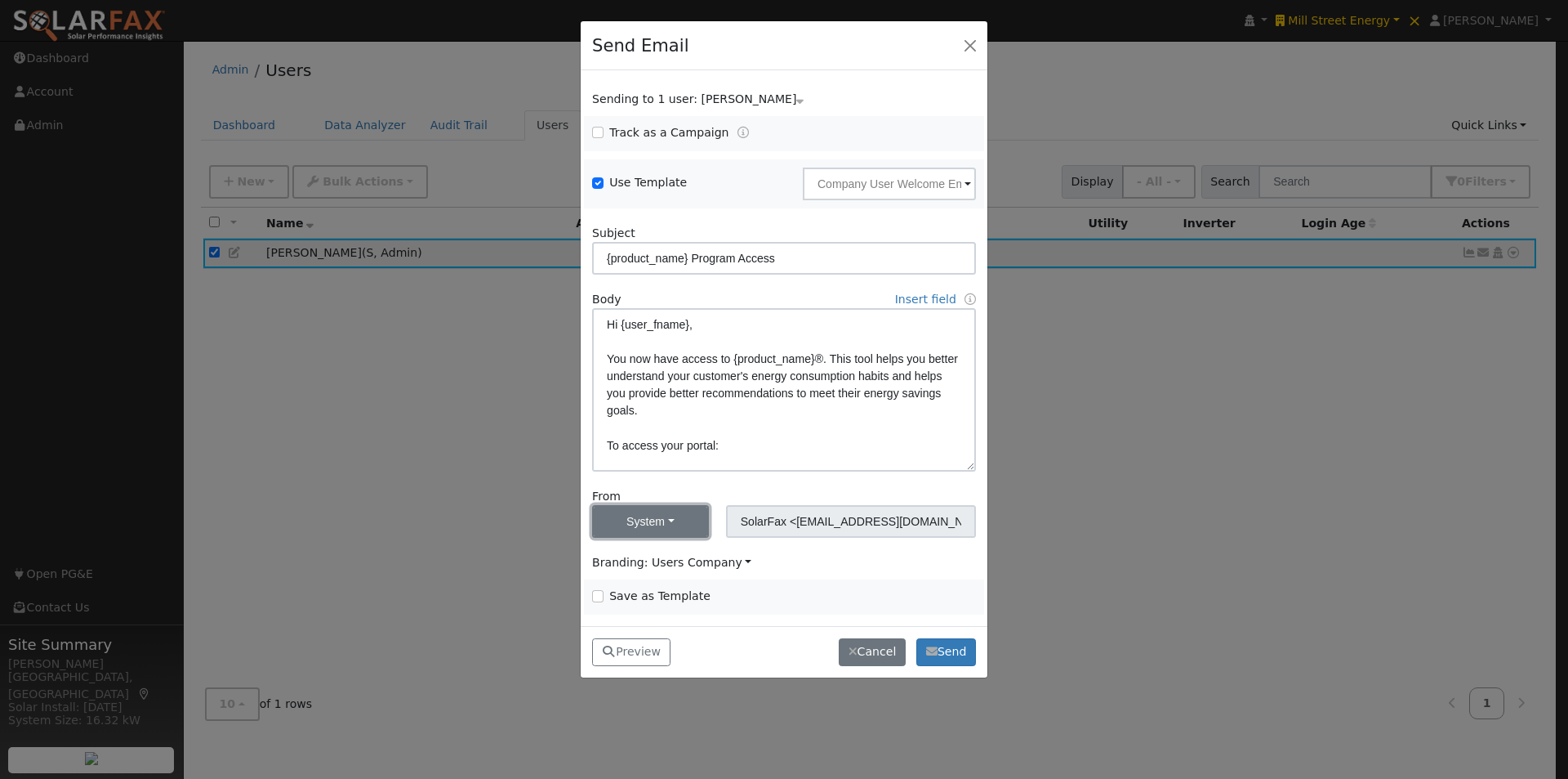
click at [651, 518] on button "System" at bounding box center [650, 521] width 116 height 33
click at [616, 556] on link "Me" at bounding box center [650, 557] width 114 height 23
type input "[PERSON_NAME] <[PERSON_NAME][EMAIL_ADDRESS][DOMAIN_NAME]>"
click at [693, 560] on span "Branding: Users Company" at bounding box center [672, 562] width 160 height 13
click at [644, 506] on link "Solar Data Pros" at bounding box center [655, 512] width 125 height 23
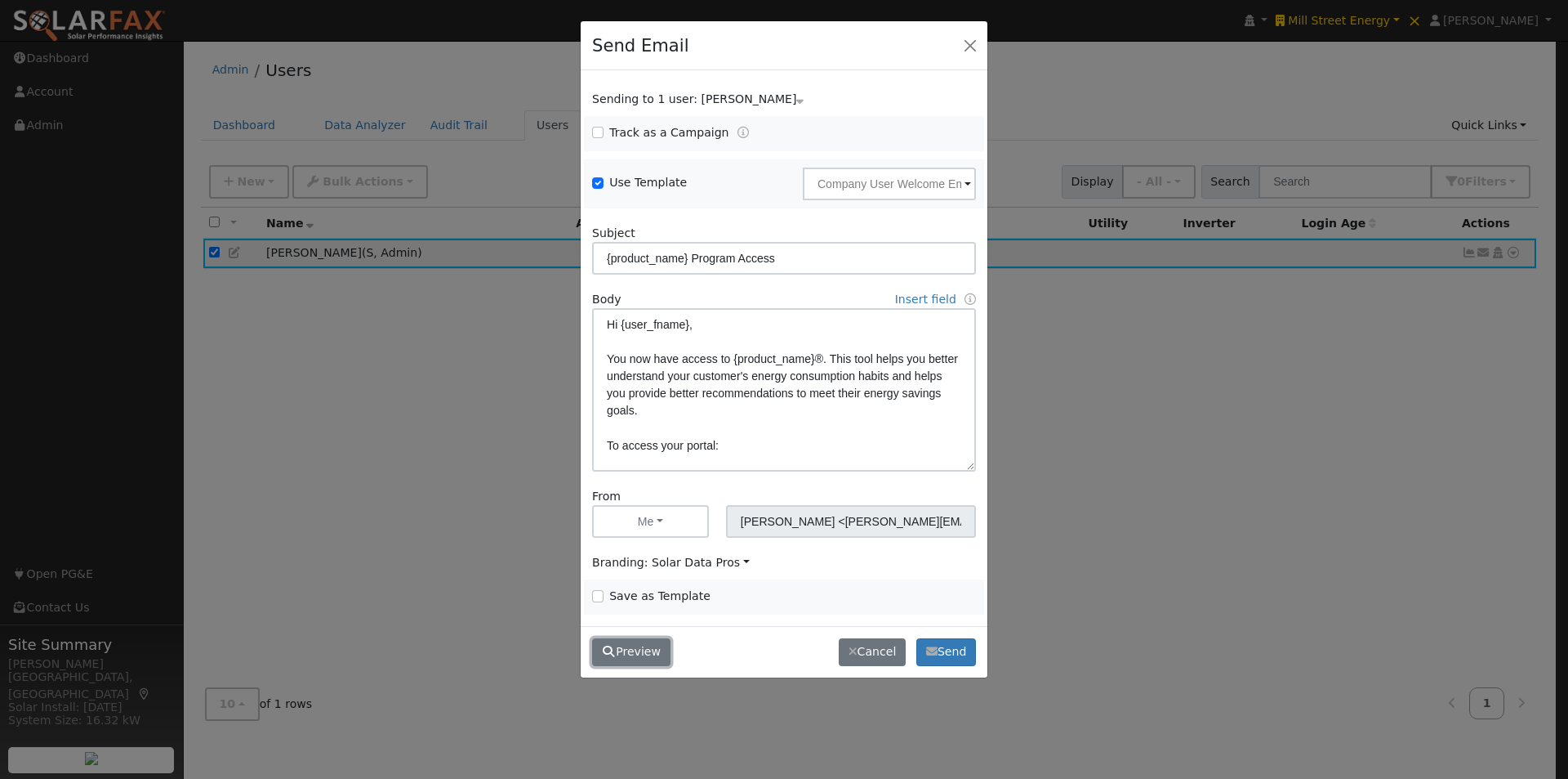
click at [630, 651] on button "Preview" at bounding box center [631, 652] width 78 height 28
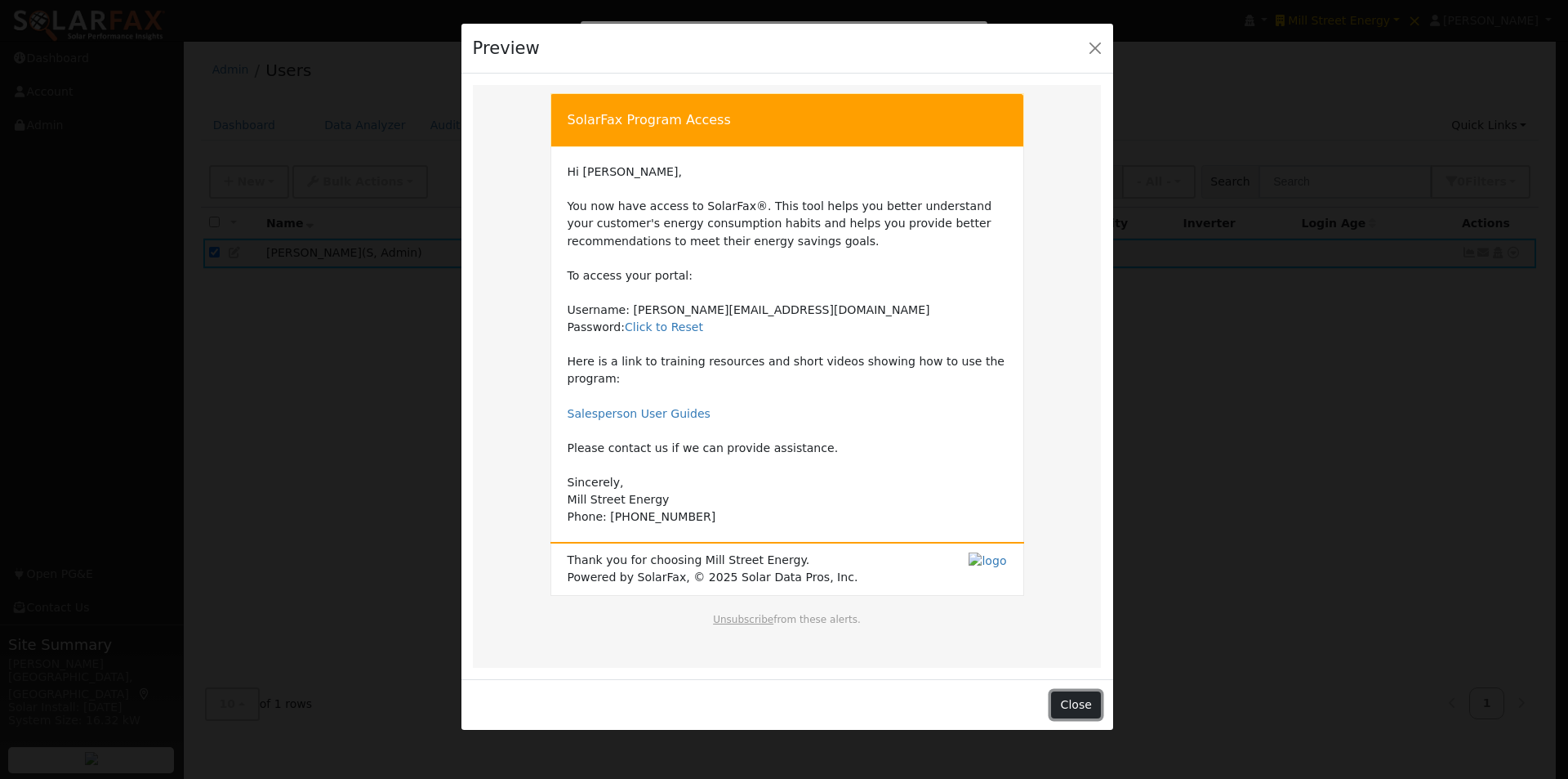
click at [1082, 691] on button "Close" at bounding box center [1076, 705] width 50 height 28
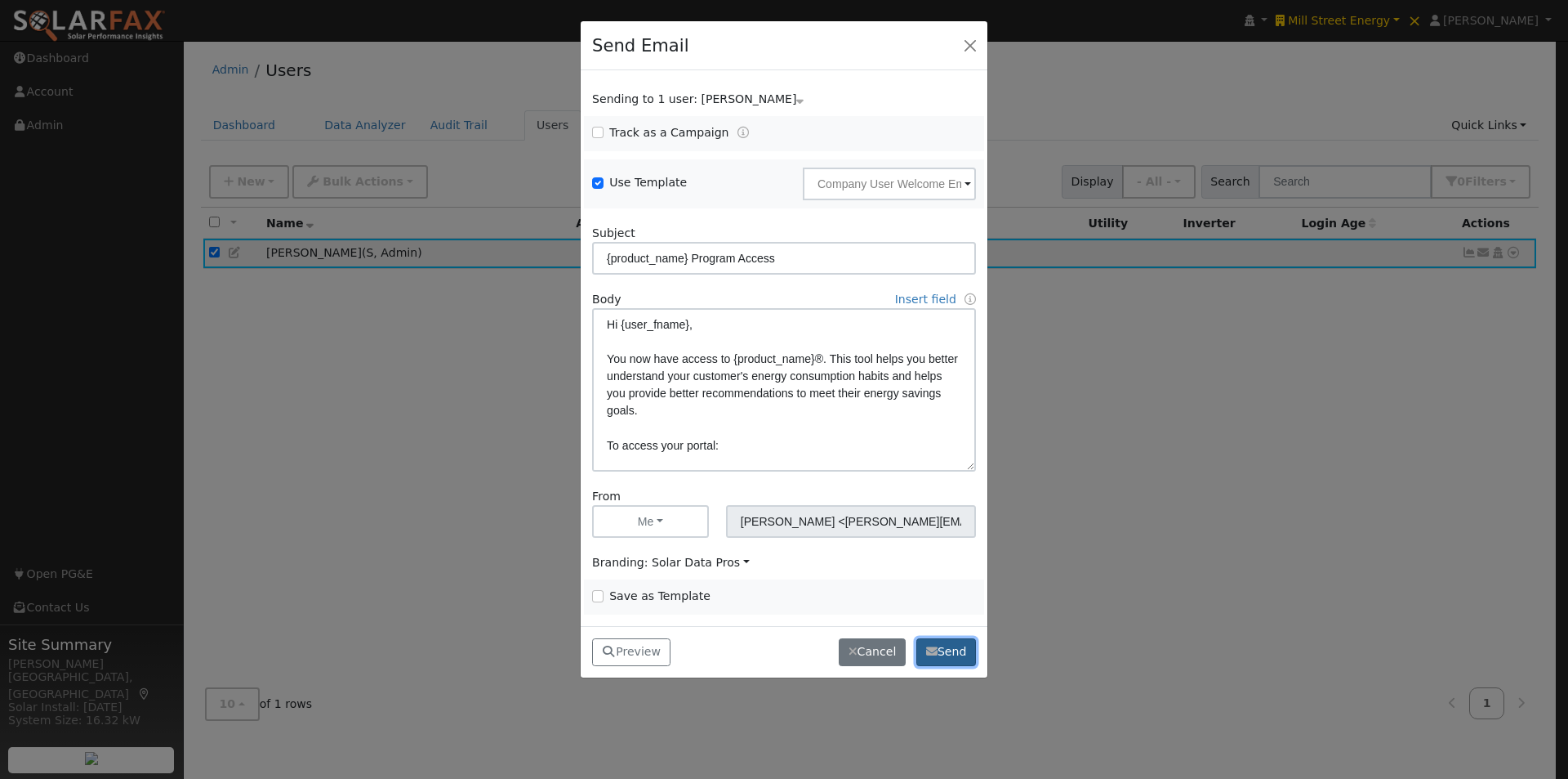
click at [944, 649] on button "Send" at bounding box center [946, 652] width 60 height 28
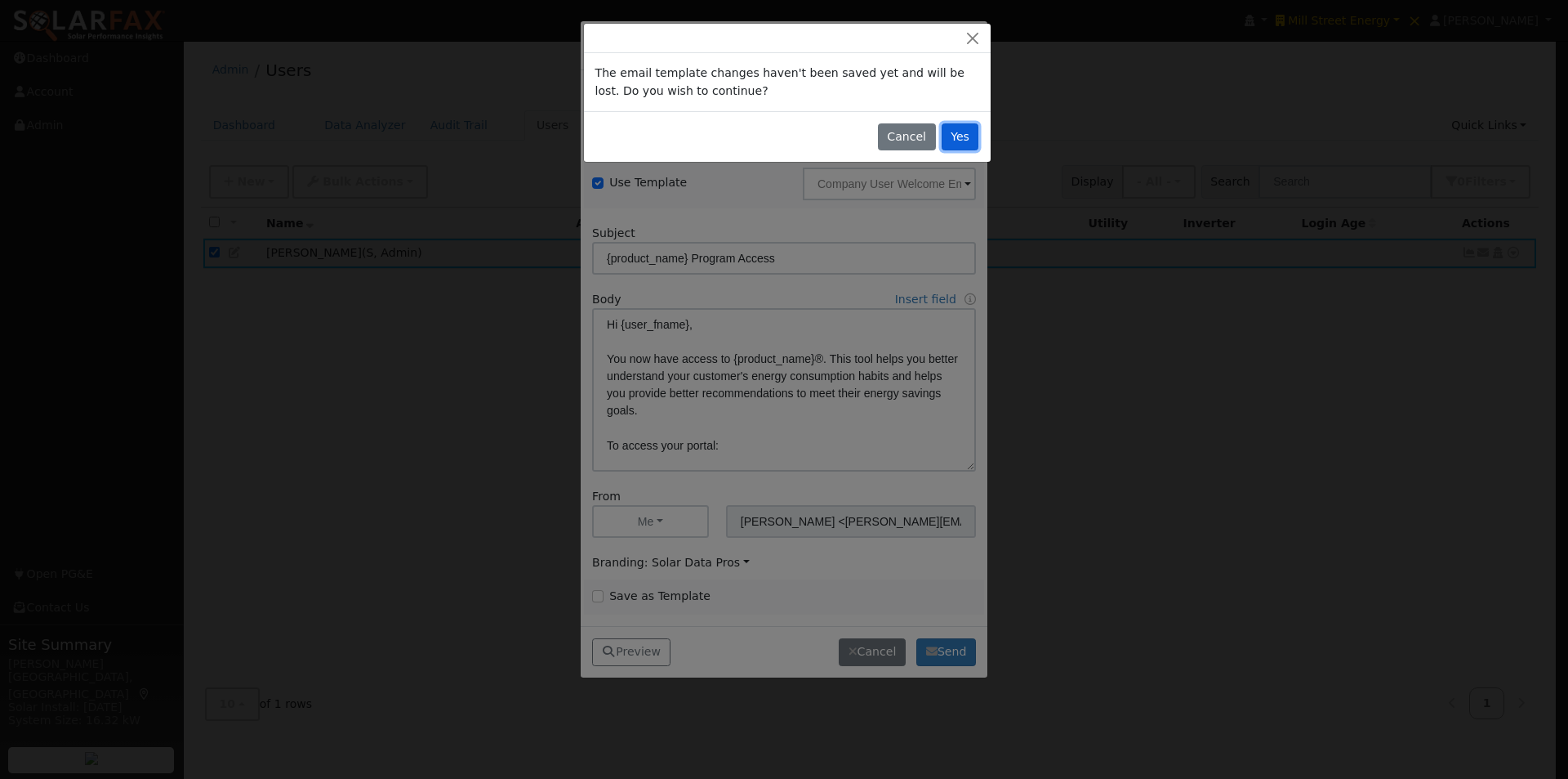
click at [964, 130] on button "Yes" at bounding box center [961, 137] width 38 height 28
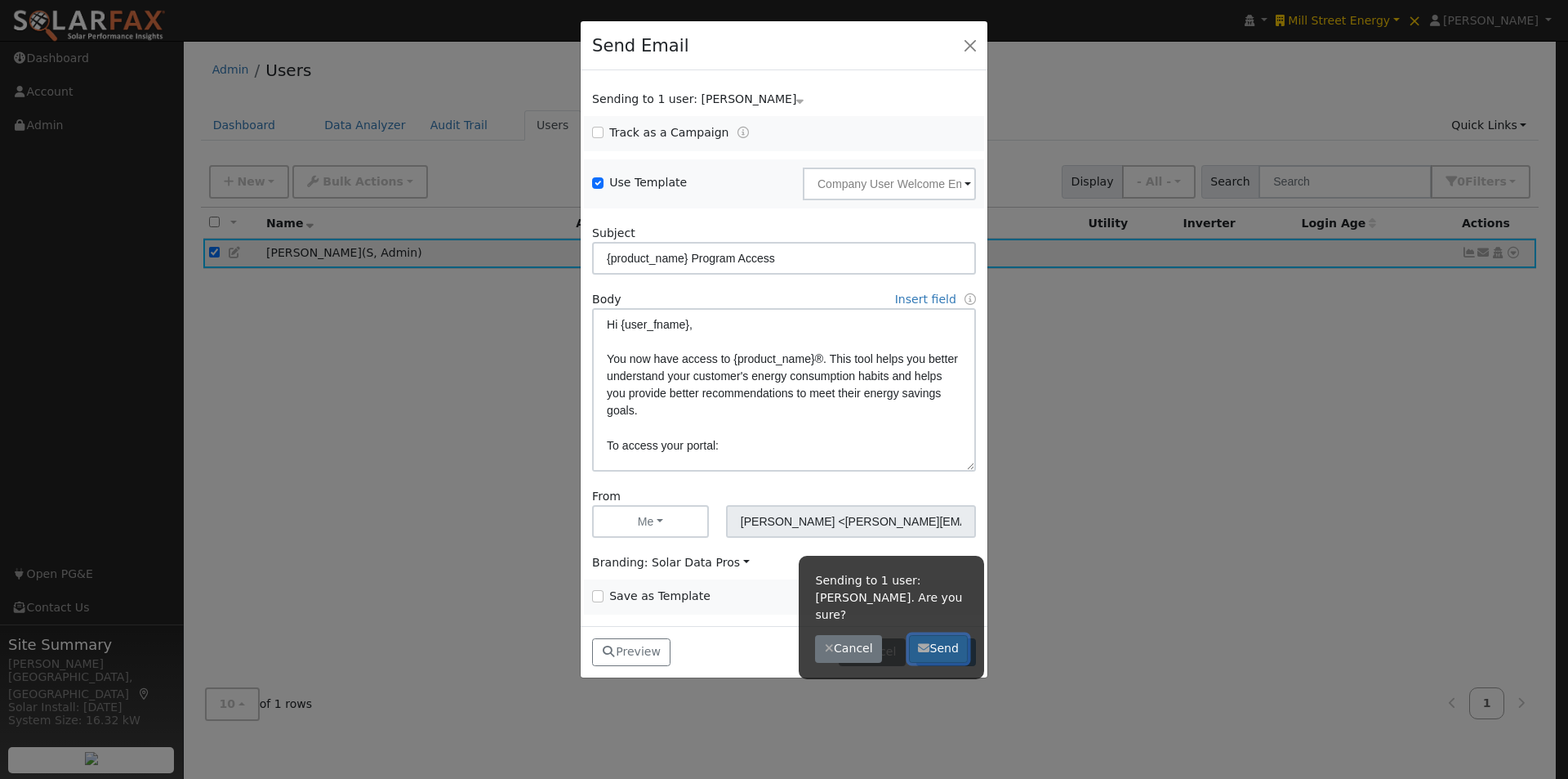
click at [946, 635] on button "Send" at bounding box center [938, 649] width 60 height 28
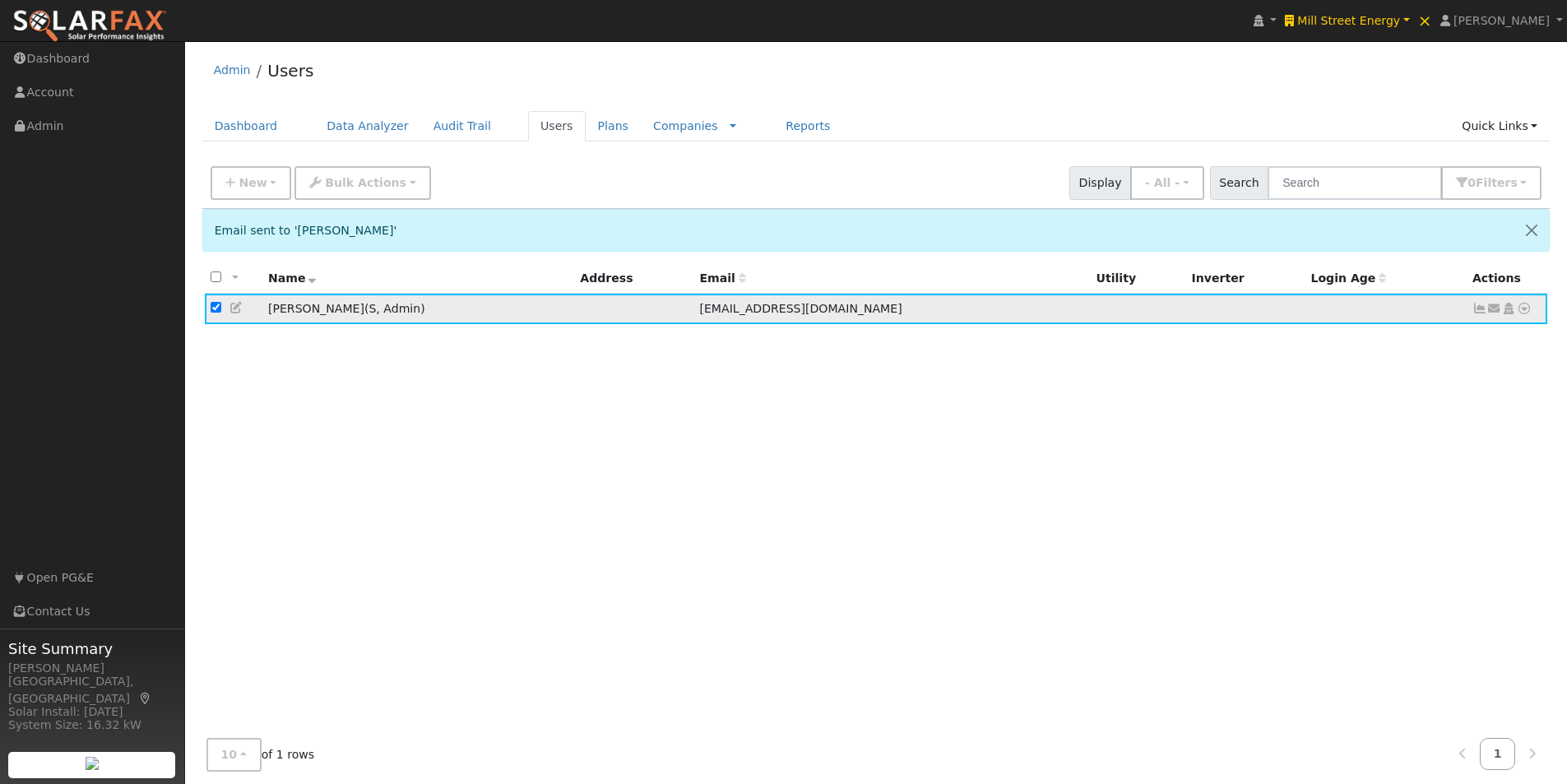
click at [218, 309] on input "checkbox" at bounding box center [215, 307] width 10 height 10
checkbox input "false"
click at [1377, 18] on span "Mill Street Energy" at bounding box center [1349, 20] width 102 height 13
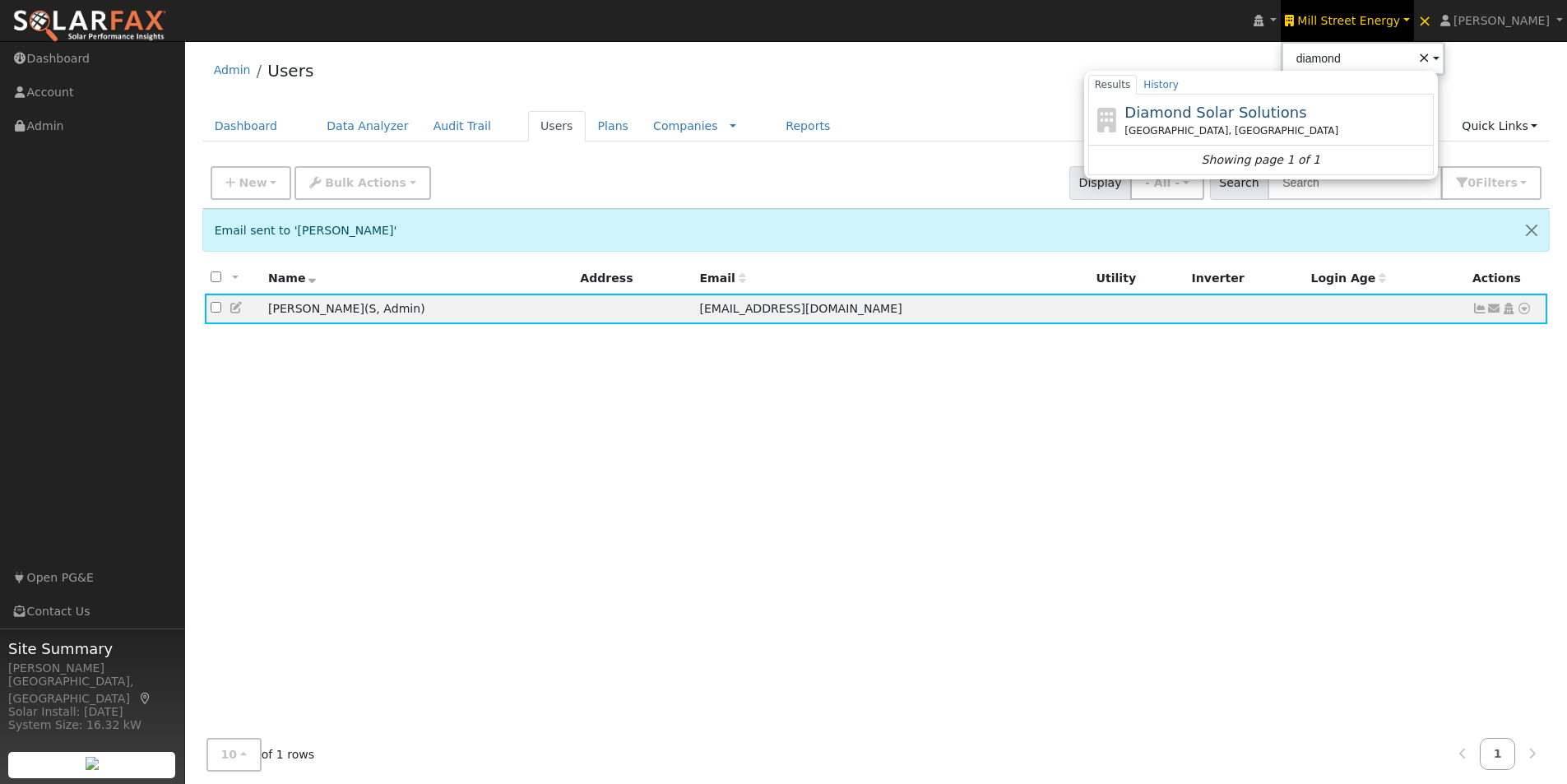
click at [1213, 112] on span "Diamond Solar Solutions" at bounding box center [1215, 112] width 182 height 17
type input "Diamond Solar Solutions"
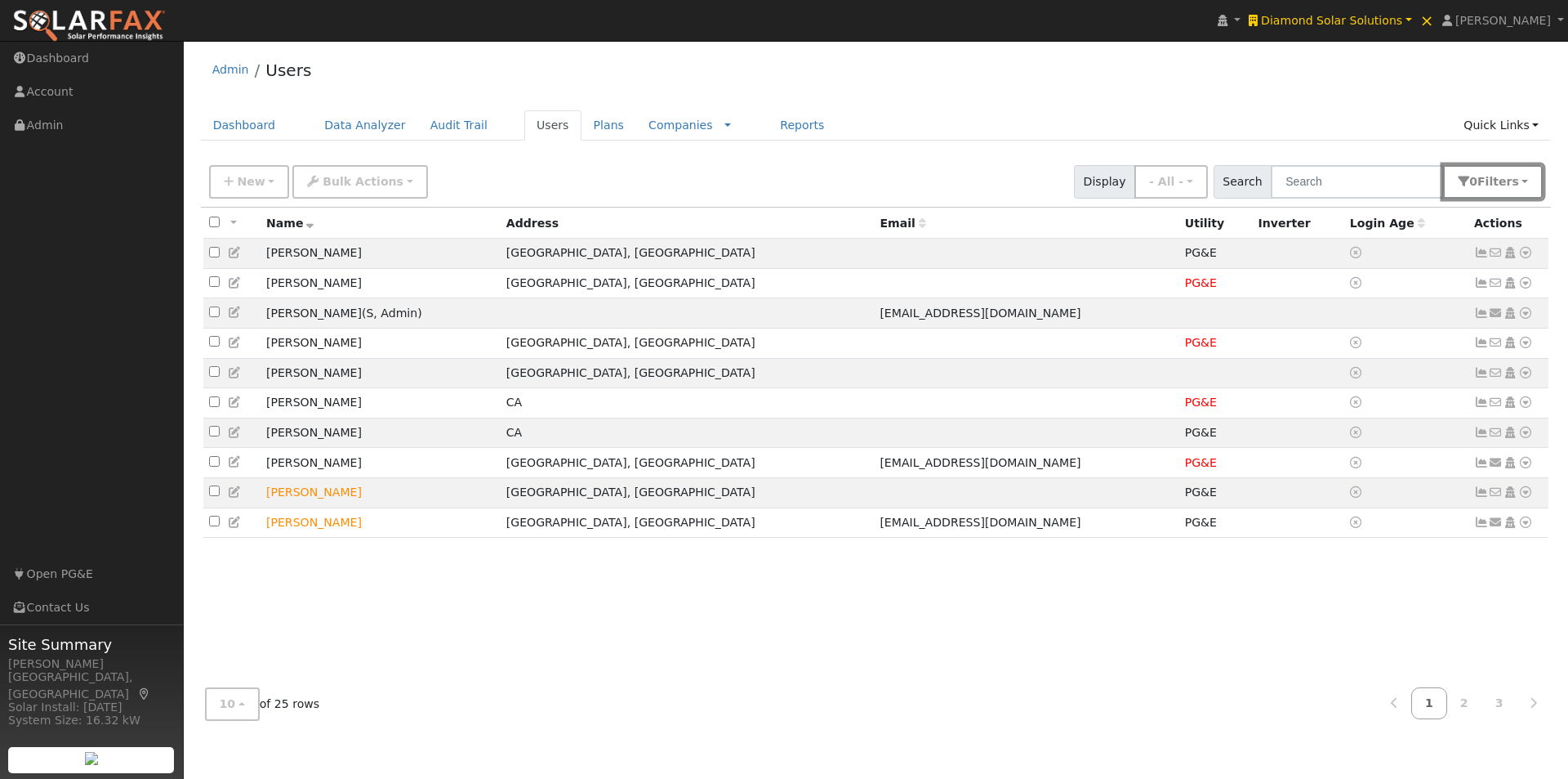
drag, startPoint x: 1521, startPoint y: 187, endPoint x: 1508, endPoint y: 191, distance: 13.6
click at [1521, 190] on button "0 Filter s" at bounding box center [1494, 181] width 100 height 34
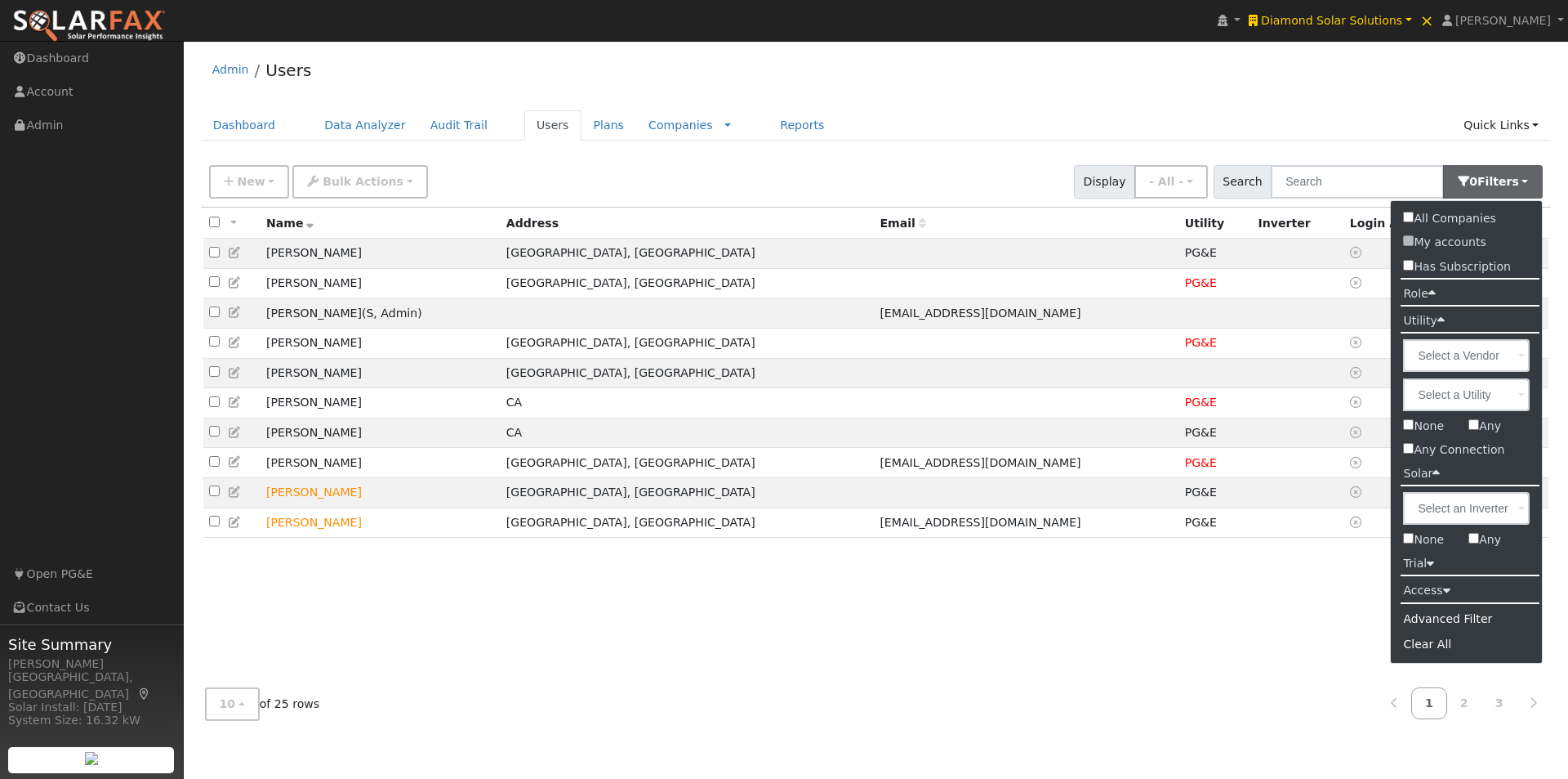
click at [1433, 293] on icon at bounding box center [1432, 292] width 8 height 12
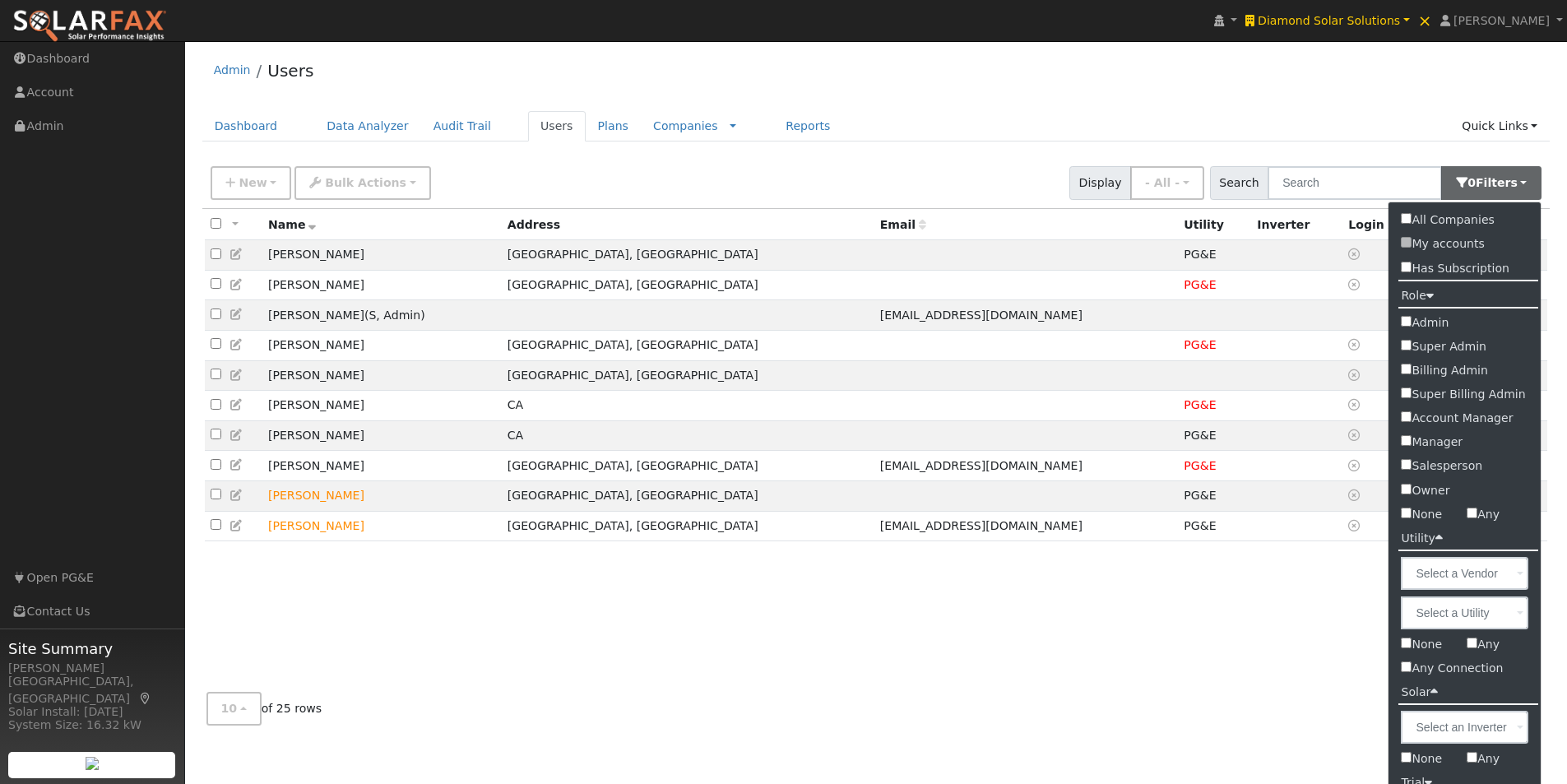
click at [1411, 320] on label "Admin" at bounding box center [1465, 322] width 152 height 23
click at [1411, 320] on input "Admin" at bounding box center [1406, 321] width 10 height 10
checkbox input "true"
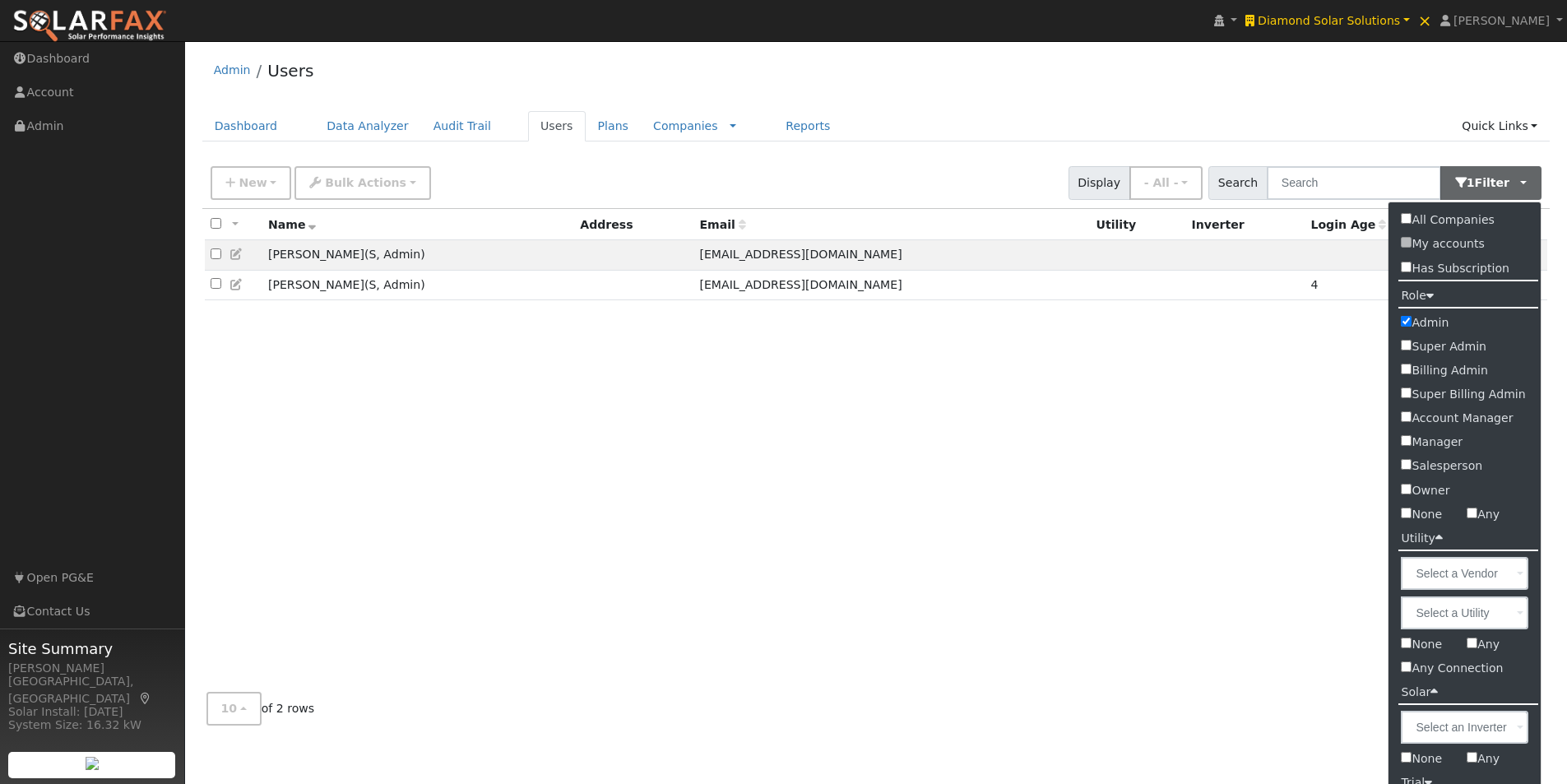
click at [1022, 69] on div "Admin Users" at bounding box center [876, 75] width 1348 height 50
